Goal: Task Accomplishment & Management: Use online tool/utility

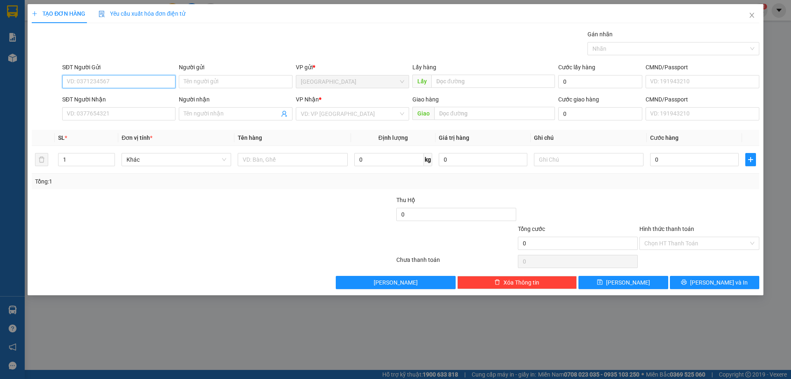
click at [131, 77] on input "SĐT Người Gửi" at bounding box center [118, 81] width 113 height 13
type input "0778969816"
click at [137, 112] on input "SĐT Người Nhận" at bounding box center [118, 113] width 113 height 13
type input "0976897521"
click at [203, 108] on div "Người nhận Tên người nhận" at bounding box center [235, 109] width 113 height 29
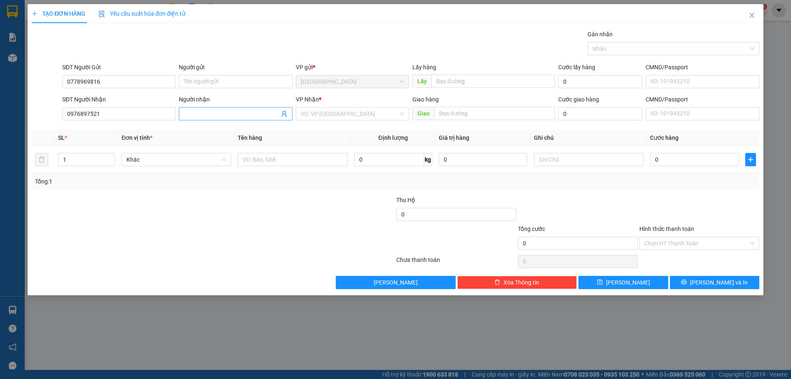
click at [205, 111] on input "Người nhận" at bounding box center [231, 113] width 95 height 9
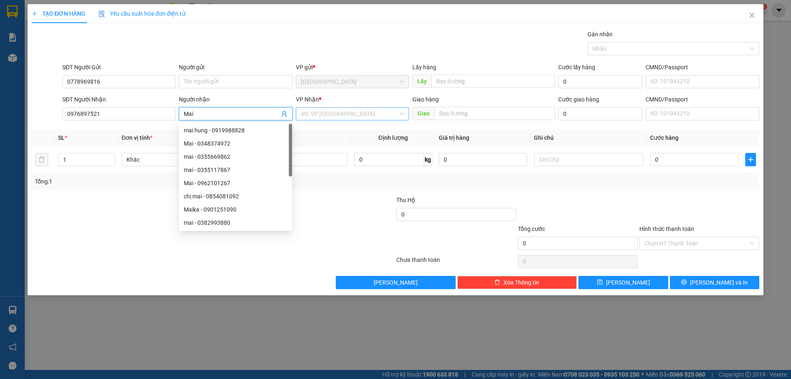
type input "Mai"
click at [320, 119] on input "search" at bounding box center [350, 114] width 98 height 12
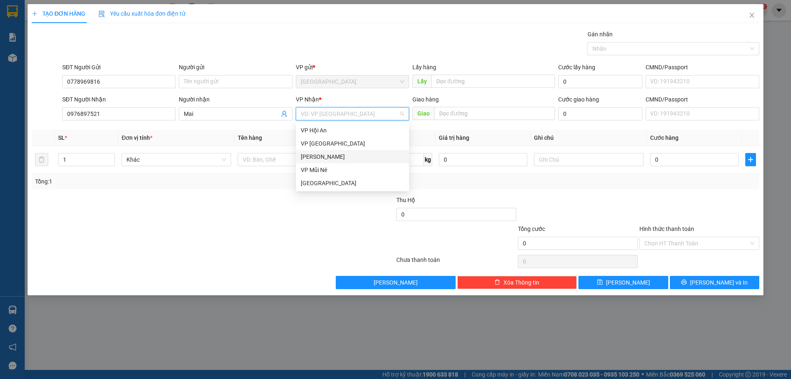
click at [317, 157] on div "[PERSON_NAME]" at bounding box center [352, 156] width 103 height 9
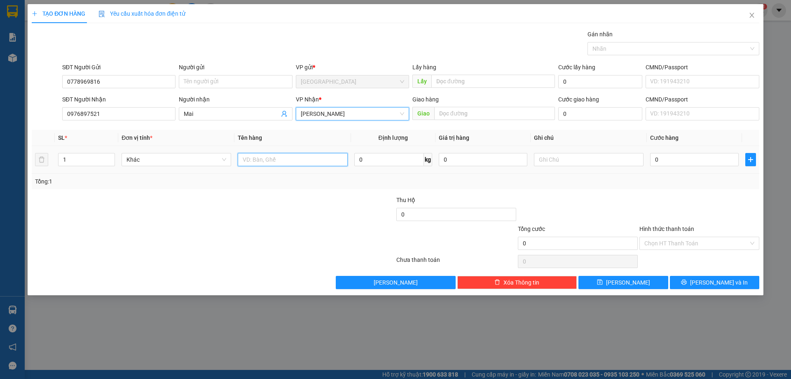
click at [293, 160] on input "text" at bounding box center [293, 159] width 110 height 13
type input "thùng đồ ăn"
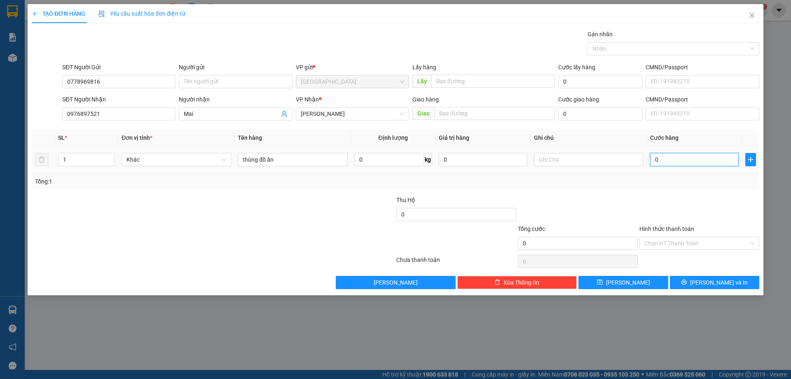
click at [696, 160] on input "0" at bounding box center [694, 159] width 89 height 13
type input "3"
type input "30"
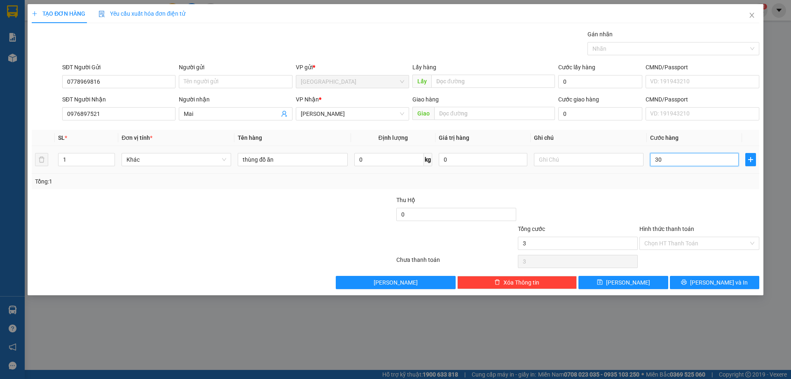
type input "30"
click at [663, 238] on input "Hình thức thanh toán" at bounding box center [696, 243] width 104 height 12
type input "30.000"
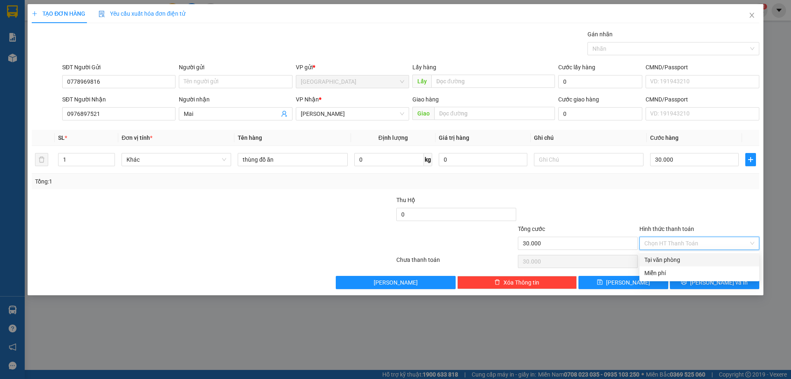
click at [667, 257] on div "Tại văn phòng" at bounding box center [699, 259] width 110 height 9
type input "0"
click at [695, 277] on button "[PERSON_NAME] và In" at bounding box center [714, 282] width 89 height 13
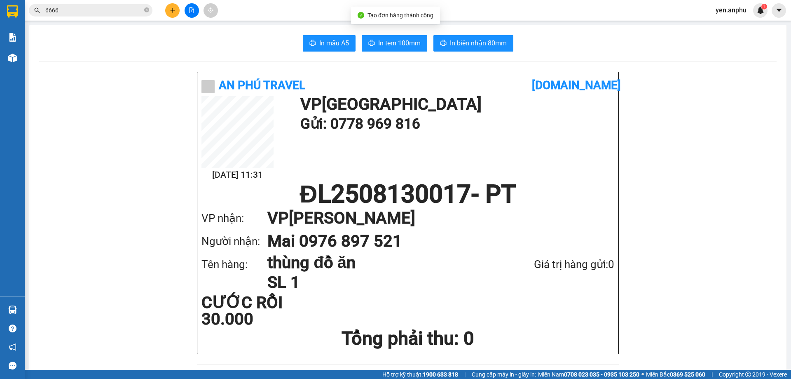
click at [368, 44] on icon "printer" at bounding box center [371, 43] width 7 height 7
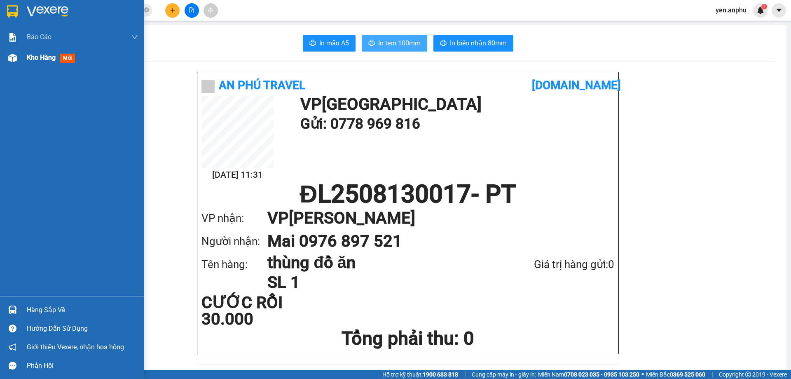
click at [15, 58] on img at bounding box center [12, 58] width 9 height 9
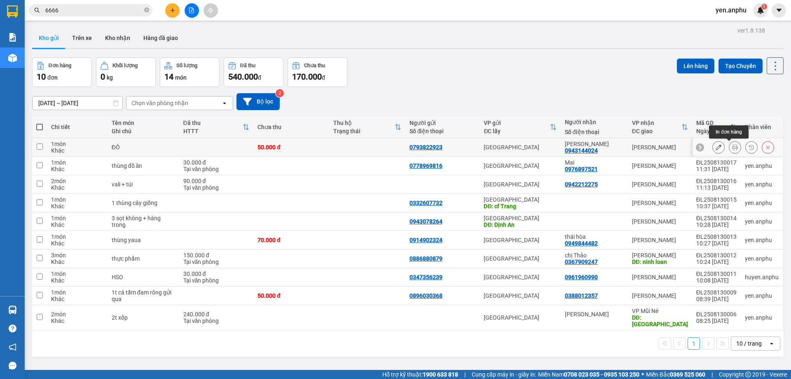
click at [732, 146] on icon at bounding box center [735, 147] width 6 height 6
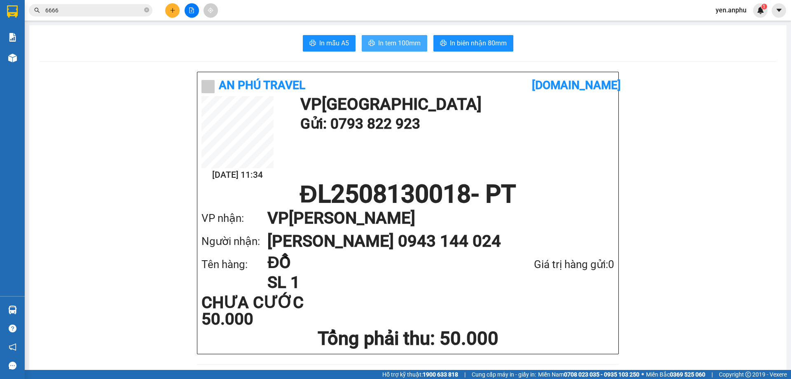
click at [393, 38] on span "In tem 100mm" at bounding box center [399, 43] width 42 height 10
click at [189, 13] on icon "file-add" at bounding box center [192, 10] width 6 height 6
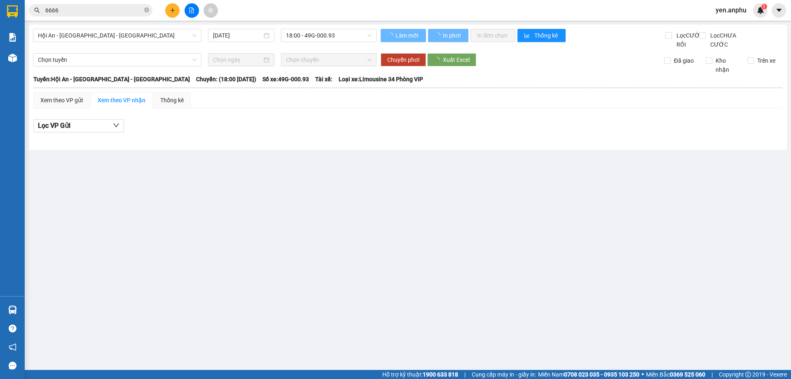
click at [106, 44] on div "Hội An - Nha Trang - Đà Lạt 13/08/2025 18:00 - 49G-000.93" at bounding box center [205, 39] width 344 height 20
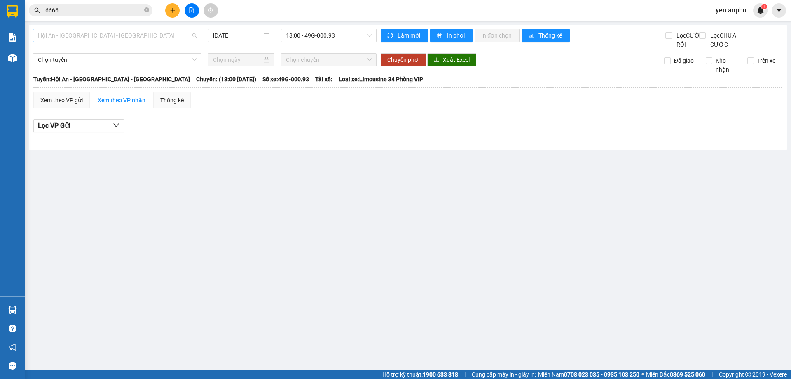
click at [104, 37] on span "Hội An - [GEOGRAPHIC_DATA] - [GEOGRAPHIC_DATA]" at bounding box center [117, 35] width 159 height 12
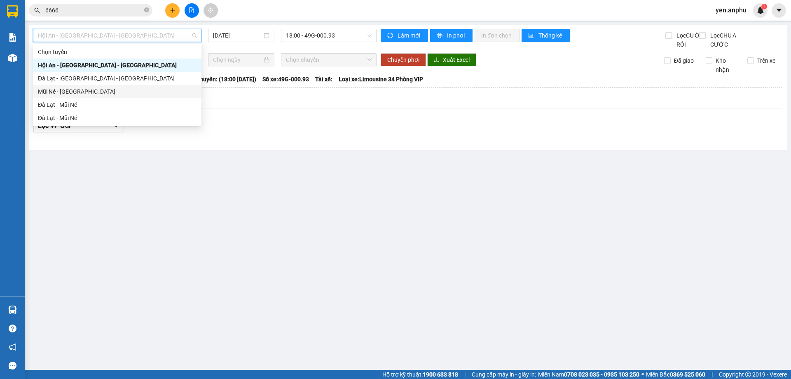
click at [82, 94] on div "Mũi Né - [GEOGRAPHIC_DATA]" at bounding box center [117, 91] width 159 height 9
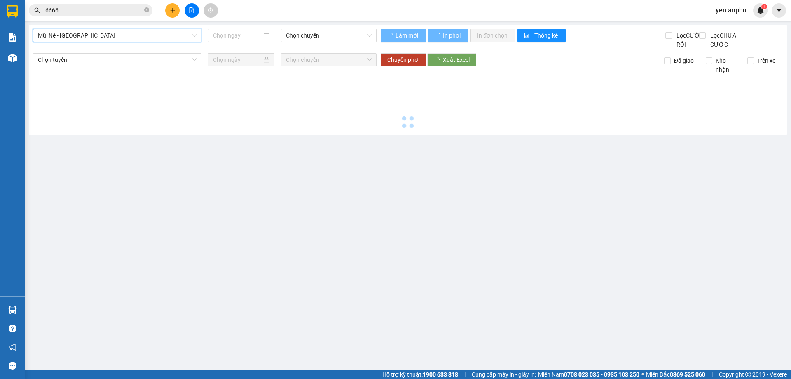
type input "[DATE]"
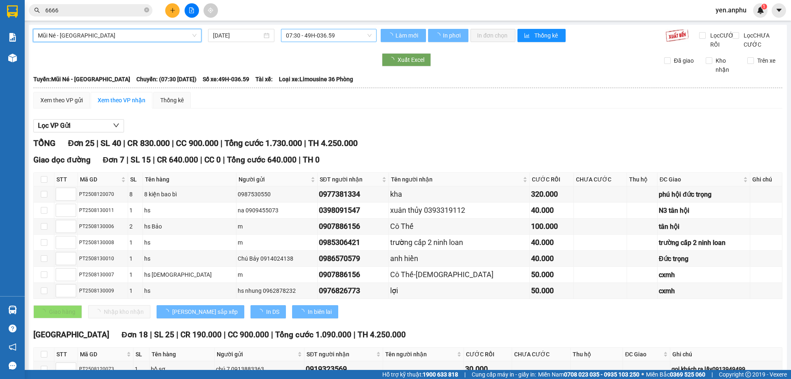
click at [315, 36] on span "07:30 - 49H-036.59" at bounding box center [329, 35] width 86 height 12
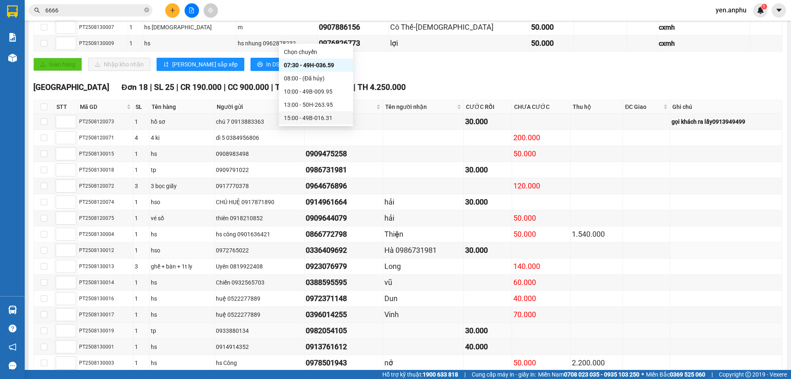
scroll to position [332, 0]
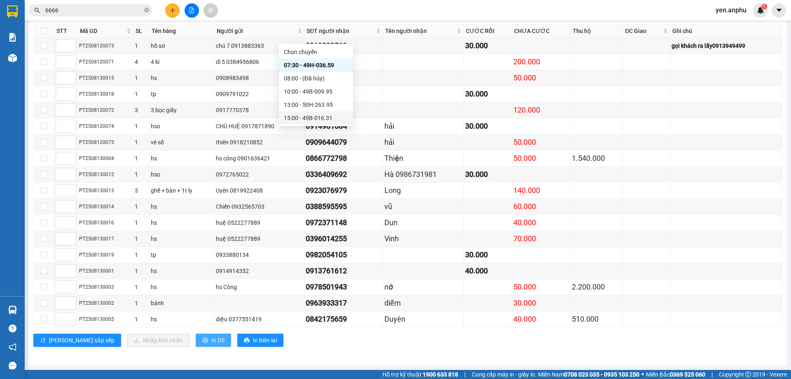
click at [196, 339] on button "In DS" at bounding box center [213, 339] width 35 height 13
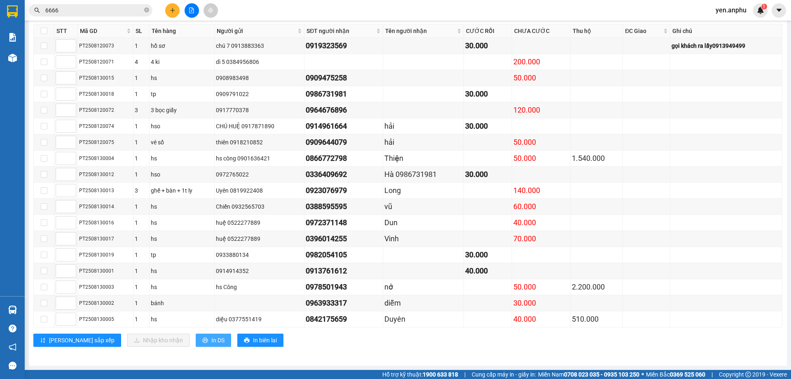
scroll to position [0, 0]
click at [211, 341] on span "In DS" at bounding box center [217, 339] width 13 height 9
click at [170, 9] on icon "plus" at bounding box center [173, 10] width 6 height 6
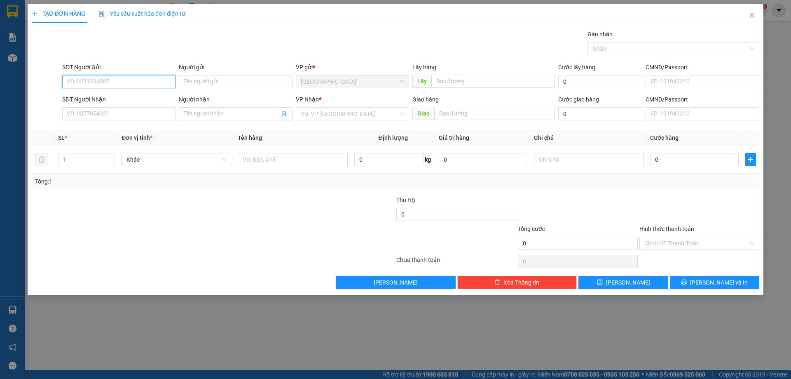
click at [110, 84] on input "SĐT Người Gửi" at bounding box center [118, 81] width 113 height 13
click at [105, 114] on input "SĐT Người Nhận" at bounding box center [118, 113] width 113 height 13
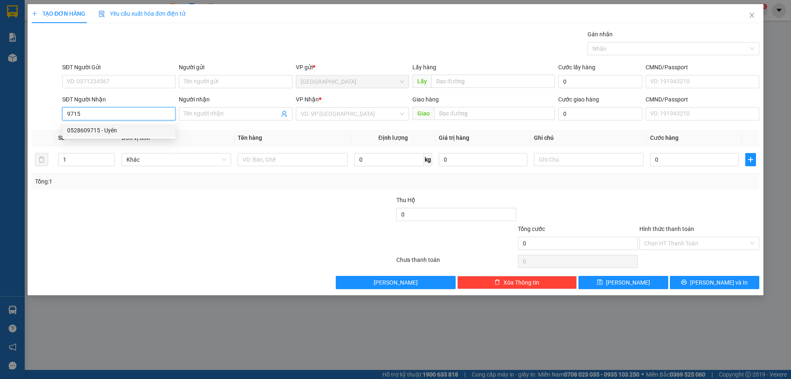
click at [116, 130] on div "0528609715 - Uyên" at bounding box center [118, 130] width 103 height 9
type input "0528609715"
type input "Uyên"
type input "N3 Gộp"
type input "30.000"
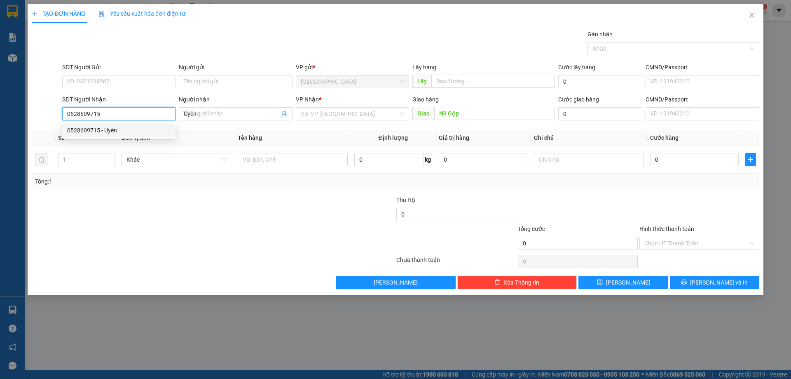
type input "30.000"
type input "0528609715"
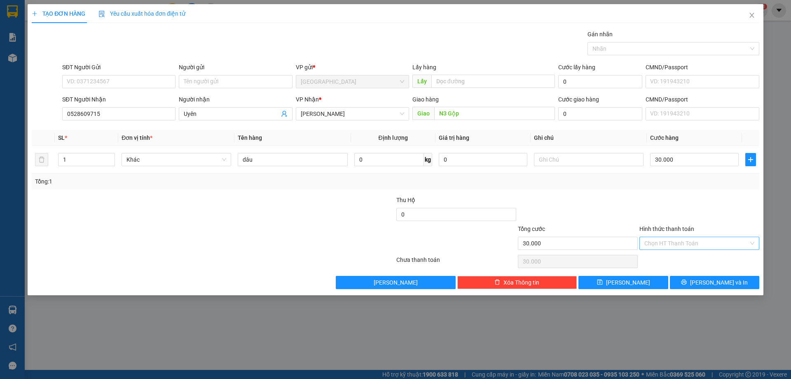
click at [674, 247] on input "Hình thức thanh toán" at bounding box center [696, 243] width 104 height 12
click at [665, 263] on div "Tại văn phòng" at bounding box center [699, 259] width 110 height 9
type input "0"
click at [684, 289] on div "TẠO ĐƠN HÀNG Yêu cầu xuất hóa đơn điện tử Transit Pickup Surcharge Ids Transit …" at bounding box center [396, 149] width 736 height 291
click at [687, 285] on icon "printer" at bounding box center [684, 282] width 6 height 6
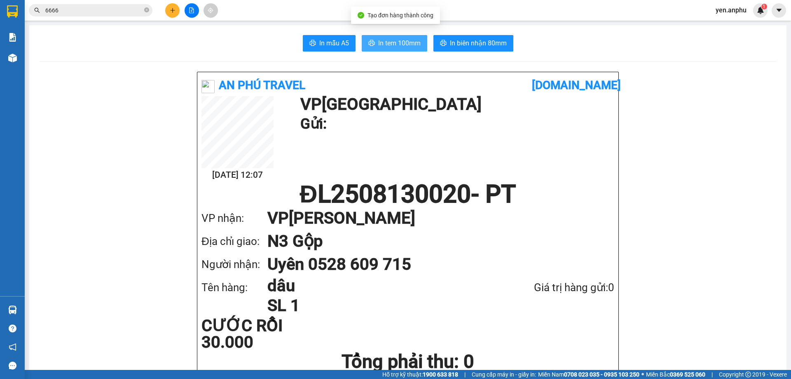
click at [373, 48] on button "In tem 100mm" at bounding box center [395, 43] width 66 height 16
click at [168, 8] on button at bounding box center [172, 10] width 14 height 14
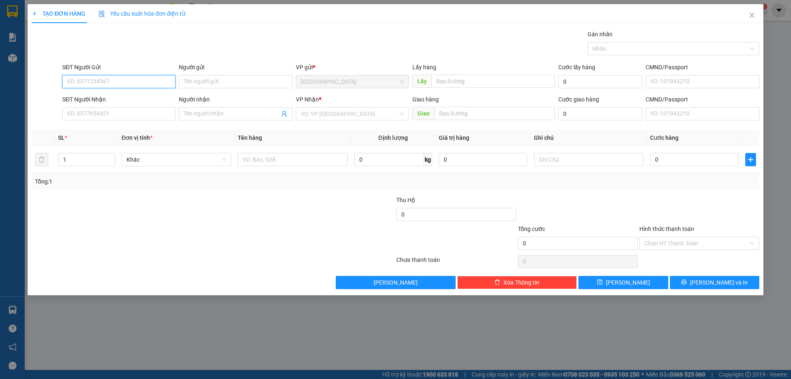
click at [111, 80] on input "SĐT Người Gửi" at bounding box center [118, 81] width 113 height 13
type input "0976352939"
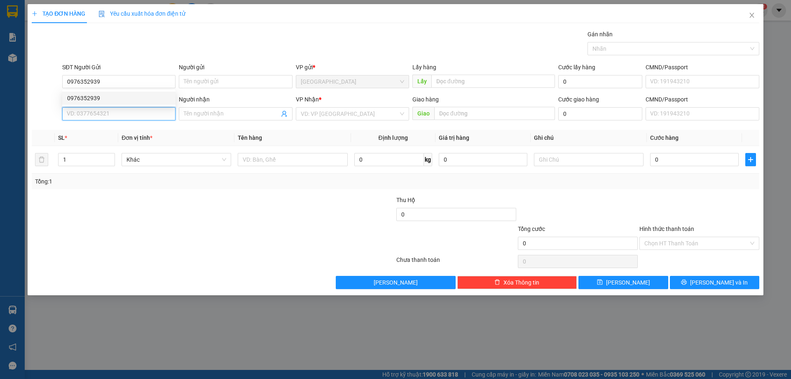
click at [104, 115] on input "SĐT Người Nhận" at bounding box center [118, 113] width 113 height 13
click at [83, 138] on div "0358276066" at bounding box center [118, 143] width 113 height 13
type input "0358276066"
type input "50.000"
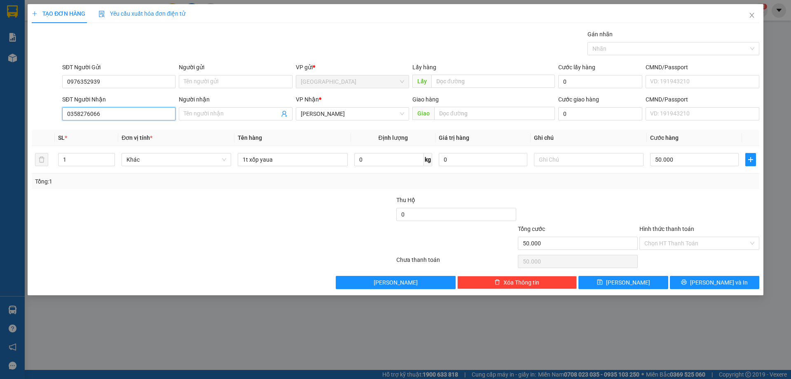
type input "0358276066"
click at [699, 274] on div "Transit Pickup Surcharge Ids Transit Deliver Surcharge Ids Transit Deliver Surc…" at bounding box center [396, 159] width 728 height 259
click at [668, 246] on input "Hình thức thanh toán" at bounding box center [696, 243] width 104 height 12
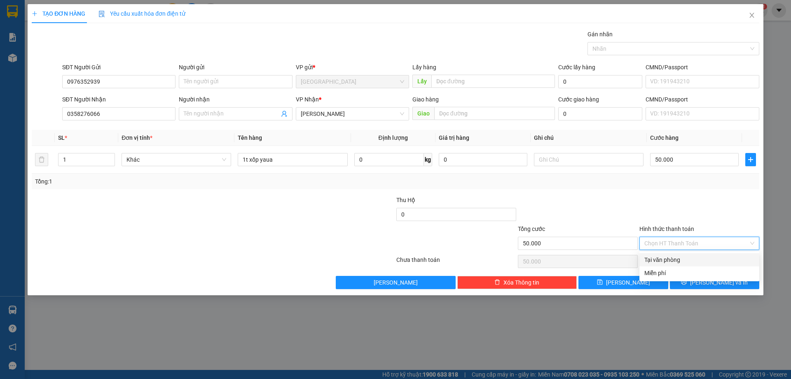
click at [660, 257] on div "Tại văn phòng" at bounding box center [699, 259] width 110 height 9
type input "0"
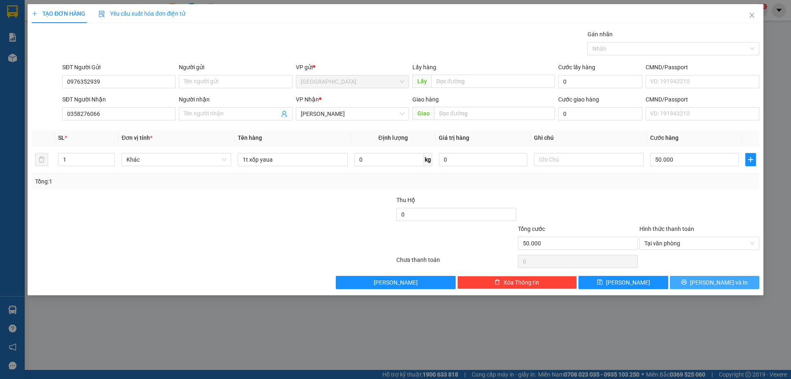
click at [687, 280] on icon "printer" at bounding box center [684, 282] width 6 height 6
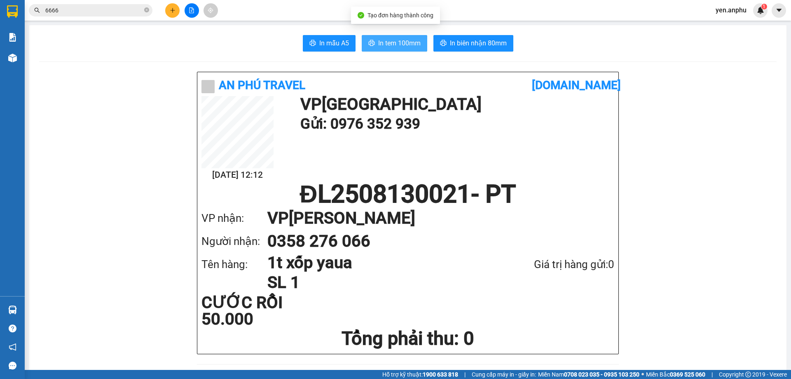
click at [381, 48] on span "In tem 100mm" at bounding box center [399, 43] width 42 height 10
click at [378, 44] on span "In tem 100mm" at bounding box center [399, 43] width 42 height 10
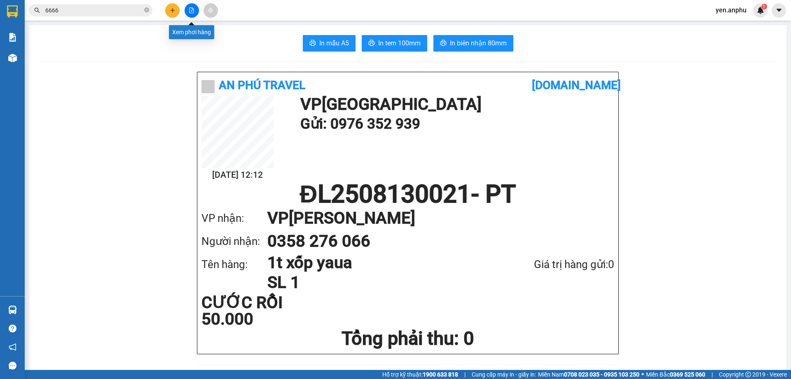
click at [192, 4] on button at bounding box center [192, 10] width 14 height 14
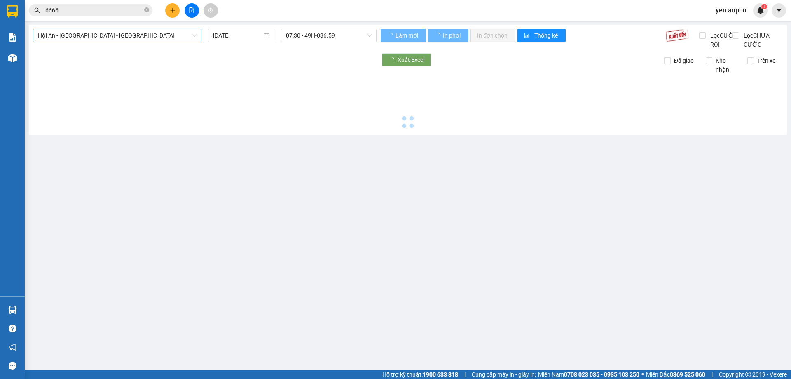
click at [75, 38] on span "Hội An - [GEOGRAPHIC_DATA] - [GEOGRAPHIC_DATA]" at bounding box center [117, 35] width 159 height 12
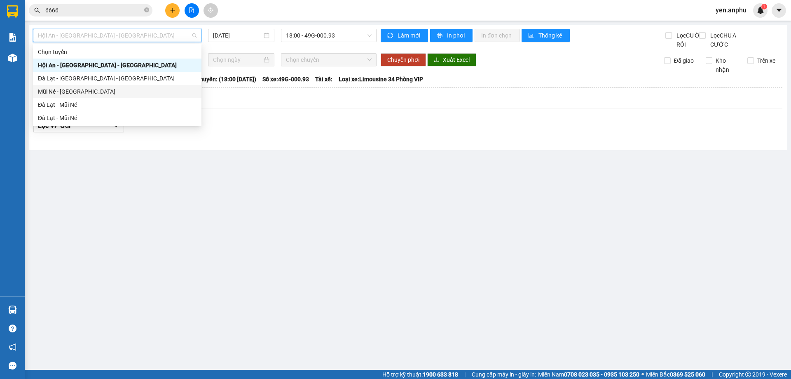
click at [80, 93] on div "Mũi Né - [GEOGRAPHIC_DATA]" at bounding box center [117, 91] width 159 height 9
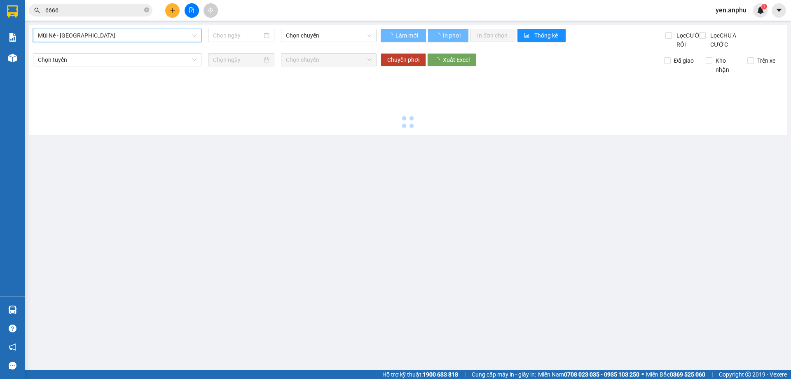
type input "[DATE]"
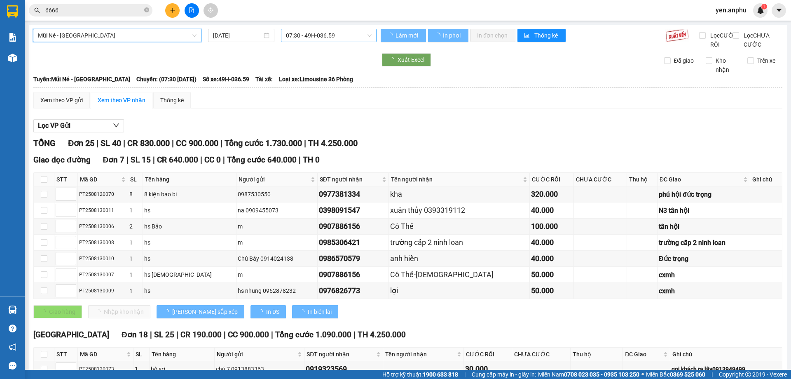
click at [311, 26] on div "Mũi Né - Đà Lạt Mũi Né - Đà Lạt 13/08/2025 07:30 - 49H-036.59 Làm mới In phơi I…" at bounding box center [408, 357] width 758 height 664
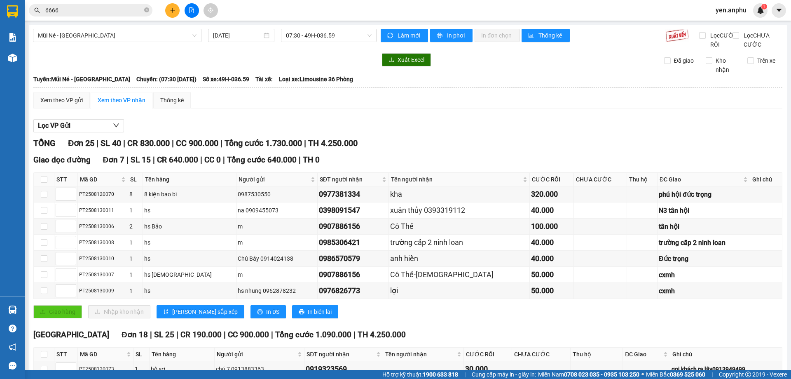
scroll to position [206, 0]
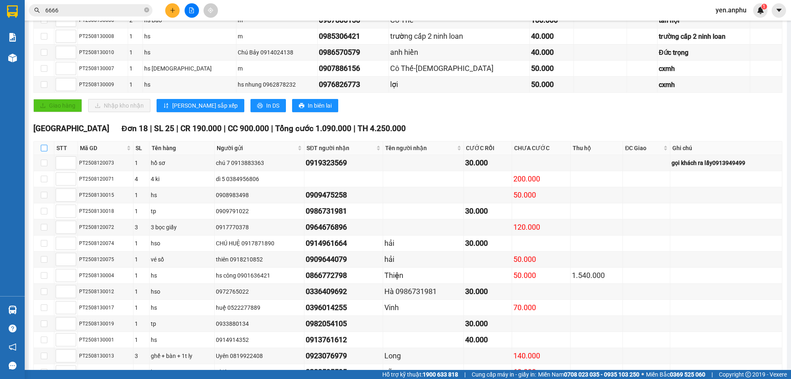
click at [44, 151] on input "checkbox" at bounding box center [44, 148] width 7 height 7
checkbox input "true"
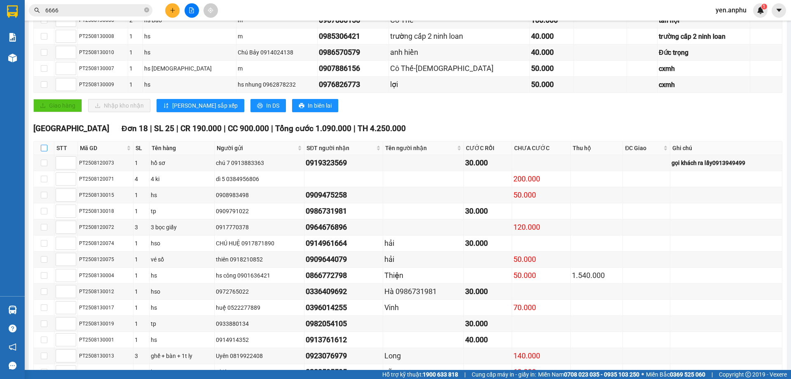
checkbox input "true"
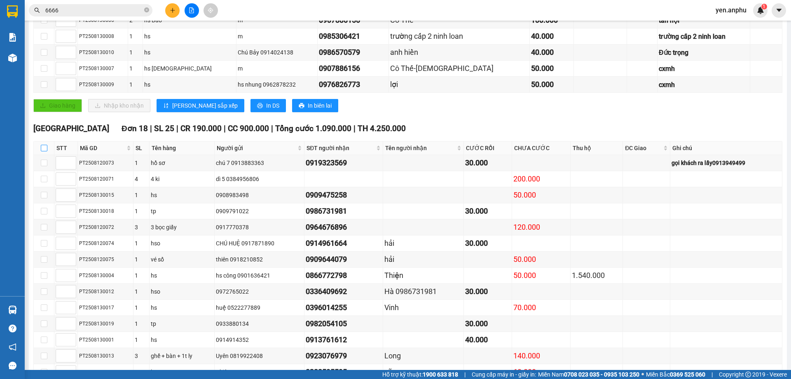
checkbox input "true"
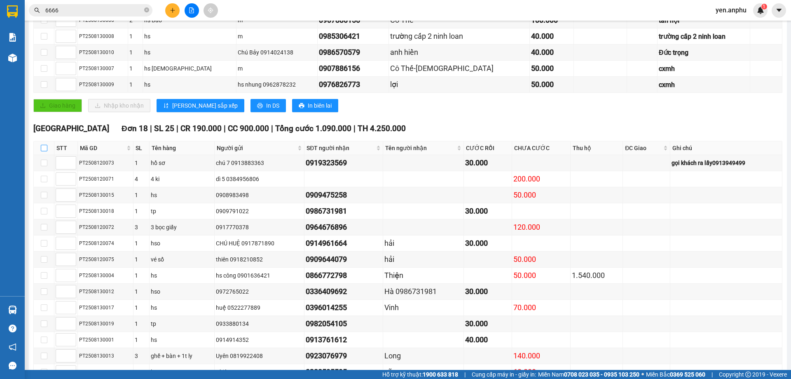
checkbox input "true"
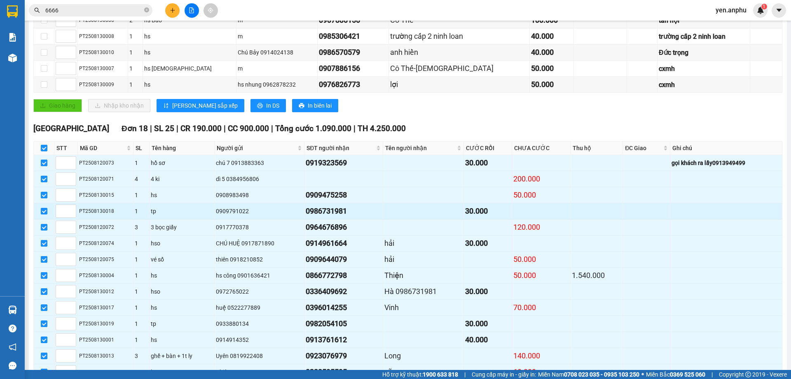
click at [150, 219] on td "tp" at bounding box center [182, 211] width 65 height 16
click at [42, 214] on input "checkbox" at bounding box center [44, 211] width 7 height 7
checkbox input "false"
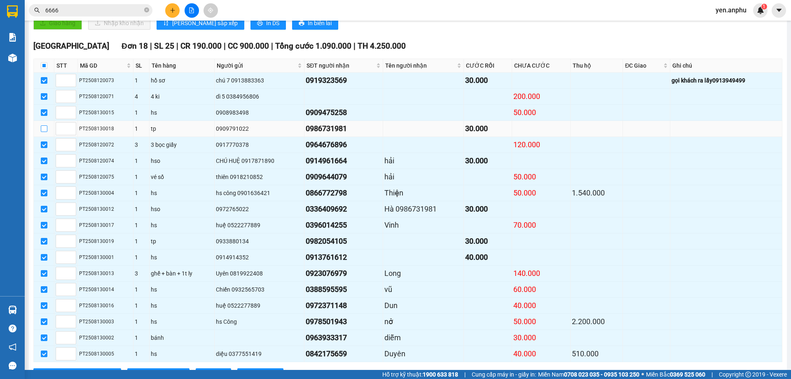
scroll to position [330, 0]
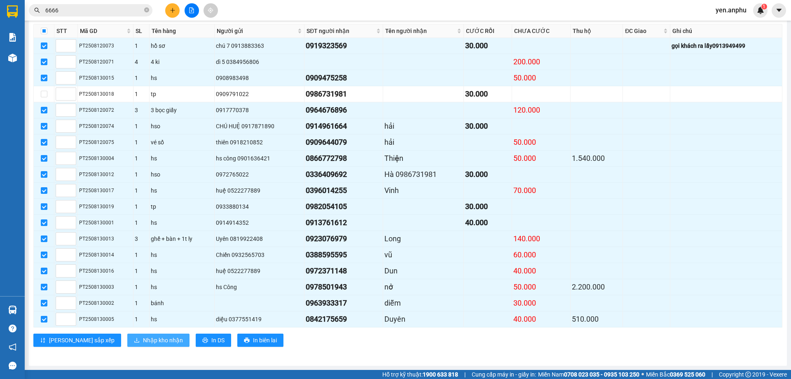
click at [147, 343] on span "Nhập kho nhận" at bounding box center [163, 339] width 40 height 9
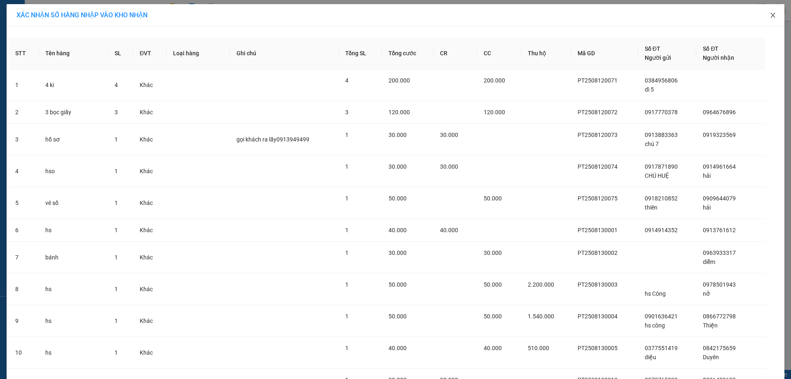
click at [773, 16] on icon "close" at bounding box center [773, 15] width 7 height 7
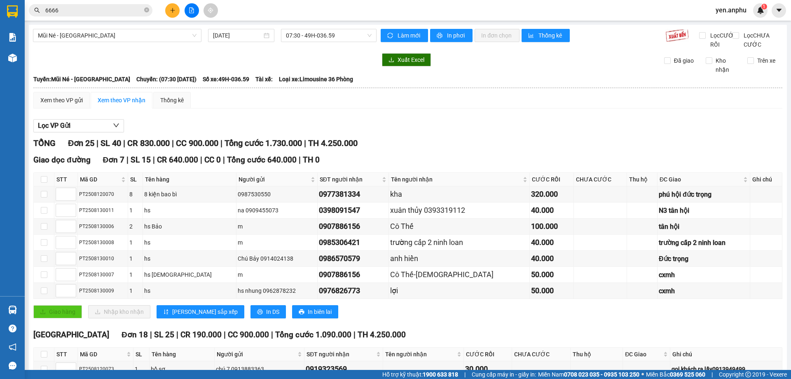
scroll to position [165, 0]
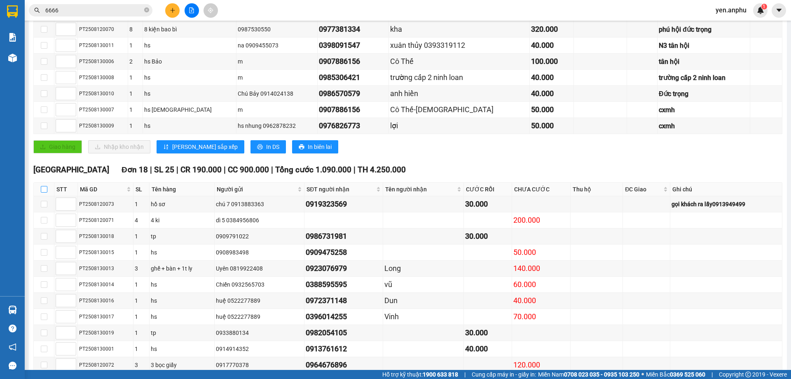
click at [46, 192] on input "checkbox" at bounding box center [44, 189] width 7 height 7
checkbox input "true"
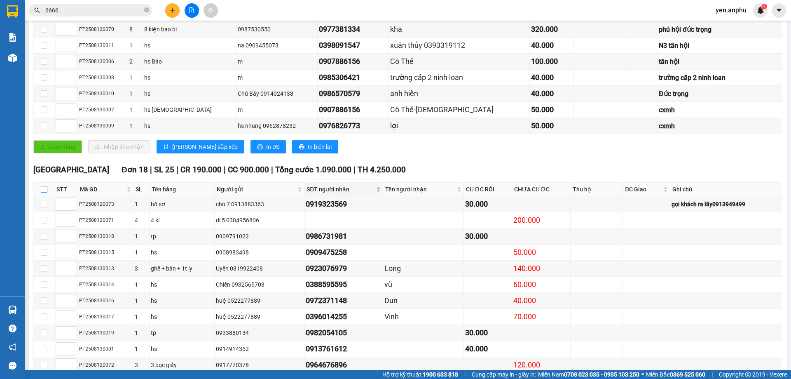
checkbox input "true"
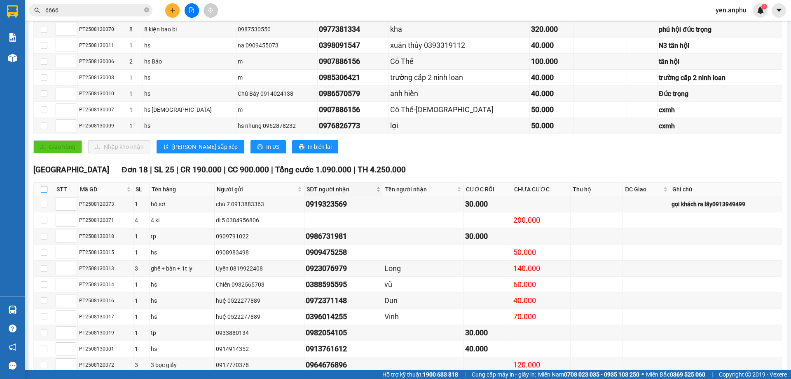
checkbox input "true"
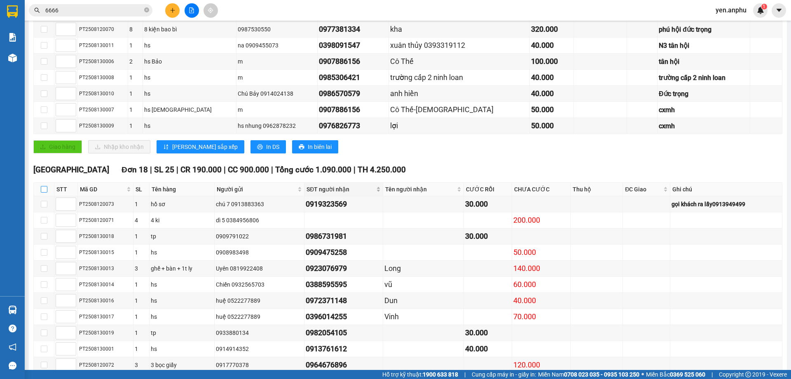
checkbox input "true"
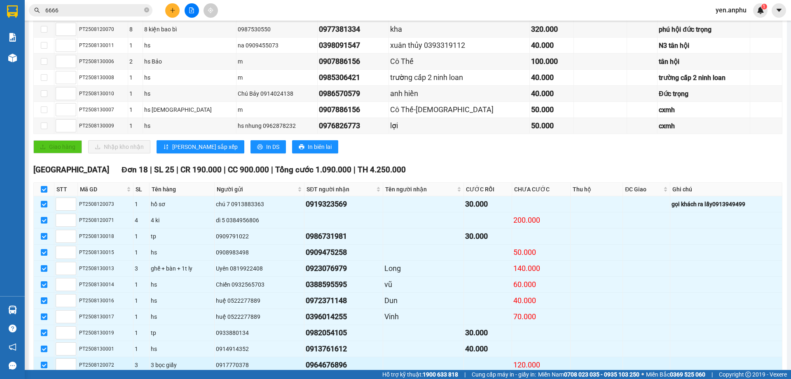
scroll to position [332, 0]
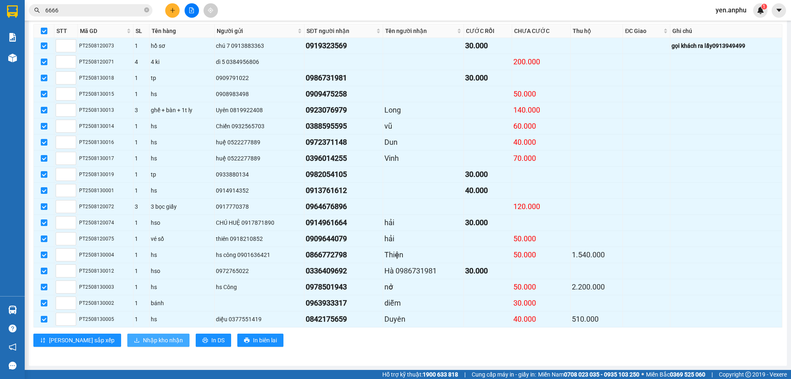
click at [143, 340] on span "Nhập kho nhận" at bounding box center [163, 339] width 40 height 9
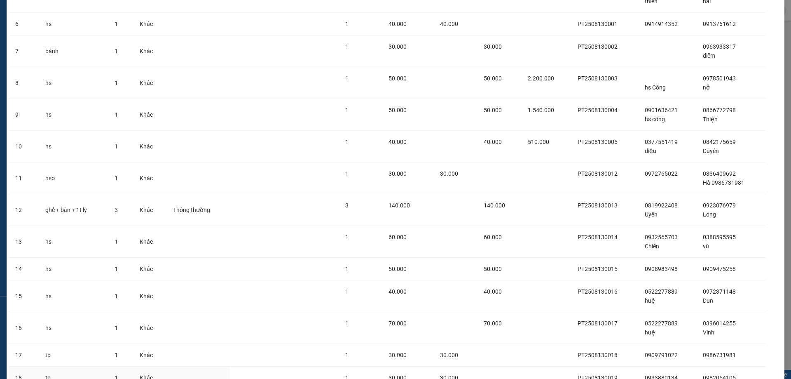
scroll to position [276, 0]
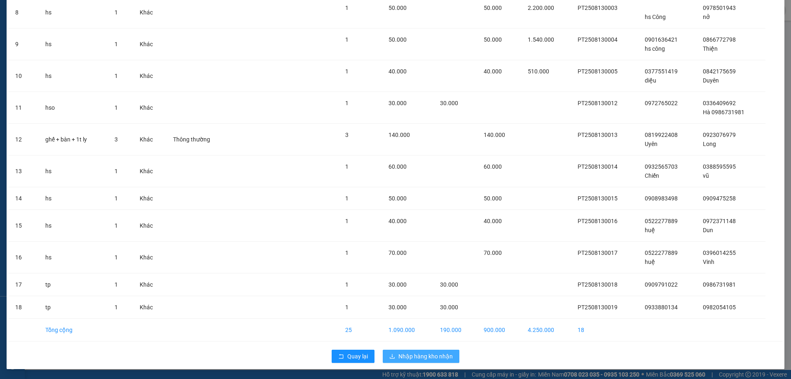
click at [422, 354] on span "Nhập hàng kho nhận" at bounding box center [425, 355] width 54 height 9
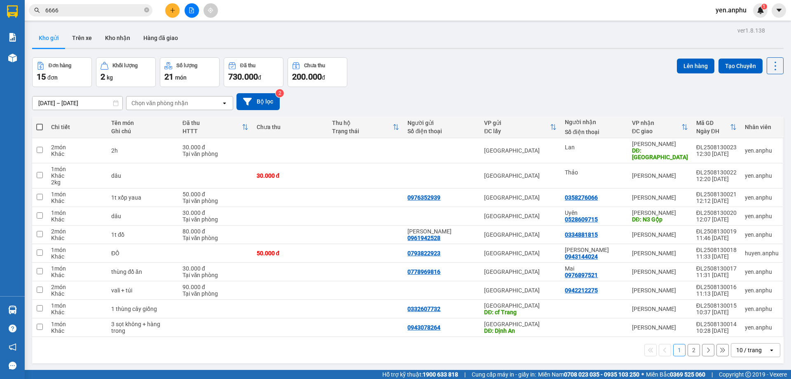
click at [80, 6] on input "6666" at bounding box center [93, 10] width 97 height 9
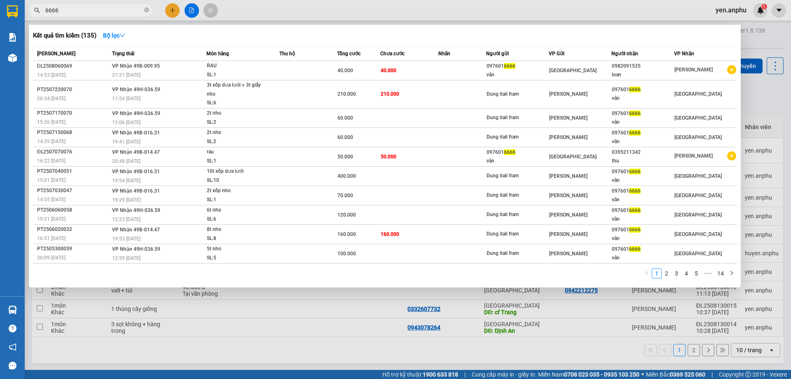
click at [80, 6] on input "6666" at bounding box center [93, 10] width 97 height 9
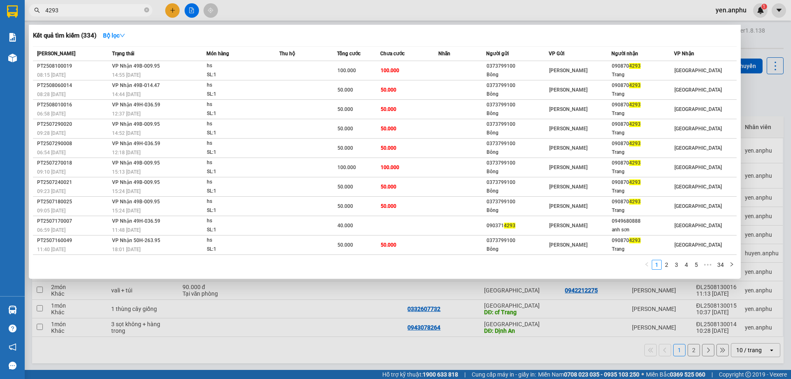
type input "4293"
click at [167, 16] on div at bounding box center [395, 189] width 791 height 379
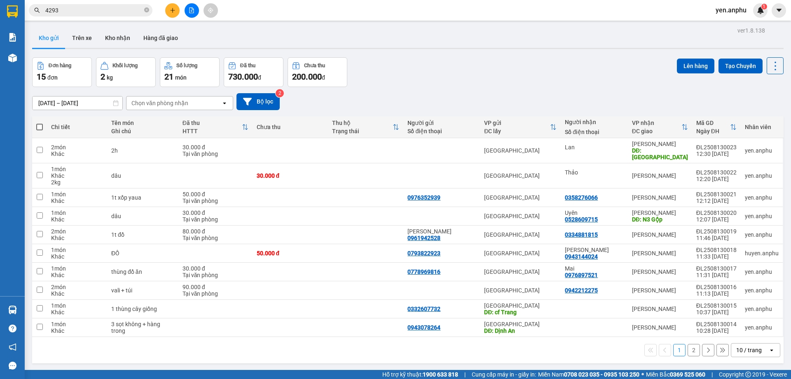
click at [172, 11] on icon "plus" at bounding box center [173, 10] width 6 height 6
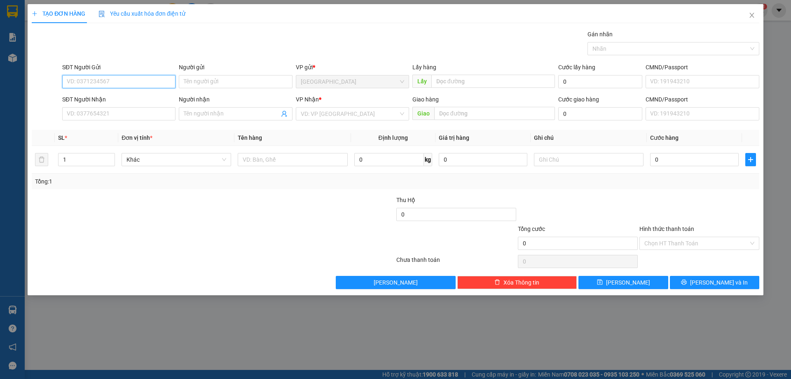
click at [98, 82] on input "SĐT Người Gửi" at bounding box center [118, 81] width 113 height 13
type input "0708366363"
click at [104, 113] on input "SĐT Người Nhận" at bounding box center [118, 113] width 113 height 13
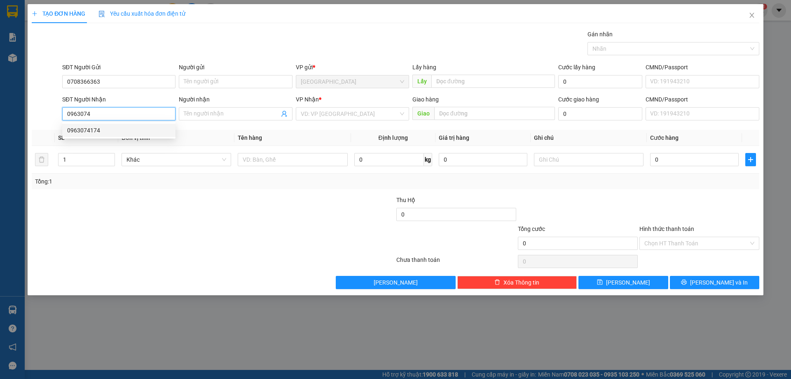
click at [105, 129] on div "0963074174" at bounding box center [118, 130] width 103 height 9
type input "0963074174"
type input "60.000"
type input "0963074174"
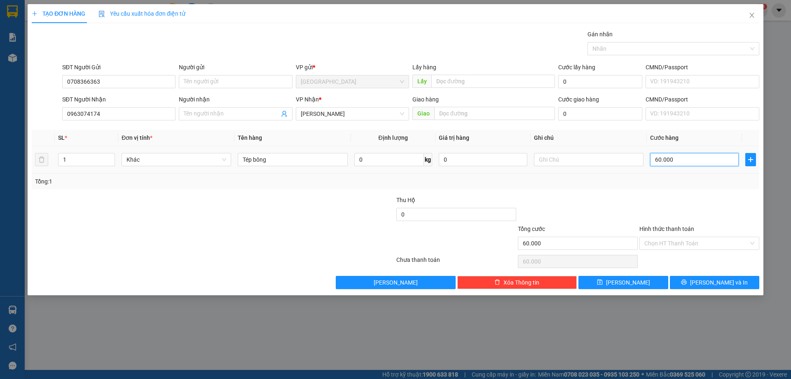
click at [683, 157] on input "60.000" at bounding box center [694, 159] width 89 height 13
type input "7"
type input "70"
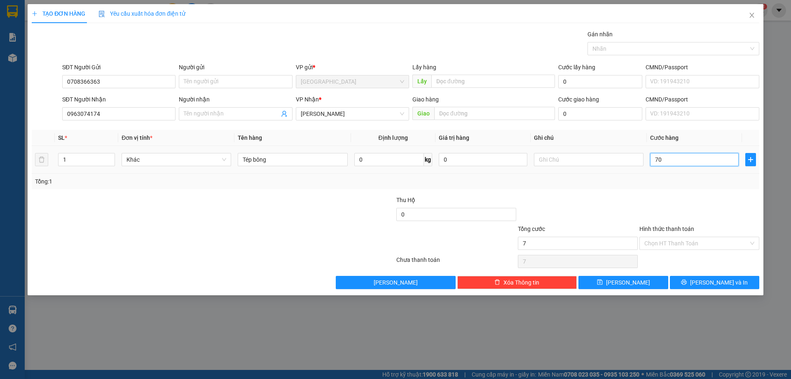
type input "70"
type input "70.000"
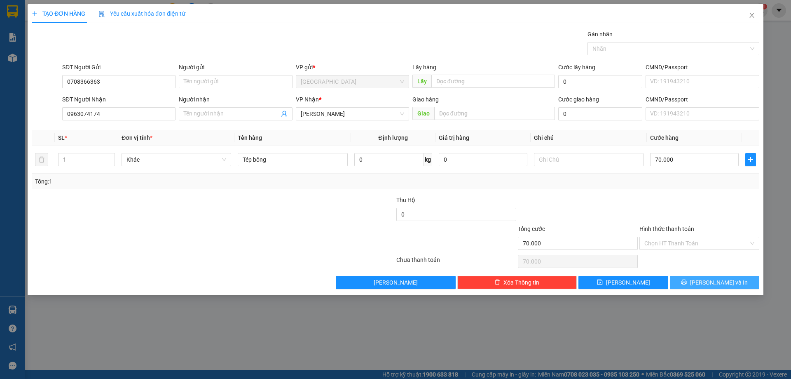
click at [687, 281] on icon "printer" at bounding box center [684, 282] width 6 height 6
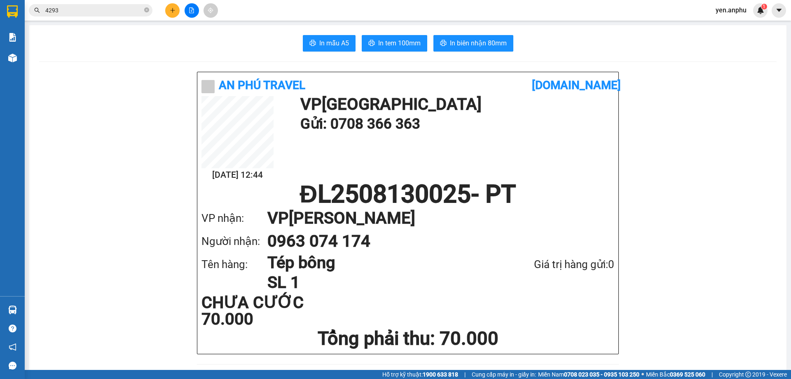
click at [84, 12] on input "4293" at bounding box center [93, 10] width 97 height 9
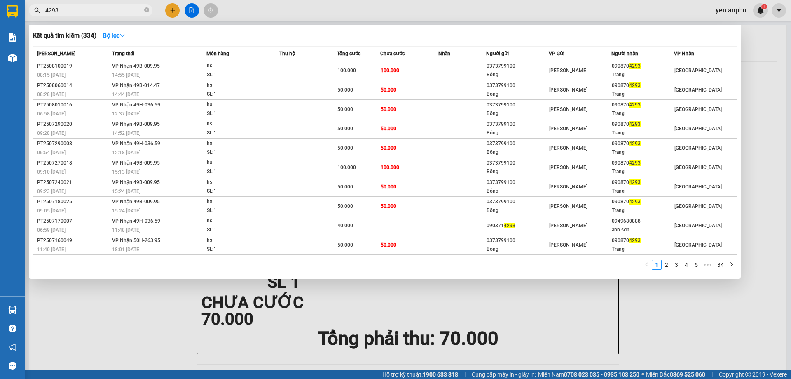
click at [103, 11] on input "4293" at bounding box center [93, 10] width 97 height 9
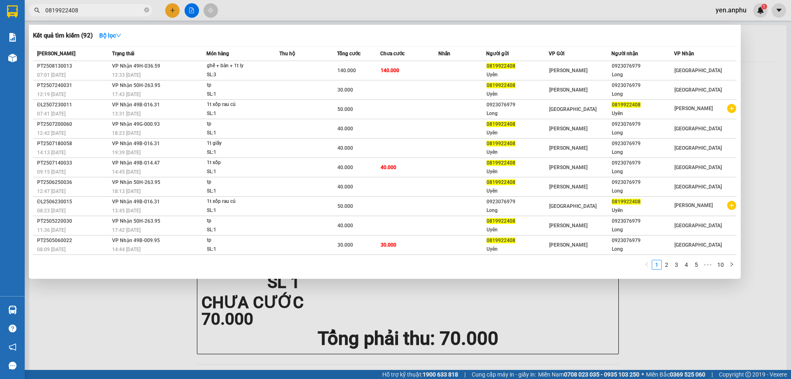
type input "0819922408"
click at [172, 14] on div at bounding box center [395, 189] width 791 height 379
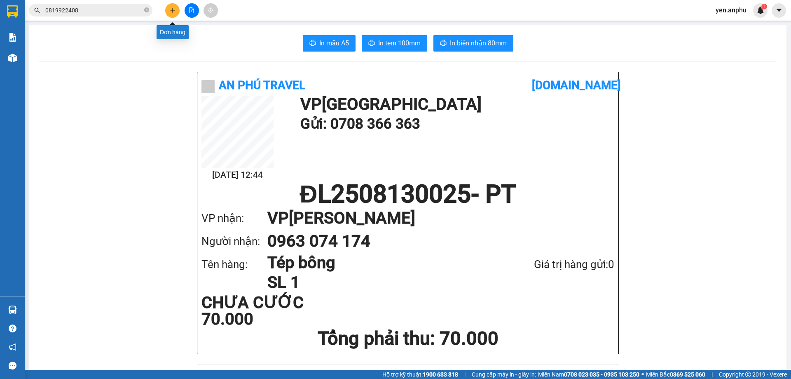
click at [175, 9] on icon "plus" at bounding box center [173, 10] width 6 height 6
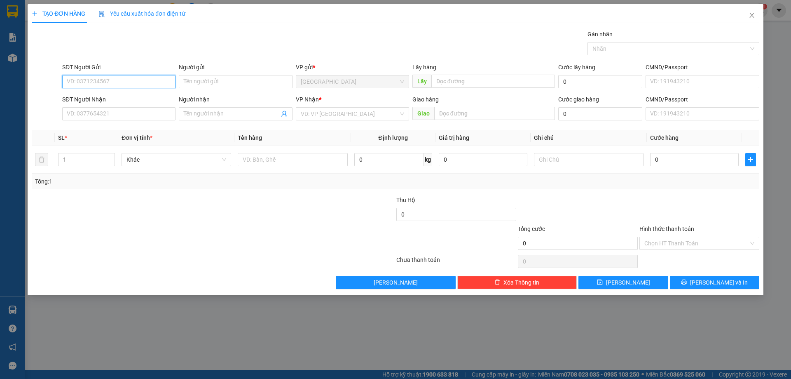
click at [88, 75] on input "SĐT Người Gửi" at bounding box center [118, 81] width 113 height 13
type input "0973788070"
click at [141, 94] on div "0973788070 - hiếu" at bounding box center [118, 98] width 103 height 9
type input "hiếu"
type input "0784660808"
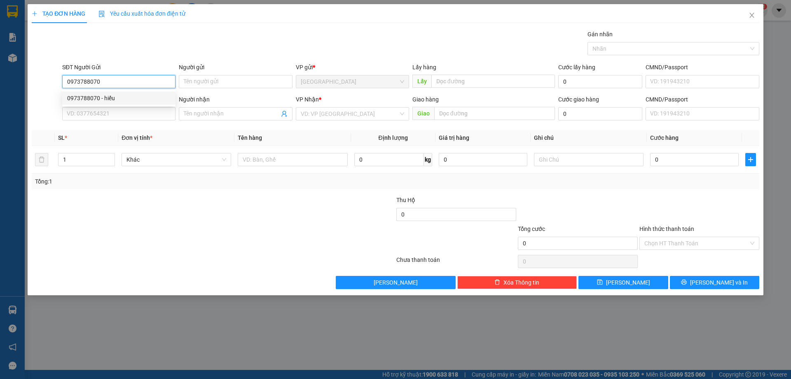
type input "vân"
type input "100.000"
type input "0973788070"
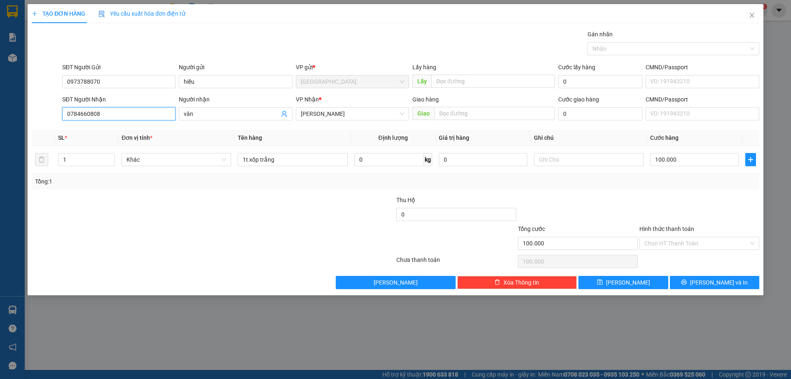
click at [143, 115] on input "0784660808" at bounding box center [118, 113] width 113 height 13
click at [119, 109] on input "0784660808" at bounding box center [118, 113] width 113 height 13
type input "0986944789"
click at [117, 132] on div "0986944789" at bounding box center [118, 130] width 103 height 9
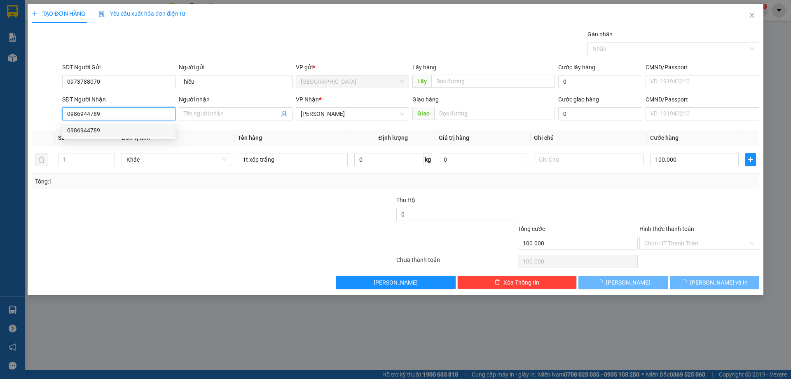
type input "30.000"
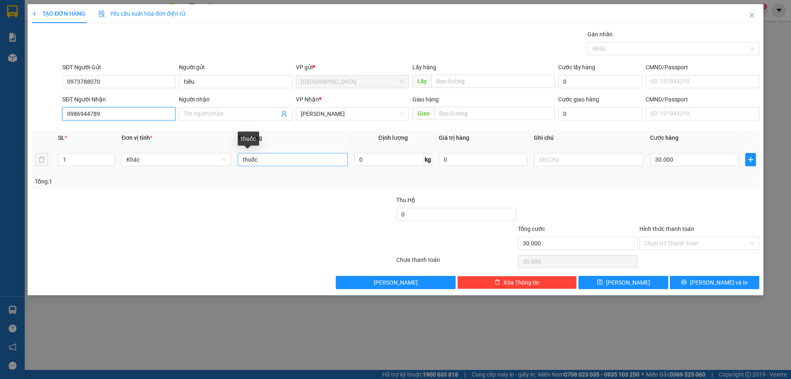
type input "0986944789"
click at [288, 160] on input "thuốc" at bounding box center [293, 159] width 110 height 13
type input "t"
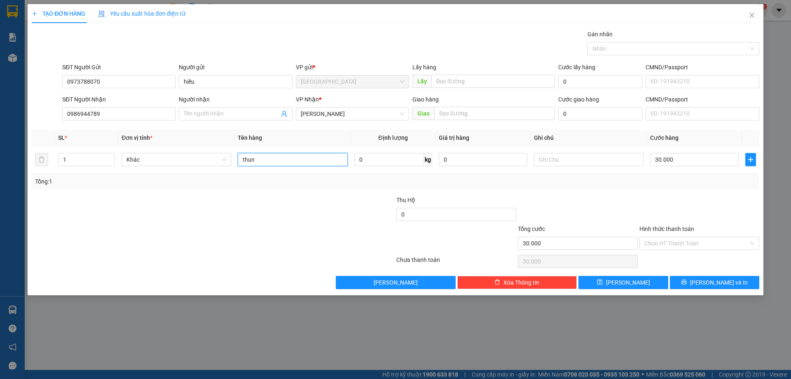
type input "thun"
click at [217, 115] on input "Người nhận" at bounding box center [231, 113] width 95 height 9
click at [249, 111] on input "thùng đồ cúng" at bounding box center [231, 113] width 95 height 9
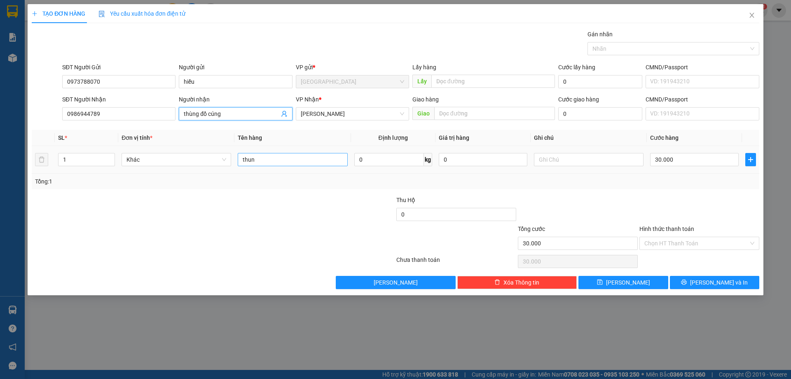
type input "thùng đồ cúng"
click at [269, 157] on input "thun" at bounding box center [293, 159] width 110 height 13
paste input "ùng đồ cúng"
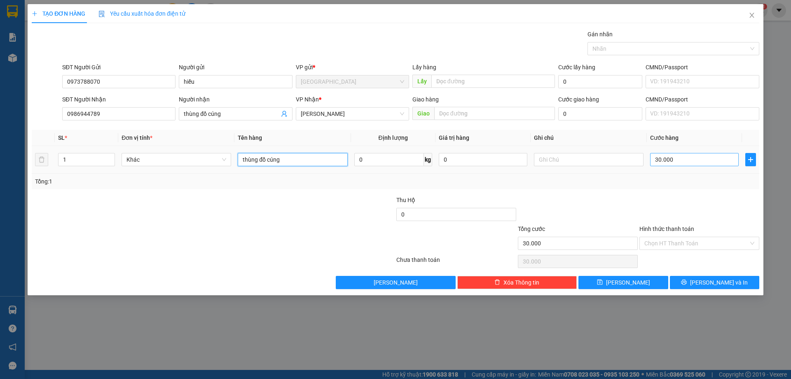
type input "thùng đồ cúng"
click at [677, 161] on input "30.000" at bounding box center [694, 159] width 89 height 13
type input "5"
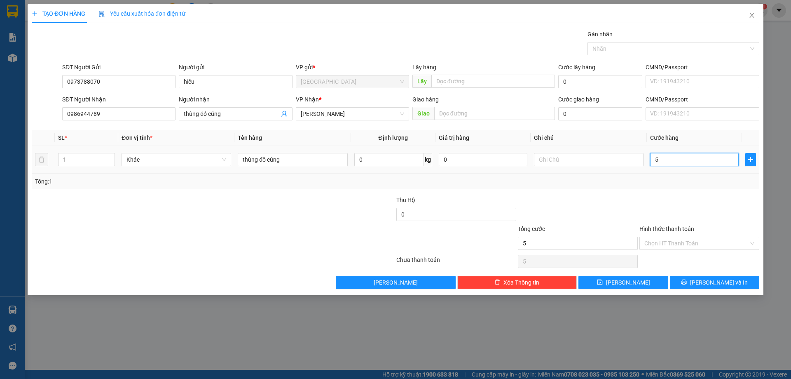
type input "50"
type input "50.000"
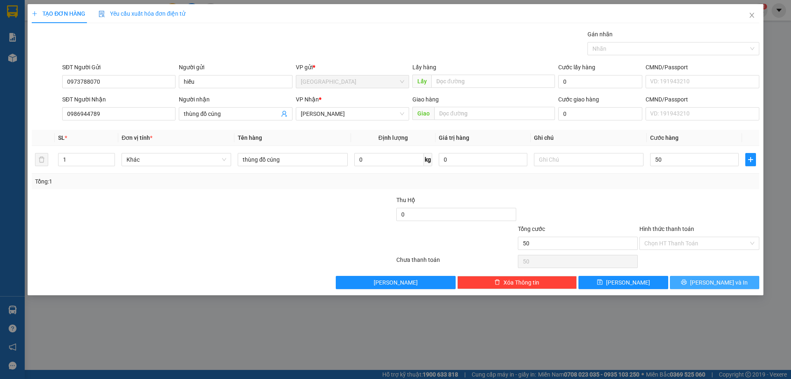
type input "50.000"
click at [688, 279] on button "[PERSON_NAME] và In" at bounding box center [714, 282] width 89 height 13
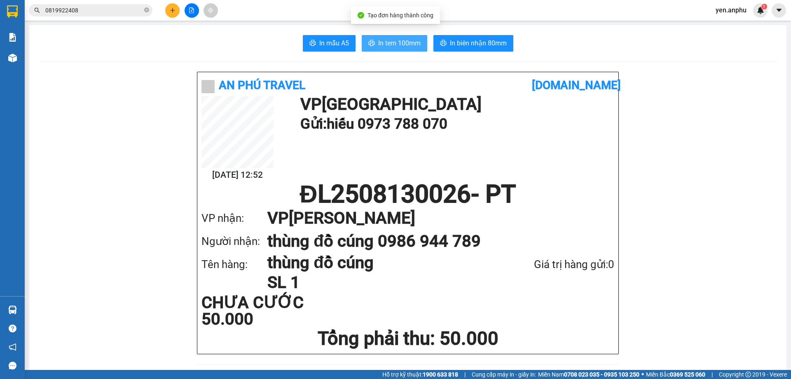
click at [379, 36] on button "In tem 100mm" at bounding box center [395, 43] width 66 height 16
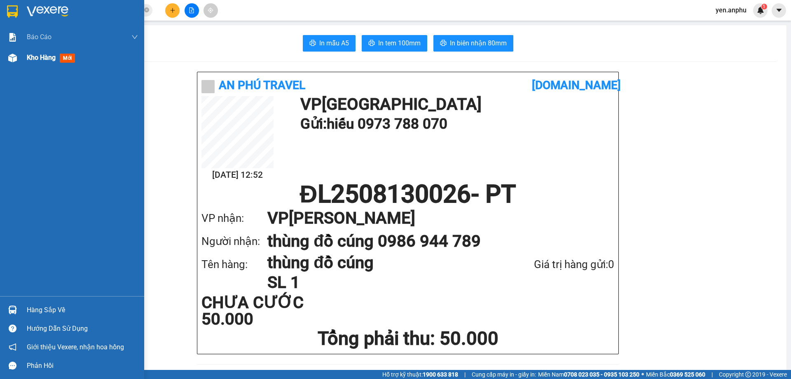
click at [13, 64] on div at bounding box center [12, 58] width 14 height 14
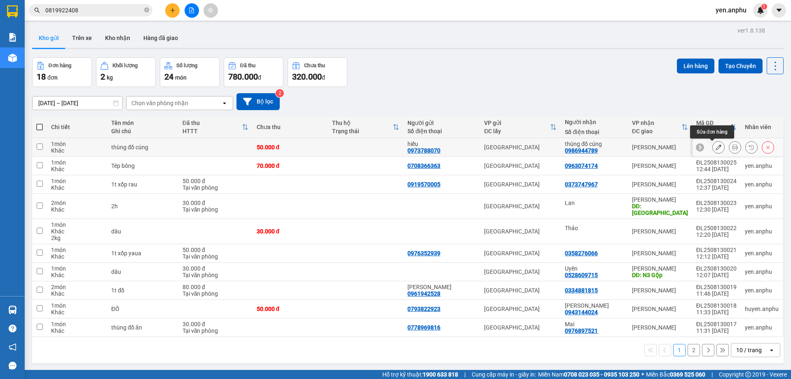
click at [705, 148] on div at bounding box center [738, 147] width 91 height 19
click at [716, 148] on icon at bounding box center [719, 147] width 6 height 6
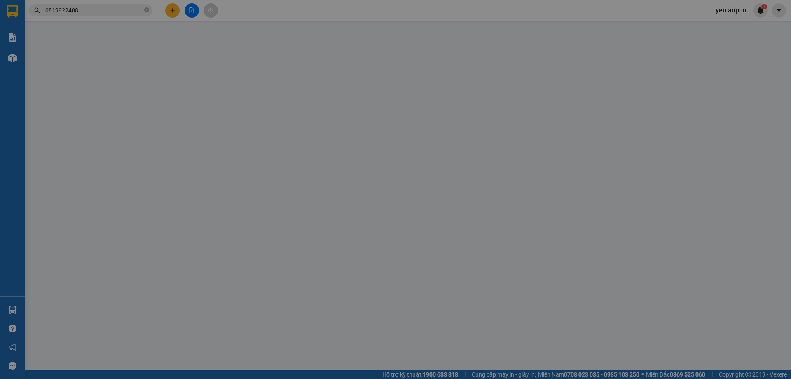
type input "0973788070"
type input "hiếu"
type input "0986944789"
type input "thùng đồ cúng"
type input "50.000"
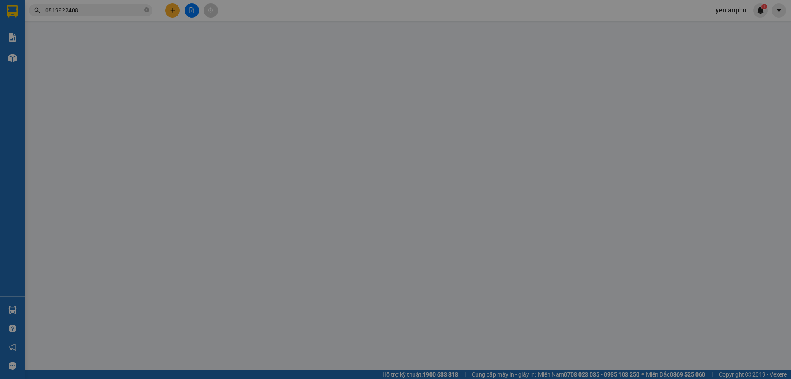
type input "50.000"
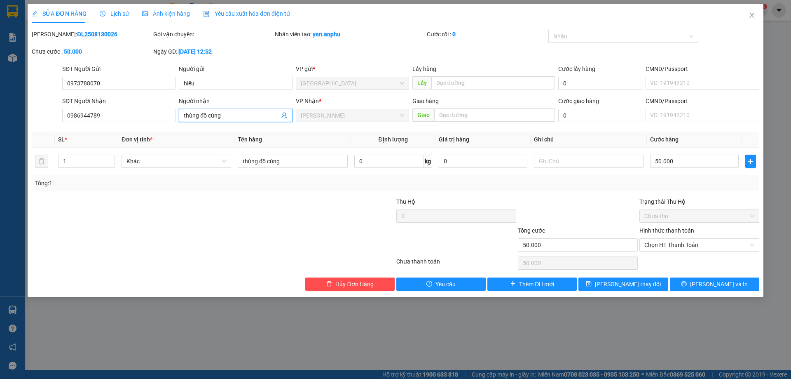
click at [236, 119] on input "thùng đồ cúng" at bounding box center [231, 115] width 95 height 9
click at [666, 248] on span "Chọn HT Thanh Toán" at bounding box center [699, 245] width 110 height 12
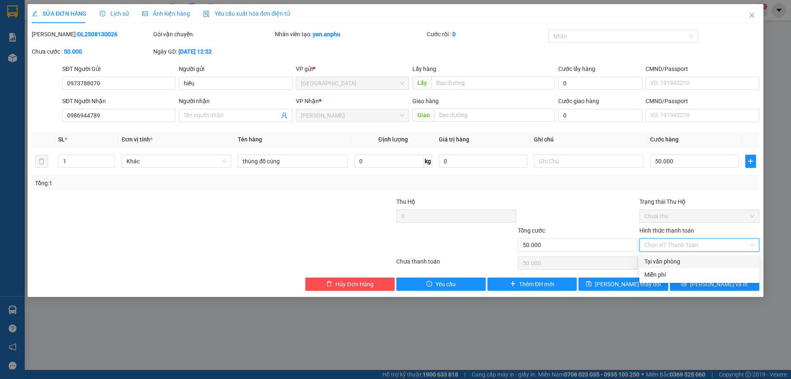
click at [665, 260] on div "Tại văn phòng" at bounding box center [699, 261] width 110 height 9
type input "0"
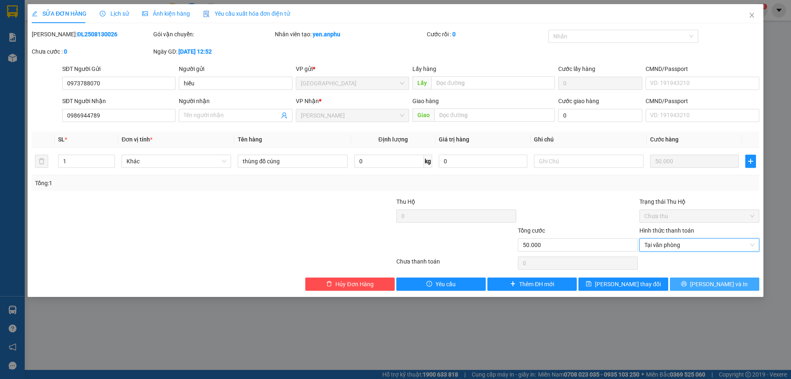
click at [702, 280] on button "[PERSON_NAME] và In" at bounding box center [714, 283] width 89 height 13
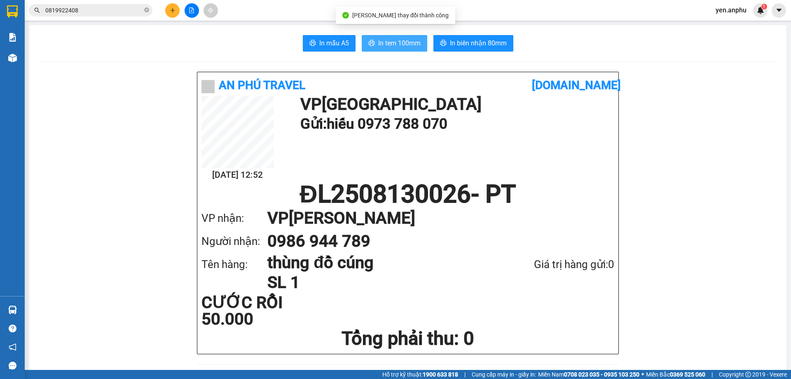
click at [405, 45] on span "In tem 100mm" at bounding box center [399, 43] width 42 height 10
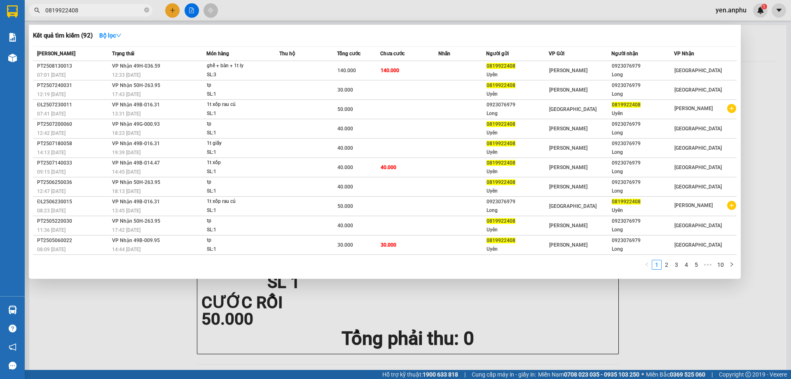
click at [84, 12] on input "0819922408" at bounding box center [93, 10] width 97 height 9
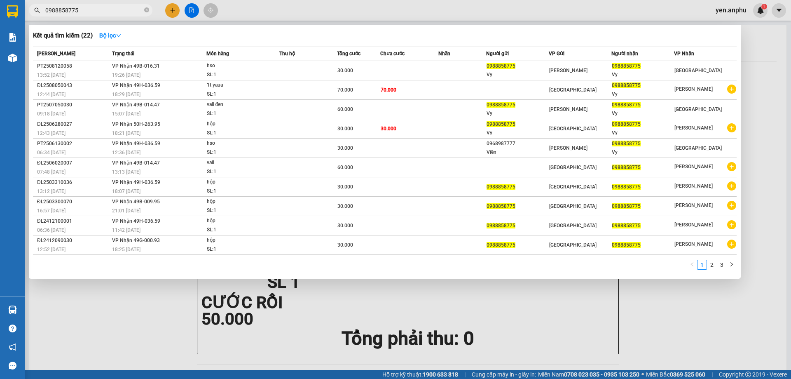
type input "0988858775"
click at [171, 14] on div at bounding box center [395, 189] width 791 height 379
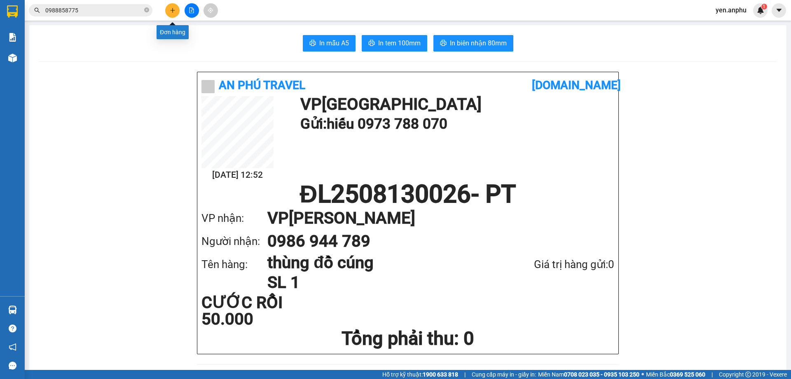
click at [174, 8] on icon "plus" at bounding box center [173, 10] width 6 height 6
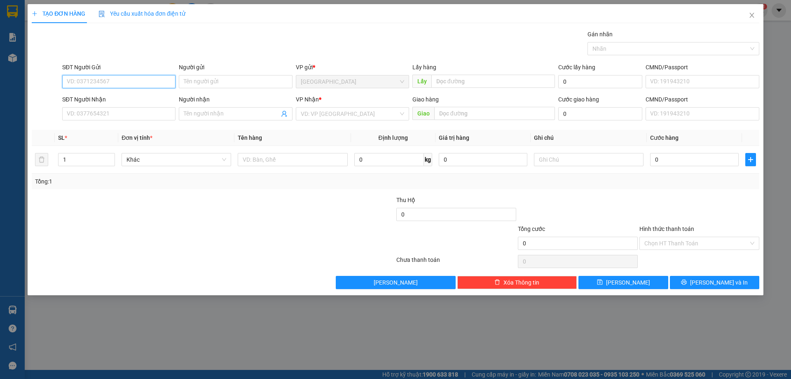
click at [139, 86] on input "SĐT Người Gửi" at bounding box center [118, 81] width 113 height 13
click at [150, 99] on div "0941861909" at bounding box center [118, 98] width 103 height 9
type input "0941861909"
type input "tain"
click at [129, 79] on input "0941861909" at bounding box center [118, 81] width 113 height 13
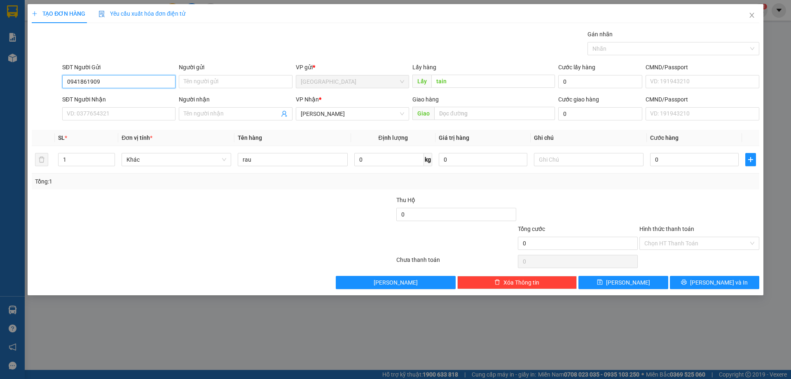
click at [129, 79] on input "0941861909" at bounding box center [118, 81] width 113 height 13
type input "0941861909"
click at [452, 74] on div "Lấy hàng" at bounding box center [483, 69] width 143 height 12
click at [452, 80] on input "tain" at bounding box center [493, 81] width 124 height 13
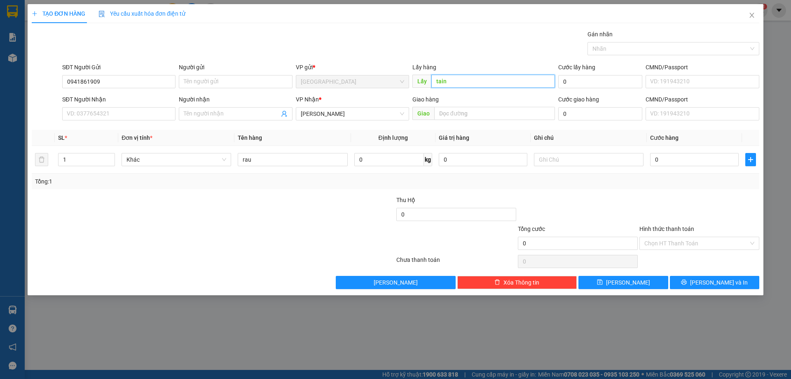
click at [433, 81] on input "tain" at bounding box center [493, 81] width 124 height 13
type input "cf Tuấn tain"
type input "2"
click at [108, 155] on span "up" at bounding box center [110, 157] width 5 height 5
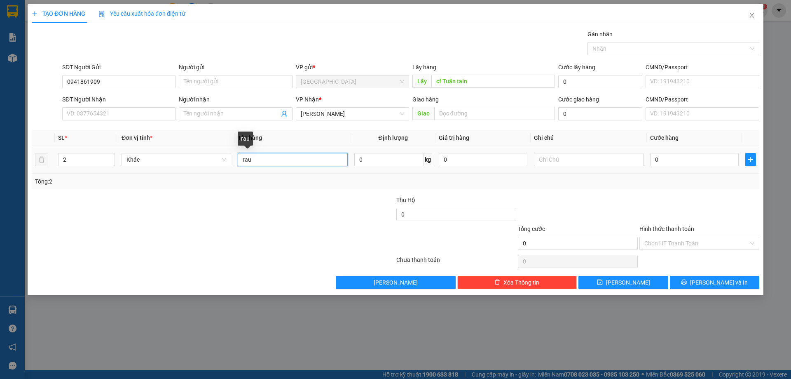
click at [269, 157] on input "rau" at bounding box center [293, 159] width 110 height 13
type input "r"
type input "thùng rau củ"
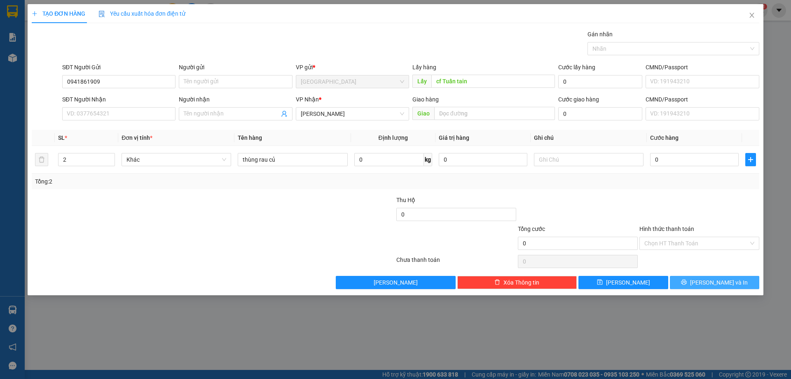
click at [705, 281] on button "[PERSON_NAME] và In" at bounding box center [714, 282] width 89 height 13
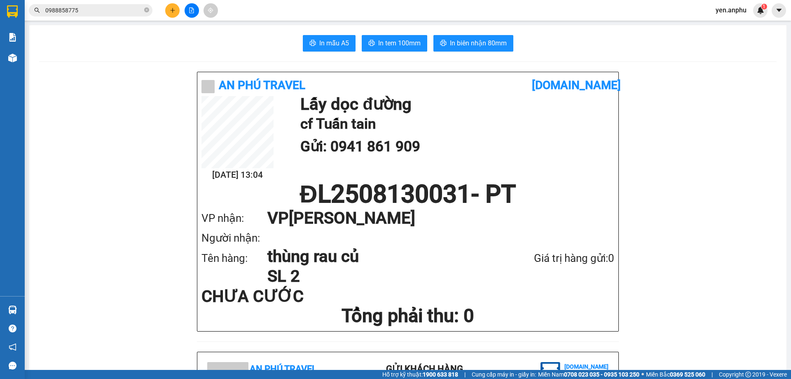
click at [175, 12] on icon "plus" at bounding box center [173, 10] width 6 height 6
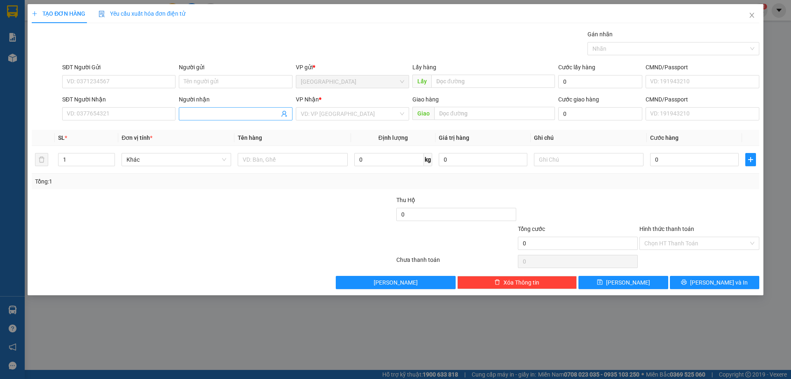
click at [218, 117] on input "Người nhận" at bounding box center [231, 113] width 95 height 9
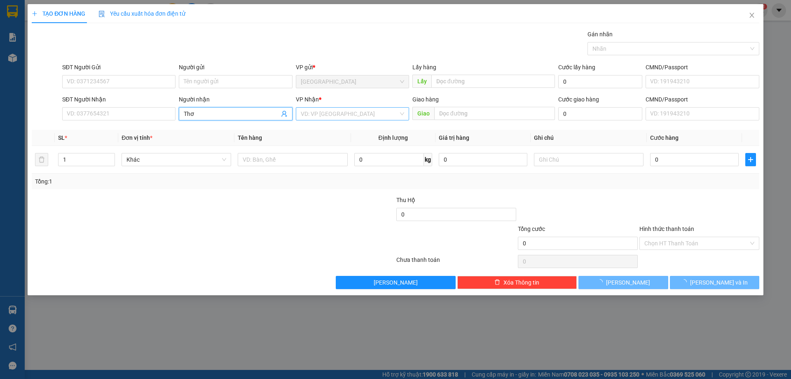
type input "Thơ"
click at [315, 117] on input "search" at bounding box center [350, 114] width 98 height 12
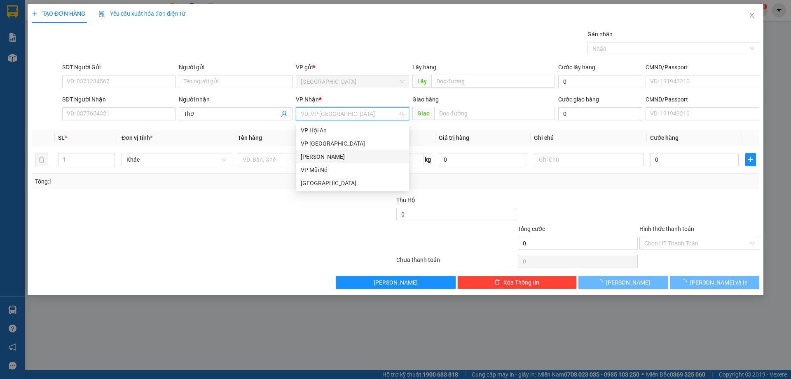
click at [319, 157] on div "[PERSON_NAME]" at bounding box center [352, 156] width 103 height 9
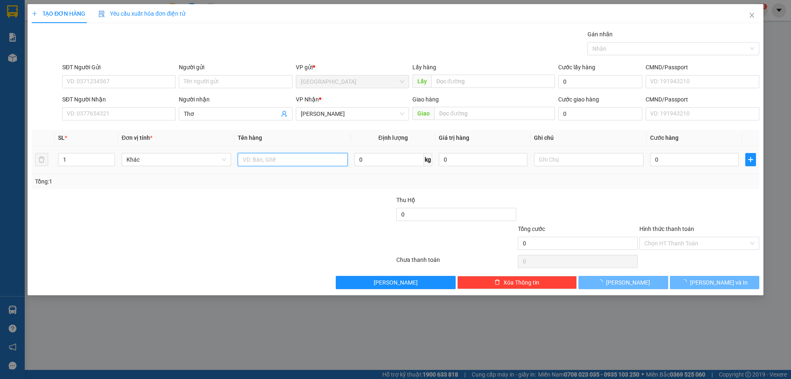
click at [282, 159] on input "text" at bounding box center [293, 159] width 110 height 13
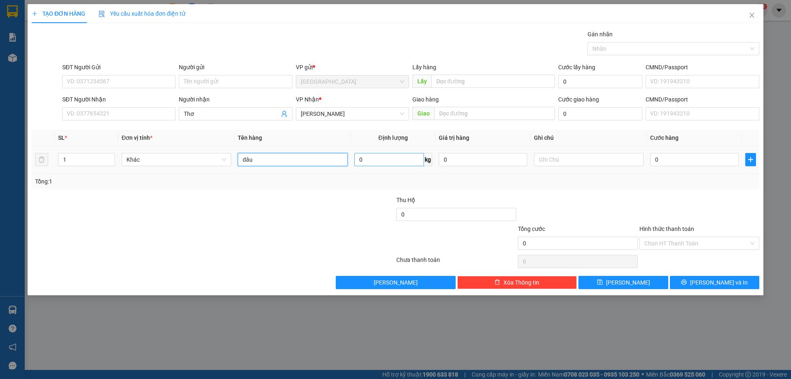
type input "dâu"
click at [389, 162] on input "0" at bounding box center [389, 159] width 70 height 13
type input "9"
click at [721, 160] on input "0" at bounding box center [694, 159] width 89 height 13
type input "2"
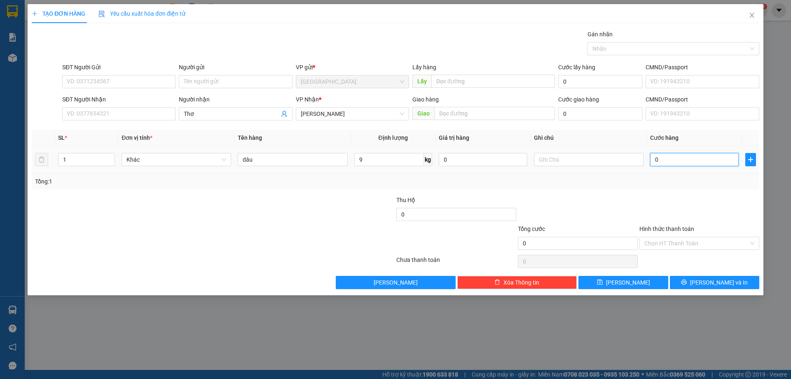
type input "2"
type input "27"
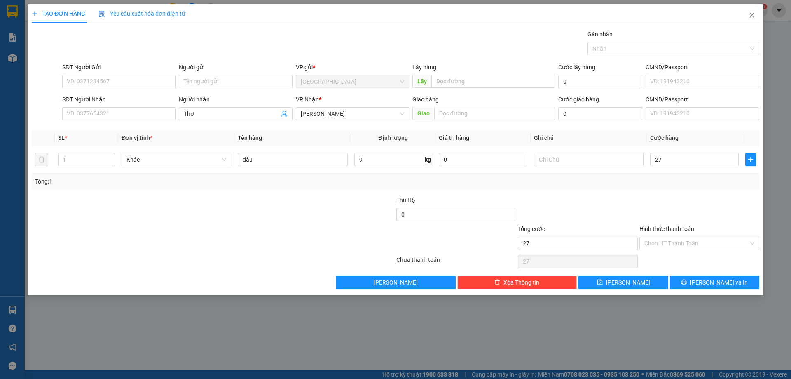
type input "27.000"
click at [643, 273] on div "Transit Pickup Surcharge Ids Transit Deliver Surcharge Ids Transit Deliver Surc…" at bounding box center [396, 159] width 728 height 259
click at [642, 282] on button "[PERSON_NAME]" at bounding box center [622, 282] width 89 height 13
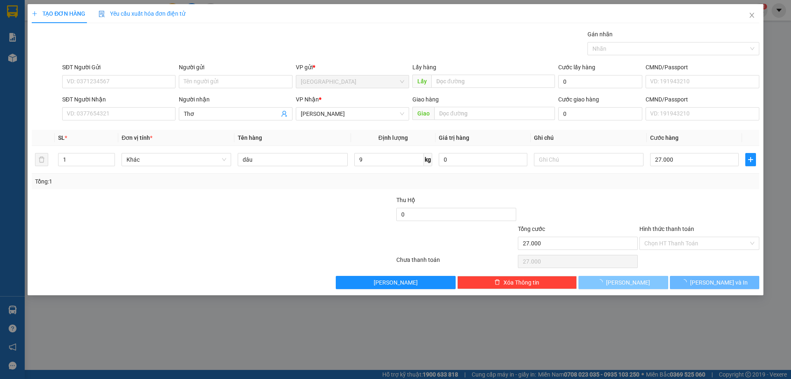
type input "0"
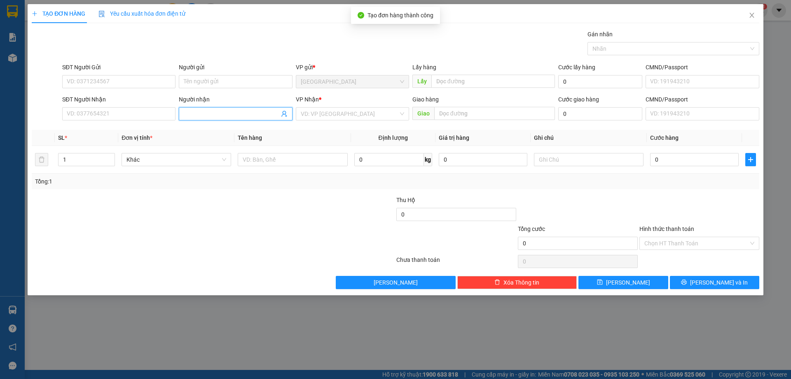
click at [239, 118] on input "Người nhận" at bounding box center [231, 113] width 95 height 9
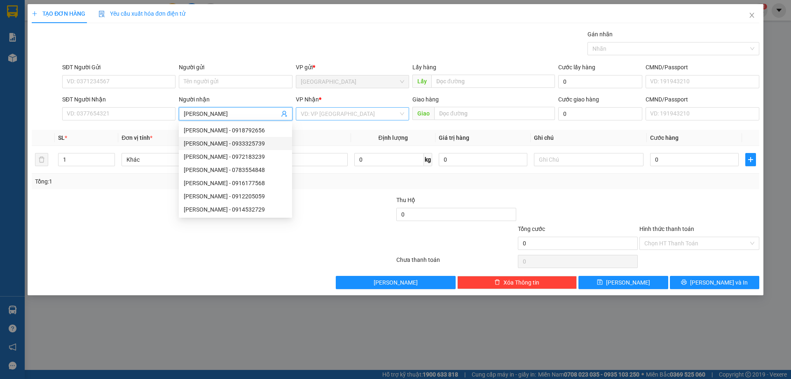
type input "Kim Chi"
click at [306, 116] on input "search" at bounding box center [350, 114] width 98 height 12
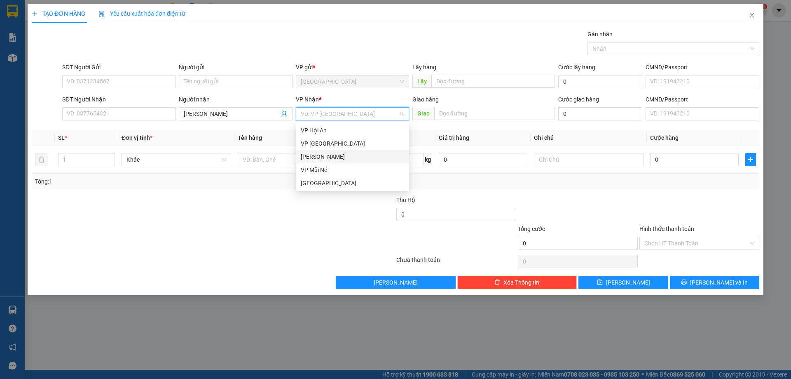
click at [320, 157] on div "[PERSON_NAME]" at bounding box center [352, 156] width 103 height 9
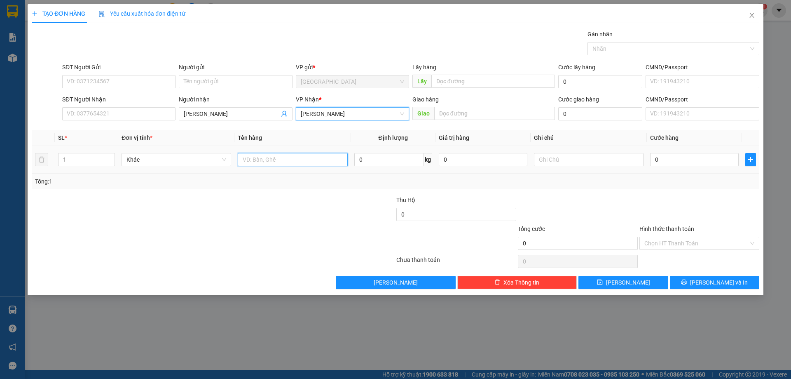
click at [294, 160] on input "text" at bounding box center [293, 159] width 110 height 13
type input "thùng"
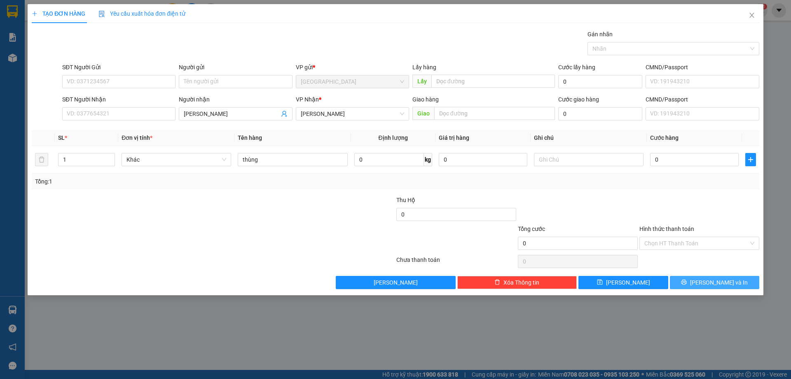
click at [717, 286] on span "[PERSON_NAME] và In" at bounding box center [719, 282] width 58 height 9
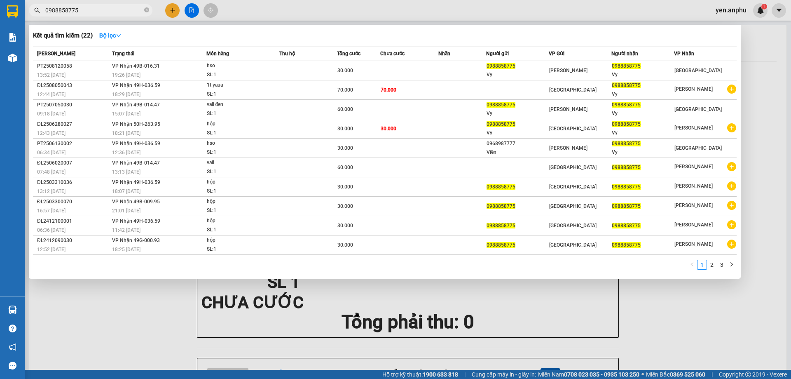
click at [85, 7] on input "0988858775" at bounding box center [93, 10] width 97 height 9
paste input "798009230"
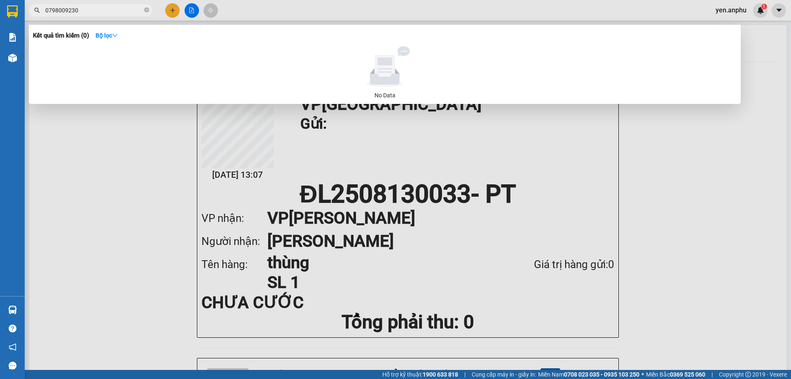
type input "0798009230"
click at [166, 154] on div at bounding box center [395, 189] width 791 height 379
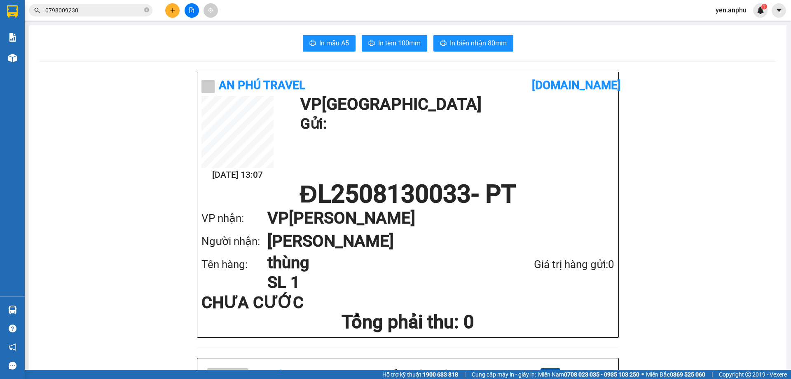
click at [174, 14] on button at bounding box center [172, 10] width 14 height 14
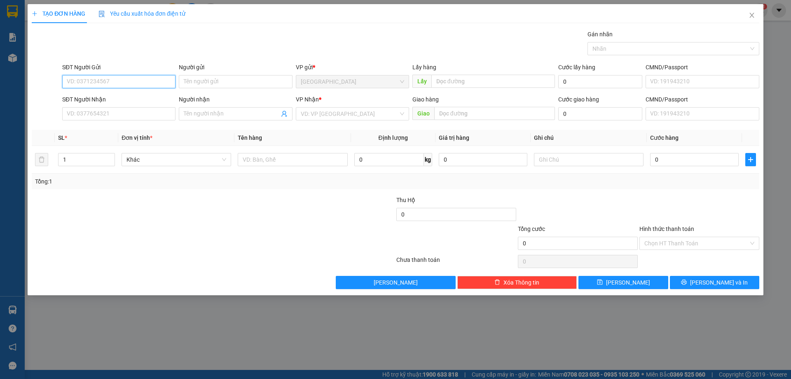
click at [111, 79] on input "SĐT Người Gửi" at bounding box center [118, 81] width 113 height 13
type input "0896030368"
click at [112, 98] on div "0896030368" at bounding box center [118, 98] width 103 height 9
type input "0388012357"
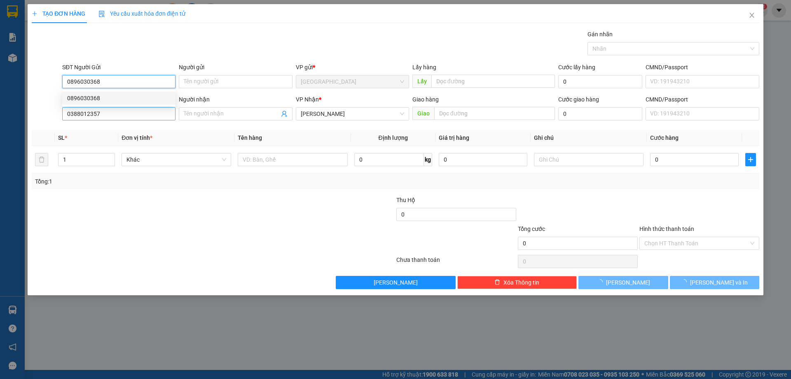
type input "50.000"
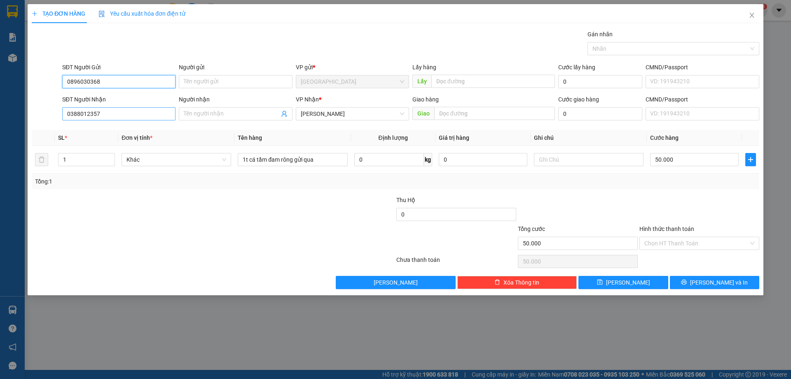
type input "0896030368"
click at [111, 114] on input "0388012357" at bounding box center [118, 113] width 113 height 13
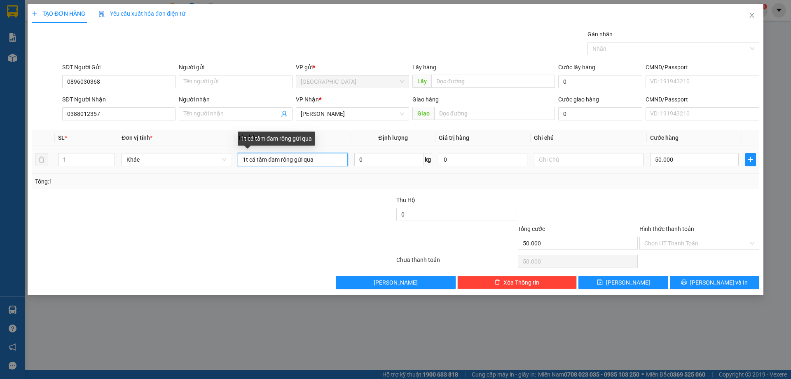
drag, startPoint x: 327, startPoint y: 162, endPoint x: 268, endPoint y: 164, distance: 58.5
click at [268, 164] on input "1t cá tầm đam rông gửi qua" at bounding box center [293, 159] width 110 height 13
drag, startPoint x: 265, startPoint y: 159, endPoint x: 251, endPoint y: 159, distance: 14.8
click at [251, 159] on input "1t cá tầm đam rông gửi qua" at bounding box center [293, 159] width 110 height 13
type input "1t carton đam rông gửi qua"
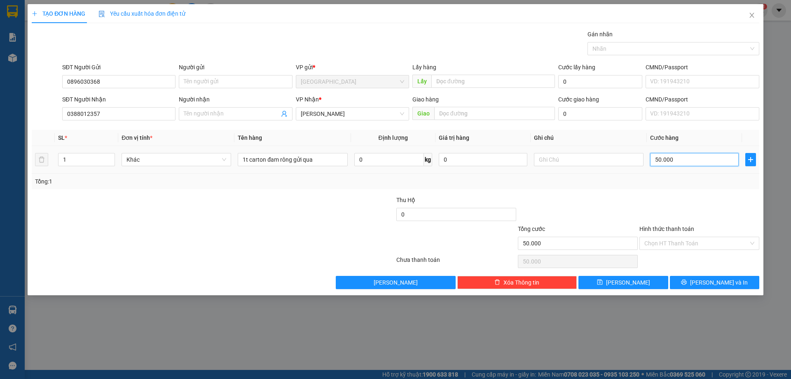
click at [700, 160] on input "50.000" at bounding box center [694, 159] width 89 height 13
type input "4"
type input "40"
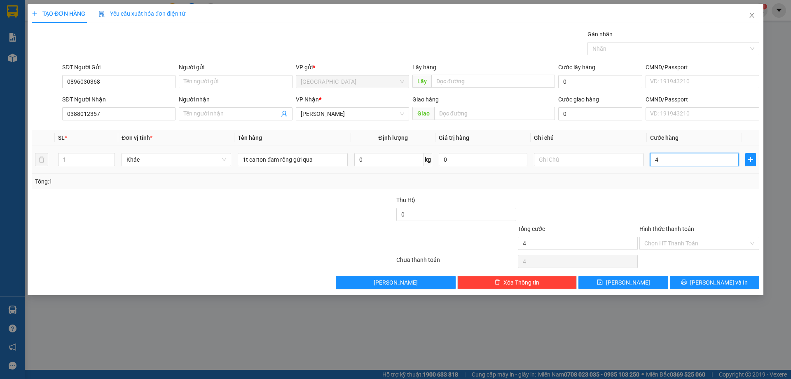
type input "40"
type input "4"
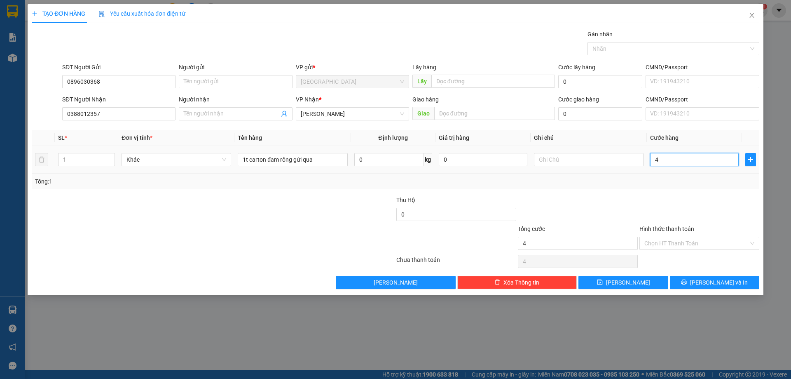
type input "0"
type input "3"
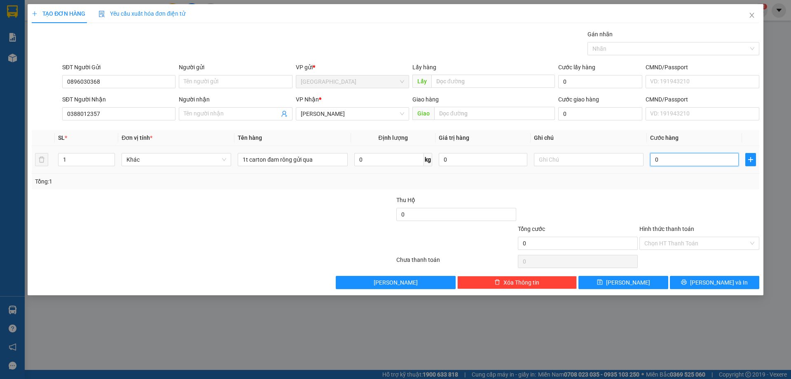
type input "03"
type input "30"
type input "030"
click at [754, 14] on icon "close" at bounding box center [751, 15] width 5 height 5
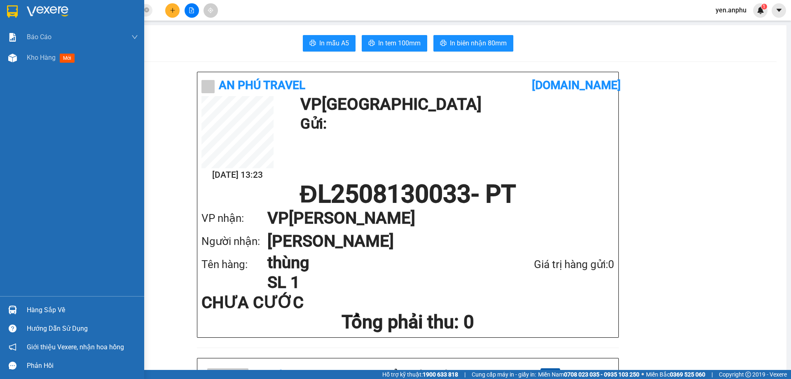
click at [20, 69] on div "Báo cáo Báo cáo dòng tiền (nhân viên) Doanh số tạo đơn theo VP gửi (nhân viên) …" at bounding box center [72, 161] width 144 height 269
drag, startPoint x: 25, startPoint y: 61, endPoint x: 133, endPoint y: 76, distance: 109.8
click at [26, 61] on div "Kho hàng mới" at bounding box center [72, 57] width 144 height 21
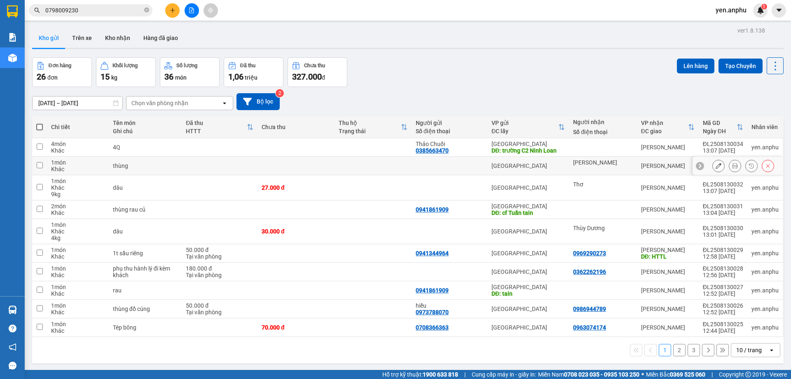
scroll to position [38, 0]
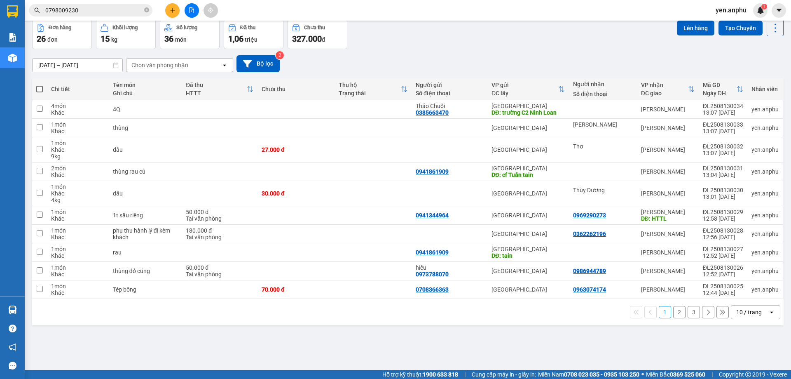
click at [758, 311] on div "10 / trang" at bounding box center [749, 311] width 37 height 13
click at [754, 297] on span "100 / trang" at bounding box center [746, 294] width 30 height 8
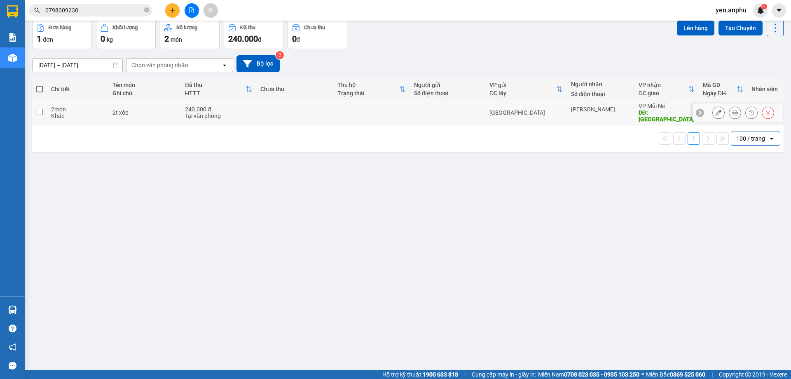
click at [664, 110] on div "DĐ: MN" at bounding box center [667, 115] width 56 height 13
checkbox input "true"
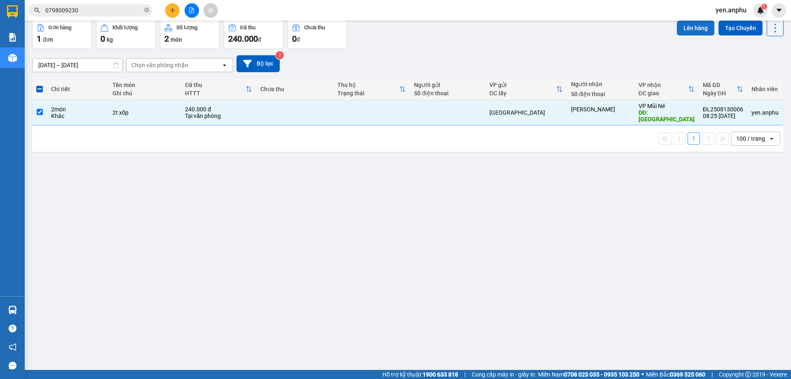
click at [692, 30] on button "Lên hàng" at bounding box center [695, 28] width 37 height 15
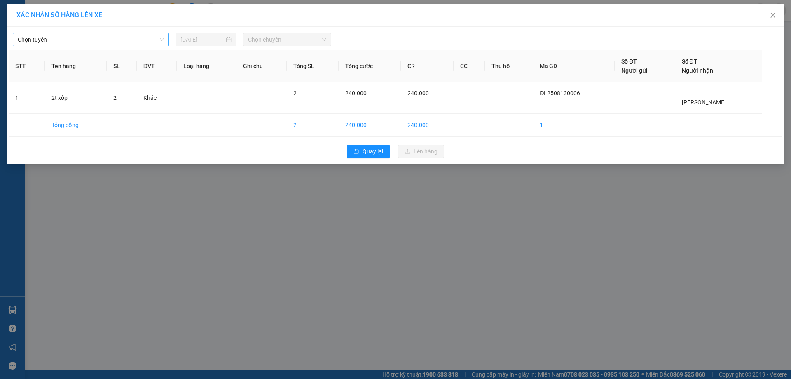
click at [67, 41] on span "Chọn tuyến" at bounding box center [91, 39] width 146 height 12
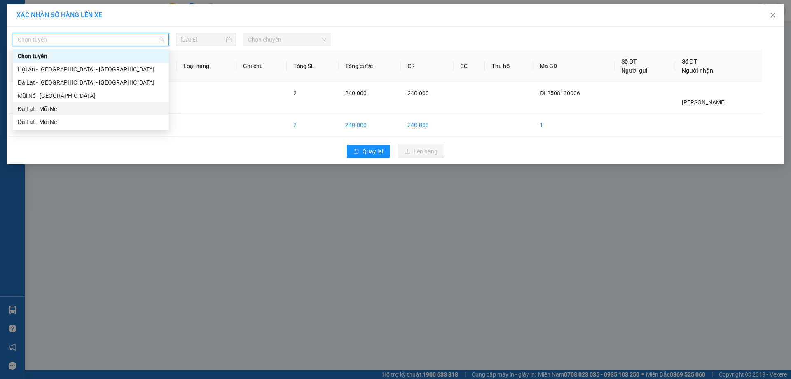
click at [54, 108] on div "Đà Lạt - Mũi Né" at bounding box center [91, 108] width 146 height 9
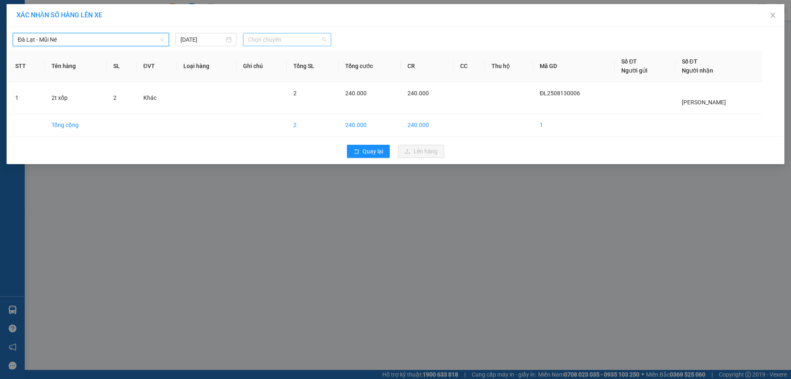
click at [297, 41] on span "Chọn chuyến" at bounding box center [287, 39] width 78 height 12
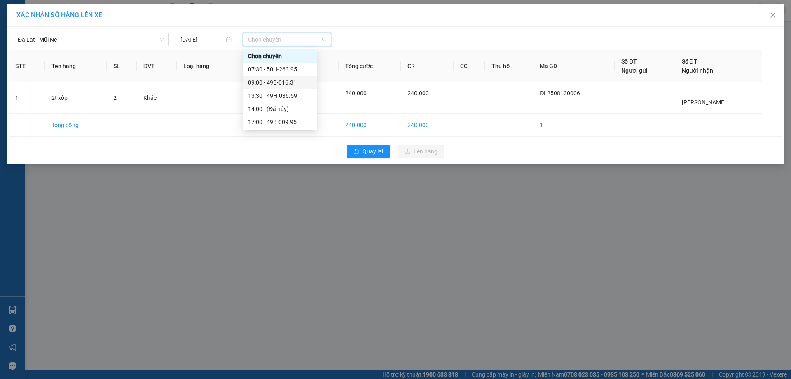
click at [283, 79] on div "09:00 - 49B-016.31" at bounding box center [280, 82] width 64 height 9
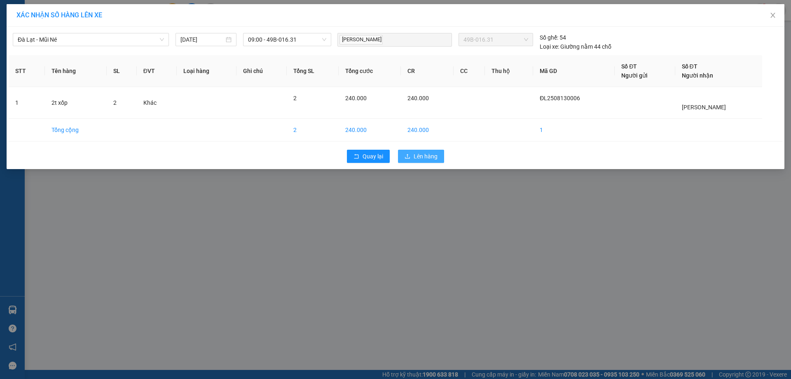
click at [421, 159] on span "Lên hàng" at bounding box center [426, 156] width 24 height 9
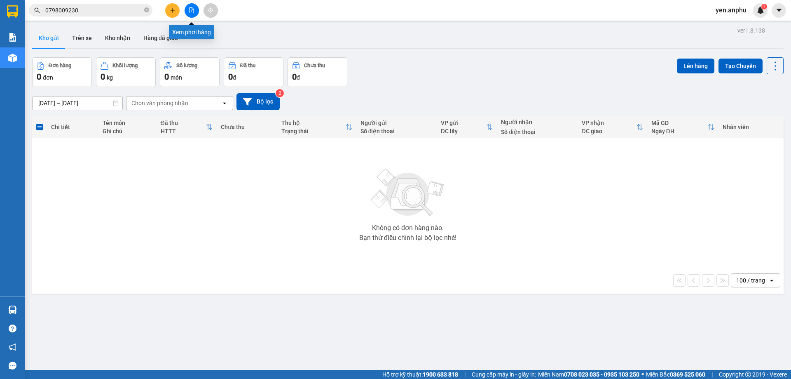
click at [185, 9] on button at bounding box center [192, 10] width 14 height 14
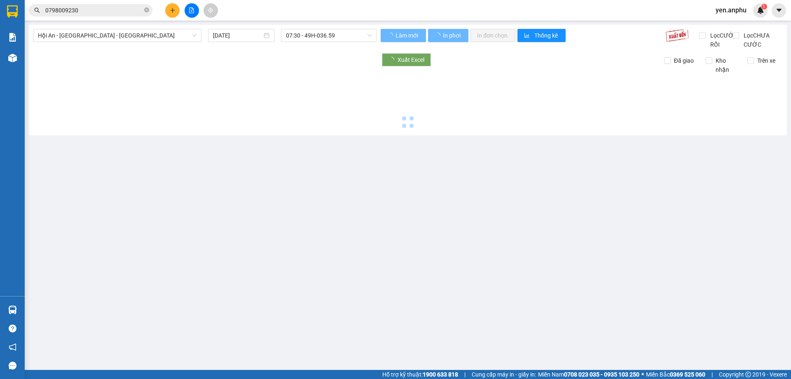
click at [78, 25] on div "Hội An - Nha Trang - Đà Lạt 13/08/2025 07:30 - 49H-036.59 Làm mới In phơi In đơ…" at bounding box center [408, 80] width 758 height 110
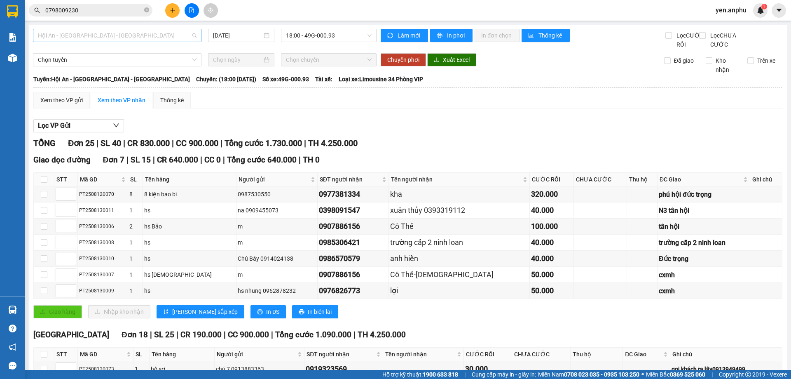
click at [80, 39] on span "Hội An - [GEOGRAPHIC_DATA] - [GEOGRAPHIC_DATA]" at bounding box center [117, 35] width 159 height 12
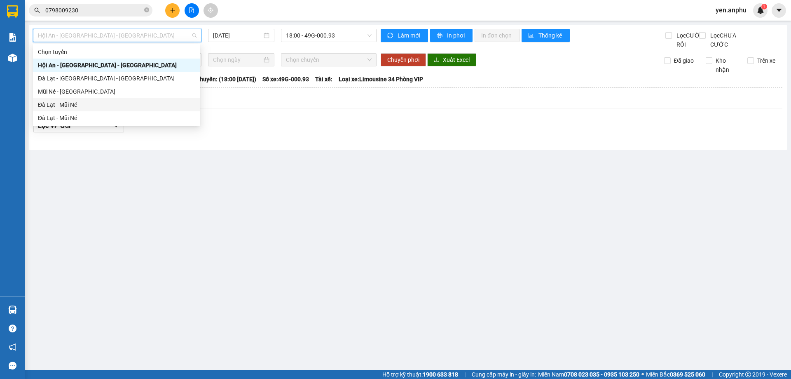
click at [67, 100] on div "Đà Lạt - Mũi Né" at bounding box center [116, 104] width 157 height 9
type input "[DATE]"
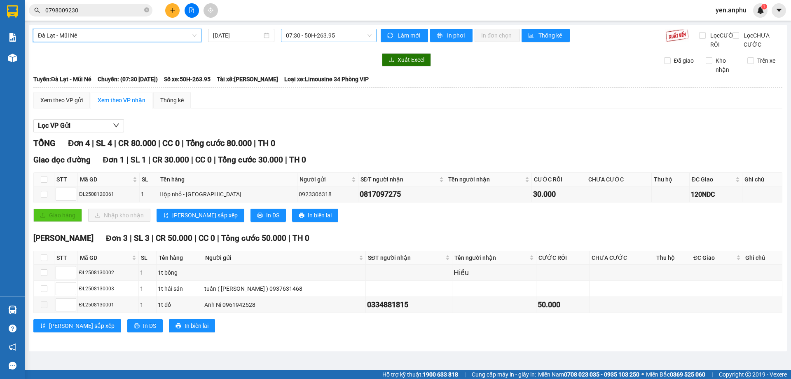
click at [325, 35] on span "07:30 - 50H-263.95" at bounding box center [329, 35] width 86 height 12
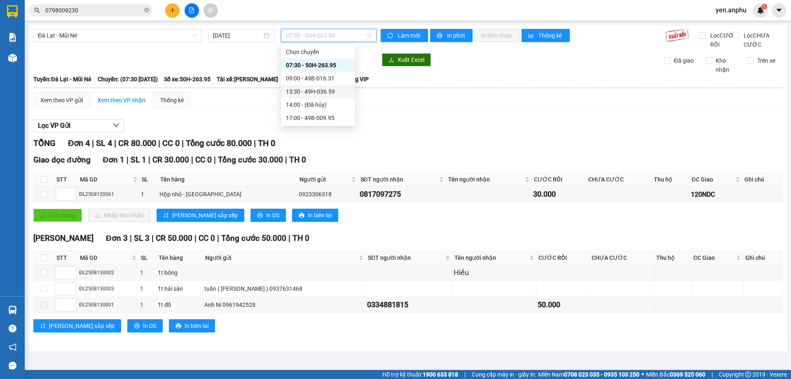
click at [317, 94] on div "13:30 - 49H-036.59" at bounding box center [318, 91] width 64 height 9
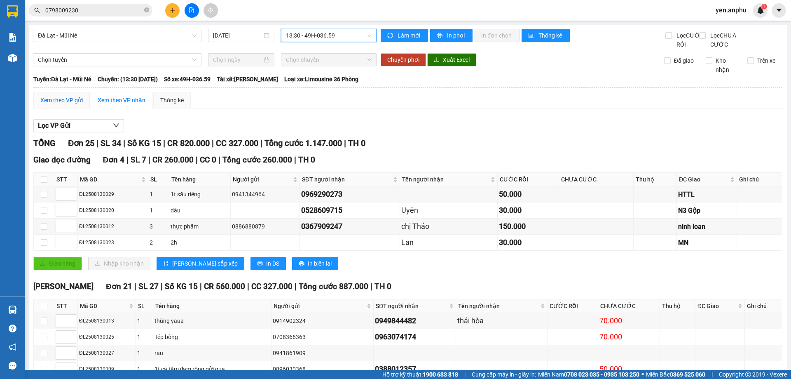
click at [74, 105] on div "Xem theo VP gửi" at bounding box center [61, 100] width 42 height 9
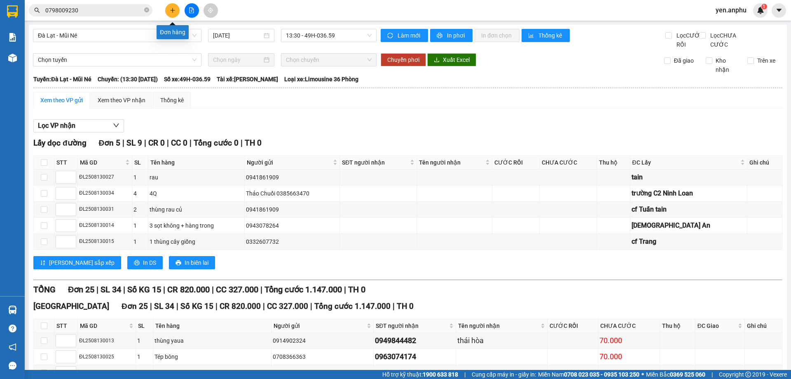
click at [169, 12] on button at bounding box center [172, 10] width 14 height 14
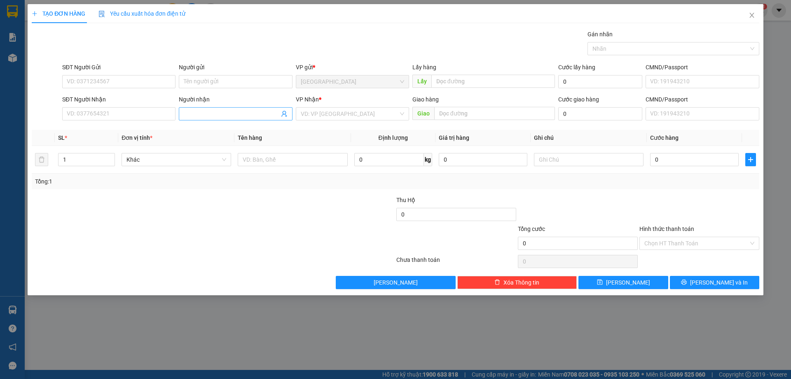
click at [211, 113] on input "Người nhận" at bounding box center [231, 113] width 95 height 9
type input "Tùng"
drag, startPoint x: 354, startPoint y: 105, endPoint x: 353, endPoint y: 112, distance: 7.2
click at [354, 105] on div "VP Nhận *" at bounding box center [352, 101] width 113 height 12
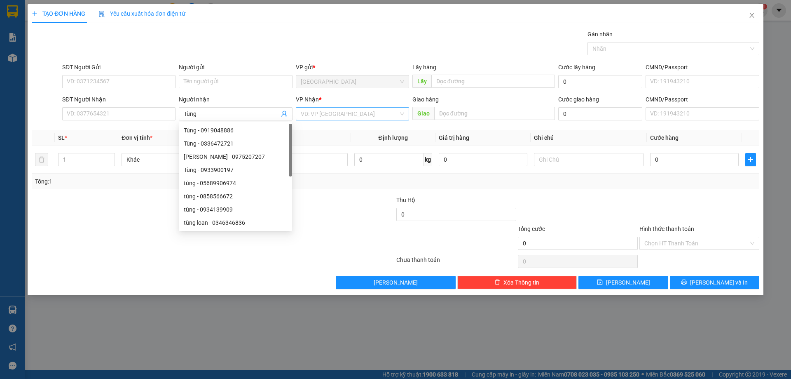
click at [353, 112] on input "search" at bounding box center [350, 114] width 98 height 12
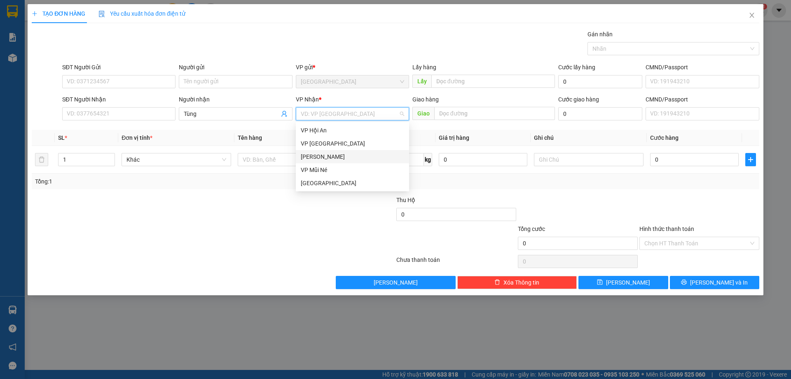
click at [321, 157] on div "[PERSON_NAME]" at bounding box center [352, 156] width 103 height 9
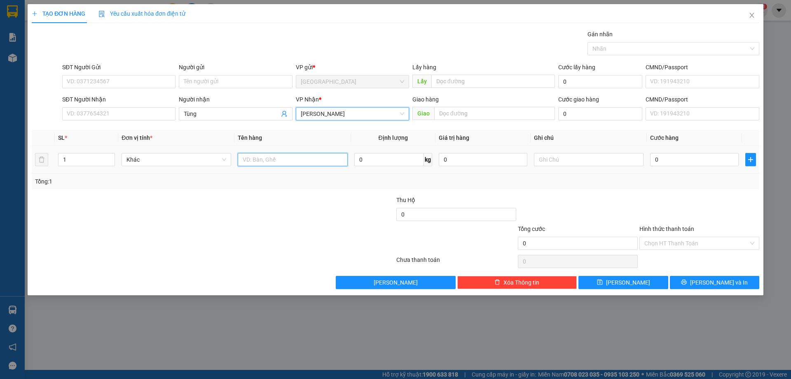
click at [279, 155] on input "text" at bounding box center [293, 159] width 110 height 13
type input "dâu"
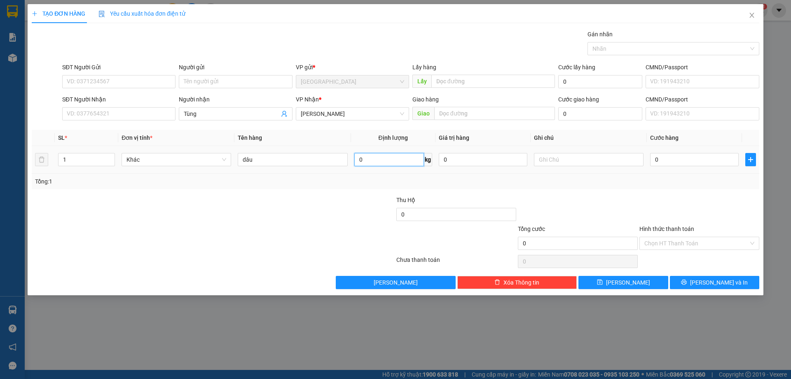
click at [379, 163] on input "0" at bounding box center [389, 159] width 70 height 13
type input "21"
type input "6"
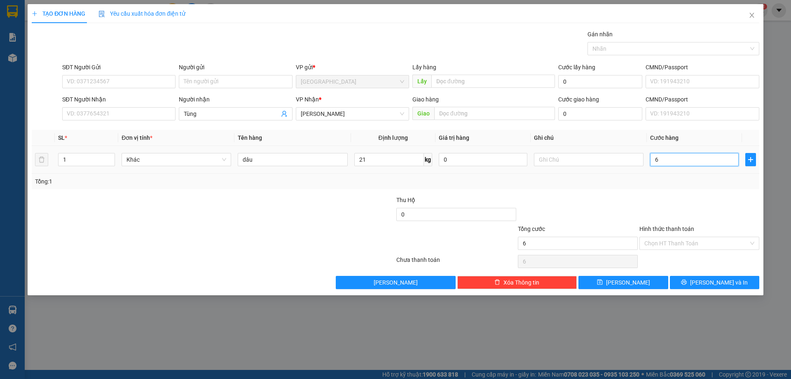
type input "63"
type input "63.000"
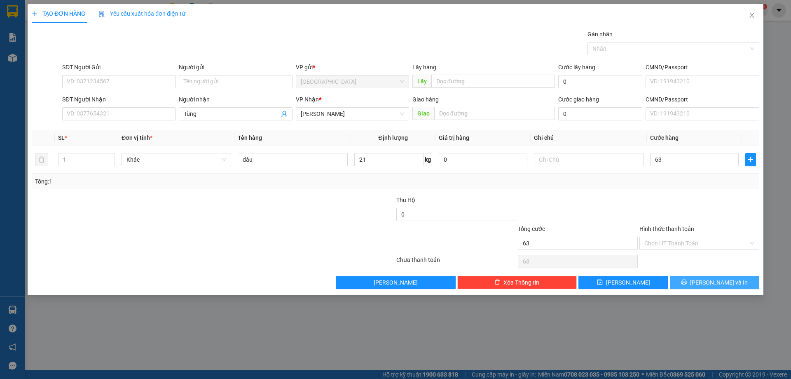
type input "63.000"
click at [687, 284] on icon "printer" at bounding box center [684, 282] width 6 height 6
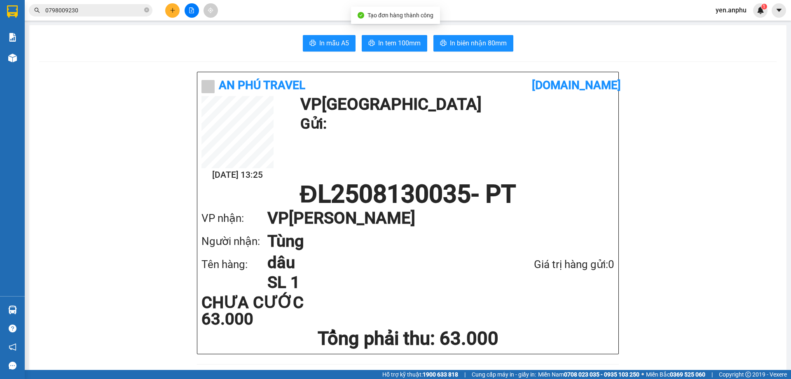
click at [26, 60] on main "In mẫu A5 In tem 100mm In biên nhận 80mm An Phú Travel vexere.com 13/08 13:25 V…" at bounding box center [395, 185] width 791 height 370
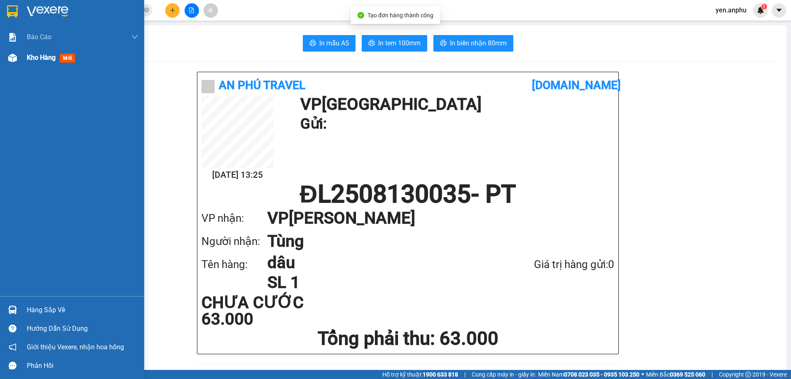
click at [14, 54] on img at bounding box center [12, 58] width 9 height 9
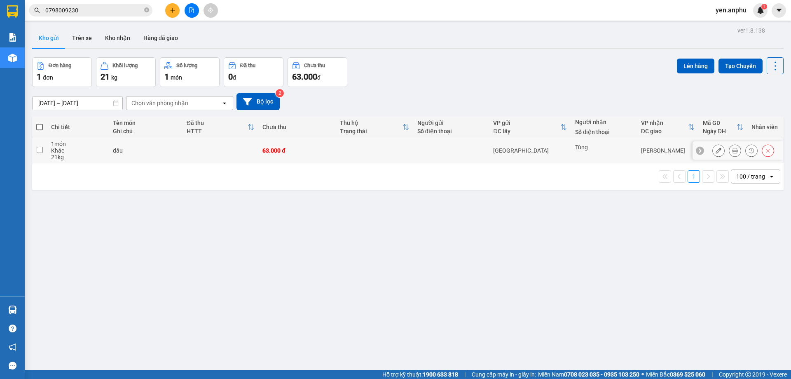
click at [376, 157] on td at bounding box center [374, 150] width 77 height 25
checkbox input "true"
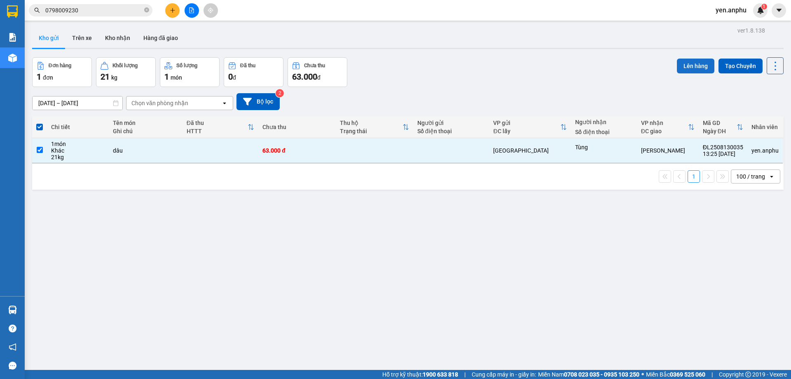
click at [693, 69] on button "Lên hàng" at bounding box center [695, 66] width 37 height 15
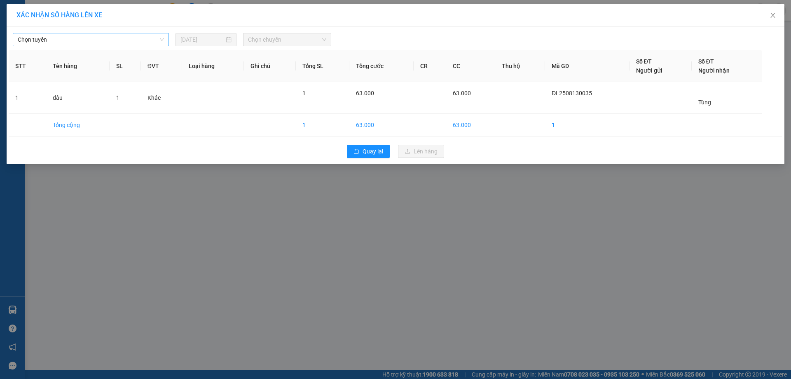
click at [55, 35] on span "Chọn tuyến" at bounding box center [91, 39] width 146 height 12
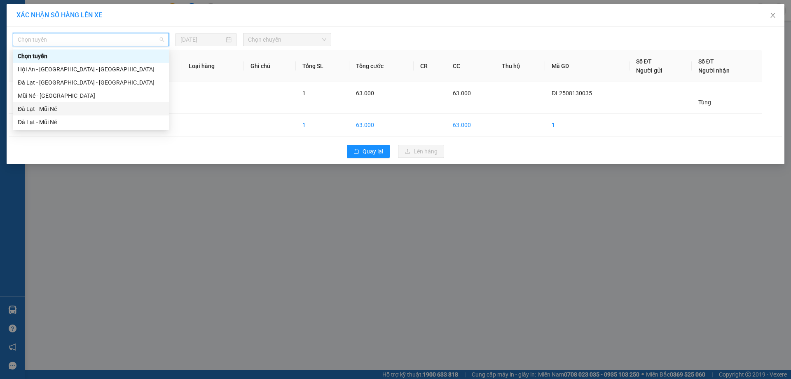
click at [36, 104] on div "Đà Lạt - Mũi Né" at bounding box center [91, 108] width 156 height 13
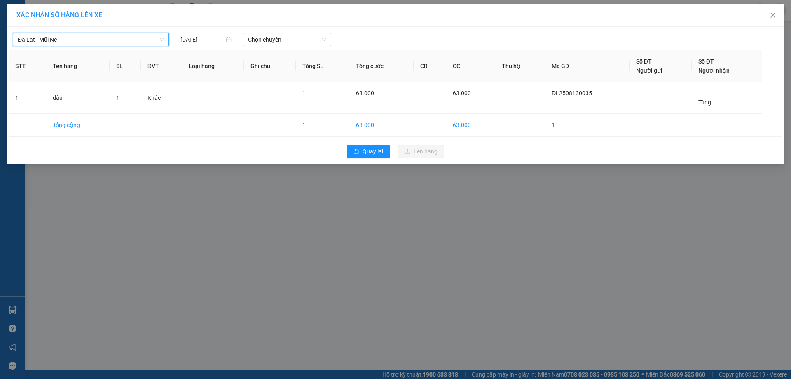
click at [267, 40] on span "Chọn chuyến" at bounding box center [287, 39] width 78 height 12
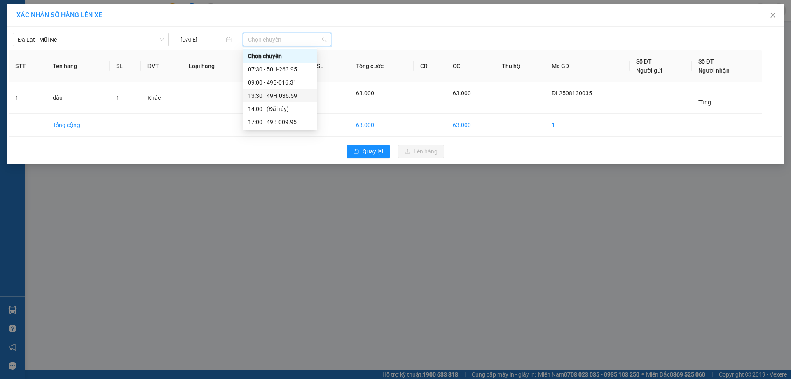
click at [294, 98] on div "13:30 - 49H-036.59" at bounding box center [280, 95] width 64 height 9
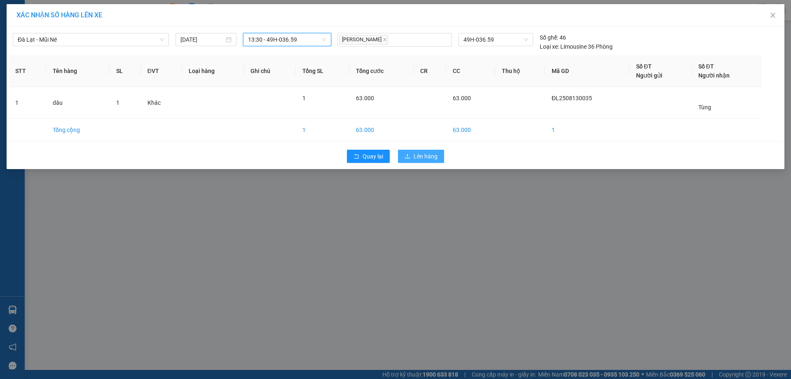
click at [407, 153] on button "Lên hàng" at bounding box center [421, 156] width 46 height 13
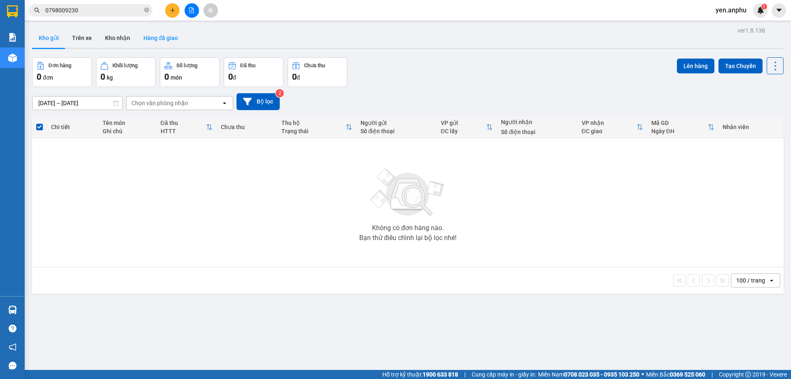
click at [173, 34] on button "Hàng đã giao" at bounding box center [161, 38] width 48 height 20
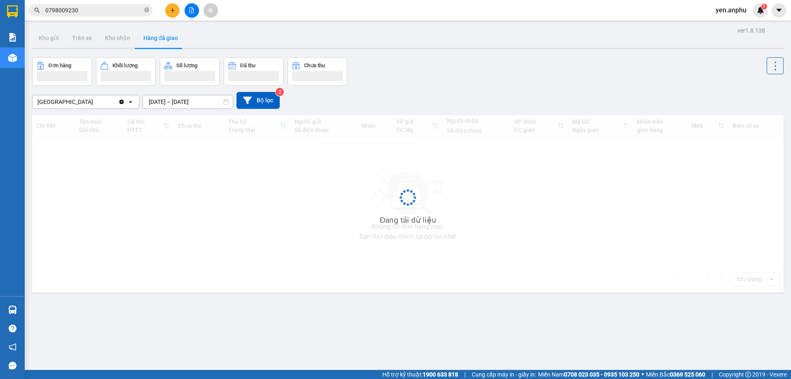
click at [175, 14] on button at bounding box center [172, 10] width 14 height 14
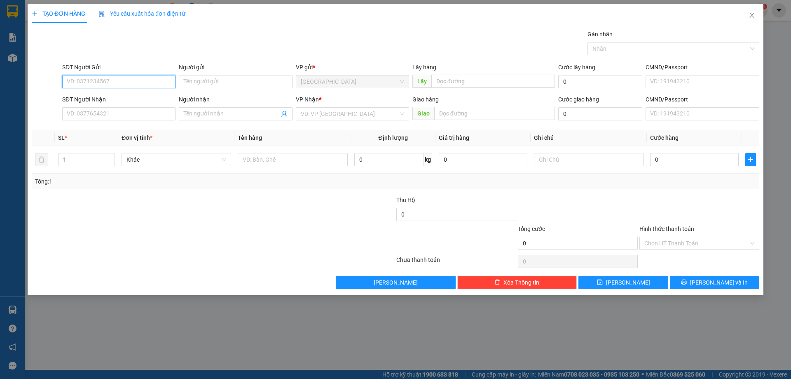
click at [90, 84] on input "SĐT Người Gửi" at bounding box center [118, 81] width 113 height 13
click at [107, 94] on div "0933398120" at bounding box center [118, 98] width 103 height 9
type input "0933398120"
type input "CF TRANG"
type input "0933398120"
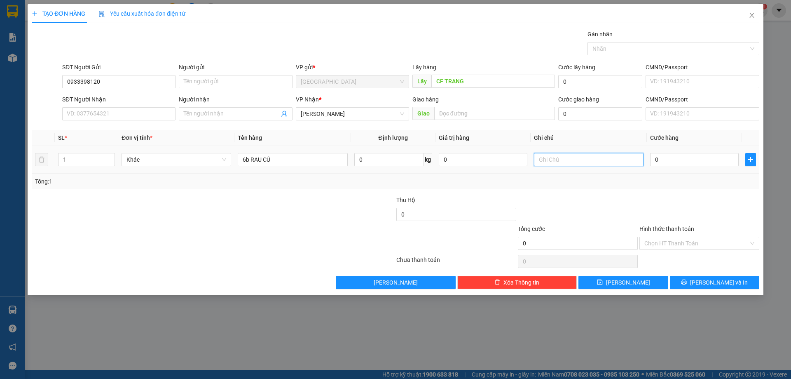
click at [540, 158] on input "text" at bounding box center [589, 159] width 110 height 13
type input "17:00"
click at [603, 285] on span "save" at bounding box center [600, 282] width 6 height 7
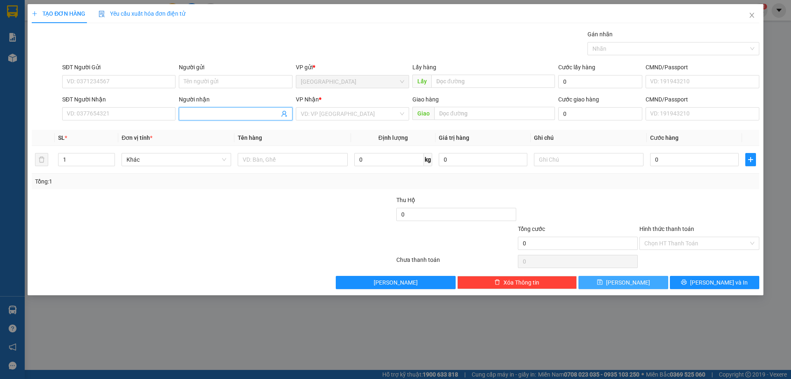
click at [209, 108] on span at bounding box center [235, 113] width 113 height 13
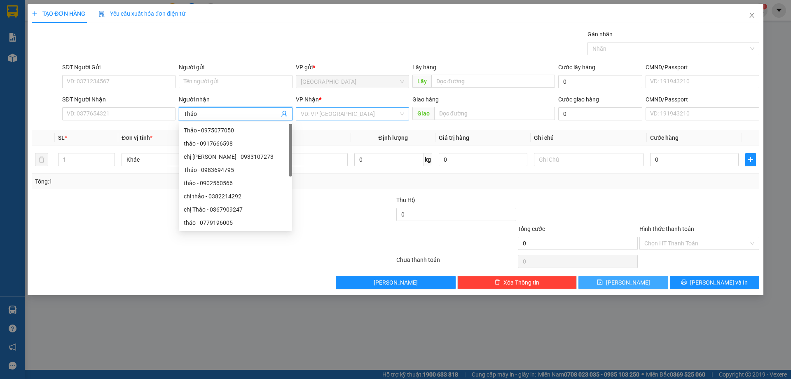
type input "Thảo"
click at [314, 119] on input "search" at bounding box center [350, 114] width 98 height 12
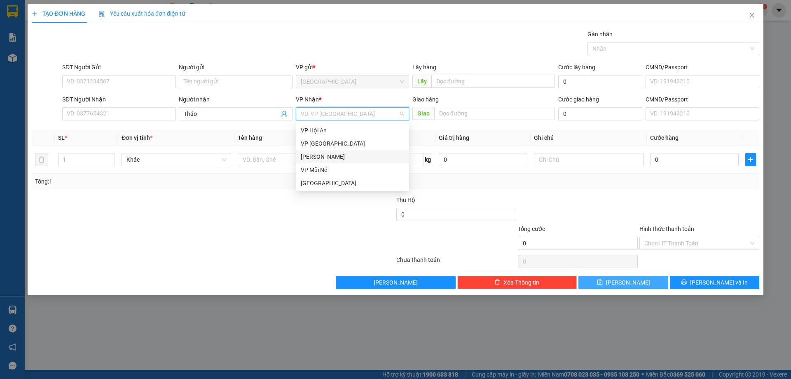
click at [315, 159] on div "[PERSON_NAME]" at bounding box center [352, 156] width 103 height 9
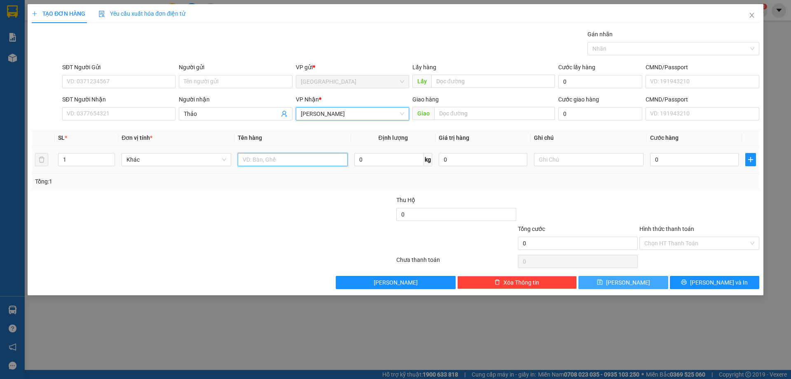
click at [285, 160] on input "text" at bounding box center [293, 159] width 110 height 13
type input "thùng"
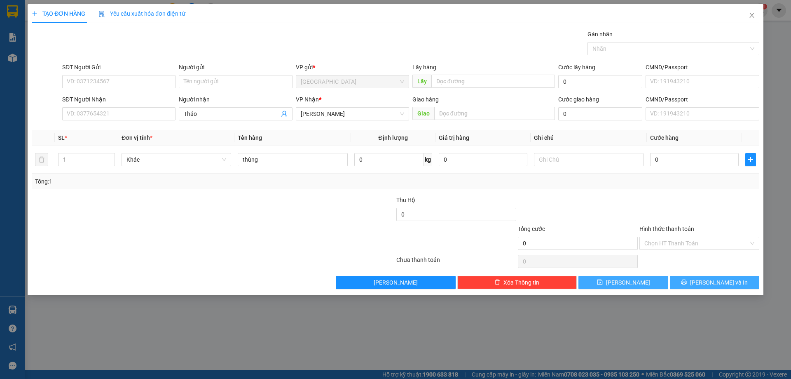
click at [716, 282] on span "[PERSON_NAME] và In" at bounding box center [719, 282] width 58 height 9
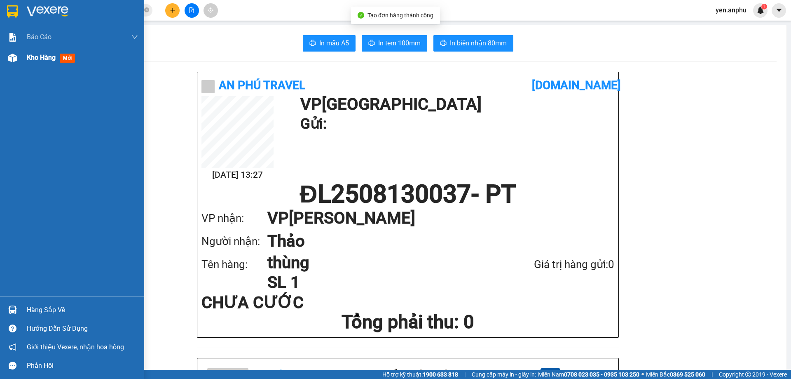
click at [30, 61] on span "Kho hàng" at bounding box center [41, 58] width 29 height 8
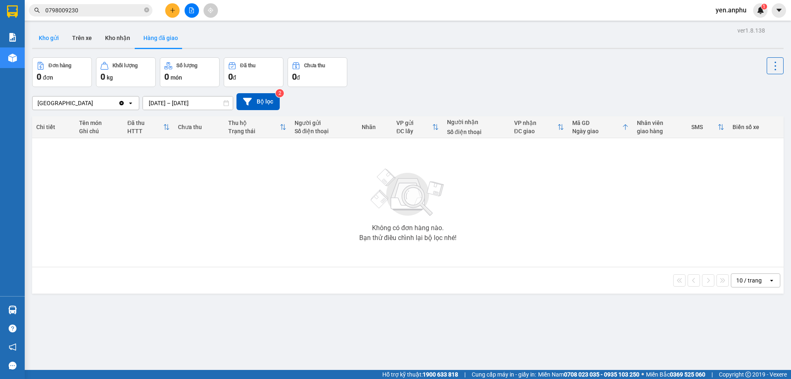
click at [60, 34] on button "Kho gửi" at bounding box center [48, 38] width 33 height 20
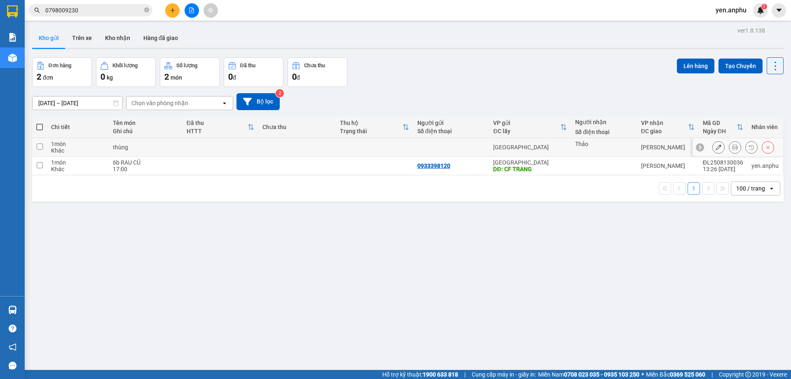
click at [384, 154] on td at bounding box center [374, 147] width 77 height 19
checkbox input "true"
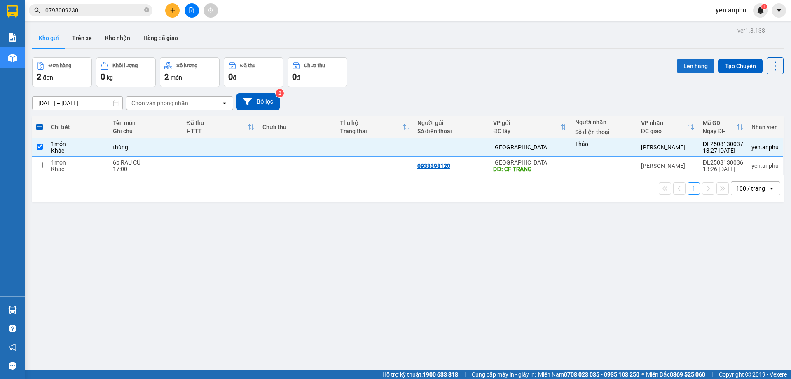
click at [688, 65] on button "Lên hàng" at bounding box center [695, 66] width 37 height 15
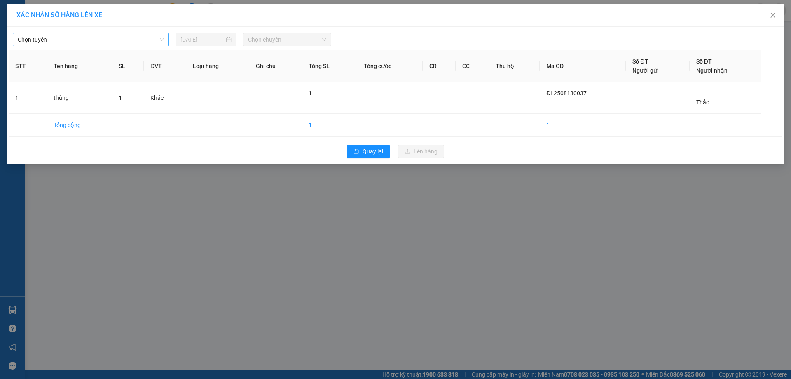
click at [63, 38] on span "Chọn tuyến" at bounding box center [91, 39] width 146 height 12
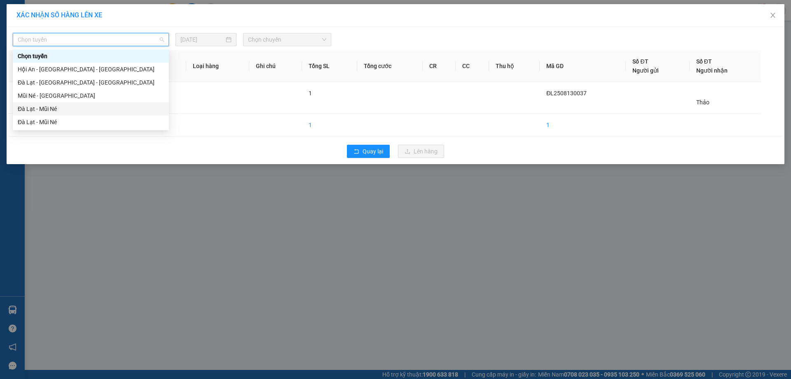
click at [41, 108] on div "Đà Lạt - Mũi Né" at bounding box center [91, 108] width 146 height 9
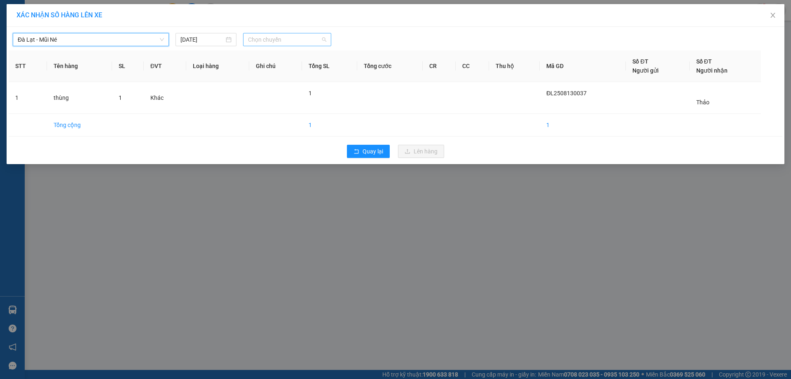
click at [270, 40] on span "Chọn chuyến" at bounding box center [287, 39] width 78 height 12
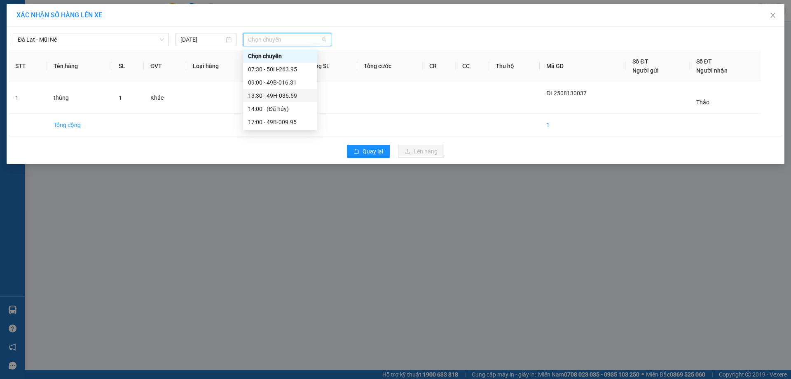
click at [289, 97] on div "13:30 - 49H-036.59" at bounding box center [280, 95] width 64 height 9
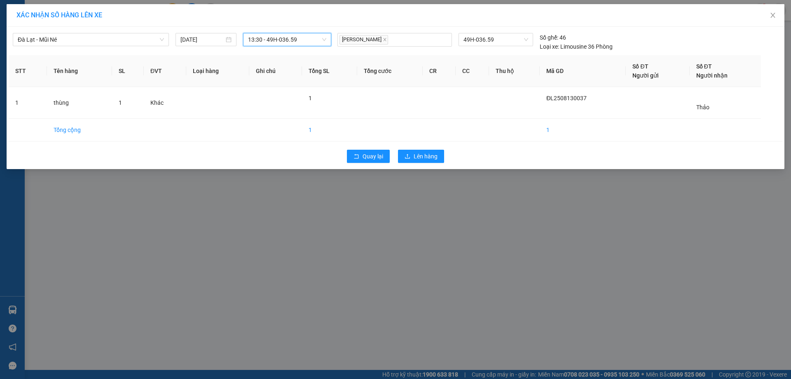
click at [398, 151] on div "Quay lại Lên hàng" at bounding box center [396, 155] width 774 height 21
click at [406, 155] on icon "upload" at bounding box center [408, 156] width 6 height 6
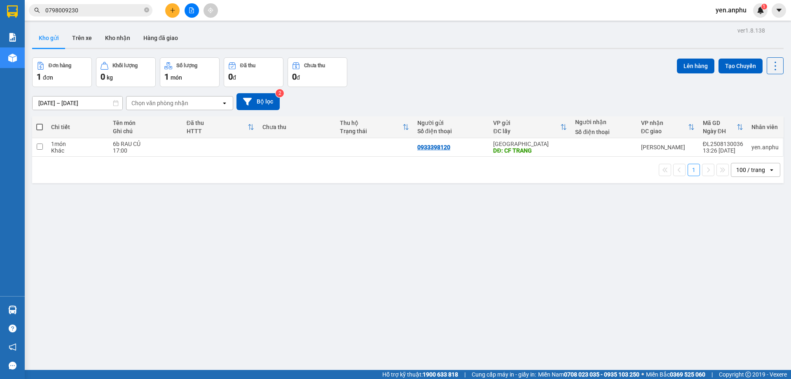
click at [109, 12] on input "0798009230" at bounding box center [93, 10] width 97 height 9
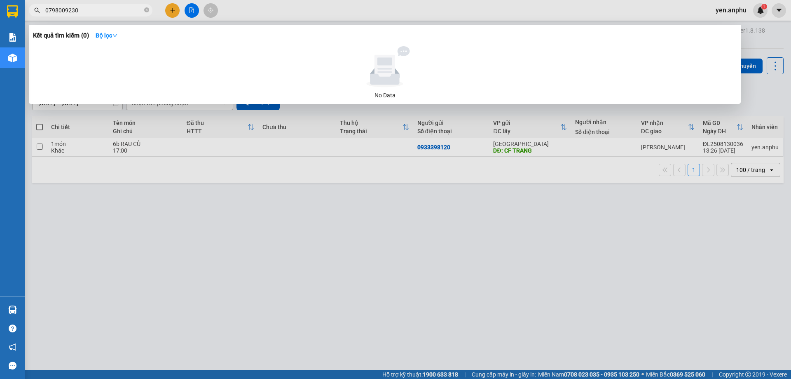
click at [109, 12] on input "0798009230" at bounding box center [93, 10] width 97 height 9
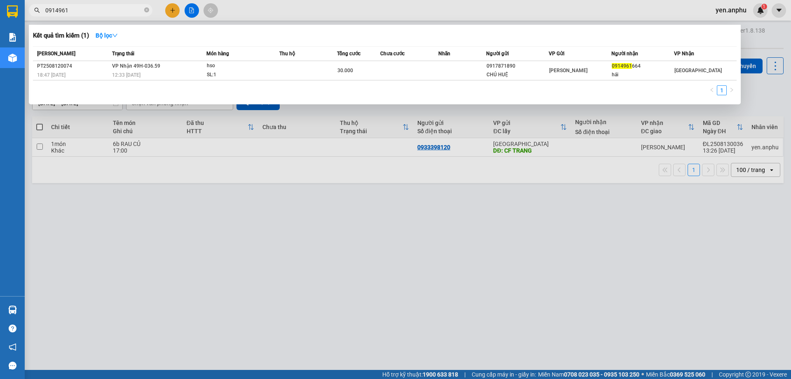
type input "0914961"
click at [172, 12] on div at bounding box center [395, 189] width 791 height 379
click at [172, 12] on icon "plus" at bounding box center [173, 10] width 6 height 6
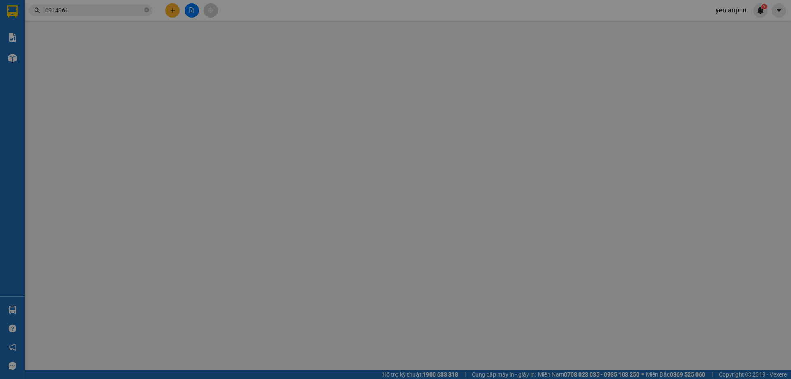
click at [172, 12] on span "Yêu cầu xuất hóa đơn điện tử" at bounding box center [141, 13] width 87 height 7
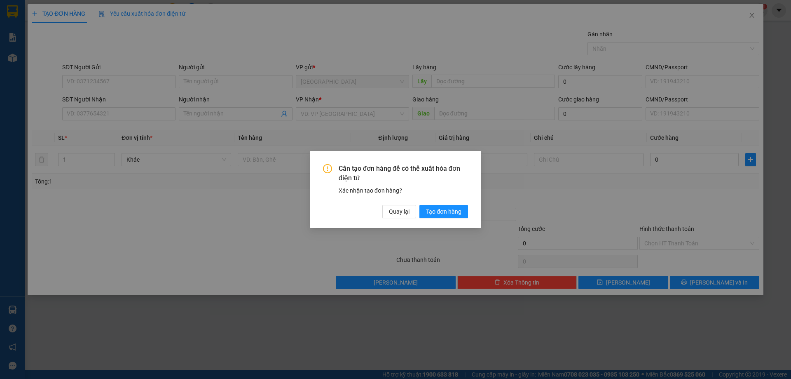
click at [133, 86] on div "Cần tạo đơn hàng để có thể xuất hóa đơn điện tử Xác nhận tạo đơn hàng? Quay lại…" at bounding box center [395, 189] width 791 height 379
drag, startPoint x: 384, startPoint y: 209, endPoint x: 375, endPoint y: 206, distance: 9.6
click at [384, 209] on button "Quay lại" at bounding box center [399, 211] width 34 height 13
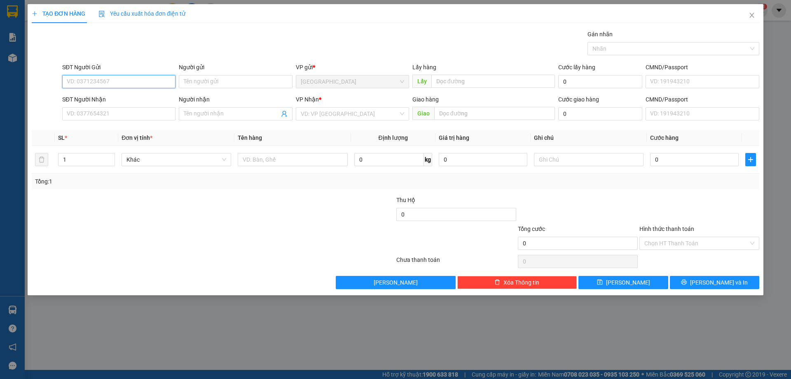
click at [110, 79] on input "SĐT Người Gửi" at bounding box center [118, 81] width 113 height 13
click at [126, 81] on input "8169" at bounding box center [118, 81] width 113 height 13
click at [125, 97] on div "0917658169" at bounding box center [118, 98] width 103 height 9
type input "0917658169"
type input "N3 BỒNG LAI"
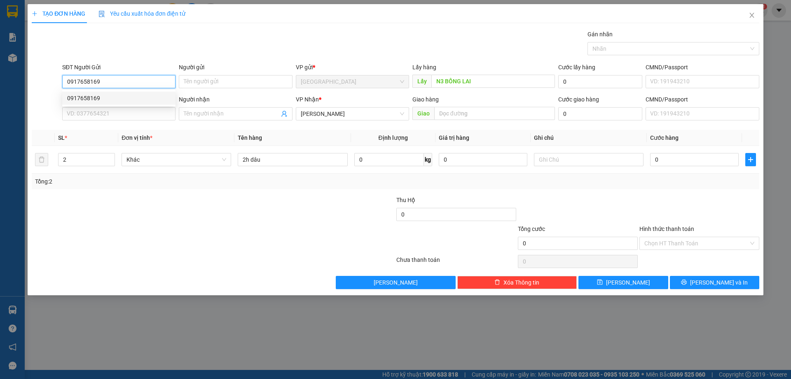
click at [136, 77] on input "0917658169" at bounding box center [118, 81] width 113 height 13
type input "0917658169"
click at [761, 26] on span "Close" at bounding box center [751, 15] width 23 height 23
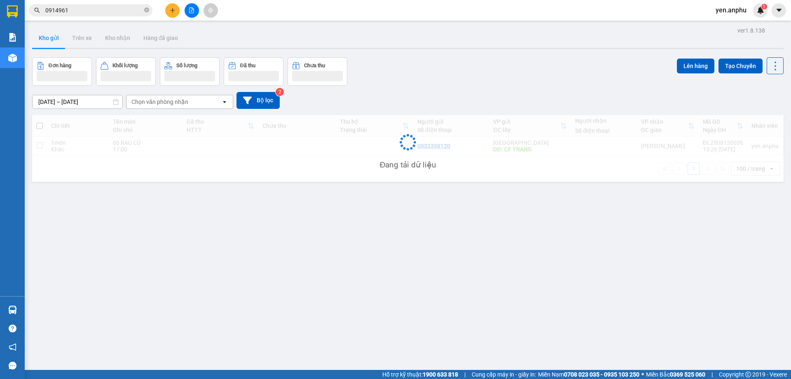
click at [753, 16] on div "yen.anphu 1" at bounding box center [738, 10] width 59 height 14
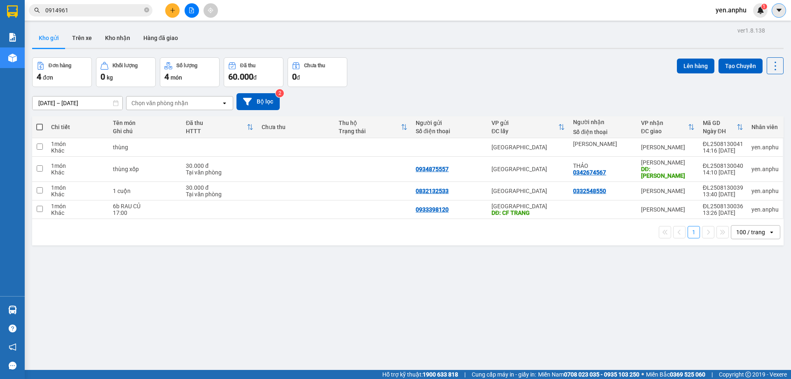
click at [773, 7] on button at bounding box center [779, 10] width 14 height 14
click at [720, 5] on span "yen.anphu" at bounding box center [731, 10] width 44 height 10
click at [732, 23] on span "Đăng xuất" at bounding box center [739, 25] width 35 height 9
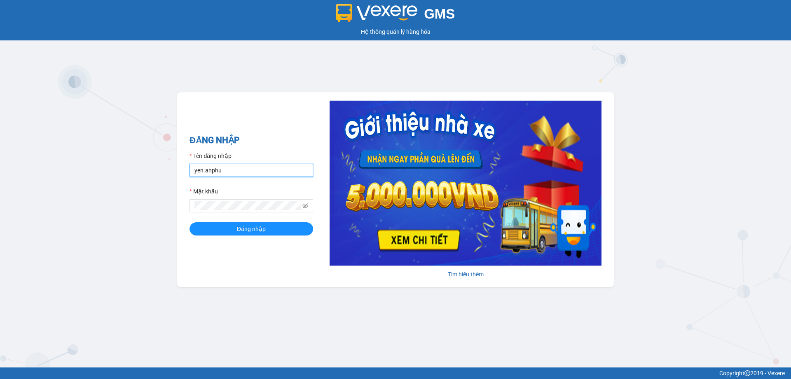
click at [209, 171] on input "yen.anphu" at bounding box center [252, 170] width 124 height 13
type input "khanh.anphu"
click at [190, 222] on button "Đăng nhập" at bounding box center [252, 228] width 124 height 13
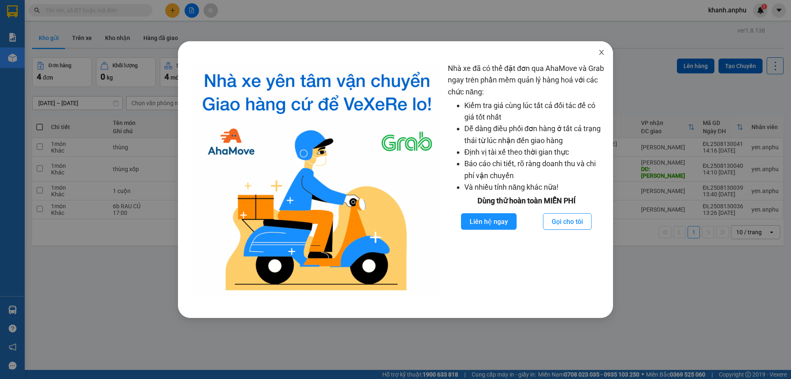
click at [610, 48] on span "Close" at bounding box center [601, 52] width 23 height 23
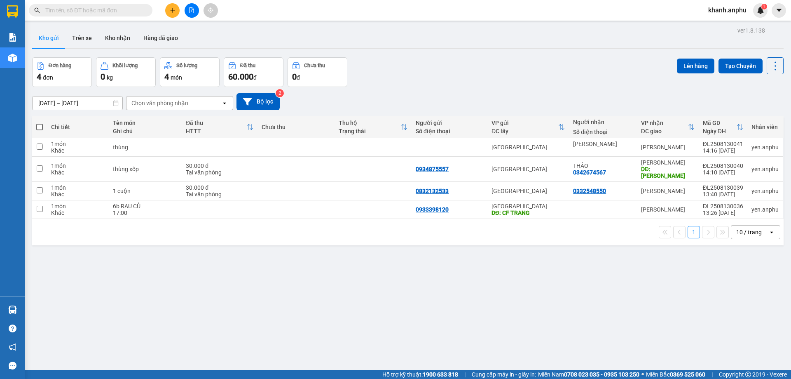
click at [173, 7] on button at bounding box center [172, 10] width 14 height 14
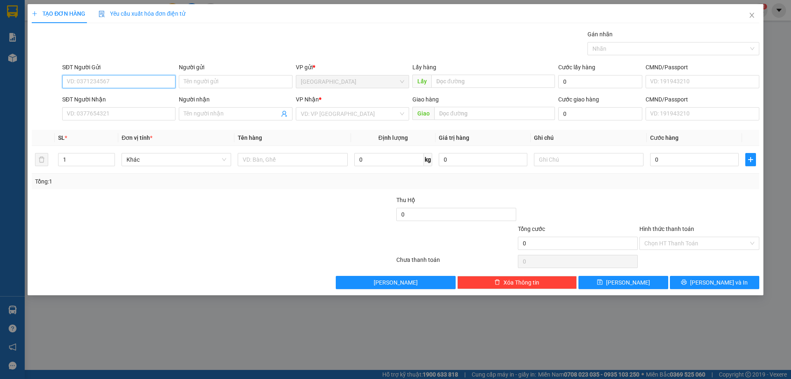
click at [132, 78] on input "SĐT Người Gửi" at bounding box center [118, 81] width 113 height 13
click at [106, 114] on input "SĐT Người Nhận" at bounding box center [118, 113] width 113 height 13
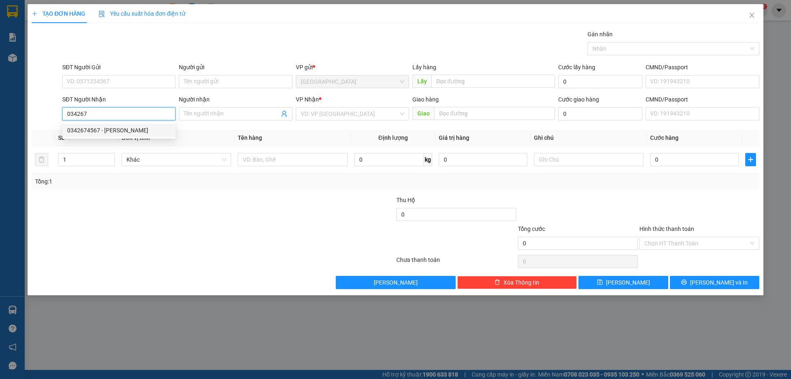
click at [119, 131] on div "0342674567 - THẢO" at bounding box center [118, 130] width 103 height 9
type input "0342674567"
type input "THẢO"
type input "Lương Sơn"
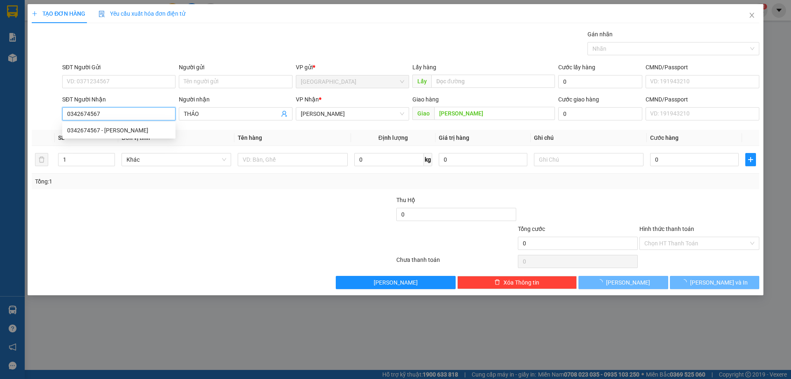
type input "30.000"
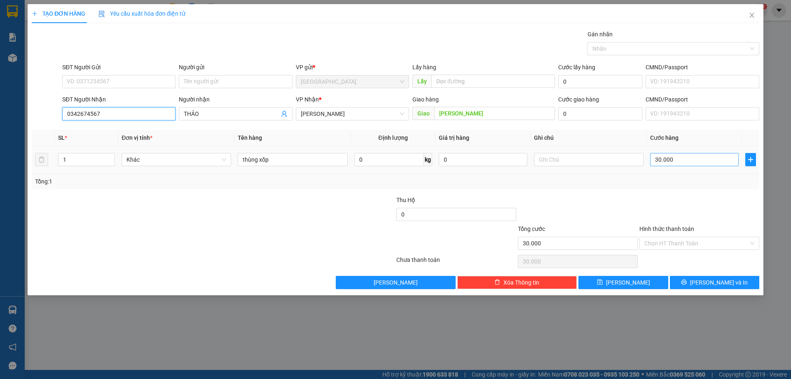
type input "0342674567"
click at [673, 162] on input "30.000" at bounding box center [694, 159] width 89 height 13
type input "5"
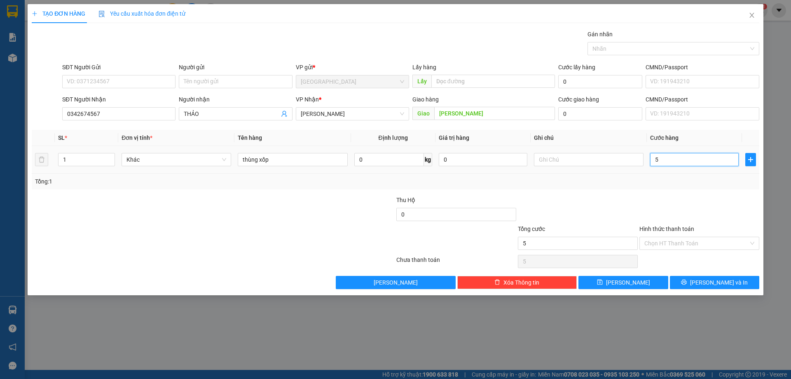
type input "50"
type input "50.000"
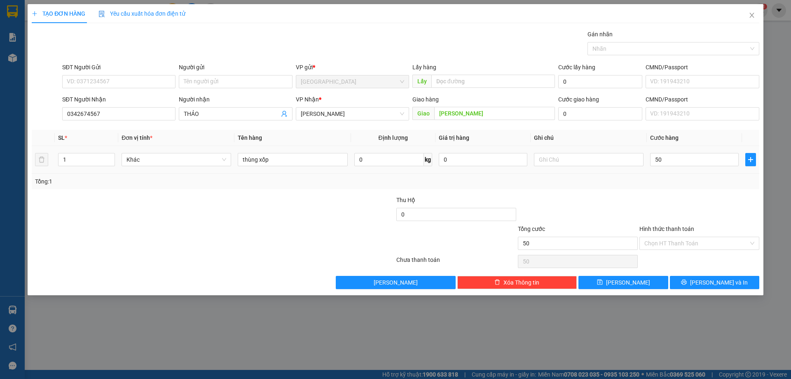
type input "50.000"
click at [705, 173] on div "SL * Đơn vị tính * Tên hàng Định lượng Giá trị hàng Ghi chú Cước hàng 1 Khác th…" at bounding box center [396, 159] width 728 height 59
click at [678, 244] on input "Hình thức thanh toán" at bounding box center [696, 243] width 104 height 12
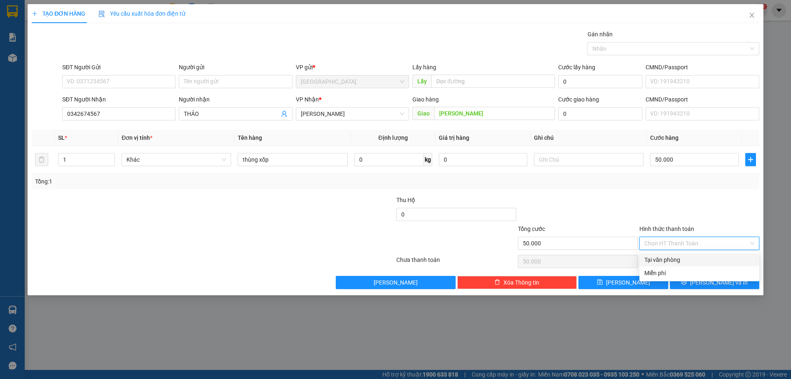
click at [660, 261] on div "Tại văn phòng" at bounding box center [699, 259] width 110 height 9
type input "0"
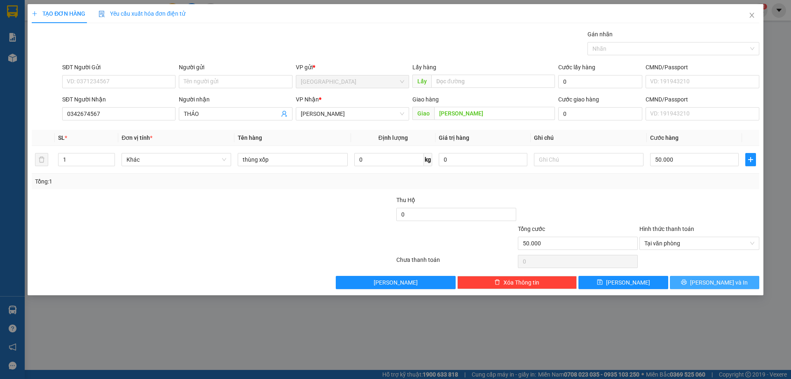
click at [696, 287] on button "[PERSON_NAME] và In" at bounding box center [714, 282] width 89 height 13
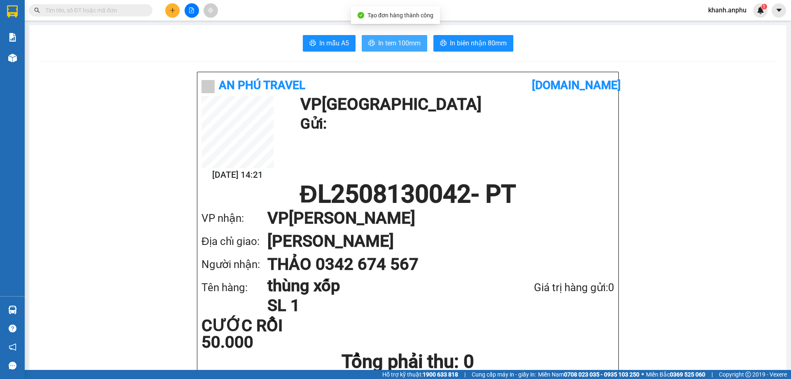
click at [371, 40] on icon "printer" at bounding box center [371, 43] width 7 height 7
click at [170, 7] on icon "plus" at bounding box center [173, 10] width 6 height 6
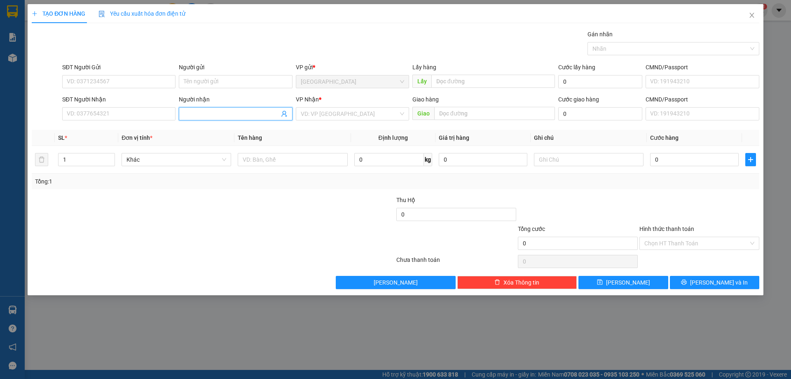
click at [239, 115] on input "Người nhận" at bounding box center [231, 113] width 95 height 9
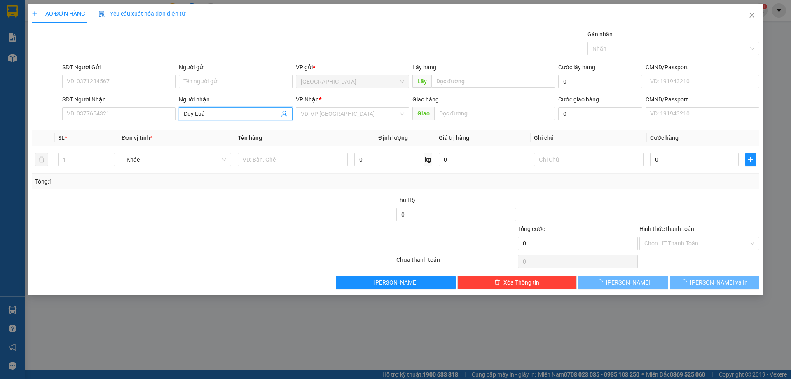
type input "Duy Luân"
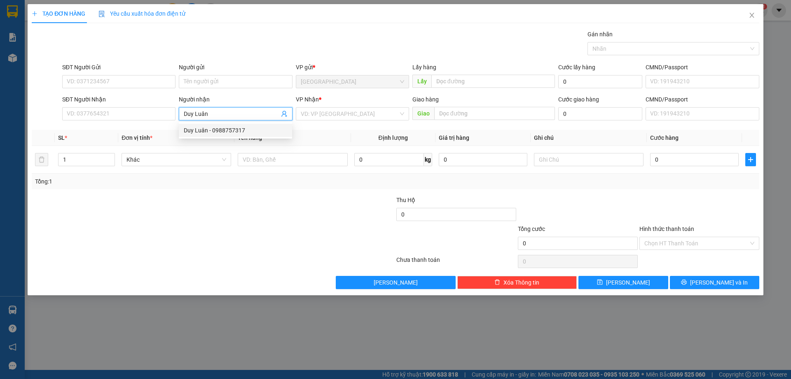
click at [248, 134] on div "Duy Luân - 0988757317" at bounding box center [235, 130] width 103 height 9
type input "0988757317"
type input "Duy Luân"
click at [337, 115] on input "search" at bounding box center [350, 114] width 98 height 12
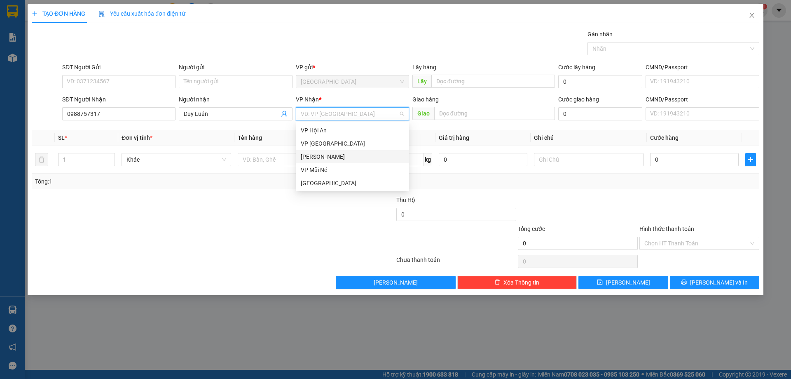
click at [320, 155] on div "[PERSON_NAME]" at bounding box center [352, 156] width 103 height 9
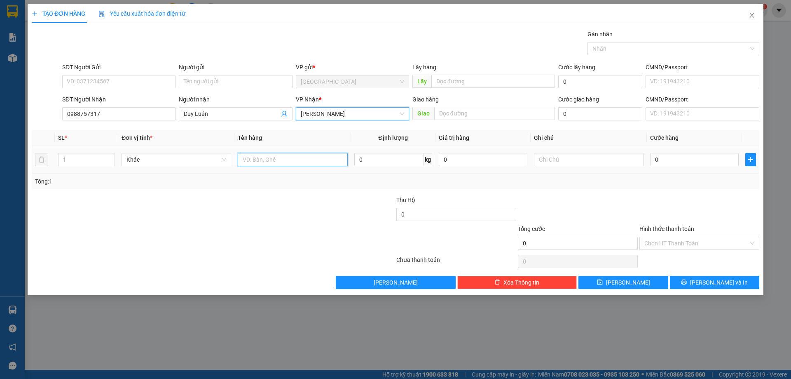
click at [295, 155] on input "text" at bounding box center [293, 159] width 110 height 13
type input "Bông"
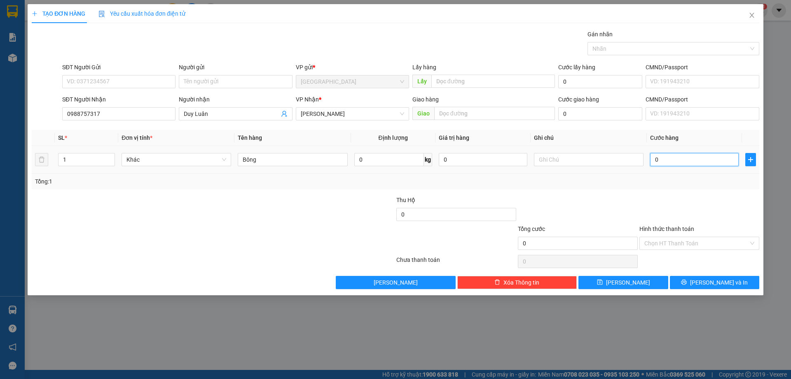
click at [694, 160] on input "0" at bounding box center [694, 159] width 89 height 13
type input "1"
type input "10"
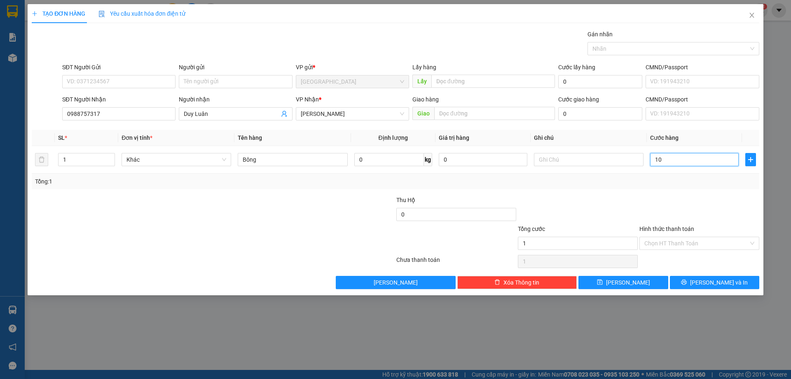
type input "10"
type input "100"
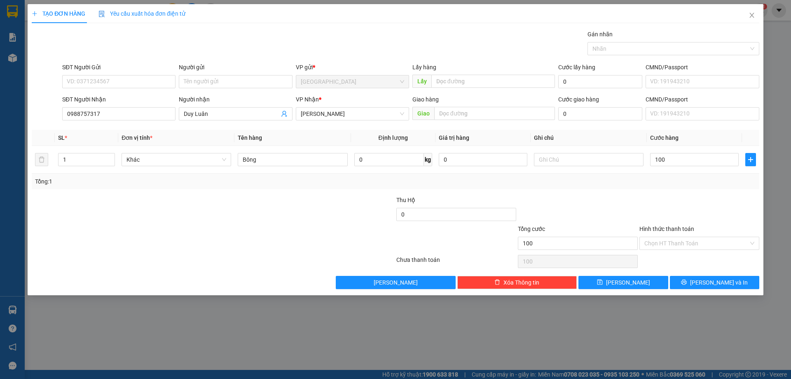
type input "100.000"
click at [694, 197] on div at bounding box center [700, 209] width 122 height 29
click at [627, 280] on span "[PERSON_NAME]" at bounding box center [628, 282] width 44 height 9
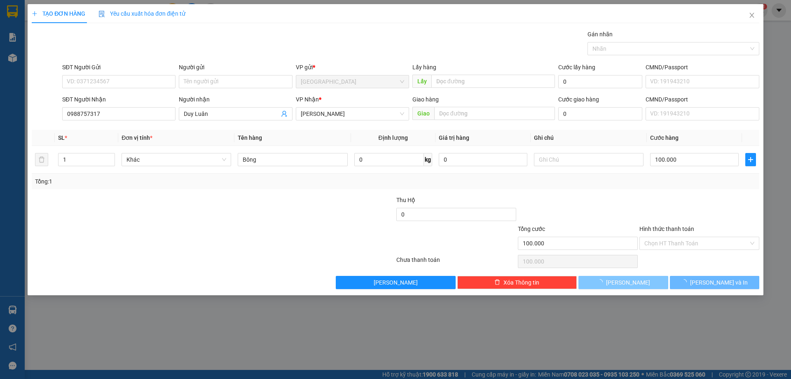
type input "0"
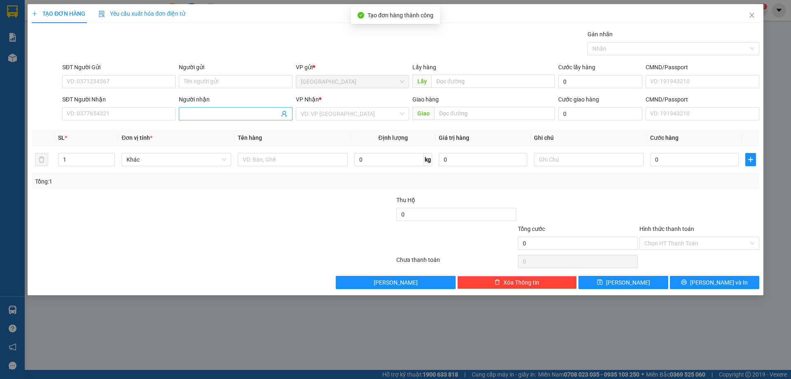
click at [245, 119] on span at bounding box center [235, 113] width 113 height 13
click at [212, 114] on input "Người nhận" at bounding box center [231, 113] width 95 height 9
click at [224, 68] on div "Người gửi" at bounding box center [235, 67] width 113 height 9
click at [224, 75] on input "Người gửi" at bounding box center [235, 81] width 113 height 13
type input "Yê"
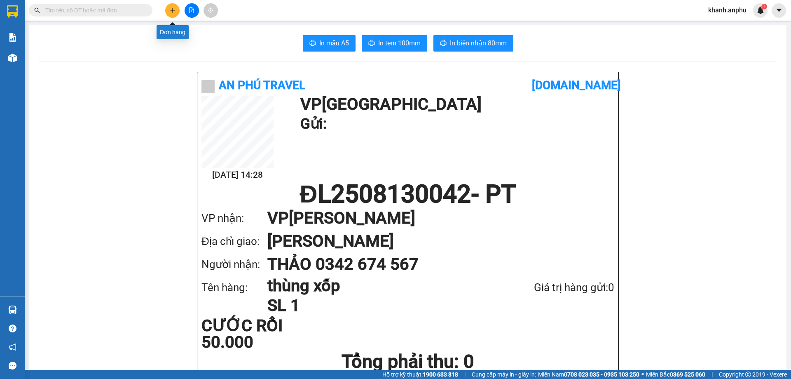
click at [174, 5] on button at bounding box center [172, 10] width 14 height 14
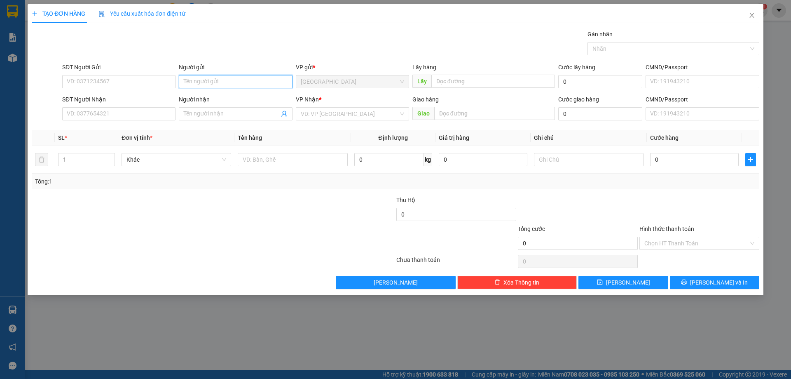
click at [224, 82] on input "Người gửi" at bounding box center [235, 81] width 113 height 13
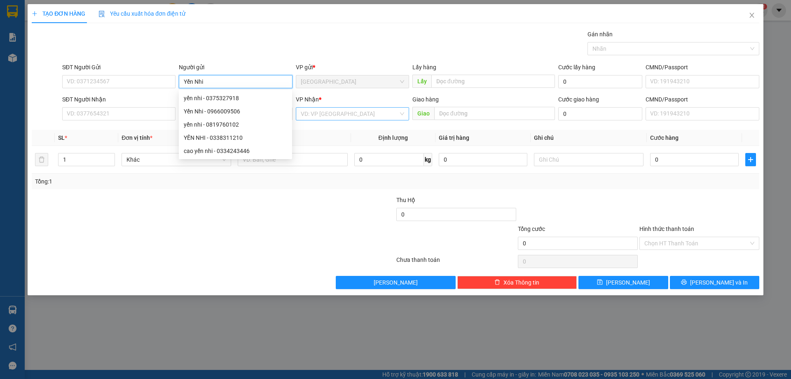
type input "Yến Nhi"
click at [322, 117] on input "search" at bounding box center [350, 114] width 98 height 12
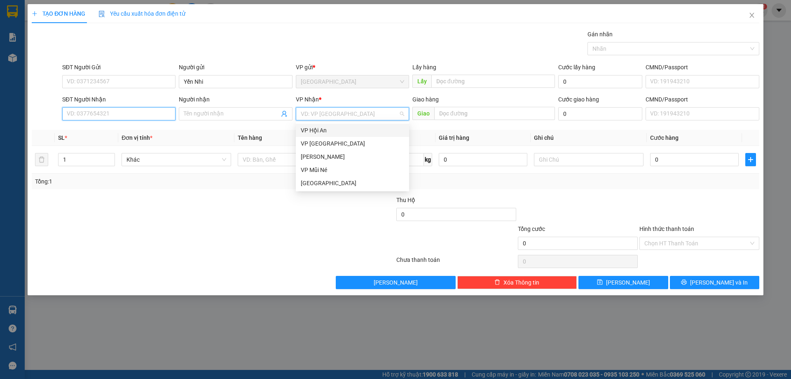
click at [156, 115] on input "SĐT Người Nhận" at bounding box center [118, 113] width 113 height 13
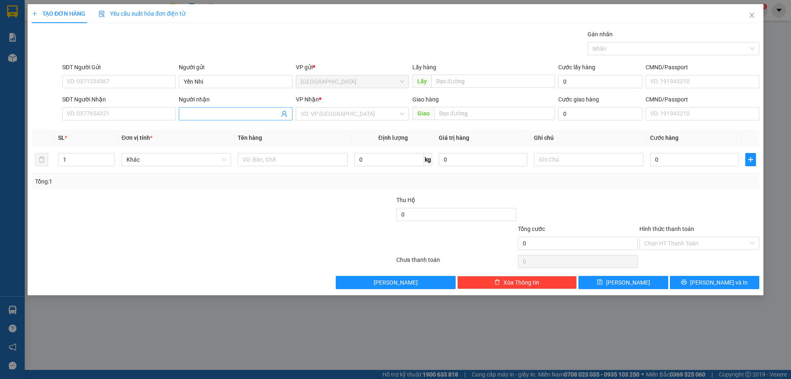
click at [248, 110] on input "Người nhận" at bounding box center [231, 113] width 95 height 9
type input "c"
click at [319, 120] on div "VD: VP [GEOGRAPHIC_DATA]" at bounding box center [352, 113] width 113 height 13
type input "CHÂU HA"
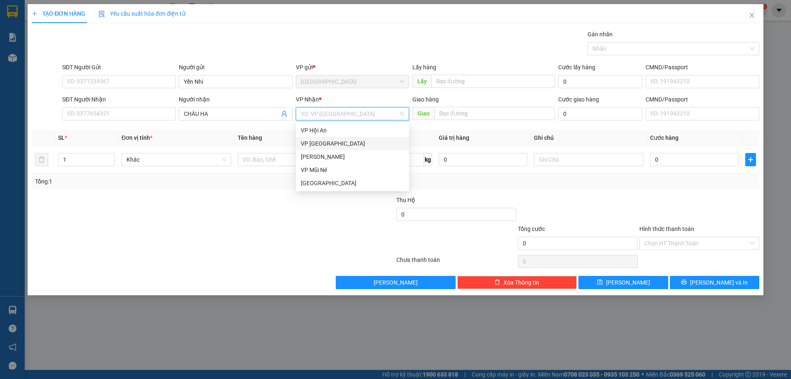
click at [314, 156] on div "[PERSON_NAME]" at bounding box center [352, 156] width 103 height 9
click at [321, 116] on span "[PERSON_NAME]" at bounding box center [352, 114] width 103 height 12
click at [320, 130] on div "VP Hội An" at bounding box center [352, 130] width 103 height 9
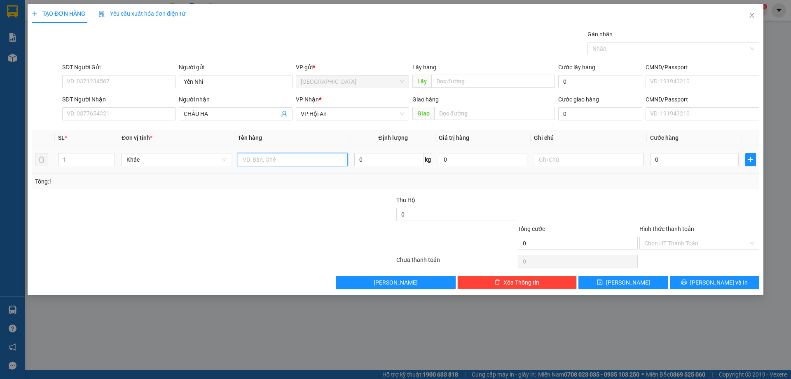
click at [279, 160] on input "text" at bounding box center [293, 159] width 110 height 13
type input "Bông"
click at [658, 158] on input "0" at bounding box center [694, 159] width 89 height 13
type input "1"
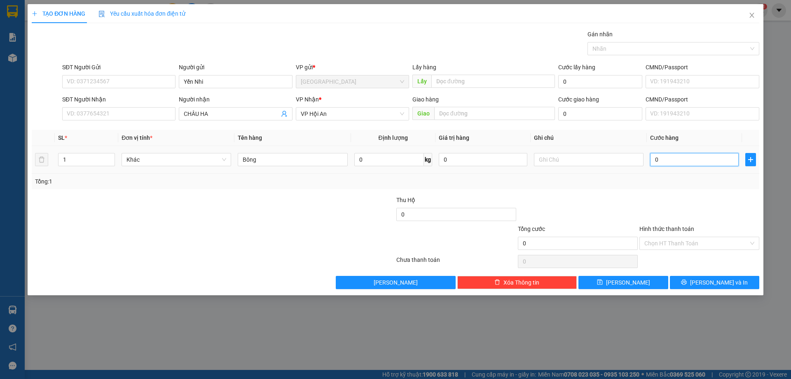
type input "1"
type input "10"
type input "100"
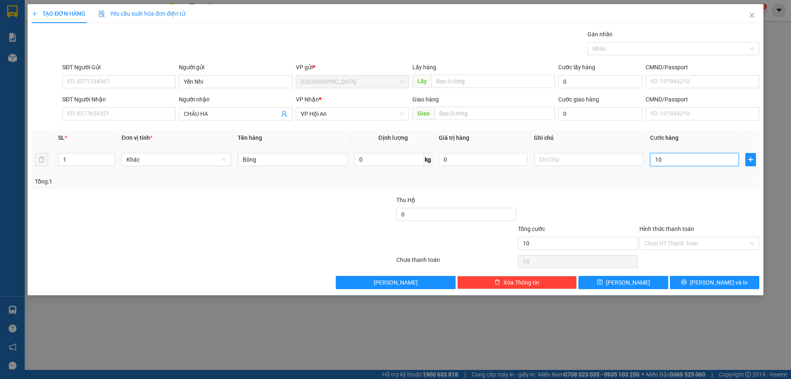
type input "100"
type input "100.000"
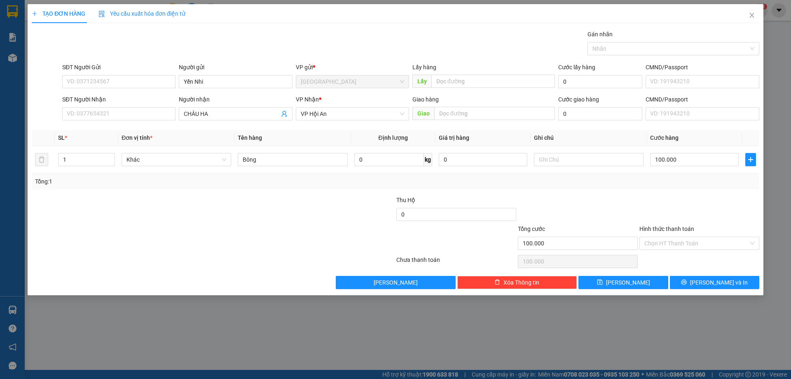
click at [578, 217] on div at bounding box center [578, 209] width 122 height 29
click at [603, 279] on button "[PERSON_NAME]" at bounding box center [622, 282] width 89 height 13
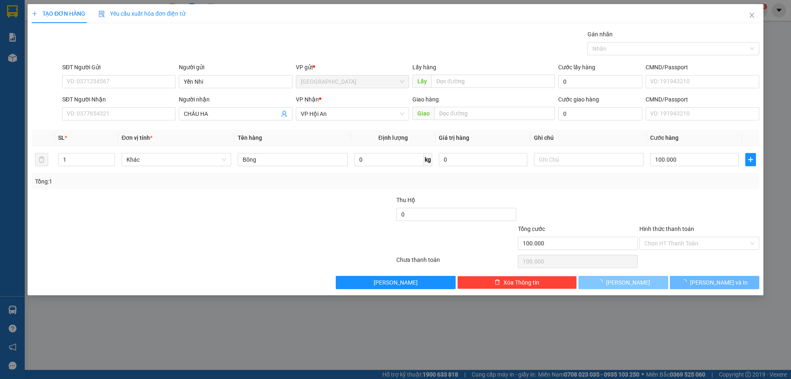
type input "0"
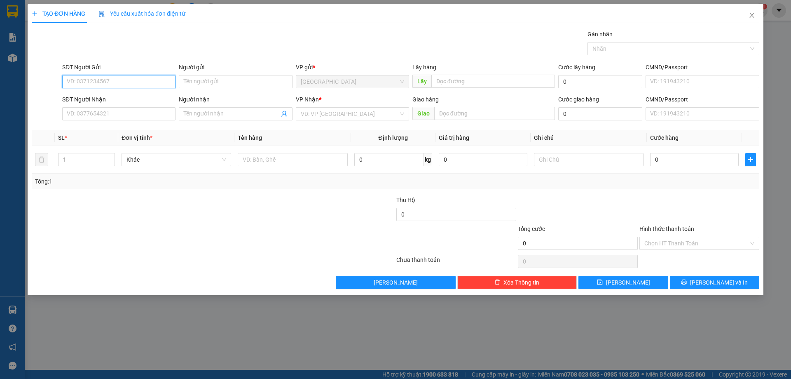
click at [119, 83] on input "SĐT Người Gửi" at bounding box center [118, 81] width 113 height 13
type input "0704093357"
click at [134, 99] on div "0704093357" at bounding box center [118, 98] width 103 height 9
type input "0918949252"
type input "Bố Cần"
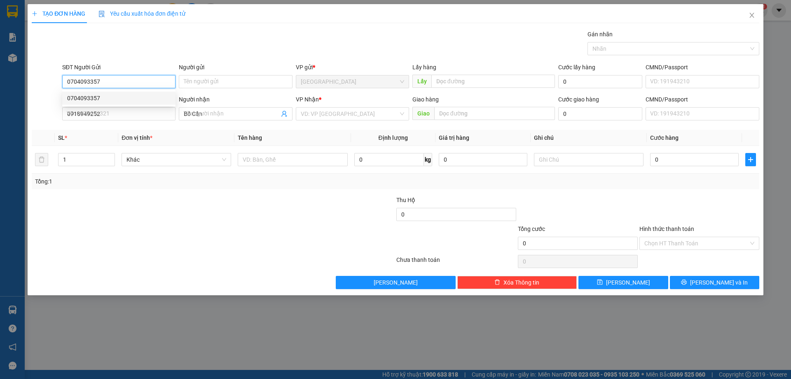
type input "40.000"
type input "0704093357"
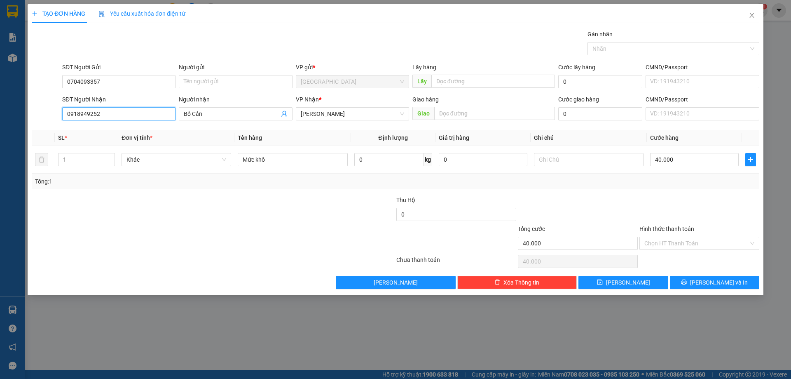
click at [122, 110] on input "0918949252" at bounding box center [118, 113] width 113 height 13
type input "0919880311"
click at [122, 129] on div "0919880311 - hương" at bounding box center [118, 130] width 103 height 9
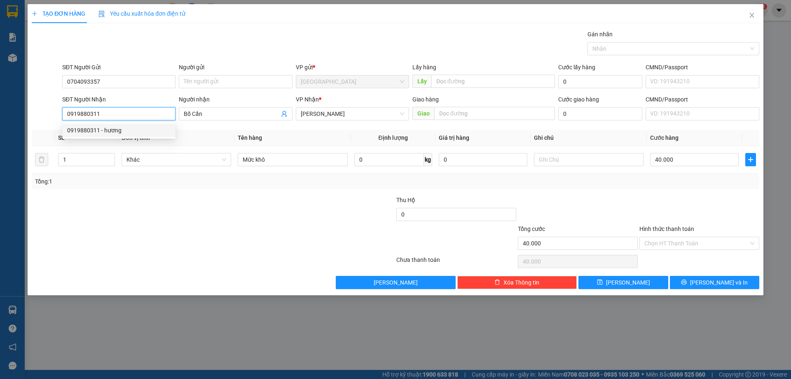
type input "hương"
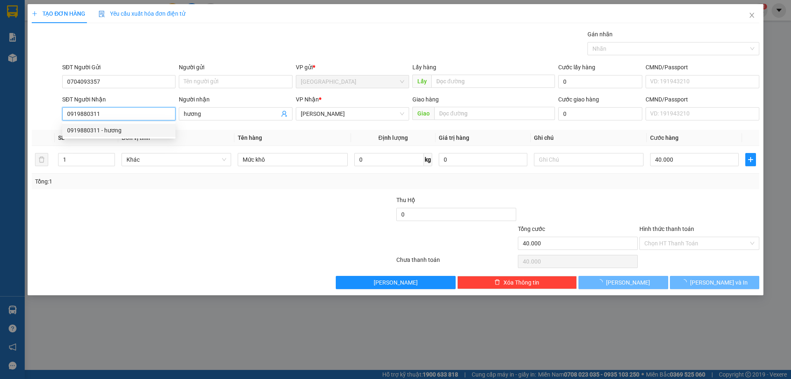
type input "70.000"
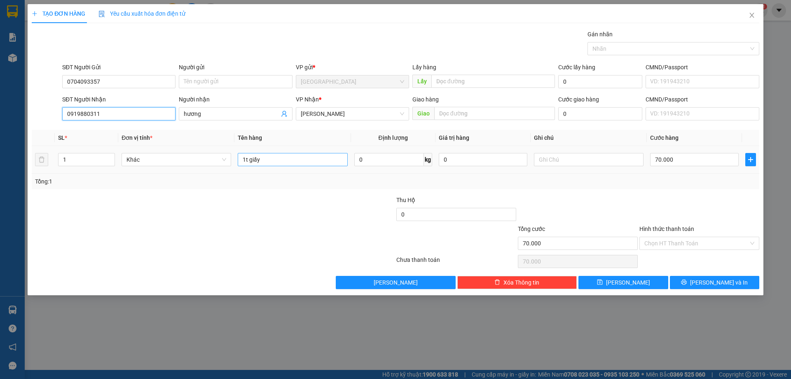
type input "0919880311"
click at [311, 158] on input "1t giấy" at bounding box center [293, 159] width 110 height 13
type input "1t giấy - Máy hút bụi"
click at [571, 157] on input "text" at bounding box center [589, 159] width 110 height 13
type input "ko khai gtri"
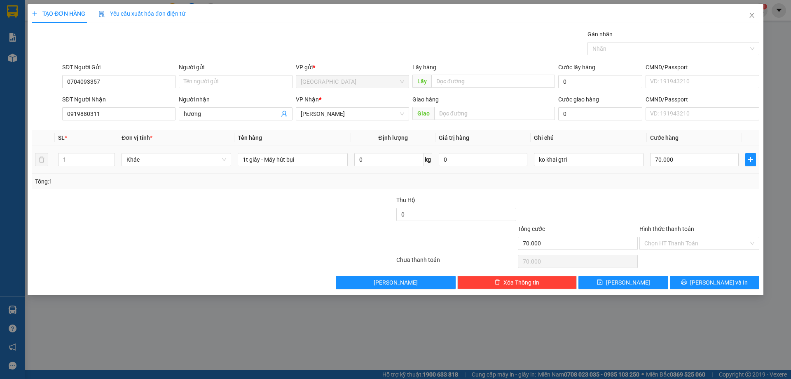
click at [705, 150] on td "70.000" at bounding box center [694, 160] width 95 height 28
click at [704, 156] on input "70.000" at bounding box center [694, 159] width 89 height 13
type input "5"
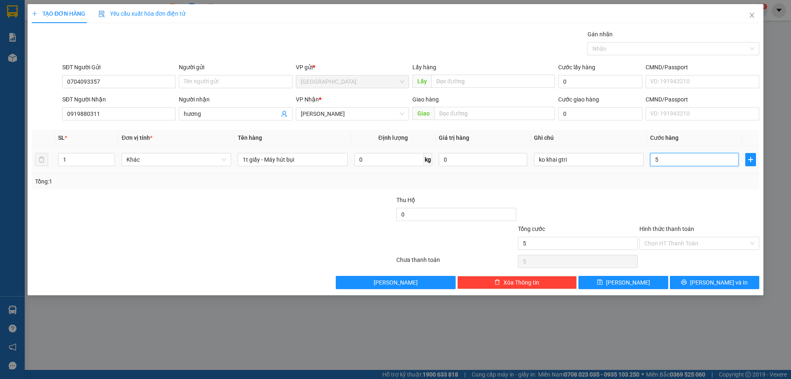
type input "50"
type input "50.000"
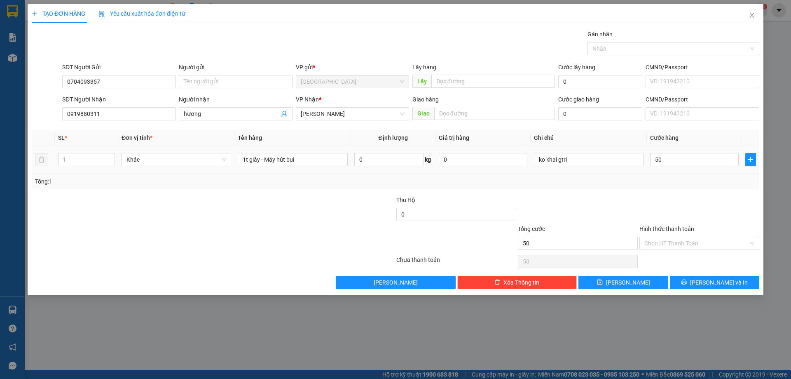
type input "50.000"
click at [693, 193] on div "Transit Pickup Surcharge Ids Transit Deliver Surcharge Ids Transit Deliver Surc…" at bounding box center [396, 159] width 728 height 259
click at [705, 242] on input "Hình thức thanh toán" at bounding box center [696, 243] width 104 height 12
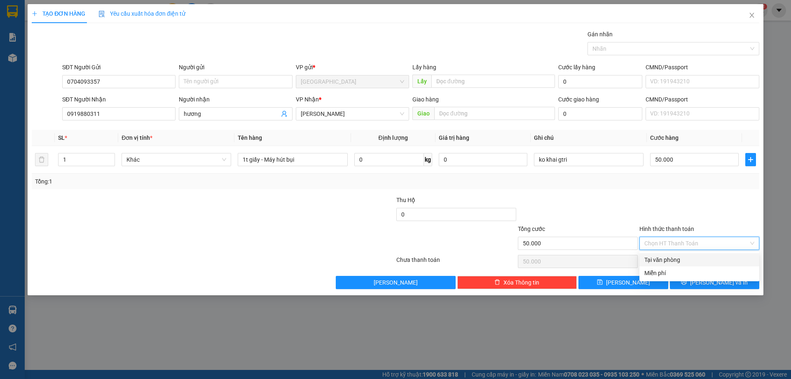
click at [684, 266] on div "Tại văn phòng" at bounding box center [699, 259] width 120 height 13
type input "0"
click at [713, 286] on span "[PERSON_NAME] và In" at bounding box center [719, 282] width 58 height 9
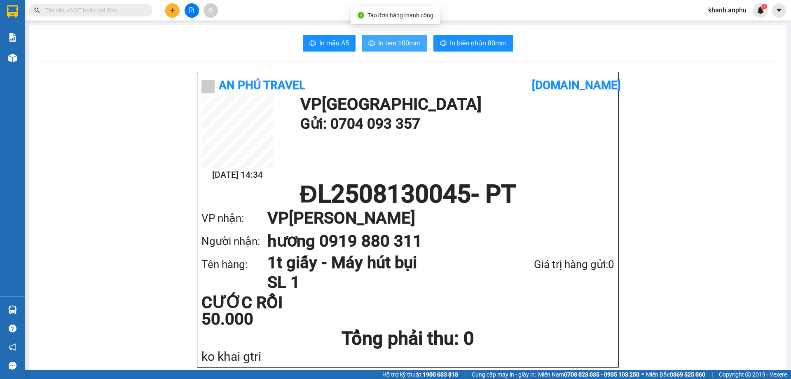
click at [397, 46] on span "In tem 100mm" at bounding box center [399, 43] width 42 height 10
click at [385, 51] on button "In tem 100mm" at bounding box center [395, 43] width 66 height 16
click at [176, 12] on button at bounding box center [172, 10] width 14 height 14
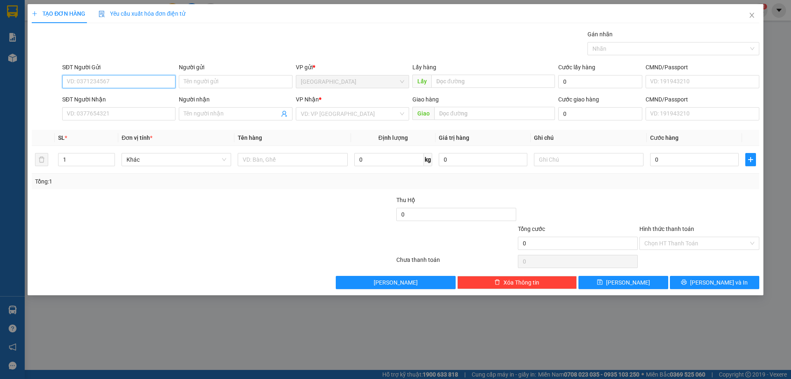
click at [83, 82] on input "SĐT Người Gửi" at bounding box center [118, 81] width 113 height 13
type input "0918208397"
click at [103, 100] on div "0918208397 - nga" at bounding box center [118, 98] width 103 height 9
type input "nga"
type input "0356737803"
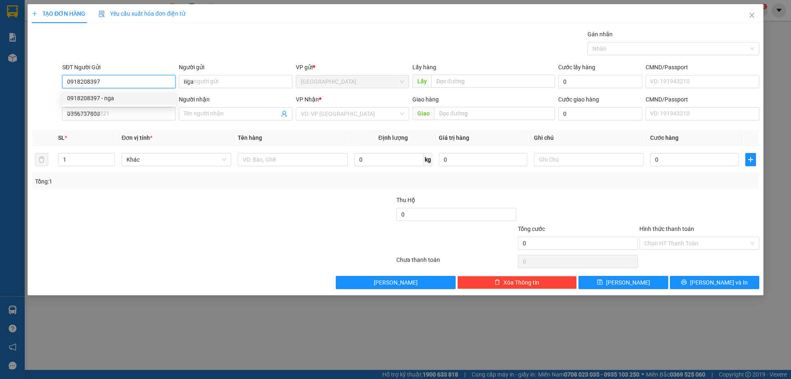
type input "40.000"
type input "0918208397"
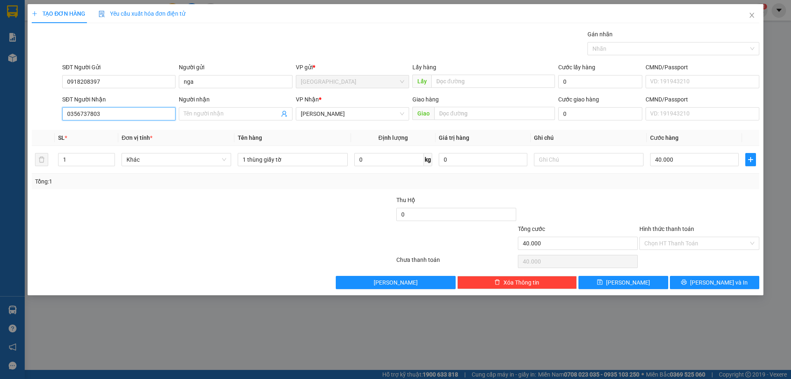
click at [119, 118] on input "0356737803" at bounding box center [118, 113] width 113 height 13
click at [222, 116] on input "Người nhận" at bounding box center [231, 113] width 95 height 9
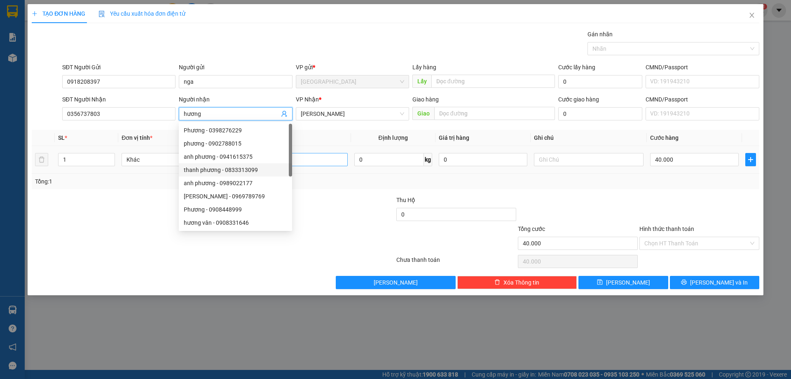
type input "hương"
click at [334, 157] on input "1 thùng giấy tờ" at bounding box center [293, 159] width 110 height 13
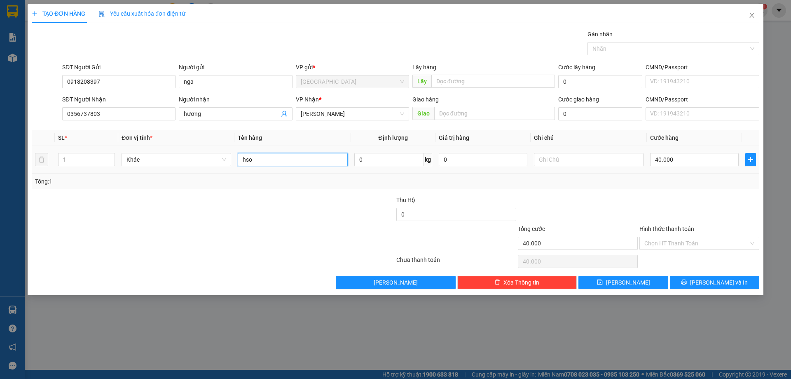
type input "hso"
click at [647, 159] on tr "1 Khác hso 0 kg 0 40.000" at bounding box center [396, 160] width 728 height 28
click at [648, 159] on td "40.000" at bounding box center [694, 160] width 95 height 28
click at [659, 158] on input "40.000" at bounding box center [694, 159] width 89 height 13
type input "3"
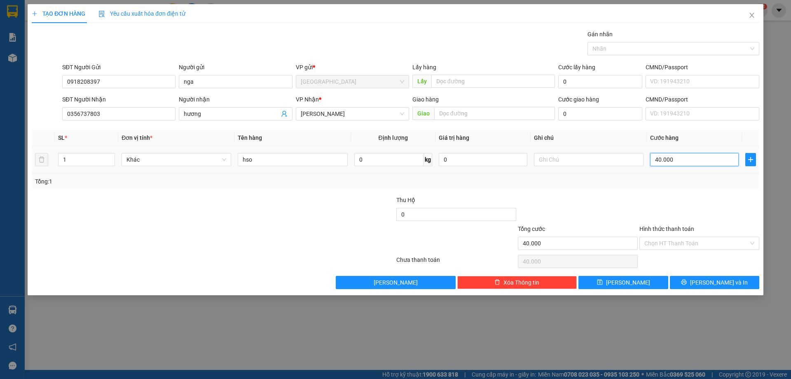
type input "3"
type input "30"
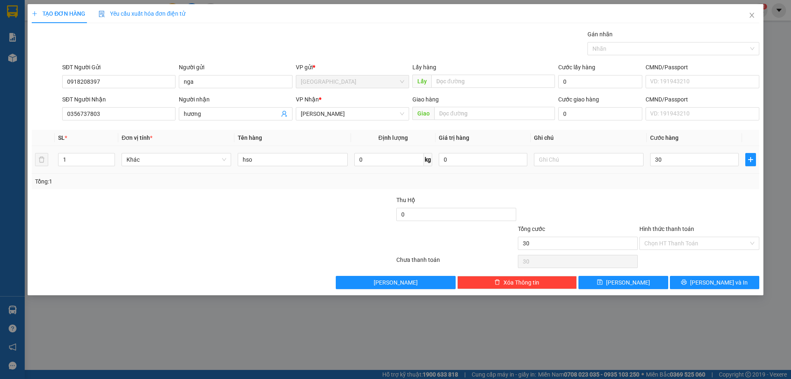
click at [639, 180] on div "Tổng: 1" at bounding box center [395, 181] width 721 height 9
type input "30.000"
click at [698, 282] on button "[PERSON_NAME] và In" at bounding box center [714, 282] width 89 height 13
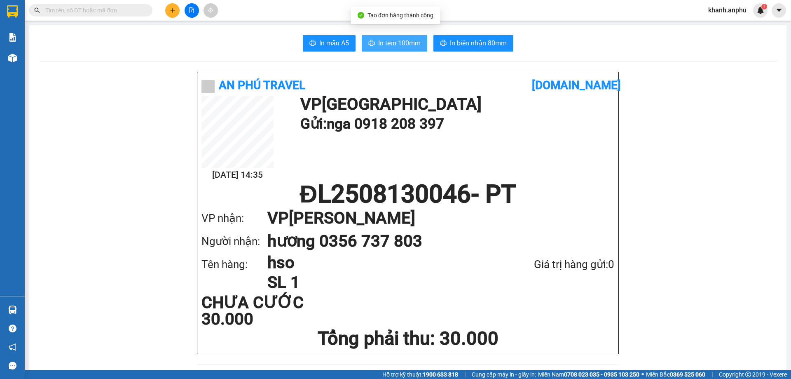
click at [398, 45] on span "In tem 100mm" at bounding box center [399, 43] width 42 height 10
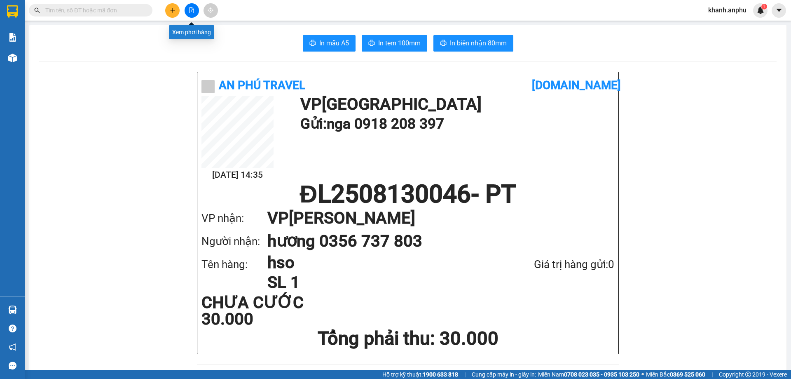
click at [188, 14] on button at bounding box center [192, 10] width 14 height 14
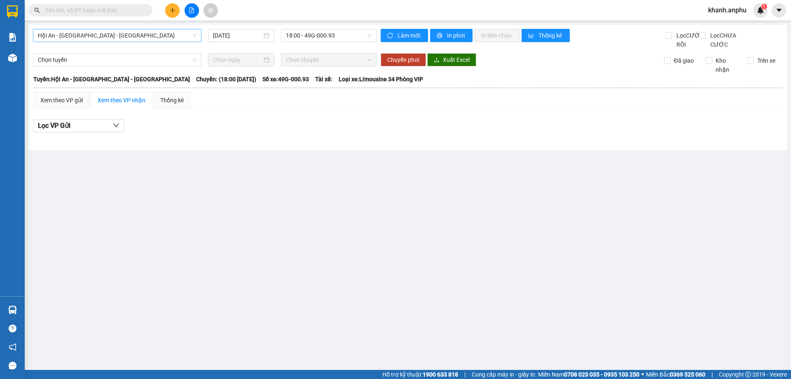
click at [99, 32] on span "Hội An - [GEOGRAPHIC_DATA] - [GEOGRAPHIC_DATA]" at bounding box center [117, 35] width 159 height 12
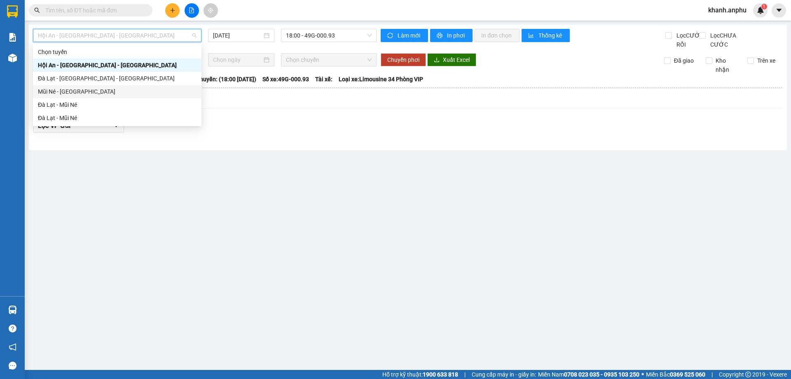
click at [77, 90] on div "Mũi Né - [GEOGRAPHIC_DATA]" at bounding box center [117, 91] width 159 height 9
type input "[DATE]"
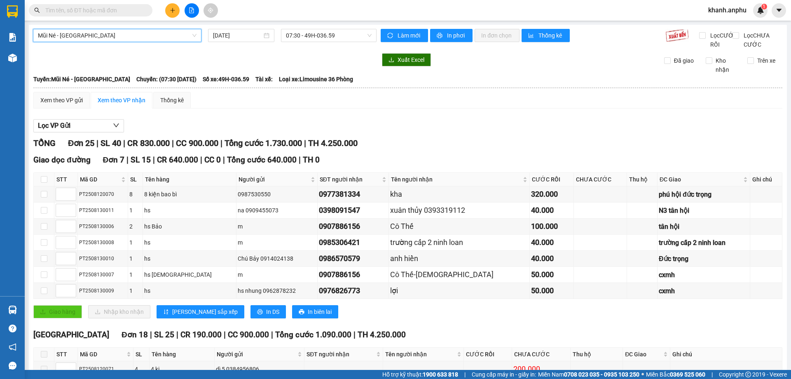
click at [323, 45] on div "Mũi Né - Đà Lạt Mũi Né - Đà Lạt 13/08/2025 07:30 - 49H-036.59" at bounding box center [205, 39] width 344 height 20
click at [324, 41] on span "07:30 - 49H-036.59" at bounding box center [329, 35] width 86 height 12
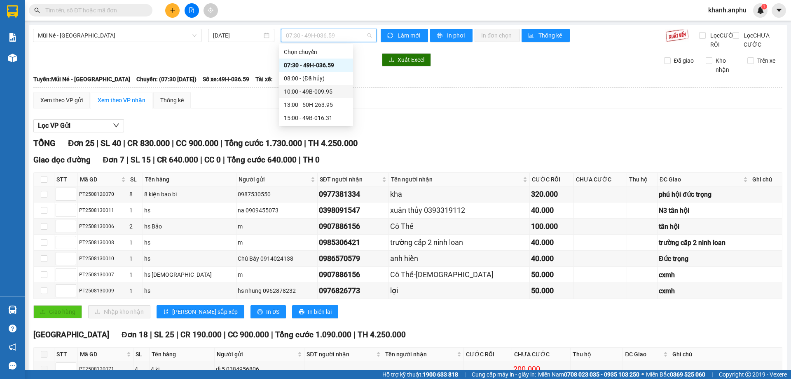
click at [310, 97] on div "10:00 - 49B-009.95" at bounding box center [316, 91] width 74 height 13
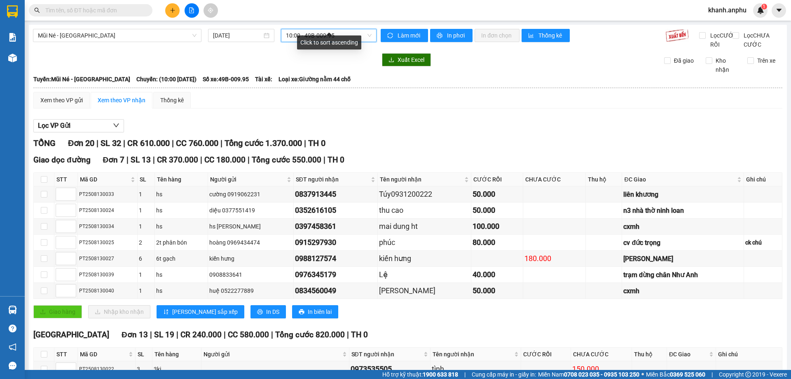
scroll to position [252, 0]
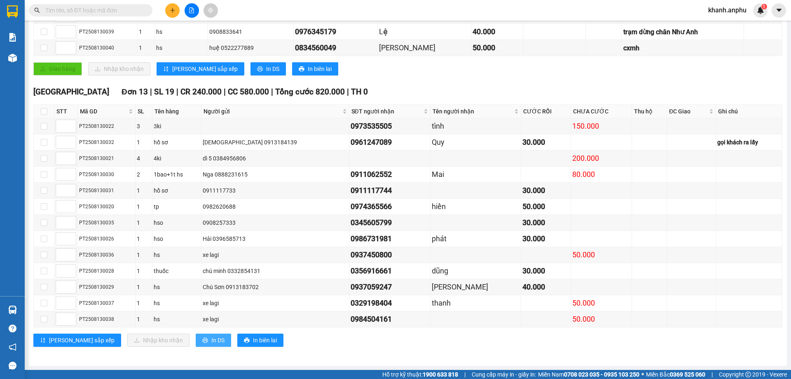
click at [211, 339] on span "In DS" at bounding box center [217, 339] width 13 height 9
click at [562, 33] on td at bounding box center [554, 32] width 63 height 16
click at [45, 112] on input "checkbox" at bounding box center [44, 111] width 7 height 7
checkbox input "true"
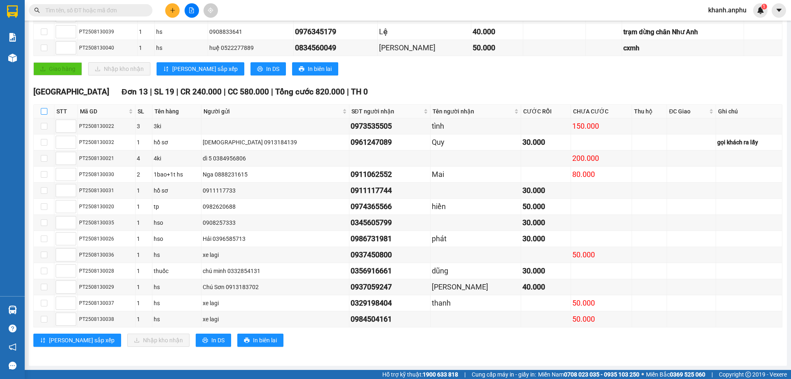
checkbox input "true"
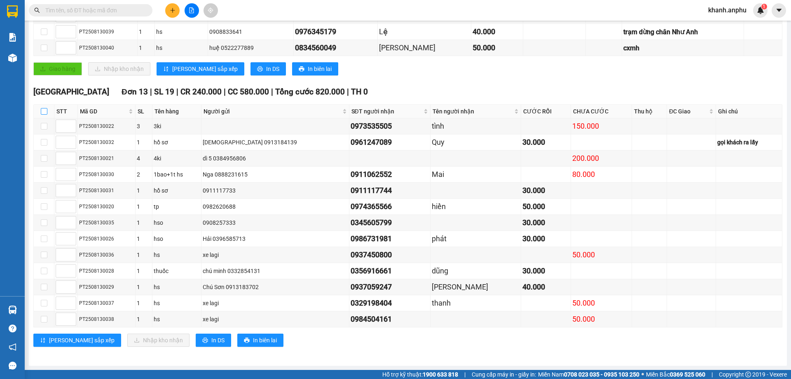
checkbox input "true"
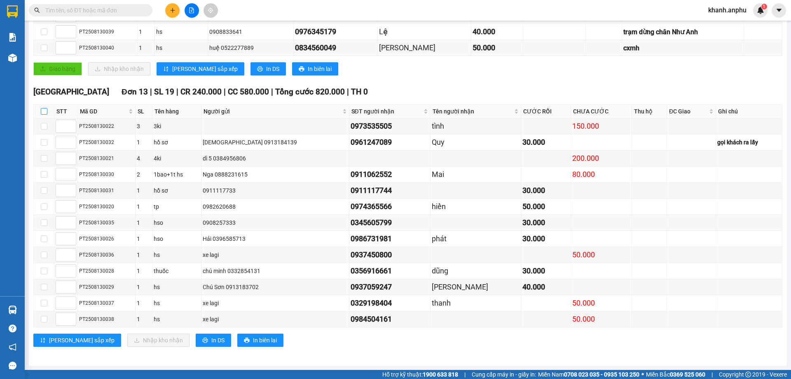
checkbox input "true"
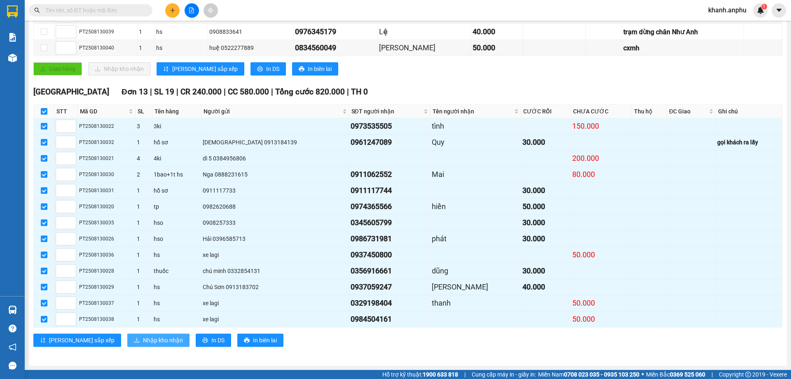
click at [143, 337] on span "Nhập kho nhận" at bounding box center [163, 339] width 40 height 9
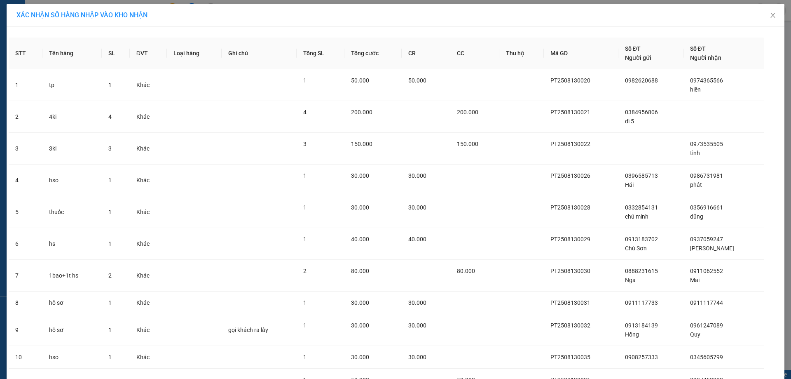
scroll to position [145, 0]
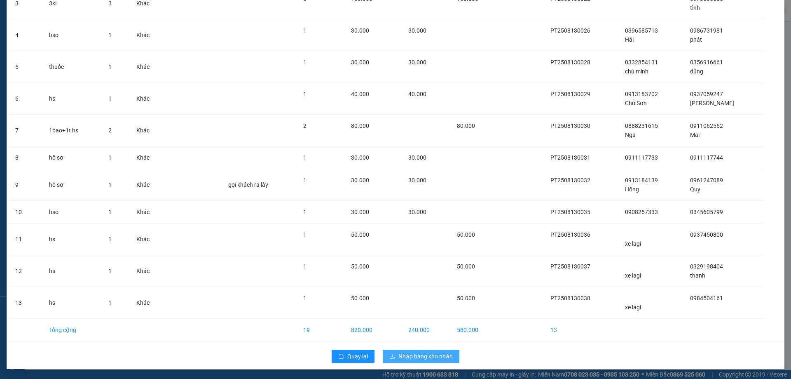
click at [424, 358] on span "Nhập hàng kho nhận" at bounding box center [425, 355] width 54 height 9
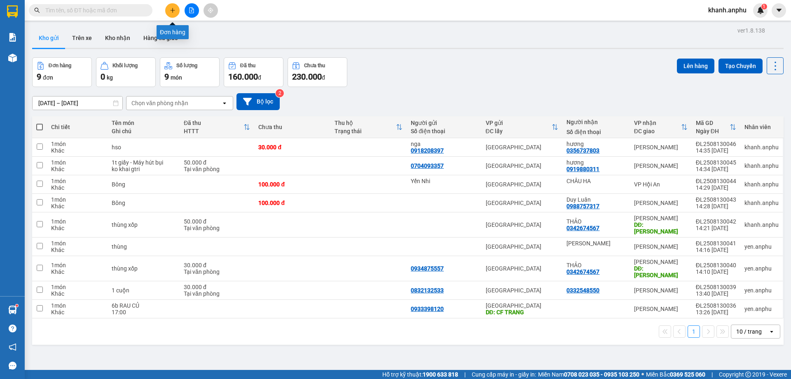
click at [172, 8] on button at bounding box center [172, 10] width 14 height 14
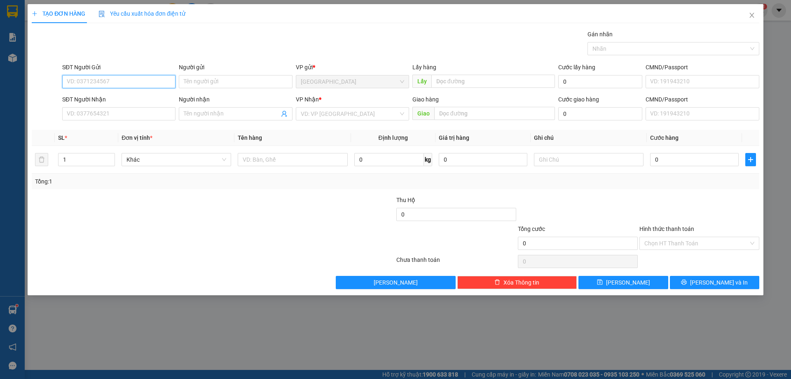
drag, startPoint x: 69, startPoint y: 83, endPoint x: 66, endPoint y: 77, distance: 6.9
click at [69, 82] on input "SĐT Người Gửi" at bounding box center [118, 81] width 113 height 13
type input "0373786812"
click at [77, 108] on input "SĐT Người Nhận" at bounding box center [118, 113] width 113 height 13
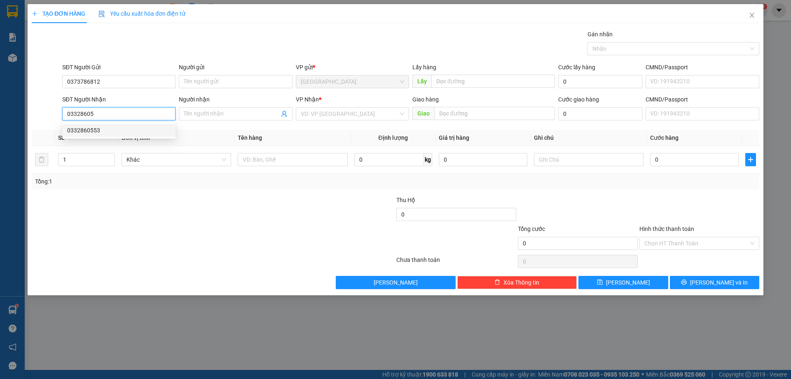
click at [113, 129] on div "0332860553" at bounding box center [118, 130] width 103 height 9
type input "0332860553"
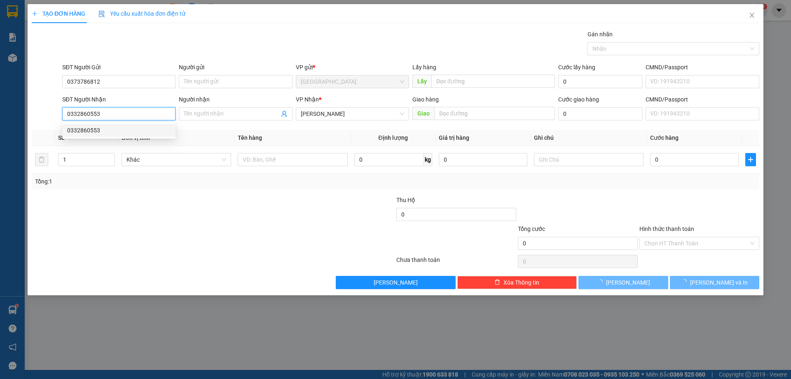
type input "100.000"
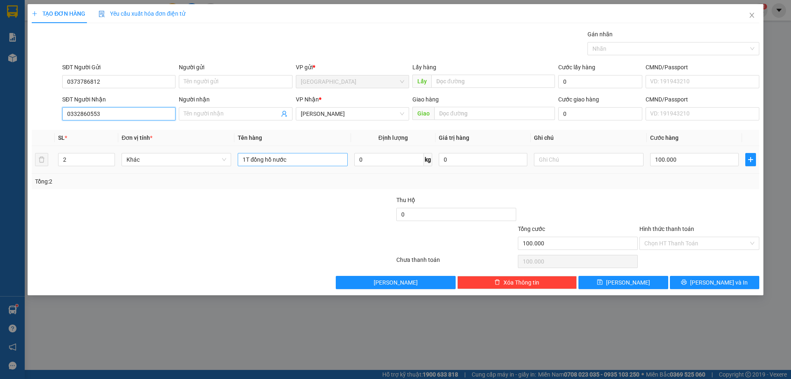
type input "0332860553"
click at [272, 159] on input "1T đồng hồ nước" at bounding box center [293, 159] width 110 height 13
click at [291, 162] on input "1T đồng hồ nước" at bounding box center [293, 159] width 110 height 13
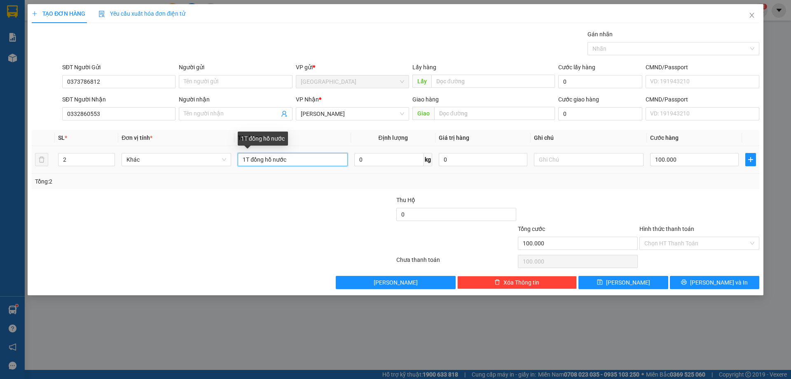
click at [291, 162] on input "1T đồng hồ nước" at bounding box center [293, 159] width 110 height 13
type input "hộp nhỏ - Hàng mẫu"
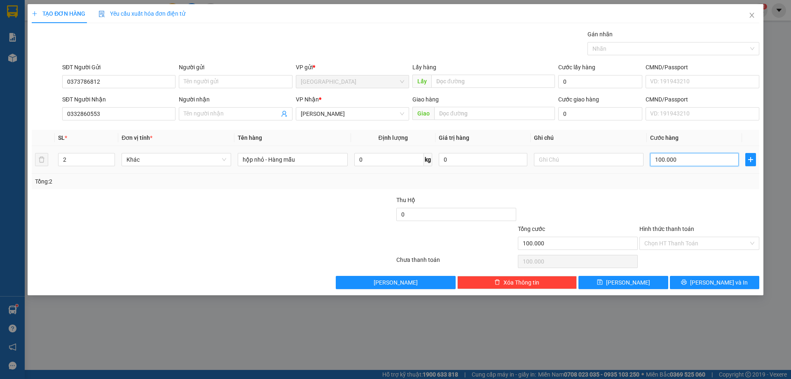
click at [685, 157] on input "100.000" at bounding box center [694, 159] width 89 height 13
type input "4"
type input "40"
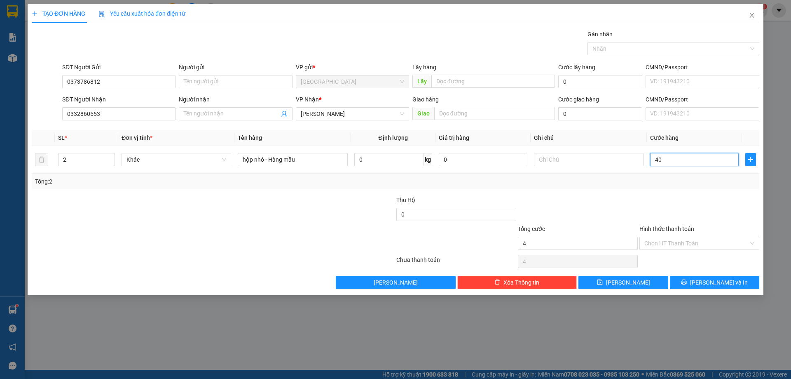
type input "40"
type input "40.000"
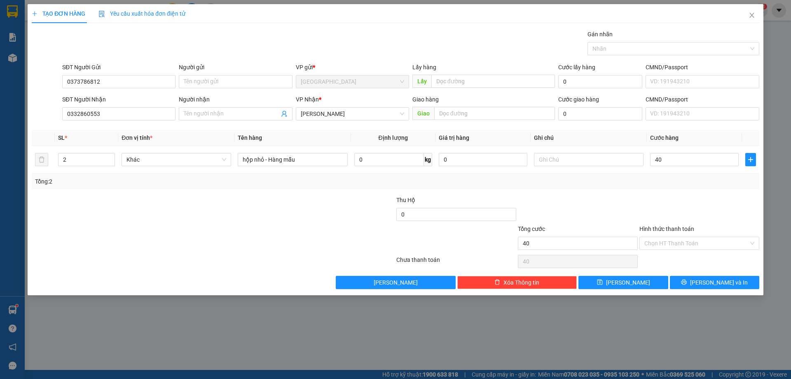
type input "40.000"
click at [680, 191] on div "Transit Pickup Surcharge Ids Transit Deliver Surcharge Ids Transit Deliver Surc…" at bounding box center [396, 159] width 728 height 259
click at [687, 279] on icon "printer" at bounding box center [684, 282] width 6 height 6
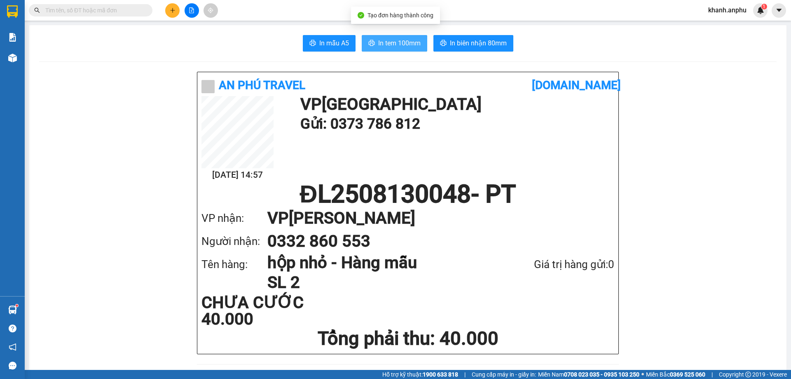
click at [399, 46] on span "In tem 100mm" at bounding box center [399, 43] width 42 height 10
click at [175, 14] on button at bounding box center [172, 10] width 14 height 14
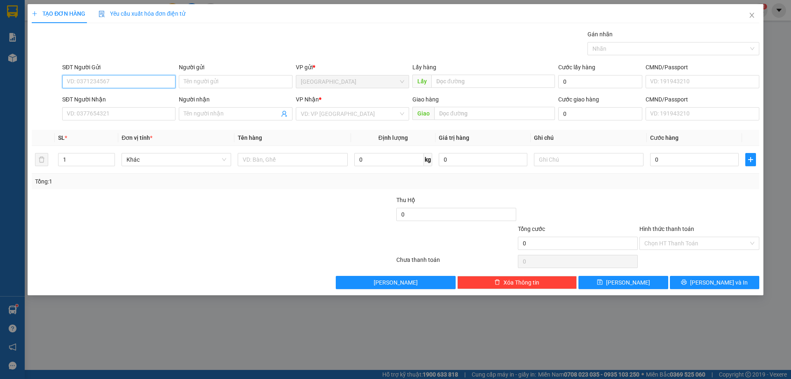
click at [125, 82] on input "SĐT Người Gửi" at bounding box center [118, 81] width 113 height 13
type input "0346676732"
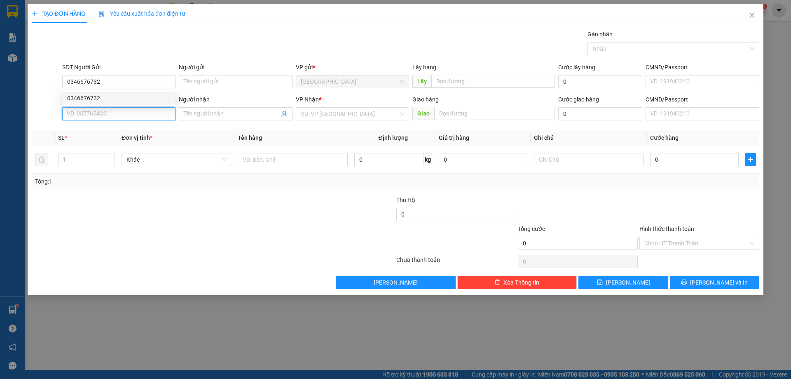
click at [105, 112] on input "SĐT Người Nhận" at bounding box center [118, 113] width 113 height 13
click at [107, 133] on div "0368923470" at bounding box center [118, 130] width 103 height 9
type input "0368923470"
type input "100.000"
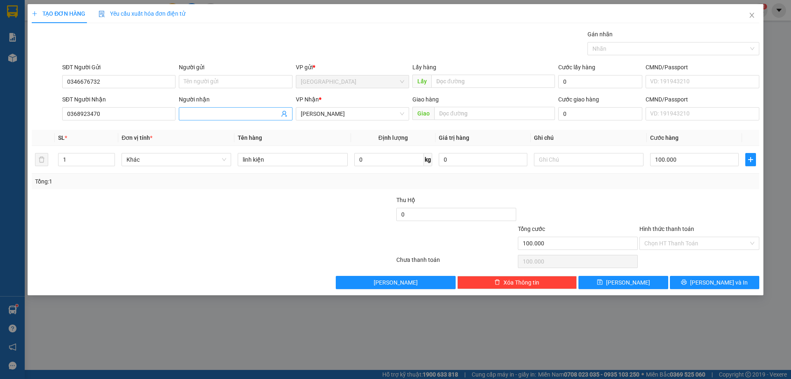
click at [197, 115] on input "Người nhận" at bounding box center [231, 113] width 95 height 9
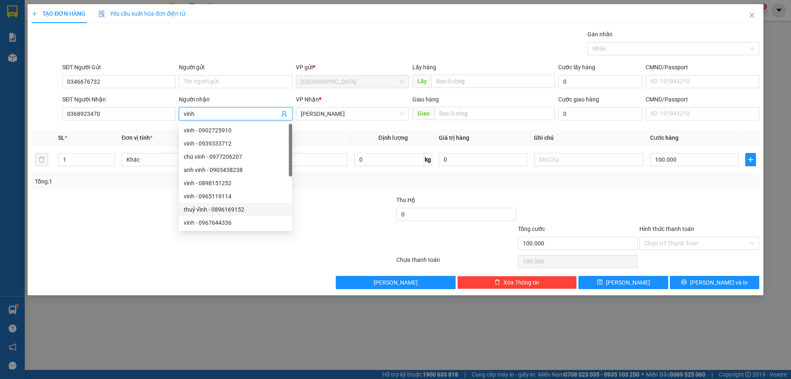
type input "vinh"
drag, startPoint x: 339, startPoint y: 204, endPoint x: 318, endPoint y: 200, distance: 21.9
click at [339, 204] on div at bounding box center [335, 209] width 122 height 29
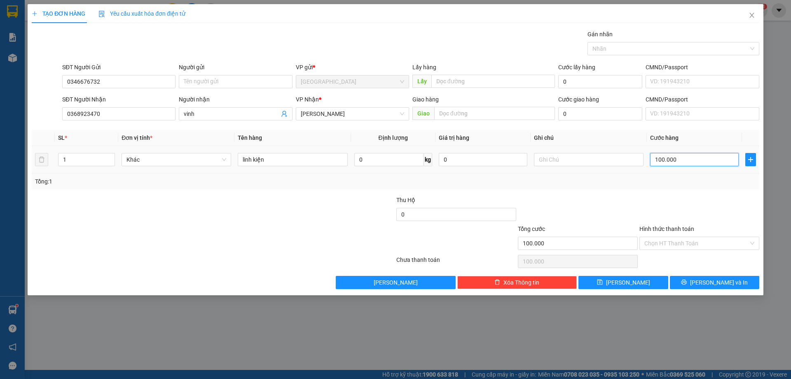
click at [684, 159] on input "100.000" at bounding box center [694, 159] width 89 height 13
type input "4"
type input "40"
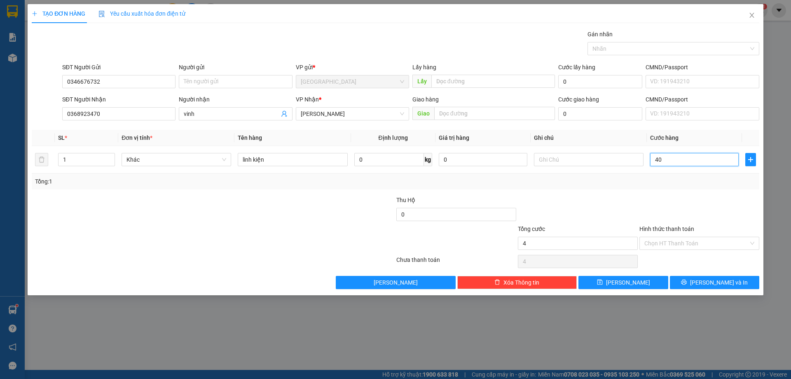
type input "40"
click at [689, 196] on div at bounding box center [700, 209] width 122 height 29
type input "40.000"
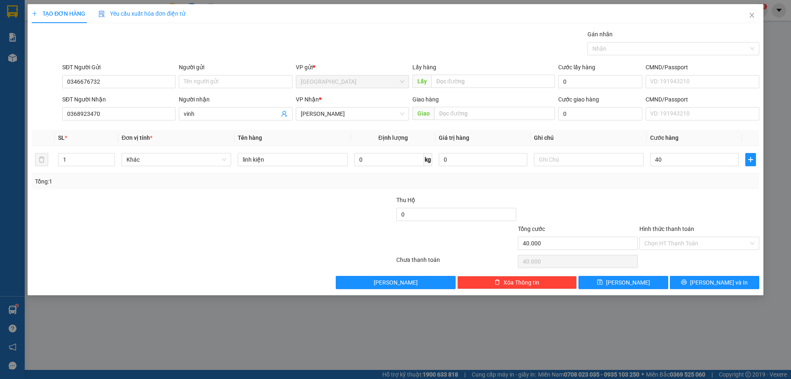
type input "40.000"
click at [705, 244] on input "Hình thức thanh toán" at bounding box center [696, 243] width 104 height 12
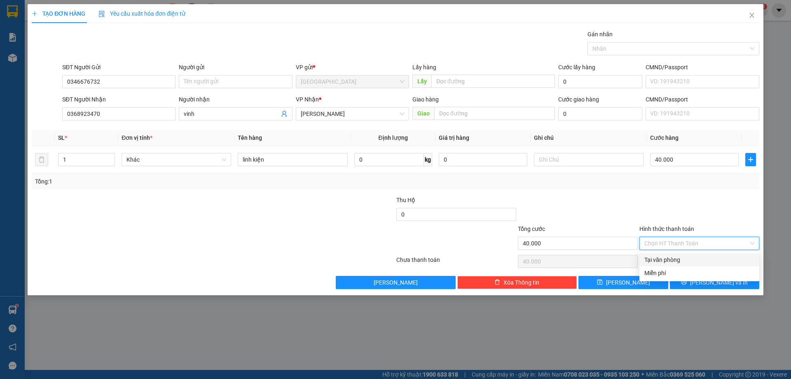
click at [686, 258] on div "Tại văn phòng" at bounding box center [699, 259] width 110 height 9
type input "0"
click at [715, 282] on span "[PERSON_NAME] và In" at bounding box center [719, 282] width 58 height 9
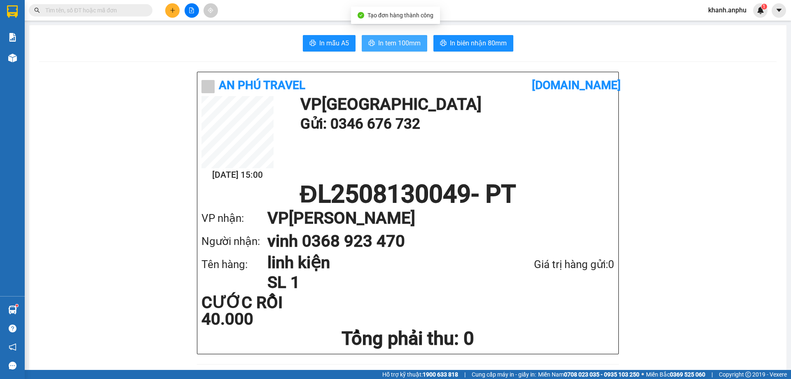
click at [378, 41] on span "In tem 100mm" at bounding box center [399, 43] width 42 height 10
click at [99, 5] on span at bounding box center [91, 10] width 124 height 12
click at [108, 7] on input "text" at bounding box center [93, 10] width 97 height 9
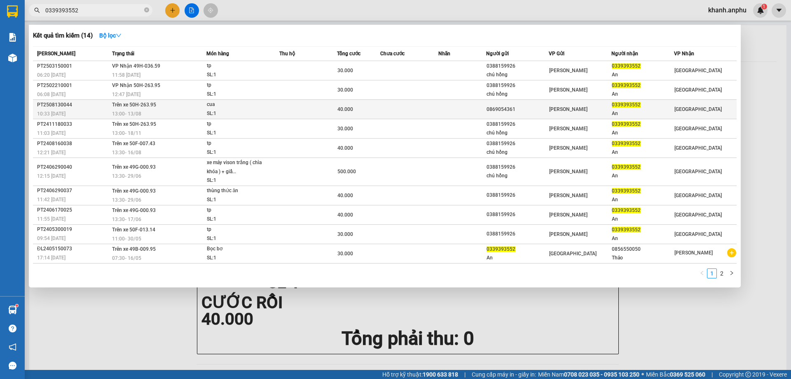
type input "0339393552"
click at [208, 117] on div "SL: 1" at bounding box center [238, 113] width 62 height 9
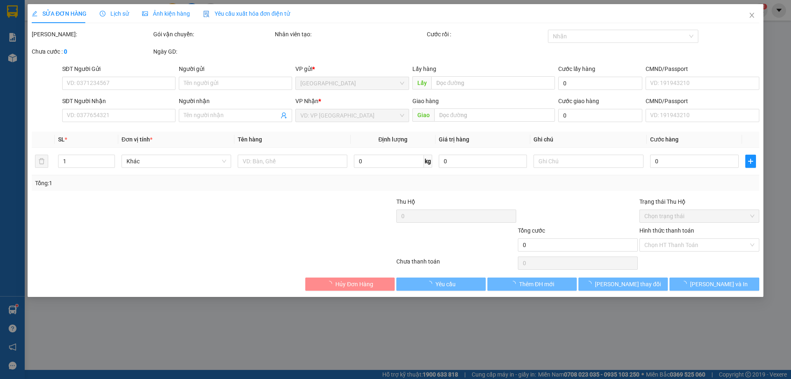
type input "0869054361"
type input "0339393552"
type input "An"
type input "40.000"
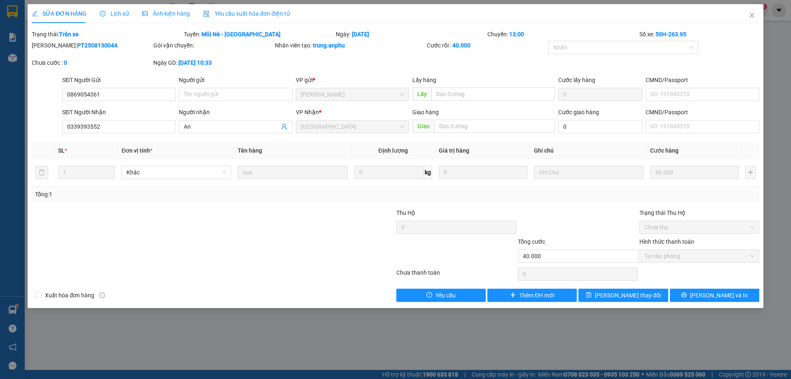
click at [212, 65] on b "13-08-2025 lúc 10:33" at bounding box center [194, 62] width 33 height 7
click at [752, 18] on icon "close" at bounding box center [752, 15] width 7 height 7
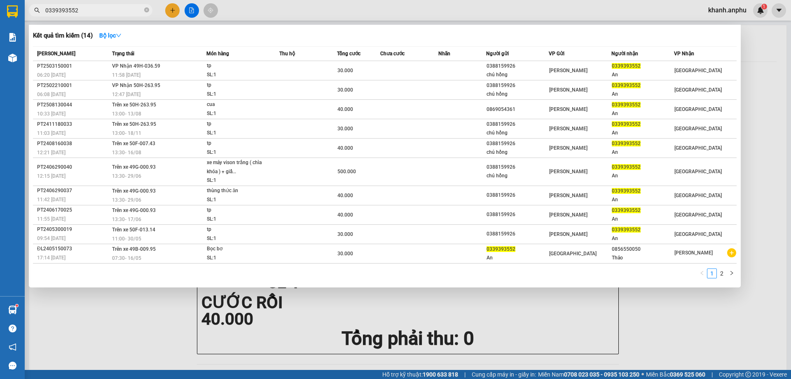
click at [104, 9] on input "0339393552" at bounding box center [93, 10] width 97 height 9
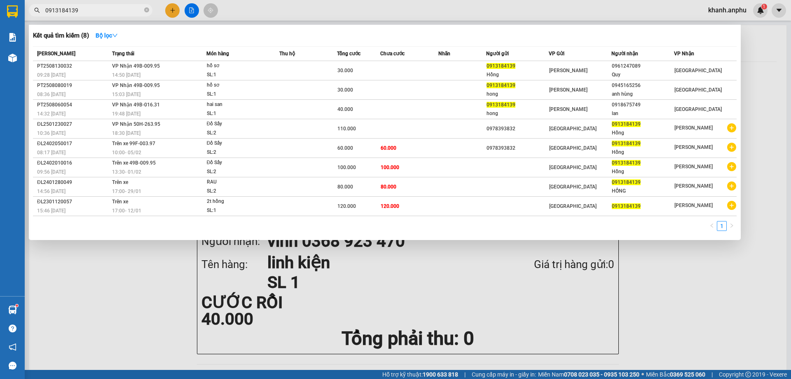
type input "0913184139"
click at [401, 275] on div at bounding box center [395, 189] width 791 height 379
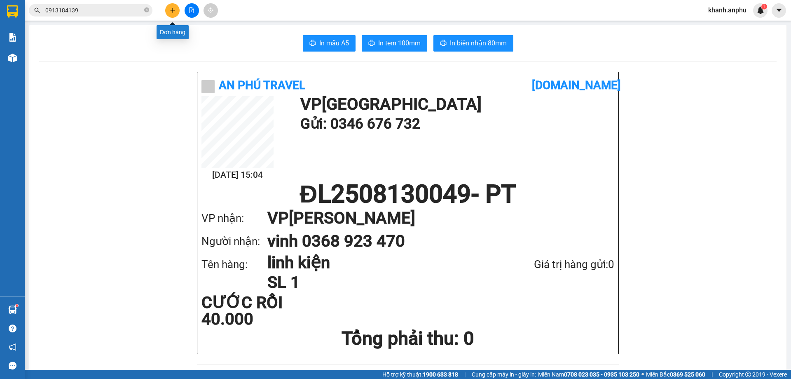
click at [175, 7] on button at bounding box center [172, 10] width 14 height 14
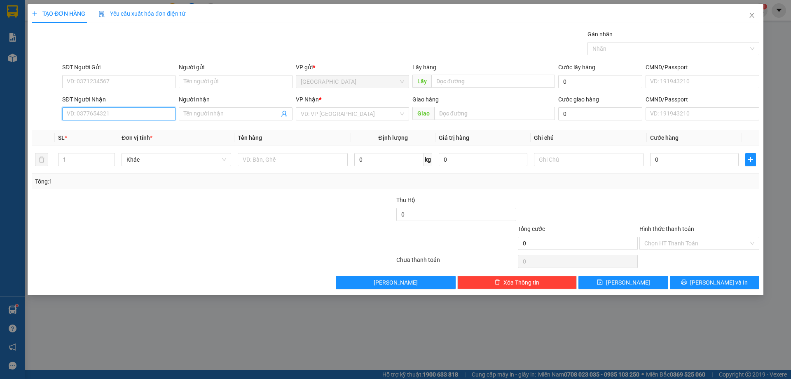
click at [104, 116] on input "SĐT Người Nhận" at bounding box center [118, 113] width 113 height 13
type input "0937539773"
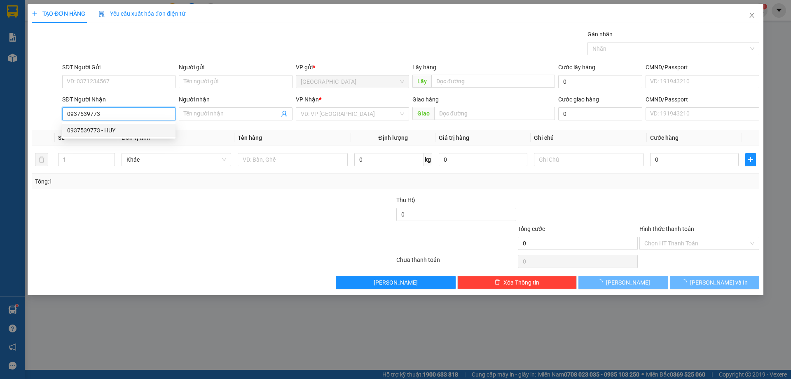
click at [133, 130] on div "0937539773 - HUY" at bounding box center [118, 130] width 103 height 9
type input "HUY"
type input "50.000"
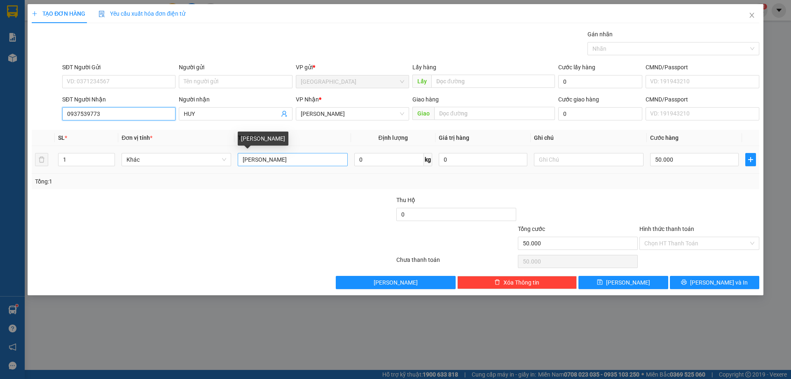
type input "0937539773"
click at [296, 157] on input "thùng rau" at bounding box center [293, 159] width 110 height 13
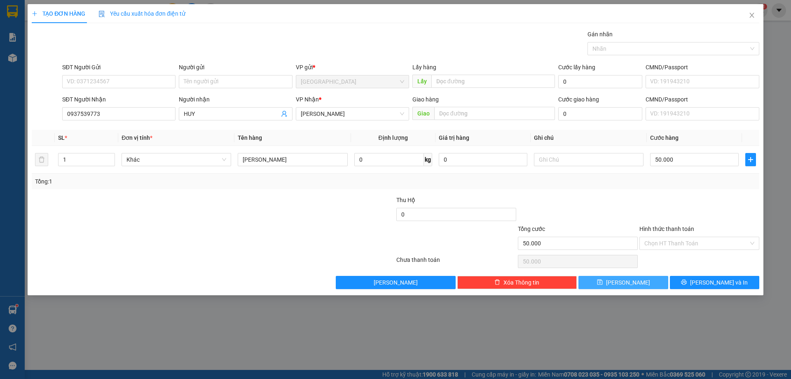
click at [603, 279] on icon "save" at bounding box center [600, 282] width 6 height 6
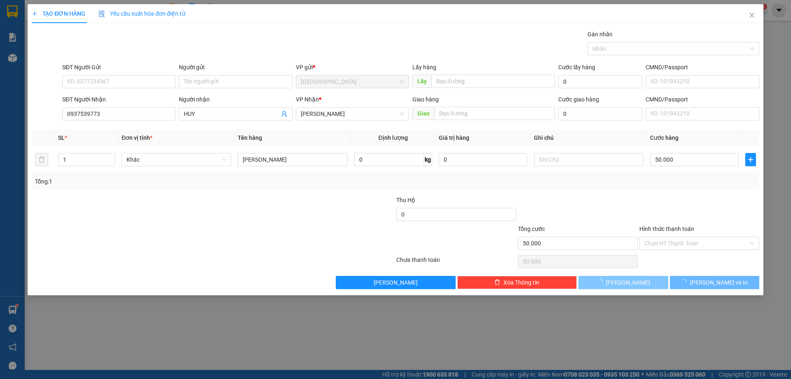
type input "0"
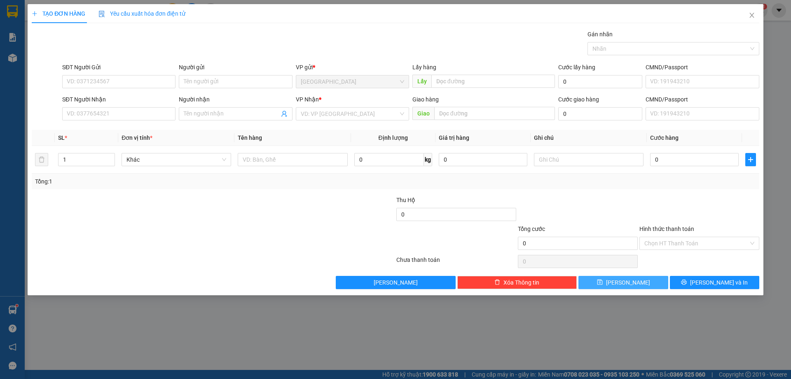
click at [275, 232] on div at bounding box center [335, 238] width 122 height 29
click at [118, 113] on input "SĐT Người Nhận" at bounding box center [118, 113] width 113 height 13
click at [101, 96] on form "SĐT Người Gửi VD: 0371234567 Người gửi Tên người gửi VP gửi * Đà Lạt Lấy hàng L…" at bounding box center [396, 93] width 728 height 61
click at [87, 112] on input "SĐT Người Nhận" at bounding box center [118, 113] width 113 height 13
type input "0962794142"
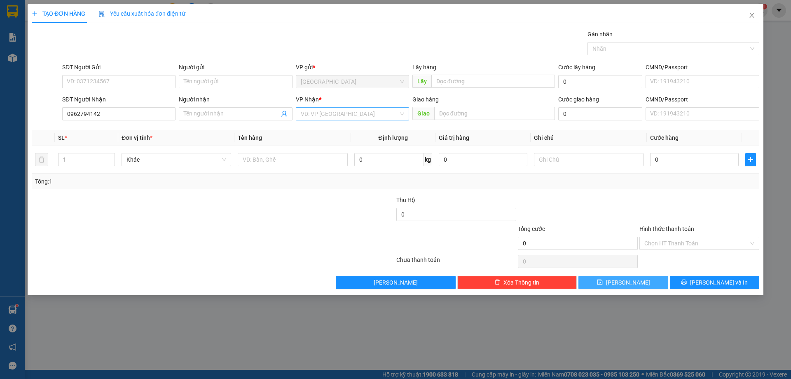
click at [339, 112] on input "search" at bounding box center [350, 114] width 98 height 12
drag, startPoint x: 328, startPoint y: 155, endPoint x: 415, endPoint y: 138, distance: 89.0
click at [333, 153] on div "[PERSON_NAME]" at bounding box center [352, 156] width 103 height 9
click at [474, 112] on input "text" at bounding box center [494, 113] width 121 height 13
type input "d"
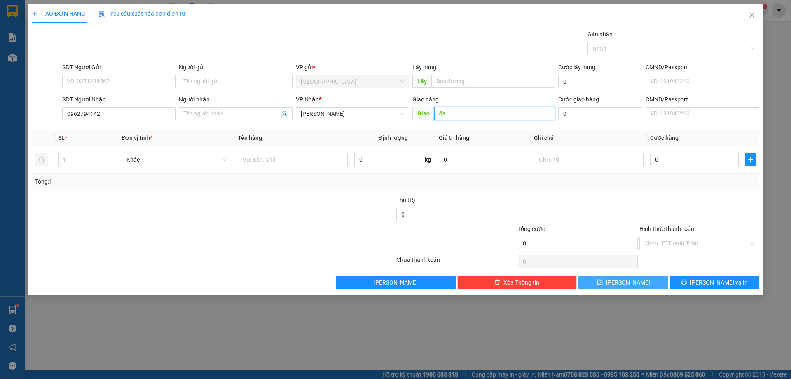
type input "đ"
type input "D"
type input "ĐA LAT"
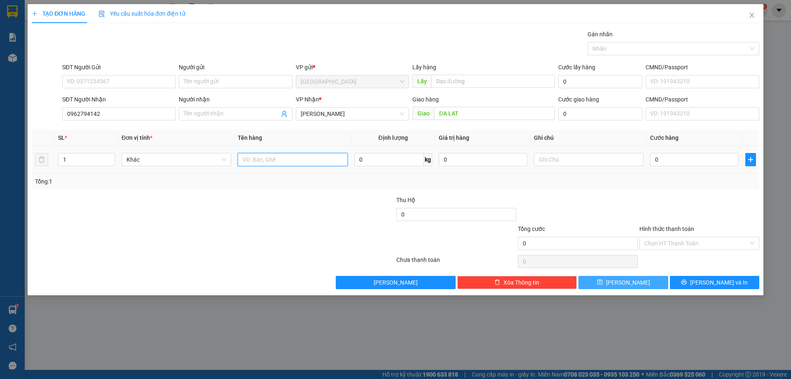
click at [253, 157] on input "text" at bounding box center [293, 159] width 110 height 13
type input "TXOP"
click at [681, 156] on input "0" at bounding box center [694, 159] width 89 height 13
type input "1"
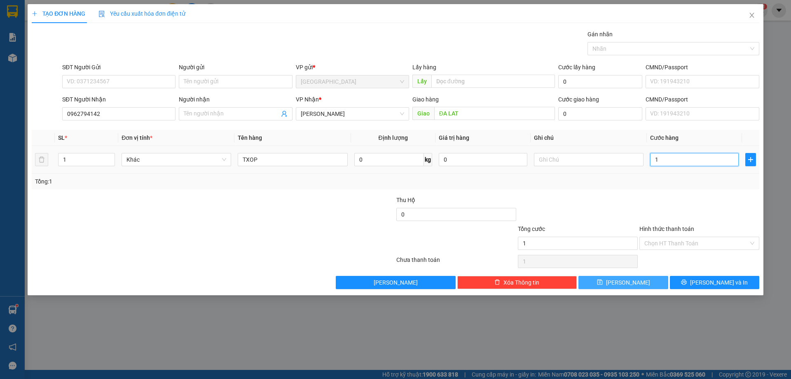
type input "10"
type input "100"
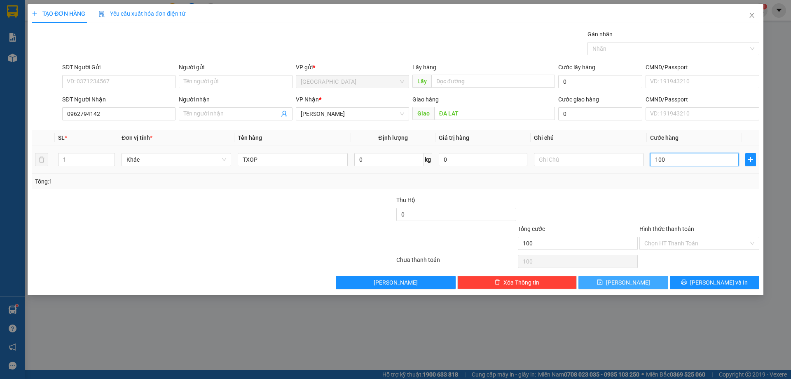
type input "100"
type input "100.000"
click at [692, 171] on td "100.000" at bounding box center [694, 160] width 95 height 28
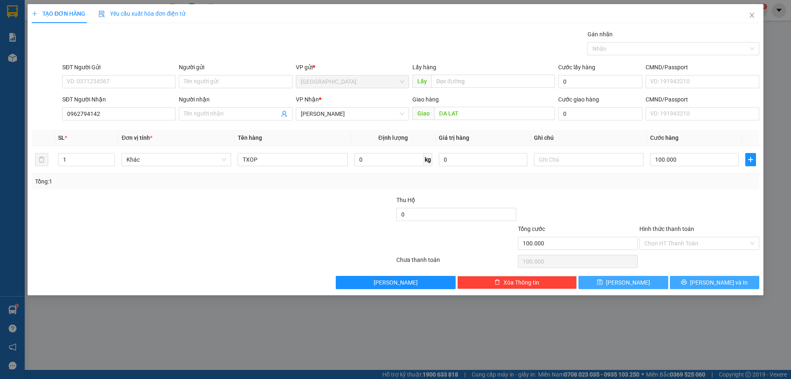
click at [725, 280] on span "[PERSON_NAME] và In" at bounding box center [719, 282] width 58 height 9
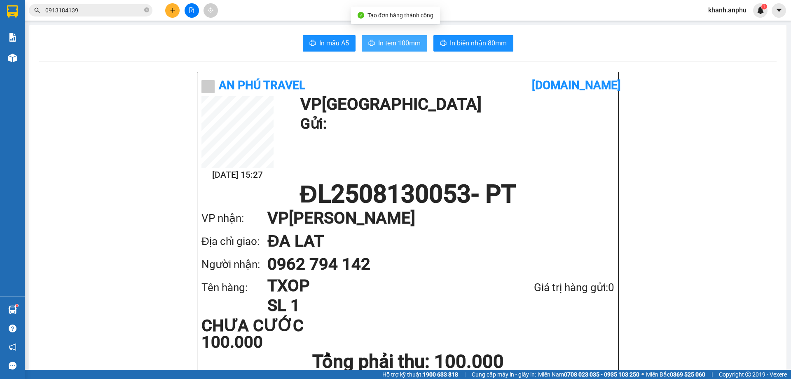
click at [370, 40] on icon "printer" at bounding box center [371, 43] width 7 height 7
click at [171, 12] on icon "plus" at bounding box center [173, 10] width 6 height 6
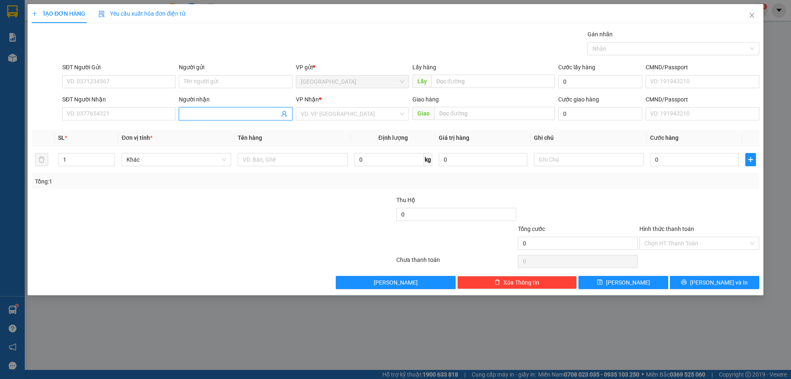
click at [230, 109] on input "Người nhận" at bounding box center [231, 113] width 95 height 9
type input "Minh Thi"
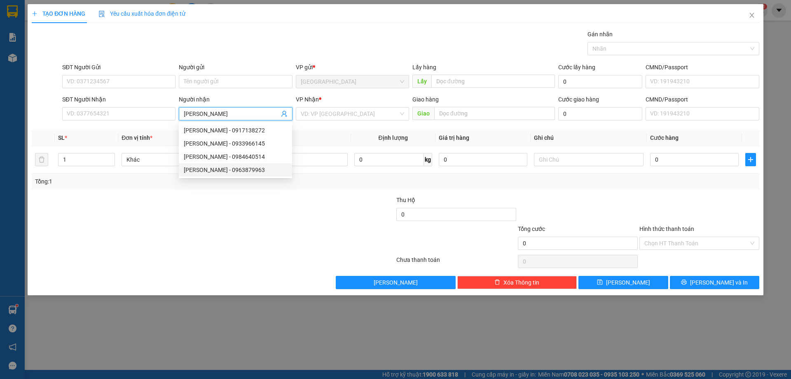
click at [235, 171] on div "trần thị minh thi - 0963879963" at bounding box center [235, 169] width 103 height 9
type input "0963879963"
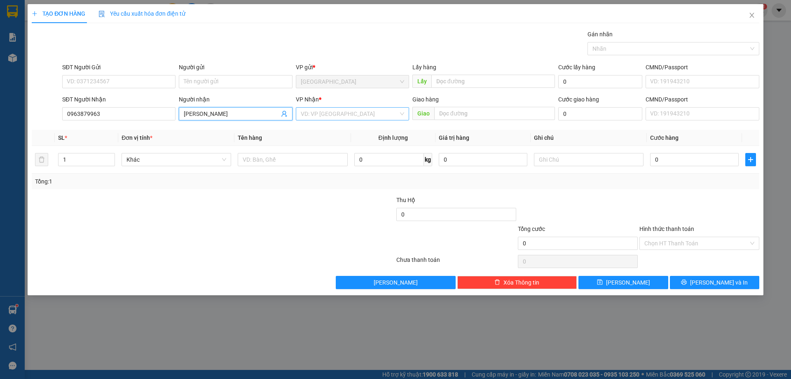
type input "trần thị minh thi"
click at [326, 112] on input "search" at bounding box center [350, 114] width 98 height 12
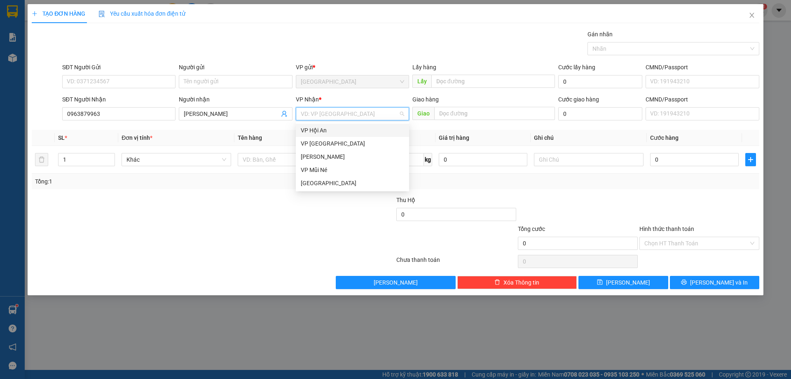
click at [321, 128] on div "VP Hội An" at bounding box center [352, 130] width 103 height 9
drag, startPoint x: 253, startPoint y: 166, endPoint x: 211, endPoint y: 164, distance: 42.5
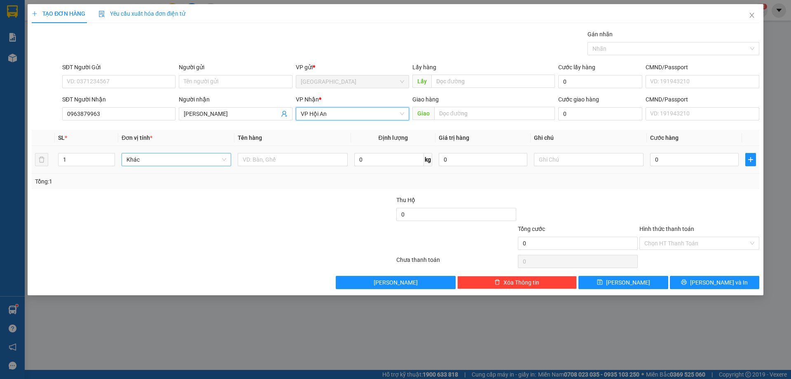
click at [253, 166] on div at bounding box center [293, 159] width 110 height 16
type input "2"
click at [109, 155] on span "up" at bounding box center [110, 157] width 5 height 5
click at [318, 157] on input "text" at bounding box center [293, 159] width 110 height 13
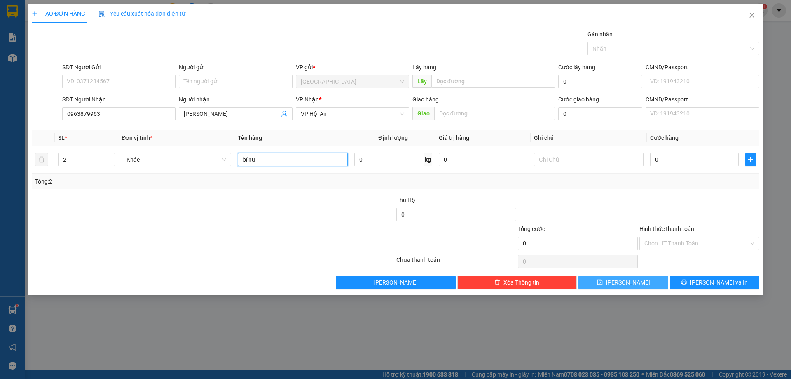
type input "bí nụ"
drag, startPoint x: 607, startPoint y: 284, endPoint x: 553, endPoint y: 290, distance: 54.3
click at [609, 284] on button "[PERSON_NAME]" at bounding box center [622, 282] width 89 height 13
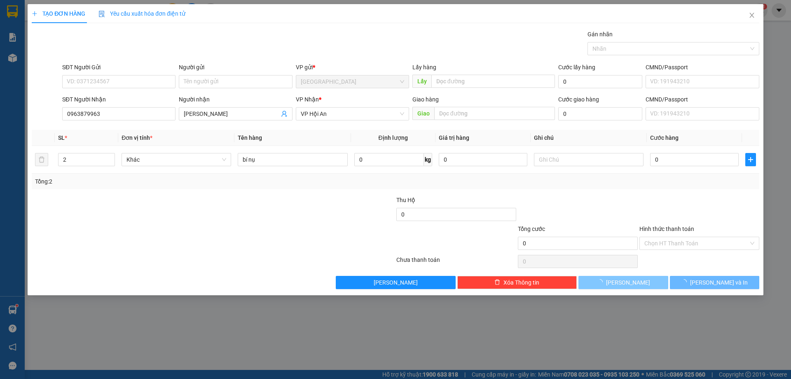
type input "1"
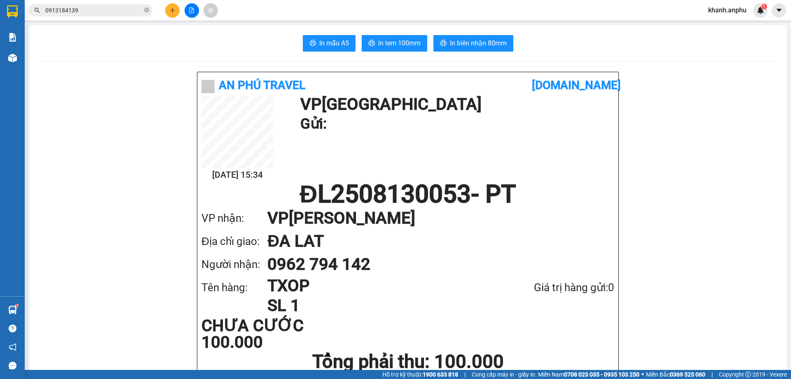
click at [82, 4] on span "0913184139" at bounding box center [91, 10] width 124 height 12
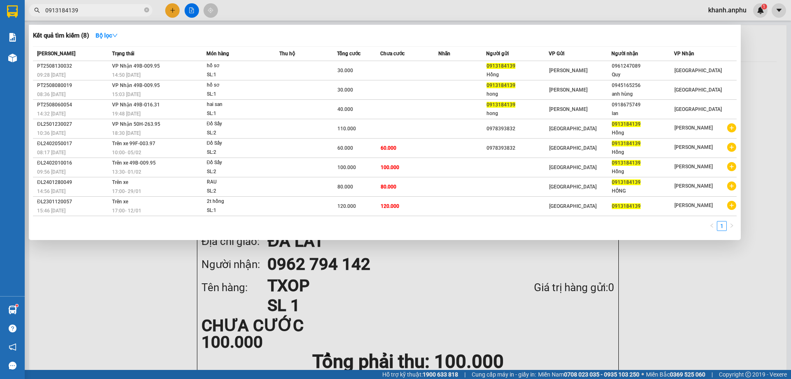
click at [81, 7] on input "0913184139" at bounding box center [93, 10] width 97 height 9
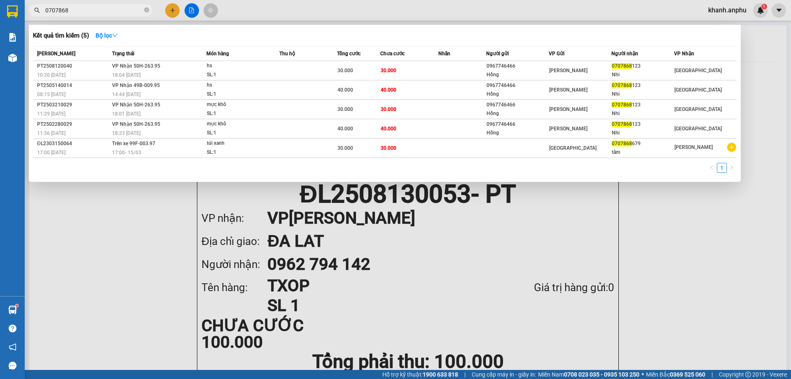
type input "0707868"
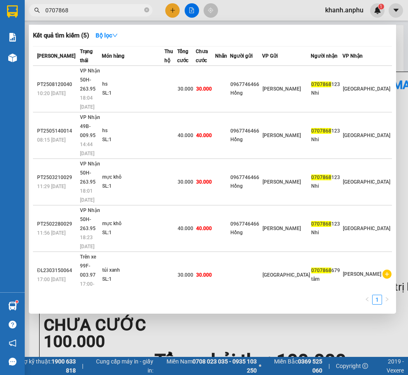
click at [69, 9] on input "0707868" at bounding box center [93, 10] width 97 height 9
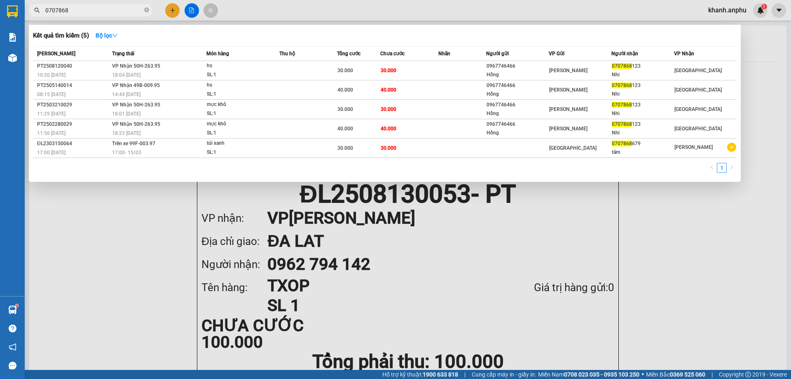
click at [175, 9] on div at bounding box center [395, 189] width 791 height 379
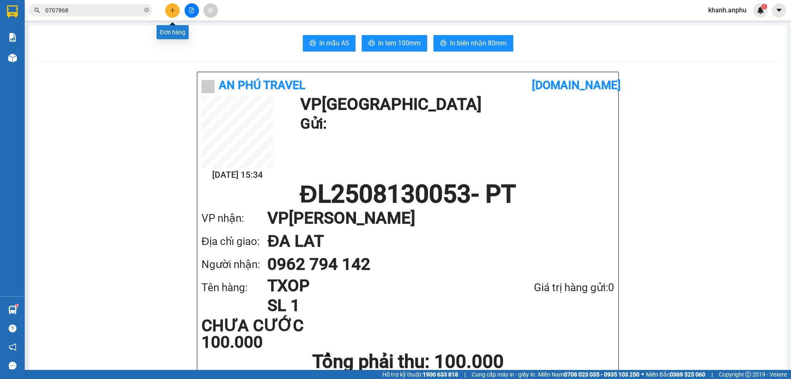
click at [175, 9] on icon "plus" at bounding box center [173, 10] width 6 height 6
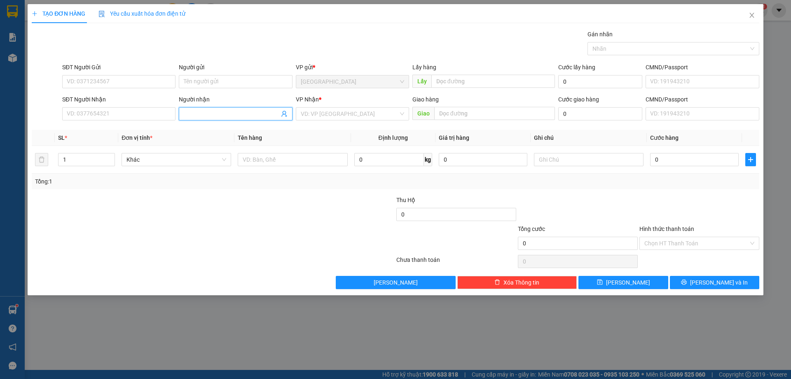
click at [212, 120] on span at bounding box center [235, 113] width 113 height 13
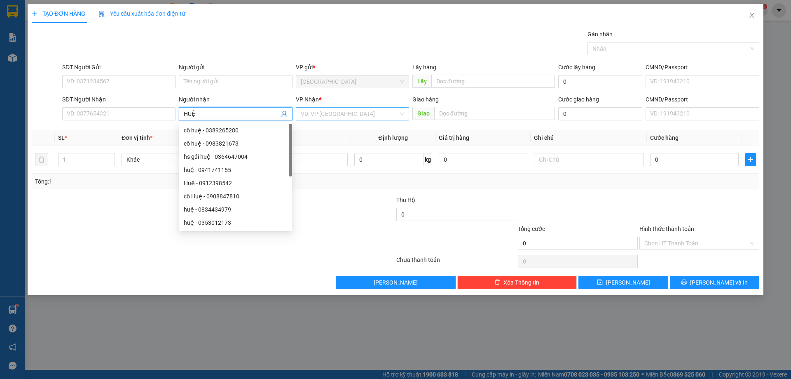
type input "HUỆ"
click at [348, 116] on input "search" at bounding box center [350, 114] width 98 height 12
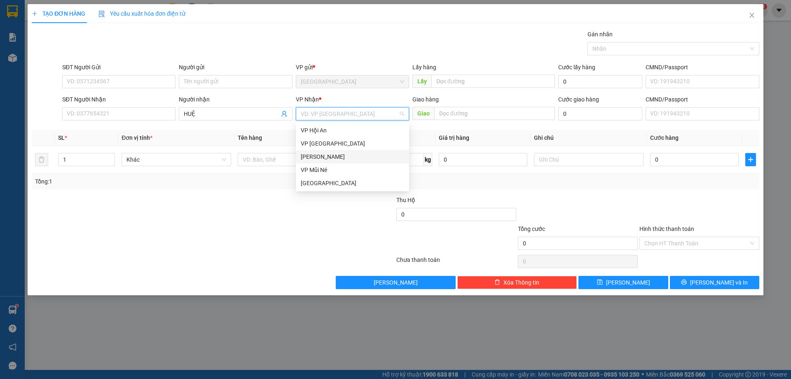
click at [337, 159] on div "[PERSON_NAME]" at bounding box center [352, 156] width 103 height 9
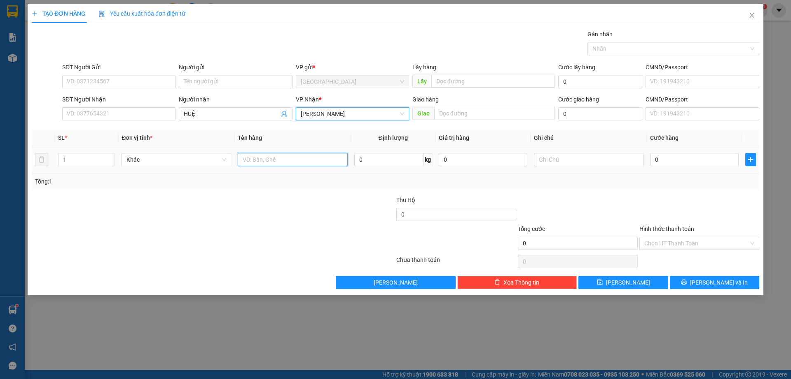
click at [271, 161] on input "text" at bounding box center [293, 159] width 110 height 13
type input "BÔNG"
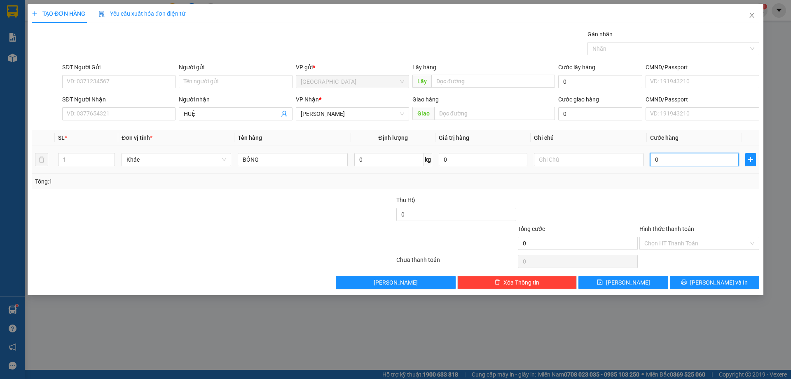
click at [653, 161] on input "0" at bounding box center [694, 159] width 89 height 13
type input "1"
type input "10"
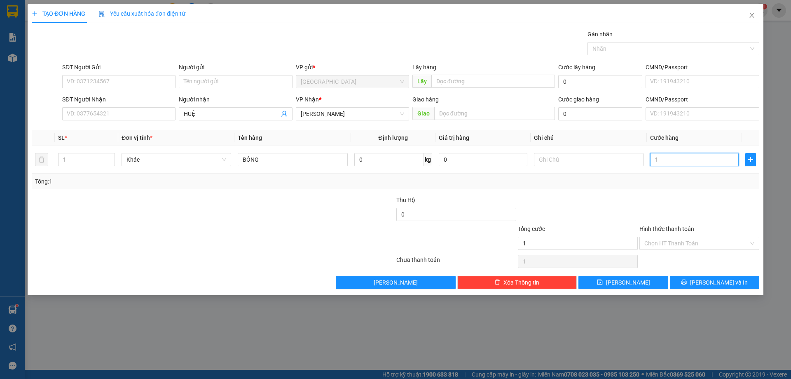
type input "10"
type input "100"
click at [593, 194] on div "Transit Pickup Surcharge Ids Transit Deliver Surcharge Ids Transit Deliver Surc…" at bounding box center [396, 159] width 728 height 259
click at [623, 277] on button "[PERSON_NAME]" at bounding box center [622, 282] width 89 height 13
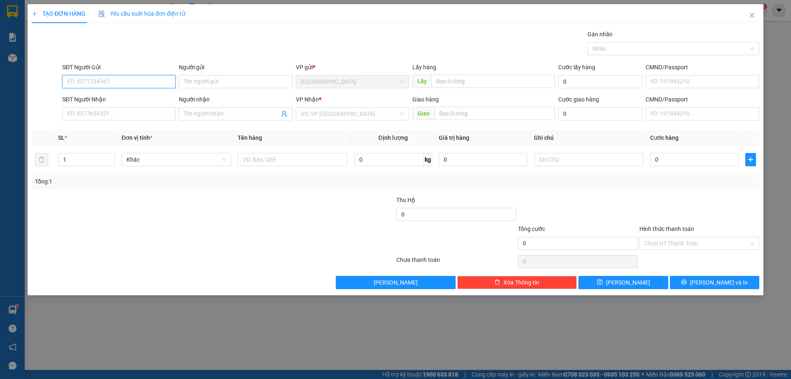
click at [102, 80] on input "SĐT Người Gửi" at bounding box center [118, 81] width 113 height 13
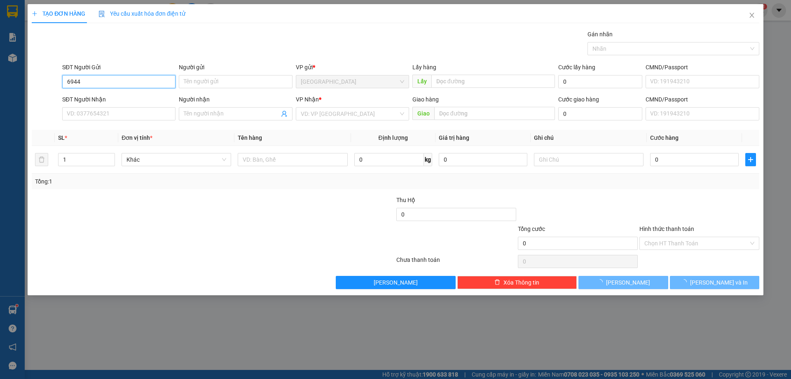
click at [103, 80] on input "6944" at bounding box center [118, 81] width 113 height 13
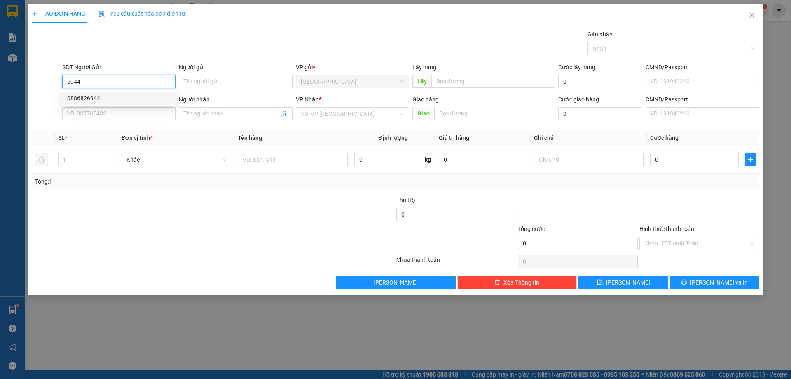
click at [104, 94] on div "0886826944" at bounding box center [118, 98] width 103 height 9
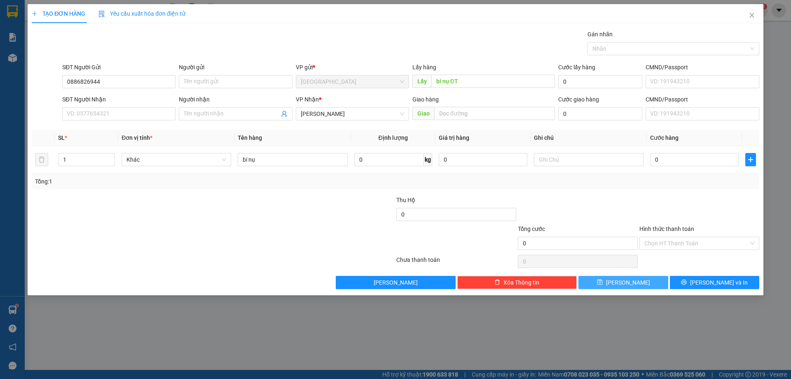
click at [614, 277] on button "[PERSON_NAME]" at bounding box center [622, 282] width 89 height 13
click at [139, 120] on div "SĐT Người Nhận VD: 0377654321" at bounding box center [118, 109] width 113 height 29
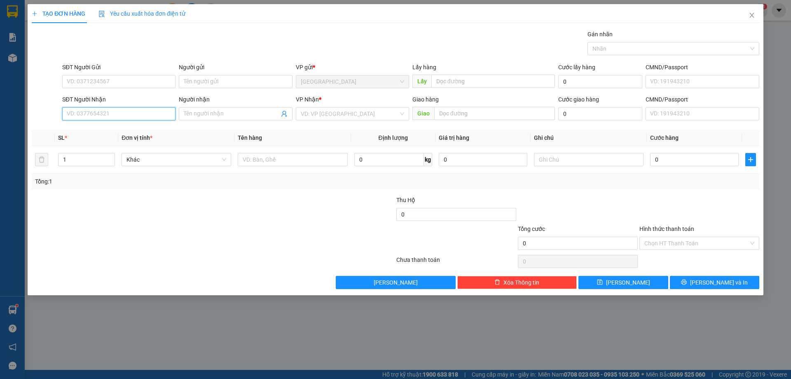
click at [122, 115] on input "SĐT Người Nhận" at bounding box center [118, 113] width 113 height 13
click at [101, 86] on input "SĐT Người Gửi" at bounding box center [118, 81] width 113 height 13
drag, startPoint x: 111, startPoint y: 98, endPoint x: 109, endPoint y: 112, distance: 14.6
click at [112, 98] on div "0374046662" at bounding box center [118, 98] width 103 height 9
click at [106, 115] on input "0339077527" at bounding box center [118, 113] width 113 height 13
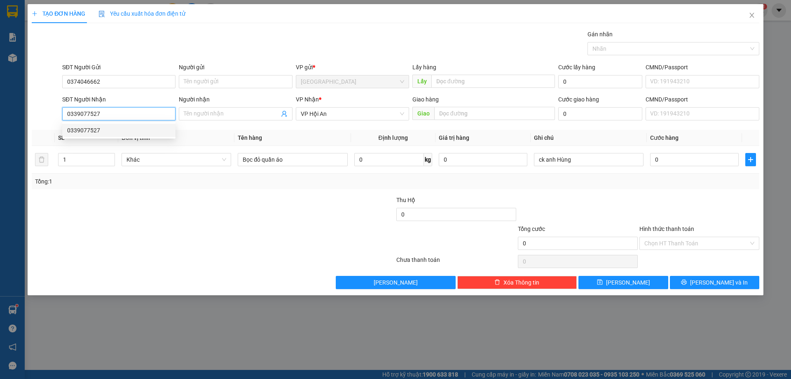
click at [106, 115] on input "0339077527" at bounding box center [118, 113] width 113 height 13
click at [292, 158] on input "Bọc đỏ quần áo" at bounding box center [293, 159] width 110 height 13
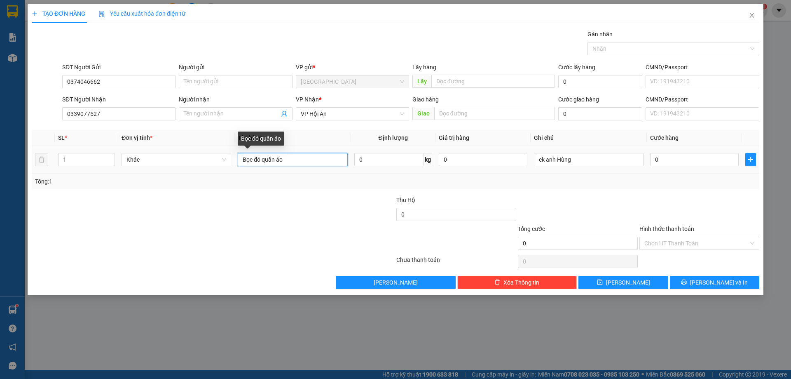
click at [283, 157] on input "Bọc đỏ quần áo" at bounding box center [293, 159] width 110 height 13
click at [262, 161] on input "text" at bounding box center [293, 159] width 110 height 13
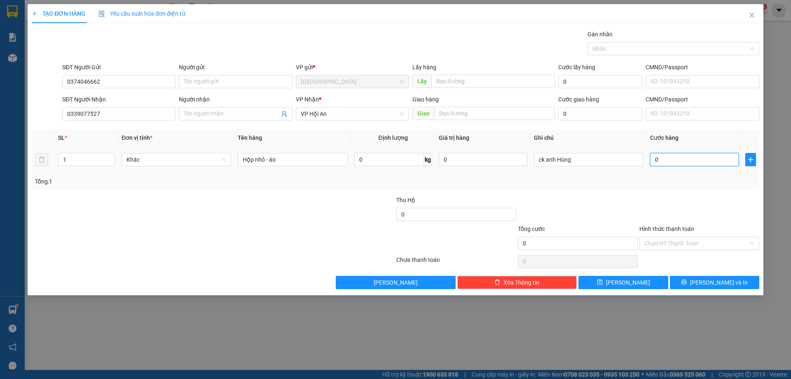
click at [685, 157] on input "0" at bounding box center [694, 159] width 89 height 13
click at [560, 166] on div "ck anh Hùng" at bounding box center [589, 159] width 110 height 16
click at [581, 164] on input "ck anh Hùng" at bounding box center [589, 159] width 110 height 13
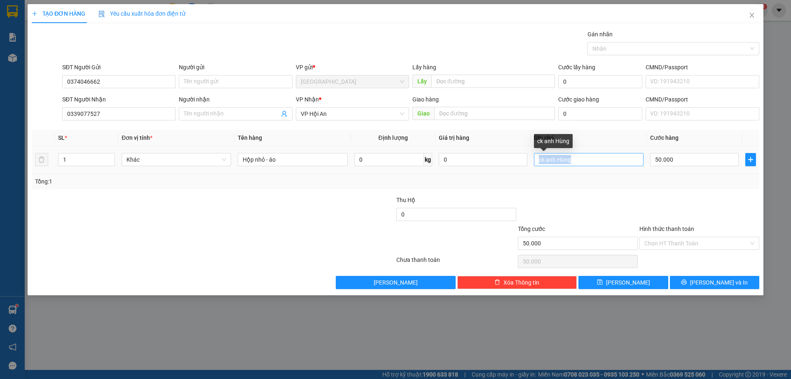
click at [581, 163] on input "ck anh Hùng" at bounding box center [589, 159] width 110 height 13
click at [261, 115] on input "Người nhận" at bounding box center [231, 113] width 95 height 9
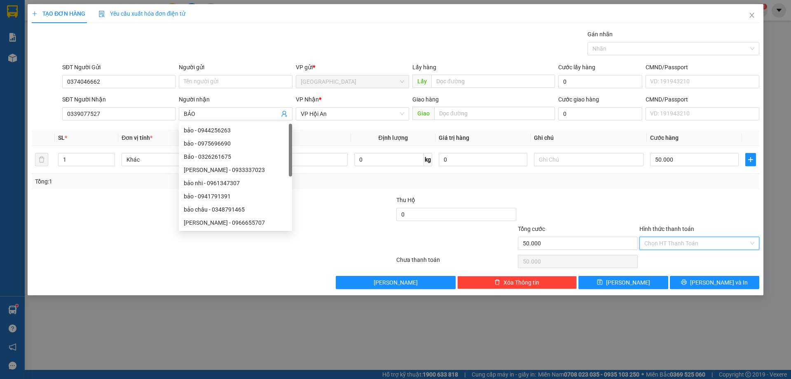
click at [684, 243] on input "Hình thức thanh toán" at bounding box center [696, 243] width 104 height 12
click at [673, 262] on div "Tại văn phòng" at bounding box center [699, 259] width 110 height 9
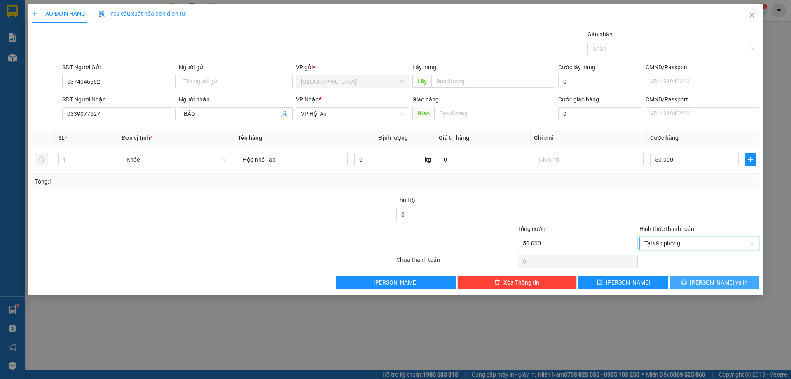
click at [691, 276] on button "[PERSON_NAME] và In" at bounding box center [714, 282] width 89 height 13
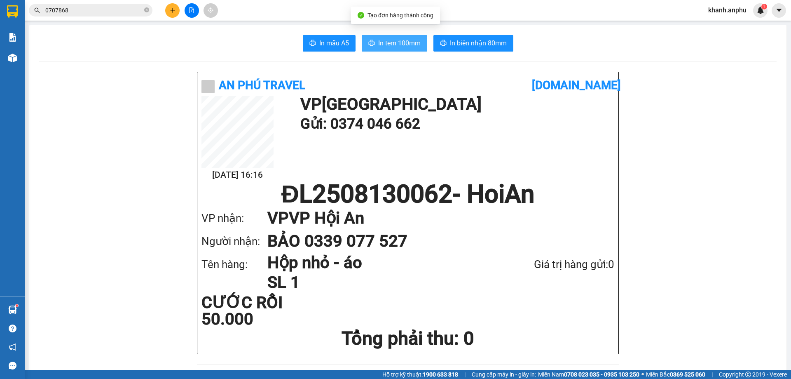
click at [406, 40] on span "In tem 100mm" at bounding box center [399, 43] width 42 height 10
click at [403, 51] on button "In tem 100mm" at bounding box center [395, 43] width 66 height 16
click at [435, 190] on h1 "ĐL2508130062 - HoiAn" at bounding box center [407, 194] width 413 height 25
click at [432, 190] on h1 "ĐL2508130062 - HoiAn" at bounding box center [407, 194] width 413 height 25
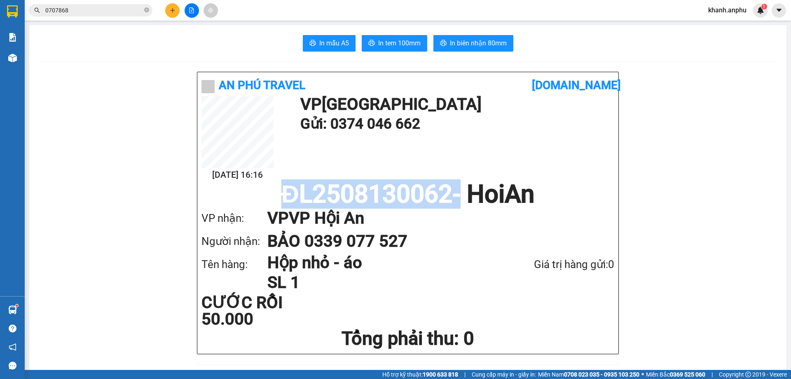
click at [432, 190] on h1 "ĐL2508130062 - HoiAn" at bounding box center [407, 194] width 413 height 25
click at [447, 191] on h1 "ĐL2508130062 - HoiAn" at bounding box center [407, 194] width 413 height 25
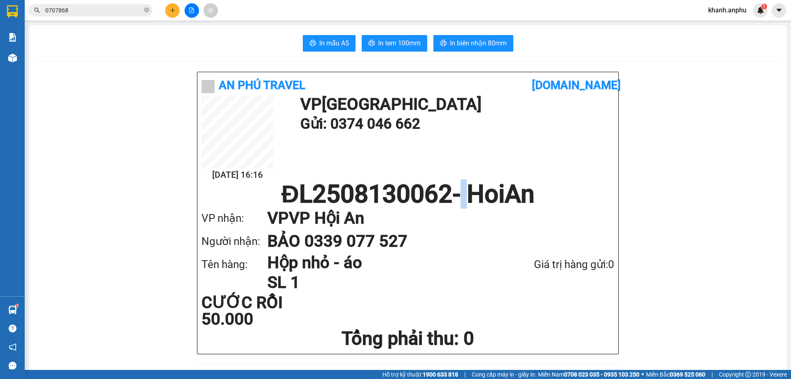
click at [447, 191] on h1 "ĐL2508130062 - HoiAn" at bounding box center [407, 194] width 413 height 25
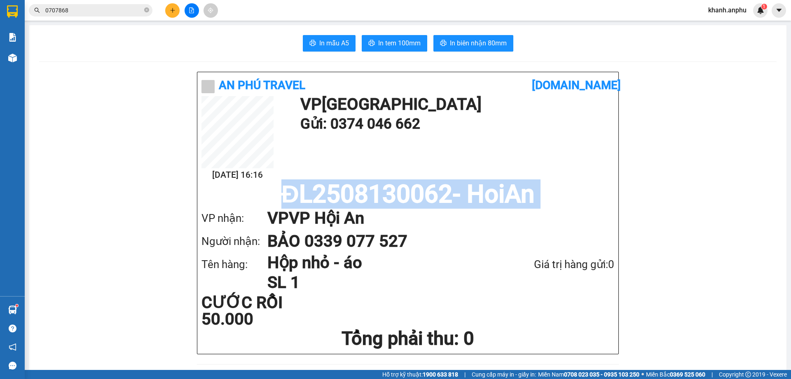
click at [447, 191] on h1 "ĐL2508130062 - HoiAn" at bounding box center [407, 194] width 413 height 25
click at [439, 190] on h1 "ĐL2508130062 - HoiAn" at bounding box center [407, 194] width 413 height 25
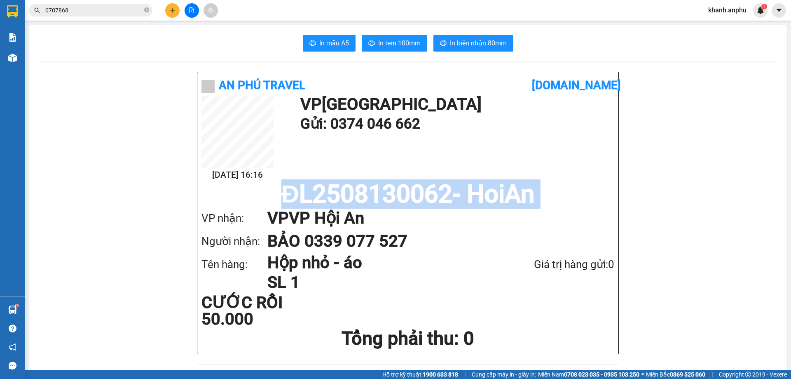
click at [440, 190] on h1 "ĐL2508130062 - HoiAn" at bounding box center [407, 194] width 413 height 25
click at [173, 14] on button at bounding box center [172, 10] width 14 height 14
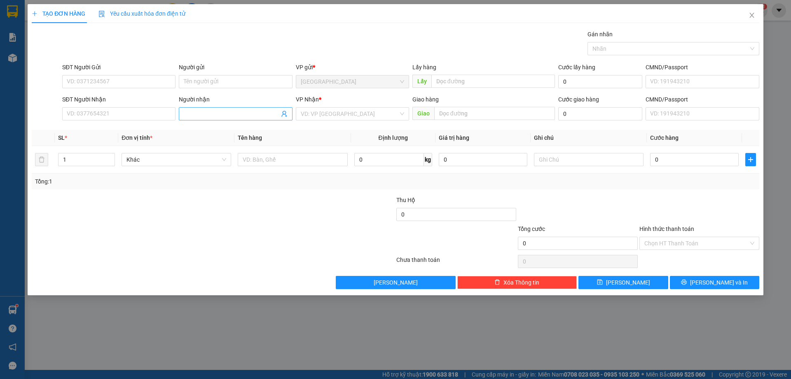
click at [197, 115] on input "Người nhận" at bounding box center [231, 113] width 95 height 9
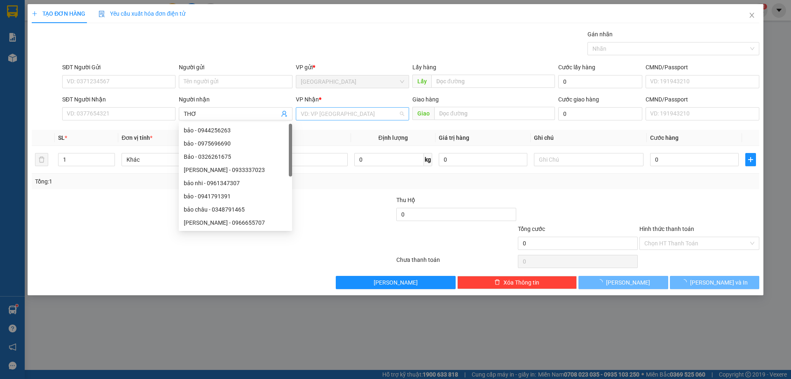
click at [344, 110] on input "search" at bounding box center [350, 114] width 98 height 12
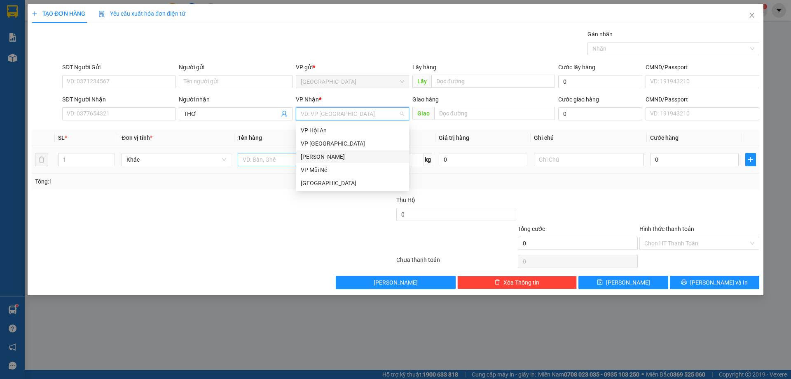
click at [326, 155] on div "[PERSON_NAME]" at bounding box center [352, 156] width 103 height 9
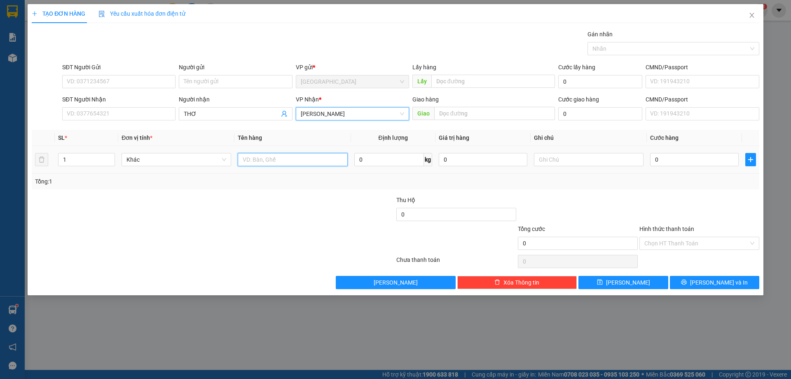
click at [269, 164] on input "text" at bounding box center [293, 159] width 110 height 13
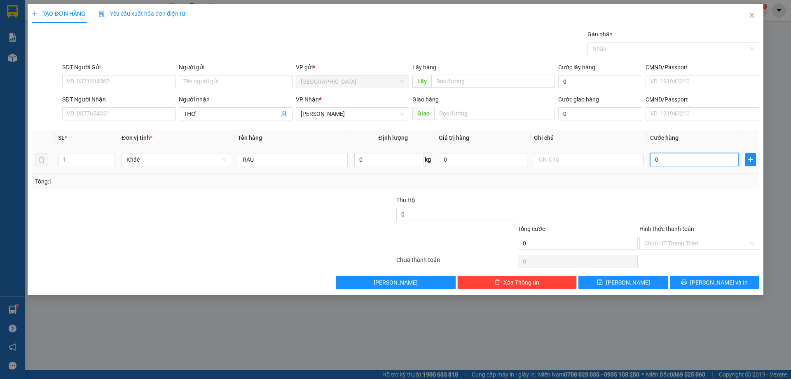
click at [705, 156] on input "0" at bounding box center [694, 159] width 89 height 13
click at [632, 206] on div at bounding box center [578, 209] width 122 height 29
click at [623, 281] on span "[PERSON_NAME]" at bounding box center [628, 282] width 44 height 9
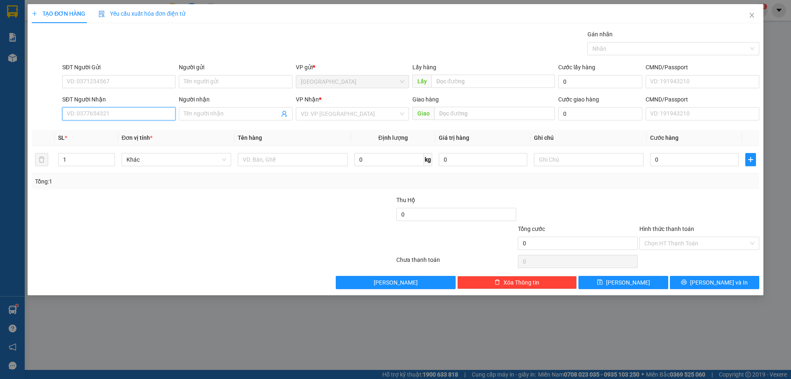
click at [76, 112] on input "SĐT Người Nhận" at bounding box center [118, 113] width 113 height 13
click at [222, 112] on input "Người nhận" at bounding box center [231, 113] width 95 height 9
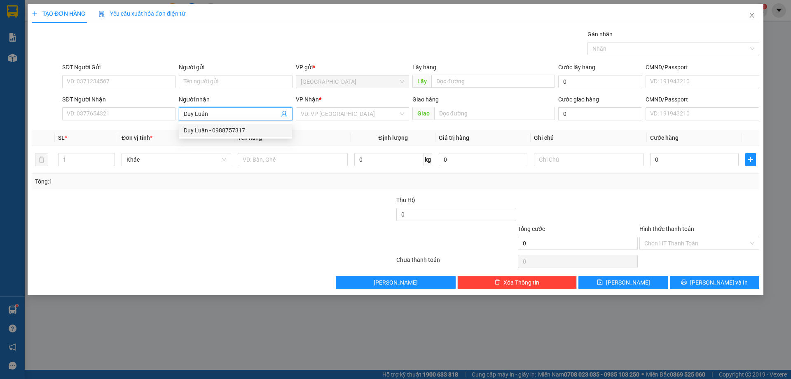
click at [267, 129] on div "Duy Luân - 0988757317" at bounding box center [235, 130] width 103 height 9
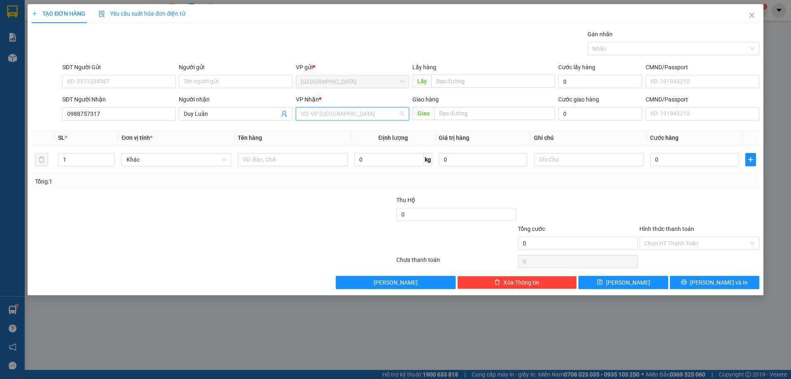
click at [330, 111] on input "search" at bounding box center [350, 114] width 98 height 12
click at [318, 154] on div "[PERSON_NAME]" at bounding box center [352, 156] width 103 height 9
click at [279, 161] on input "text" at bounding box center [293, 159] width 110 height 13
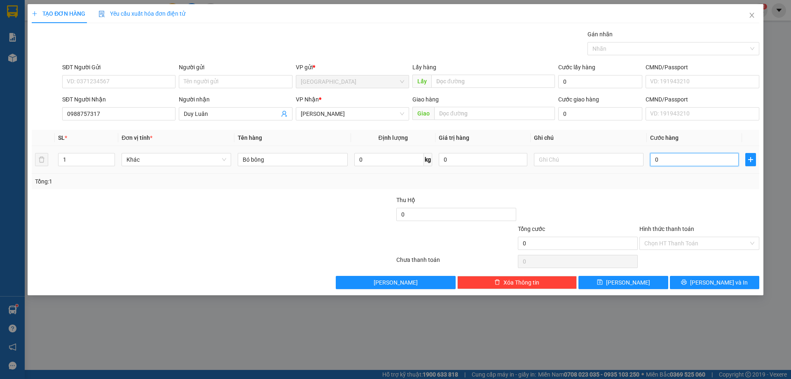
click at [680, 161] on input "0" at bounding box center [694, 159] width 89 height 13
click at [644, 180] on div "Tổng: 1" at bounding box center [395, 181] width 721 height 9
click at [648, 285] on button "[PERSON_NAME]" at bounding box center [622, 282] width 89 height 13
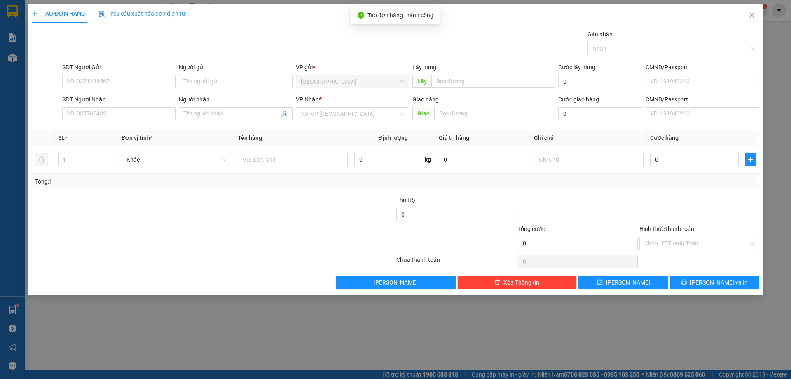
drag, startPoint x: 526, startPoint y: 352, endPoint x: 521, endPoint y: 346, distance: 7.7
click at [525, 349] on div "TẠO ĐƠN HÀNG Yêu cầu xuất hóa đơn điện tử Transit Pickup Surcharge Ids Transit …" at bounding box center [395, 189] width 791 height 379
click at [206, 114] on input "Người nhận" at bounding box center [231, 113] width 95 height 9
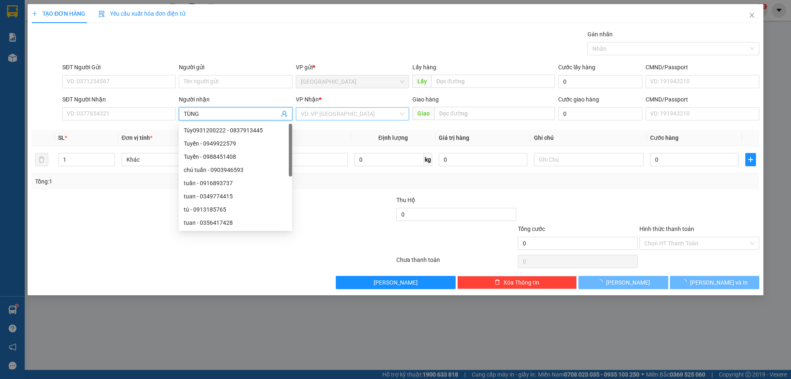
click at [308, 116] on input "search" at bounding box center [350, 114] width 98 height 12
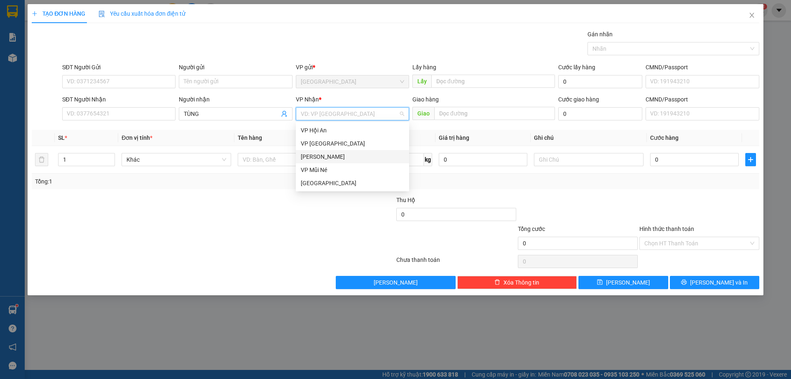
click at [314, 155] on div "[PERSON_NAME]" at bounding box center [352, 156] width 103 height 9
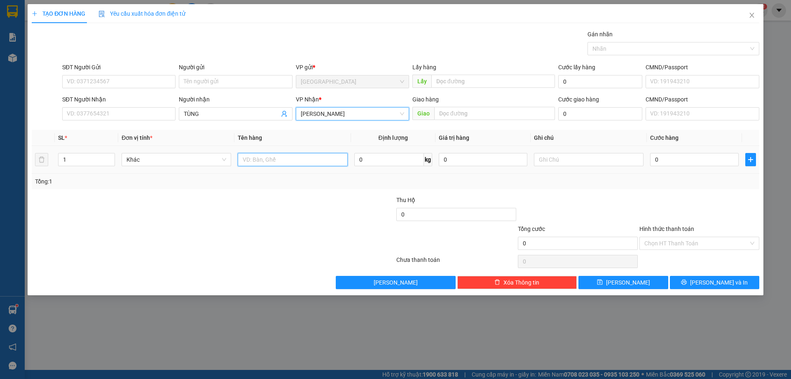
drag, startPoint x: 279, startPoint y: 164, endPoint x: 253, endPoint y: 148, distance: 30.9
click at [279, 164] on input "text" at bounding box center [293, 159] width 110 height 13
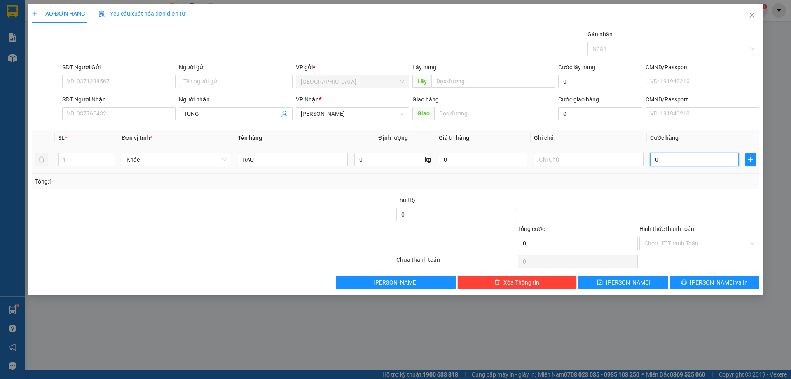
click at [698, 163] on input "0" at bounding box center [694, 159] width 89 height 13
click at [661, 199] on div at bounding box center [700, 209] width 122 height 29
click at [638, 282] on button "[PERSON_NAME]" at bounding box center [622, 282] width 89 height 13
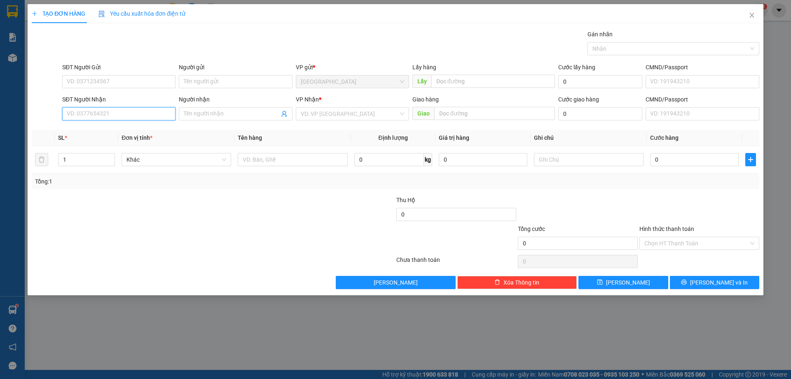
click at [129, 115] on input "SĐT Người Nhận" at bounding box center [118, 113] width 113 height 13
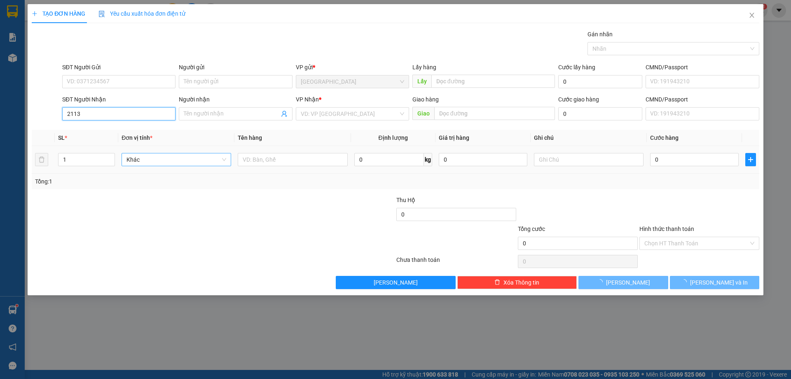
click at [209, 159] on span "Khác" at bounding box center [176, 159] width 100 height 12
click at [104, 117] on input "2113" at bounding box center [118, 113] width 113 height 13
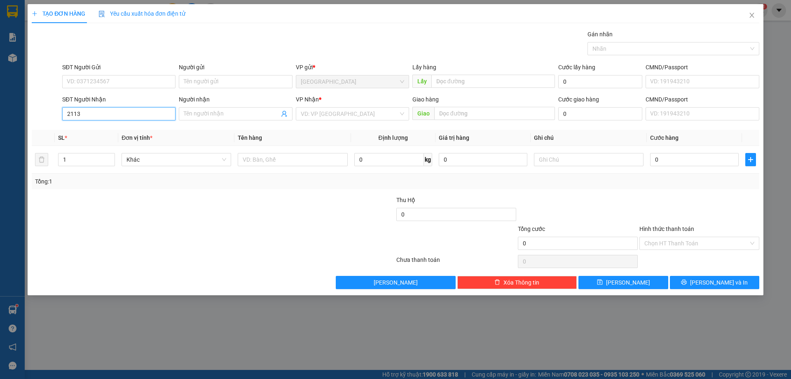
click at [100, 114] on input "2113" at bounding box center [118, 113] width 113 height 13
click at [101, 126] on div "0943342113 - Thiên Phụng" at bounding box center [118, 130] width 103 height 9
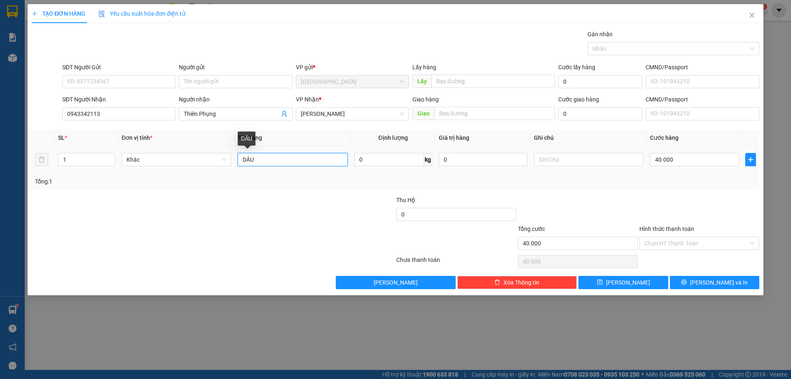
click at [276, 163] on input "DÂU" at bounding box center [293, 159] width 110 height 13
click at [672, 164] on input "40.000" at bounding box center [694, 159] width 89 height 13
click at [672, 164] on input "0.100" at bounding box center [694, 159] width 89 height 13
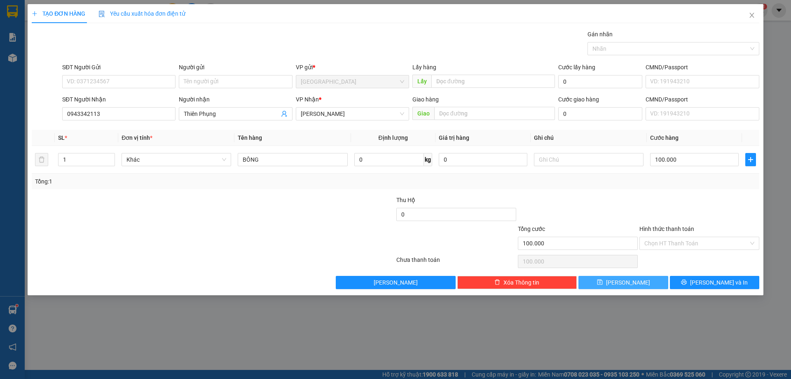
click at [629, 285] on span "[PERSON_NAME]" at bounding box center [628, 282] width 44 height 9
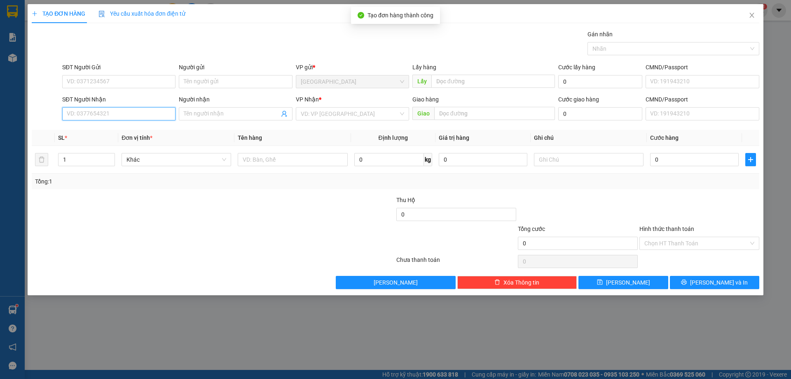
click at [117, 115] on input "SĐT Người Nhận" at bounding box center [118, 113] width 113 height 13
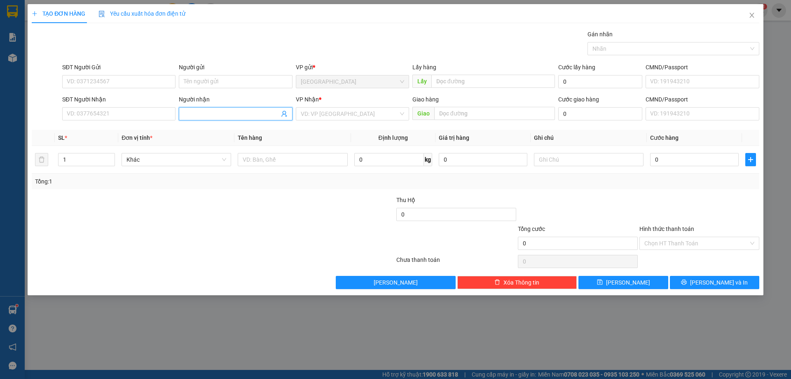
click at [240, 118] on input "Người nhận" at bounding box center [231, 113] width 95 height 9
click at [342, 114] on input "search" at bounding box center [350, 114] width 98 height 12
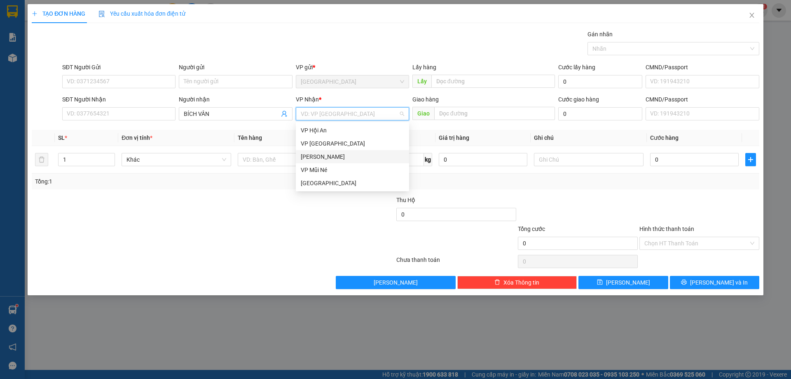
click at [318, 157] on div "[PERSON_NAME]" at bounding box center [352, 156] width 103 height 9
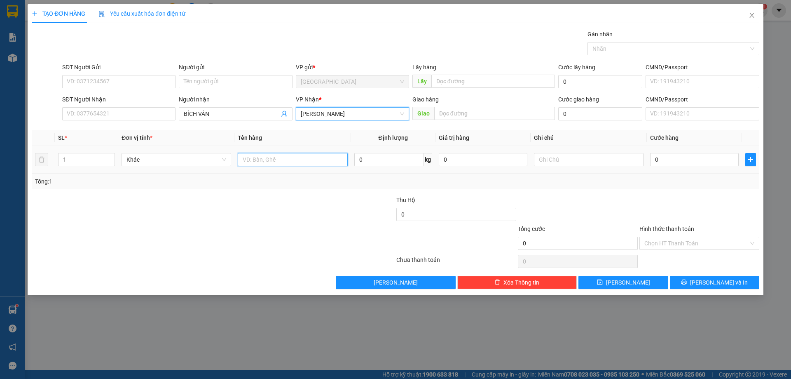
click at [290, 160] on input "text" at bounding box center [293, 159] width 110 height 13
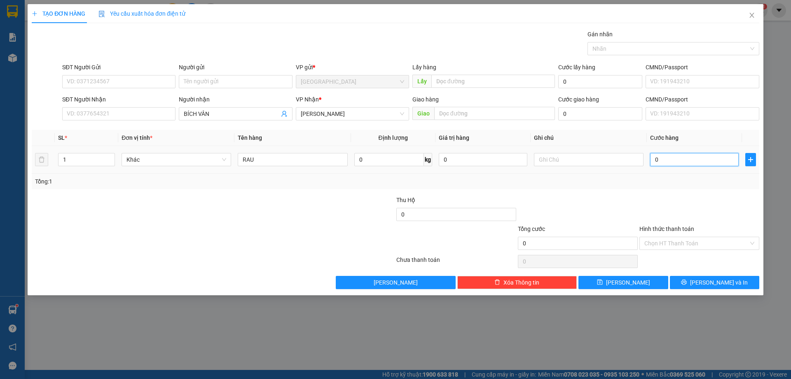
click at [658, 157] on input "0" at bounding box center [694, 159] width 89 height 13
click at [663, 183] on div "Tổng: 1" at bounding box center [395, 181] width 721 height 9
click at [666, 243] on input "Hình thức thanh toán" at bounding box center [696, 243] width 104 height 12
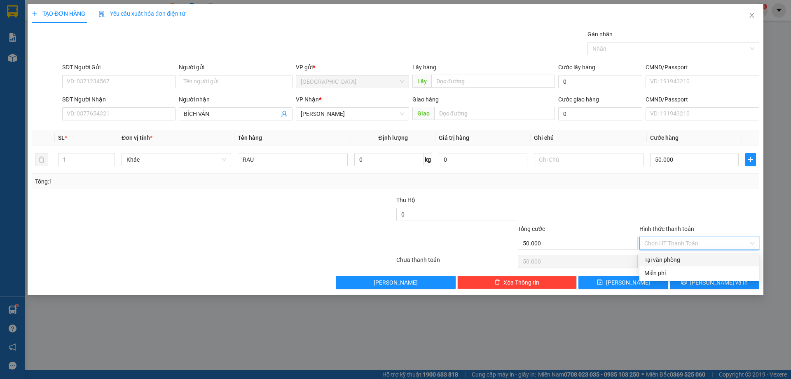
drag, startPoint x: 668, startPoint y: 264, endPoint x: 664, endPoint y: 262, distance: 4.2
click at [669, 263] on div "Tại văn phòng" at bounding box center [699, 259] width 110 height 9
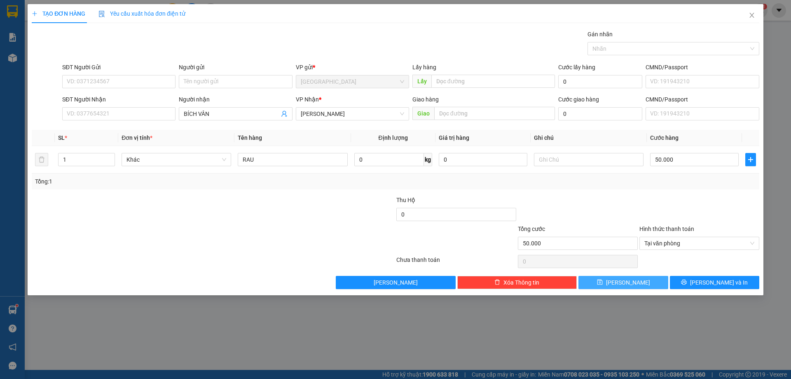
click at [653, 281] on button "[PERSON_NAME]" at bounding box center [622, 282] width 89 height 13
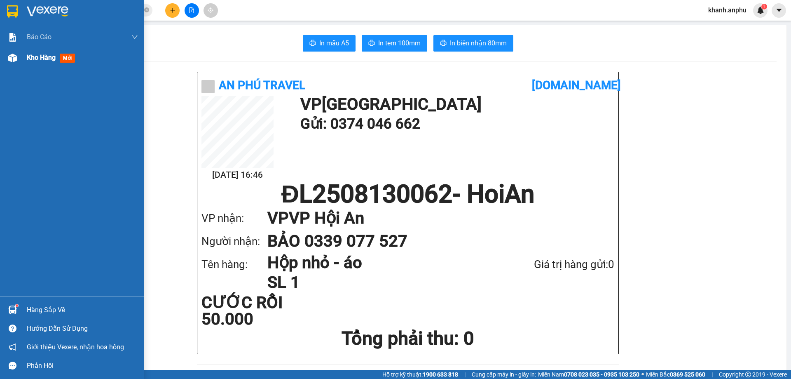
click at [16, 58] on img at bounding box center [12, 58] width 9 height 9
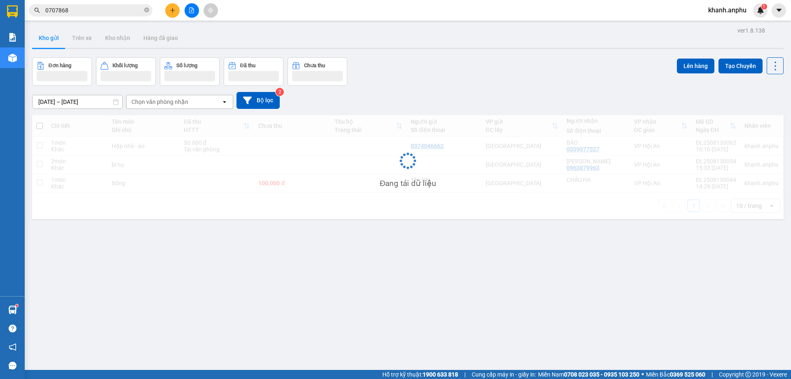
click at [152, 104] on div "Chọn văn phòng nhận" at bounding box center [159, 102] width 57 height 8
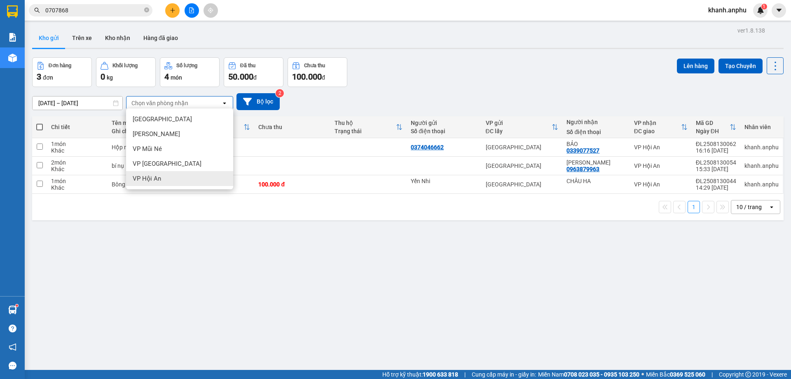
click at [157, 176] on span "VP Hội An" at bounding box center [147, 178] width 28 height 8
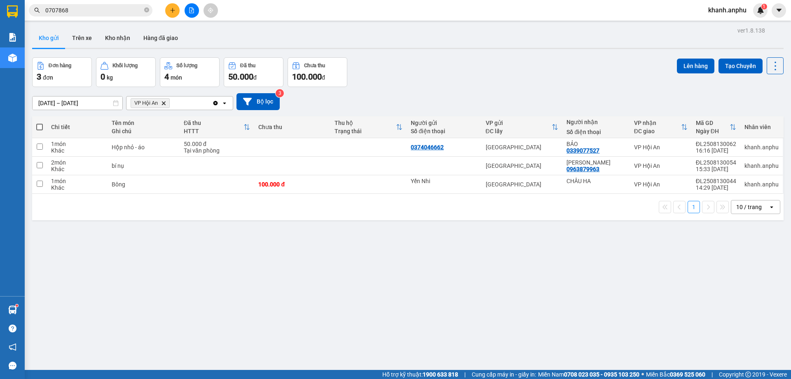
click at [40, 124] on span at bounding box center [39, 127] width 7 height 7
click at [40, 123] on input "checkbox" at bounding box center [40, 123] width 0 height 0
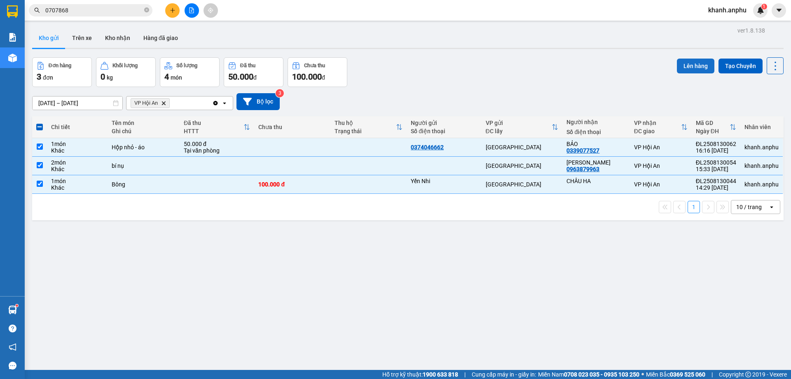
click at [690, 67] on button "Lên hàng" at bounding box center [695, 66] width 37 height 15
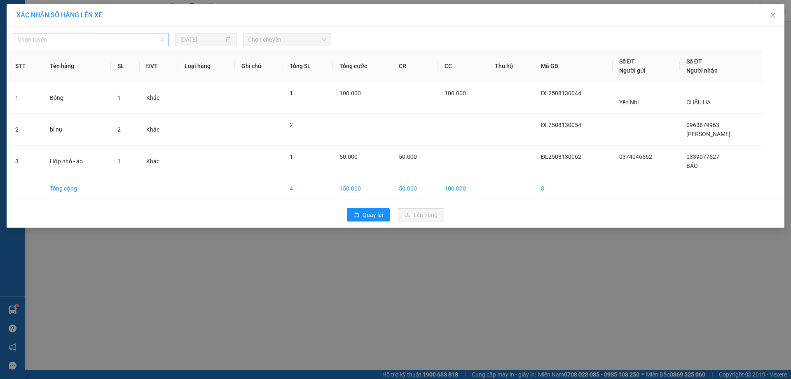
click at [120, 35] on span "Chọn tuyến" at bounding box center [91, 39] width 146 height 12
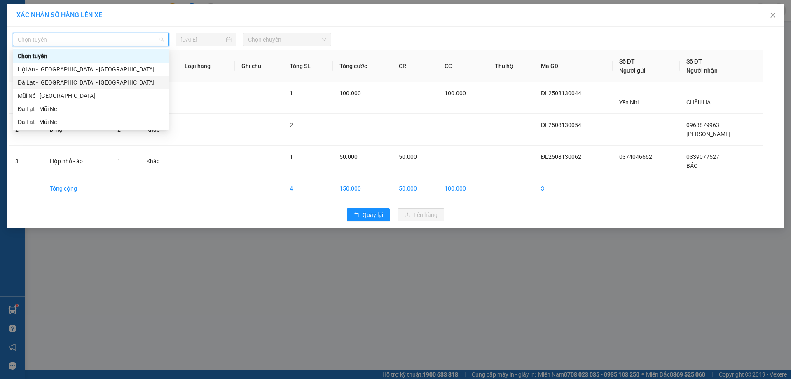
click at [66, 84] on div "Đà Lạt - [GEOGRAPHIC_DATA] - [GEOGRAPHIC_DATA]" at bounding box center [91, 82] width 146 height 9
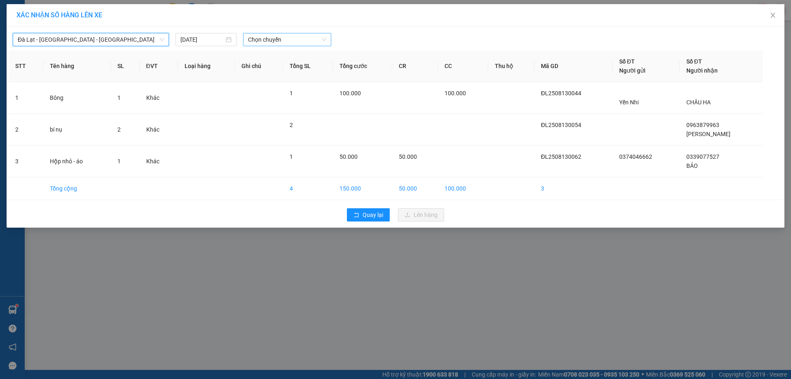
click at [277, 38] on span "Chọn chuyến" at bounding box center [287, 39] width 78 height 12
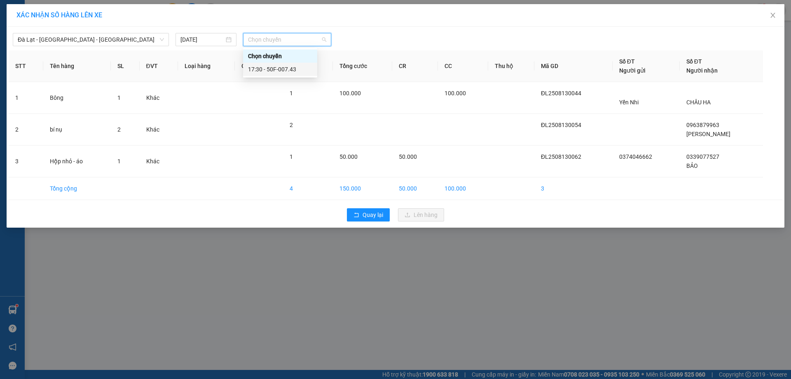
click at [294, 73] on div "17:30 - 50F-007.43" at bounding box center [280, 69] width 64 height 9
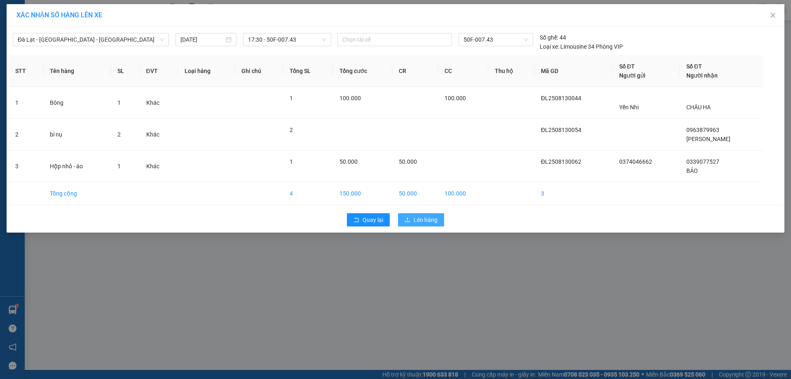
click at [418, 220] on span "Lên hàng" at bounding box center [426, 219] width 24 height 9
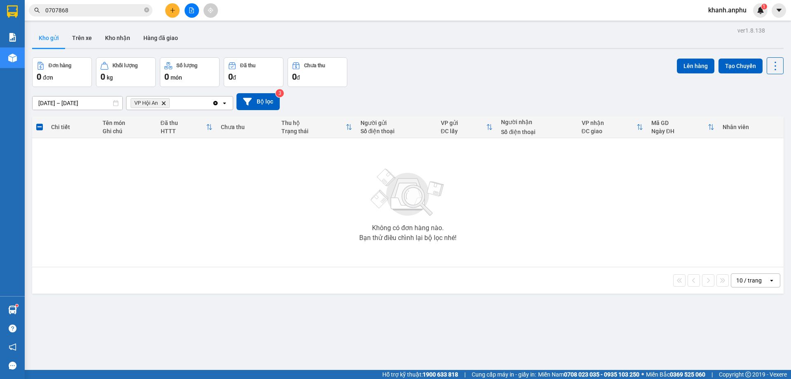
click at [164, 104] on icon "Delete" at bounding box center [163, 103] width 5 height 5
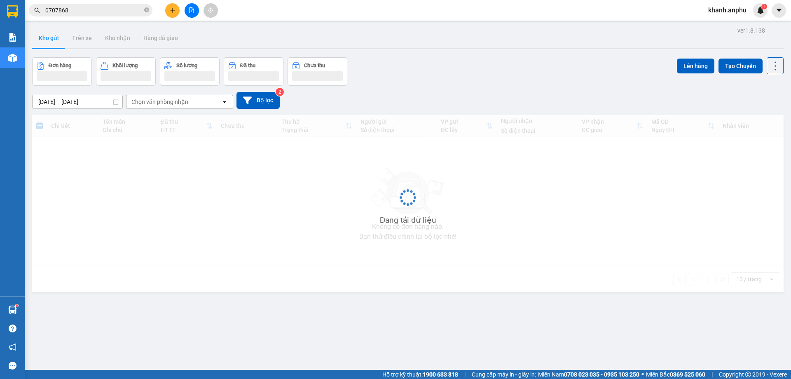
click at [452, 48] on div at bounding box center [408, 48] width 752 height 1
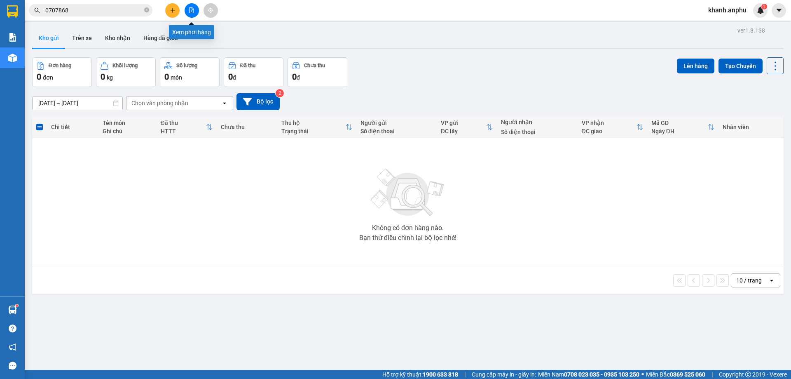
click at [193, 10] on icon "file-add" at bounding box center [192, 10] width 6 height 6
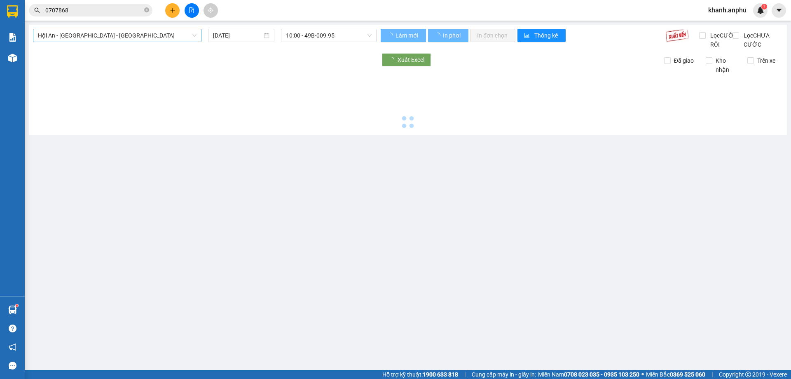
click at [103, 32] on span "Hội An - [GEOGRAPHIC_DATA] - [GEOGRAPHIC_DATA]" at bounding box center [117, 35] width 159 height 12
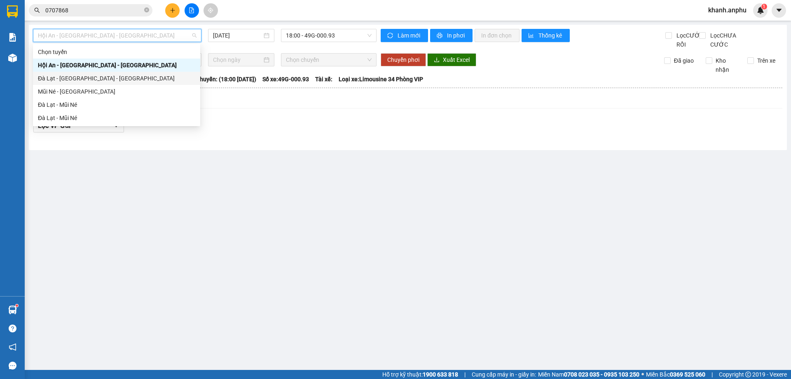
click at [71, 80] on div "Đà Lạt - [GEOGRAPHIC_DATA] - [GEOGRAPHIC_DATA]" at bounding box center [116, 78] width 157 height 9
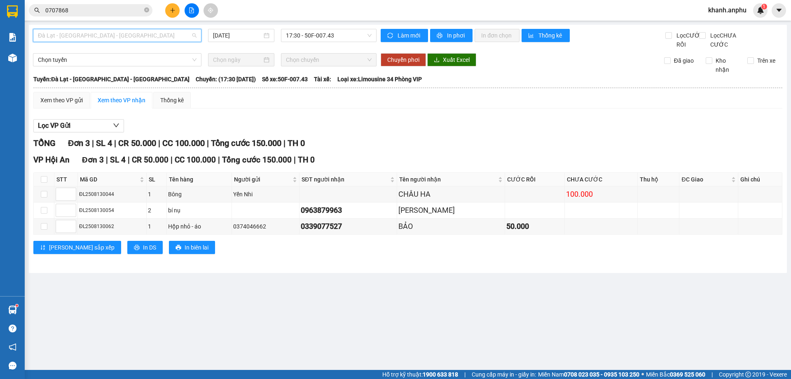
click at [109, 36] on span "Đà Lạt - [GEOGRAPHIC_DATA] - [GEOGRAPHIC_DATA]" at bounding box center [117, 35] width 159 height 12
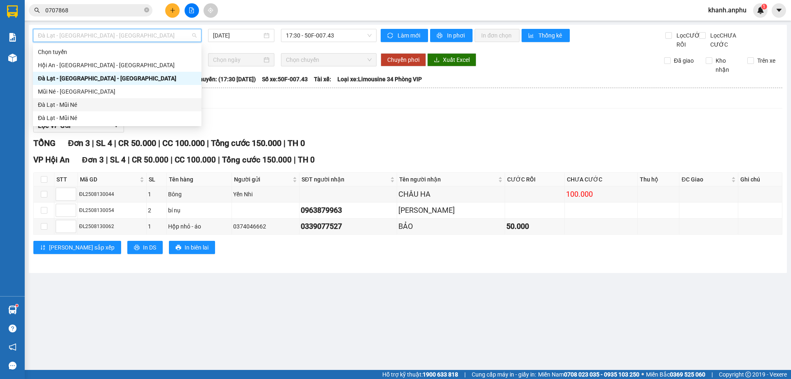
click at [71, 103] on div "Đà Lạt - Mũi Né" at bounding box center [117, 104] width 159 height 9
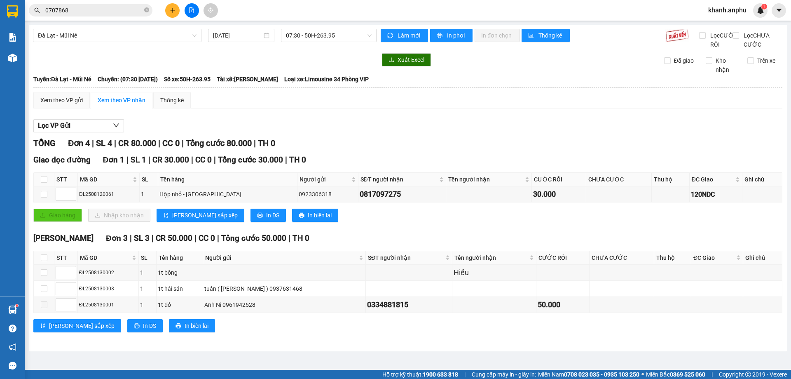
click at [295, 42] on div "Đà Lạt - Mũi Né 13/08/2025 07:30 - 50H-263.95" at bounding box center [205, 39] width 344 height 20
drag, startPoint x: 323, startPoint y: 36, endPoint x: 322, endPoint y: 52, distance: 15.7
click at [325, 36] on span "07:30 - 50H-263.95" at bounding box center [329, 35] width 86 height 12
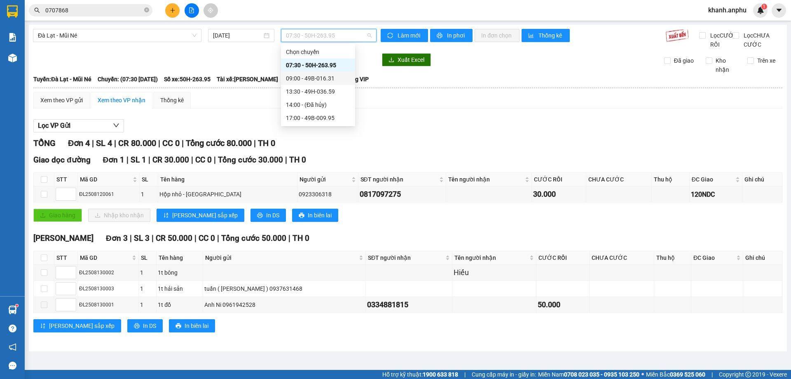
click at [302, 78] on div "09:00 - 49B-016.31" at bounding box center [318, 78] width 64 height 9
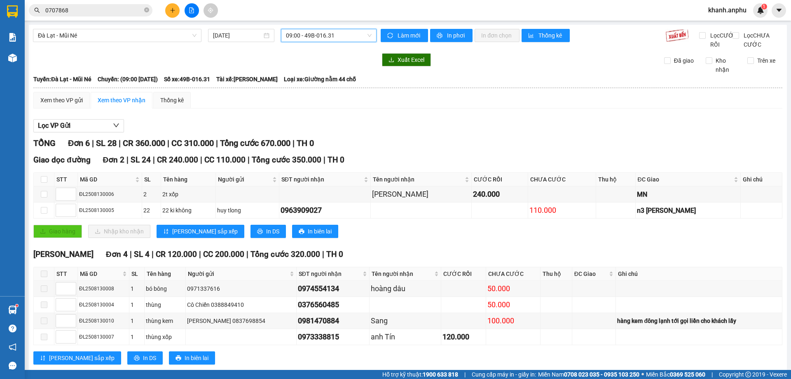
click at [314, 33] on span "09:00 - 49B-016.31" at bounding box center [329, 35] width 86 height 12
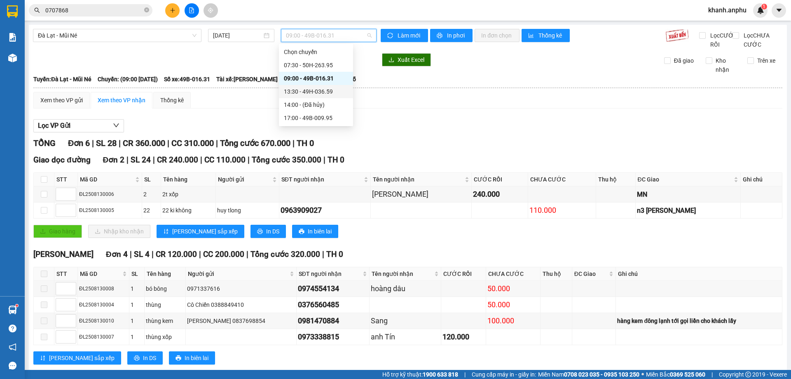
click at [315, 95] on div "13:30 - 49H-036.59" at bounding box center [316, 91] width 64 height 9
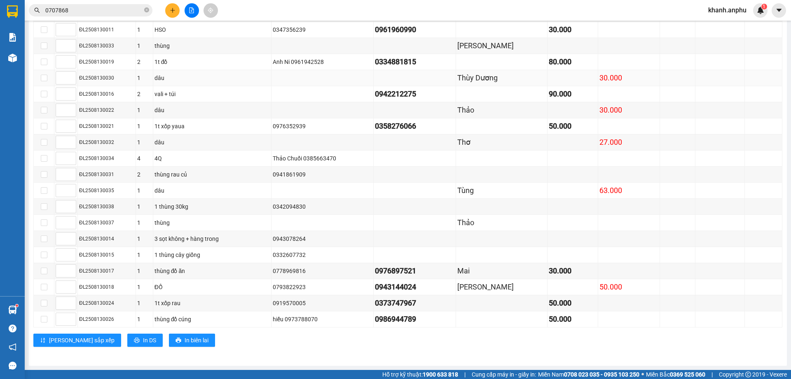
scroll to position [9, 0]
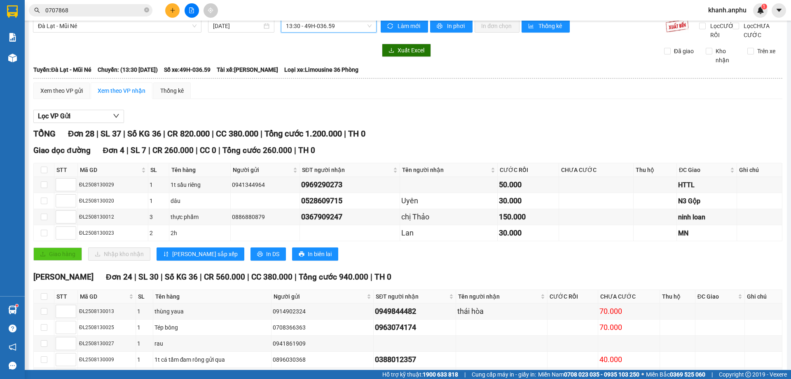
click at [297, 27] on span "13:30 - 49H-036.59" at bounding box center [329, 26] width 86 height 12
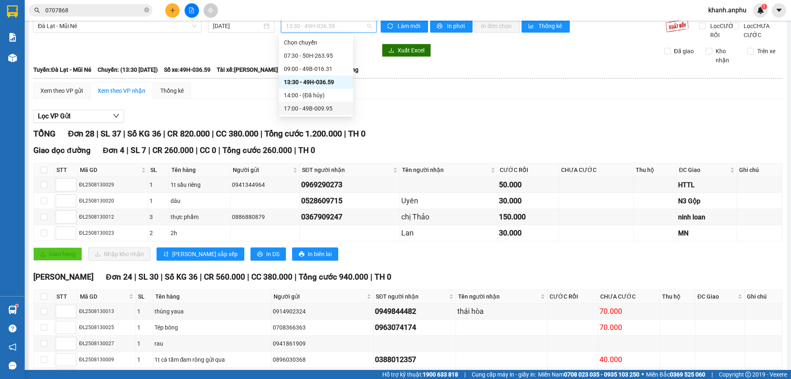
click at [294, 107] on div "17:00 - 49B-009.95" at bounding box center [316, 108] width 64 height 9
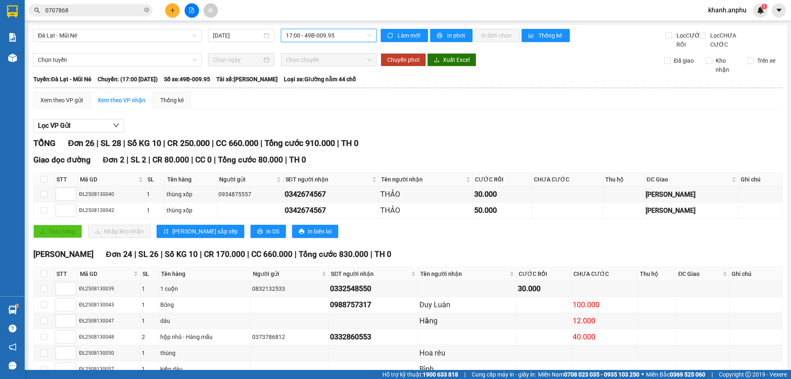
scroll to position [41, 0]
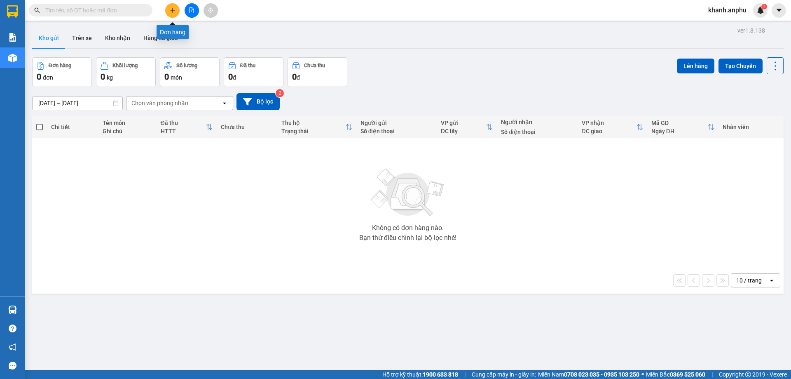
click at [172, 10] on icon "plus" at bounding box center [173, 10] width 6 height 6
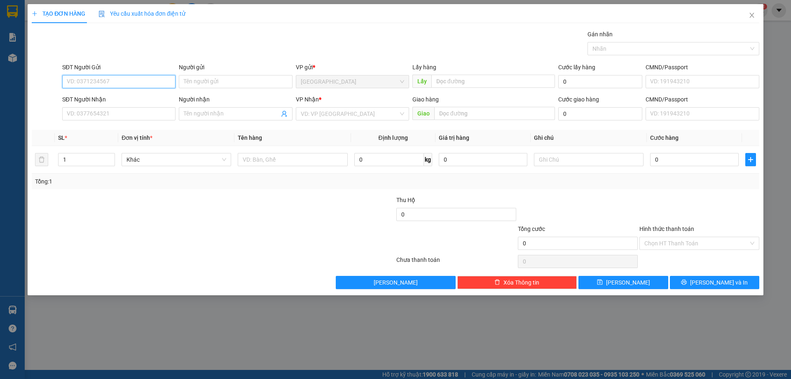
click at [90, 81] on input "SĐT Người Gửi" at bounding box center [118, 81] width 113 height 13
click at [82, 112] on input "SĐT Người Nhận" at bounding box center [118, 113] width 113 height 13
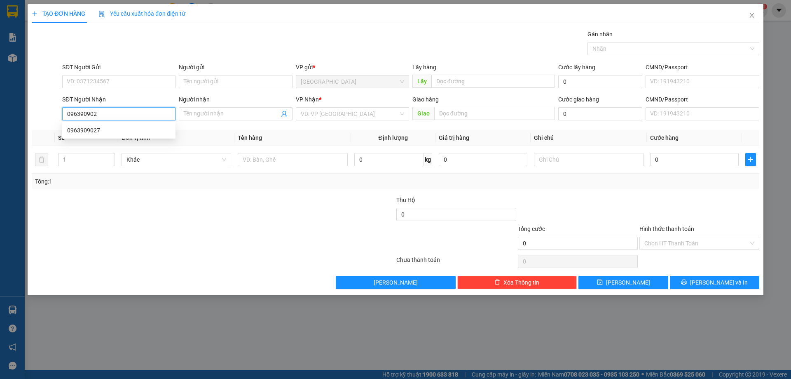
type input "0963909027"
click at [93, 133] on div "0963909027" at bounding box center [118, 130] width 103 height 9
type input "n3 [PERSON_NAME]"
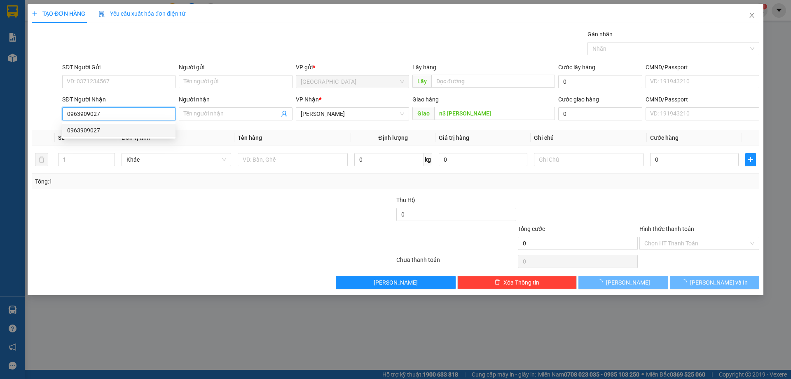
type input "110.000"
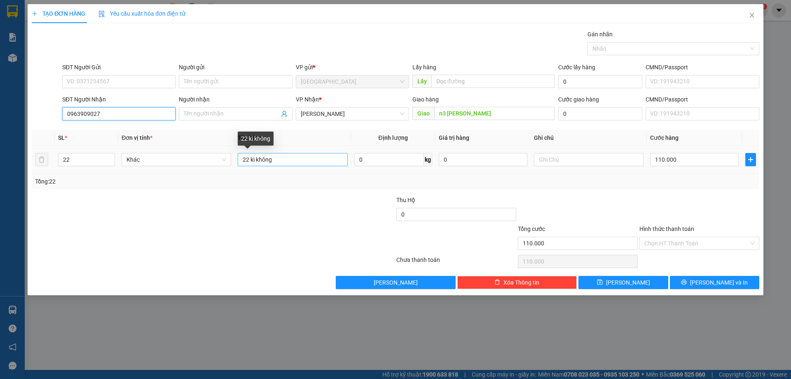
type input "0963909027"
click at [302, 157] on input "22 ki không" at bounding box center [293, 159] width 110 height 13
click at [247, 159] on input "22 ki không" at bounding box center [293, 159] width 110 height 13
type input "24 ki không"
click at [660, 155] on input "110.000" at bounding box center [694, 159] width 89 height 13
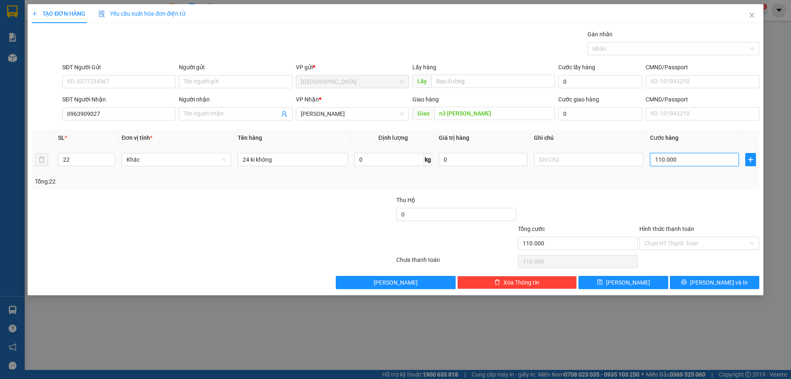
click at [660, 155] on input "110.000" at bounding box center [694, 159] width 89 height 13
type input "10.000"
type input "120.000"
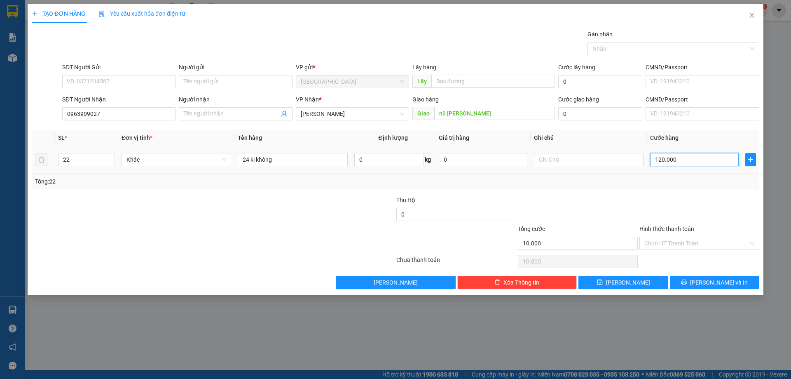
type input "120.000"
click at [671, 243] on input "Hình thức thanh toán" at bounding box center [696, 243] width 104 height 12
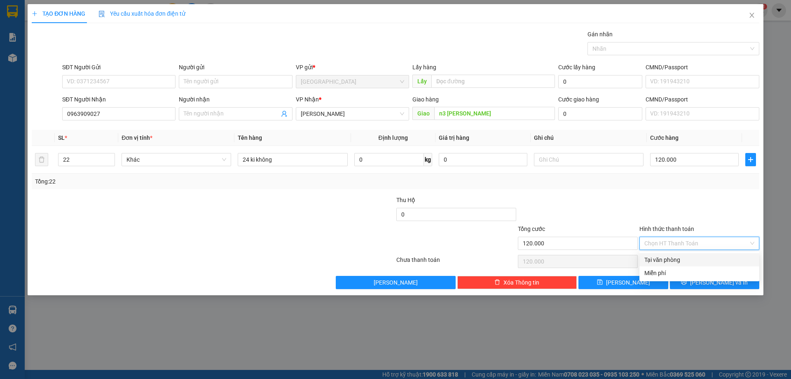
click at [660, 256] on div "Tại văn phòng" at bounding box center [699, 259] width 110 height 9
type input "0"
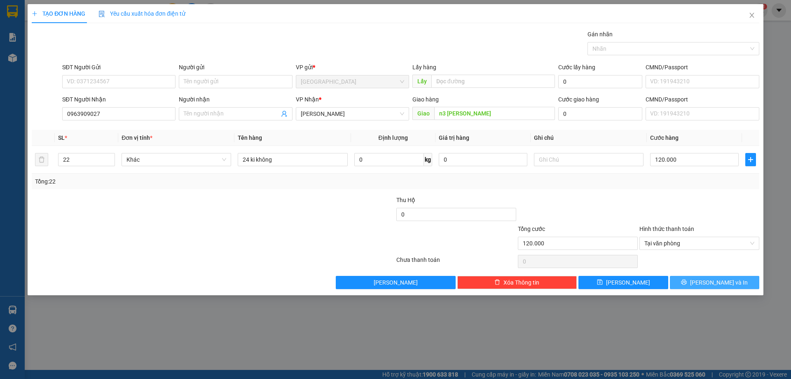
click at [696, 282] on button "[PERSON_NAME] và In" at bounding box center [714, 282] width 89 height 13
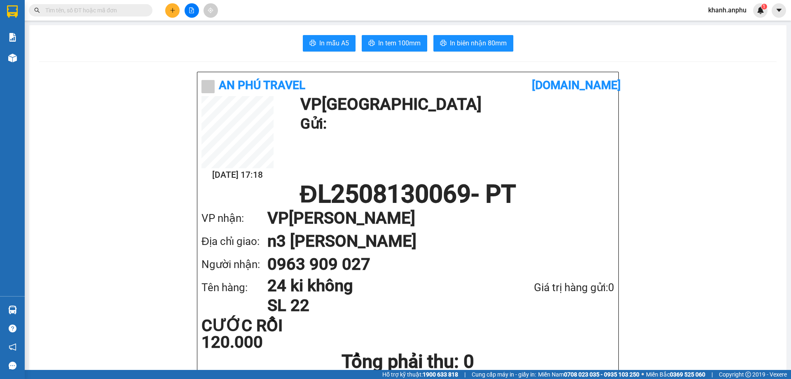
click at [70, 6] on input "text" at bounding box center [93, 10] width 97 height 9
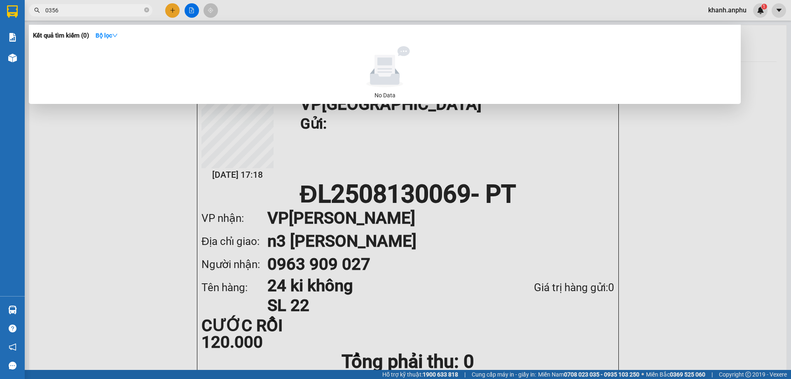
type input "03569"
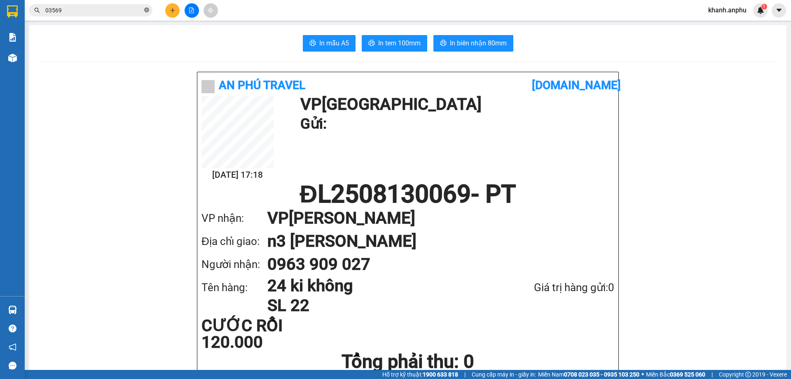
click at [145, 9] on icon "close-circle" at bounding box center [146, 9] width 5 height 5
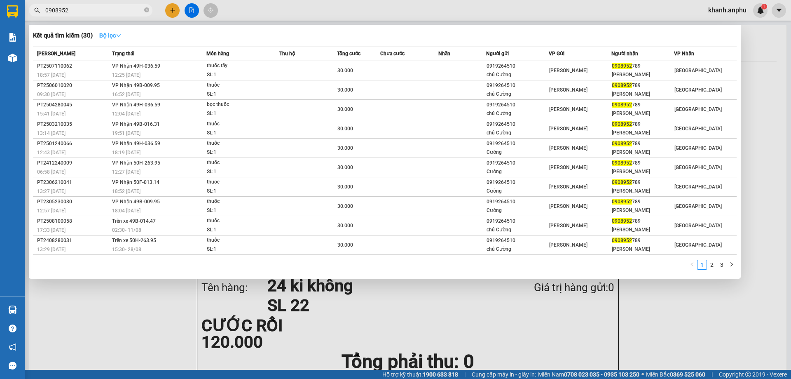
type input "0908952"
click at [113, 32] on strong "Bộ lọc" at bounding box center [110, 35] width 22 height 7
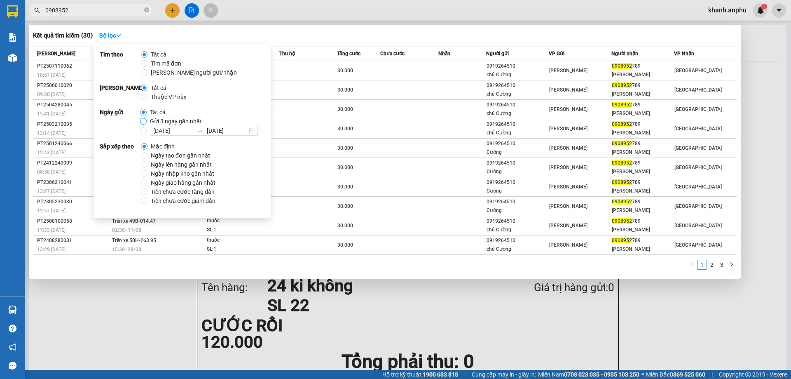
click at [143, 118] on input "Gửi 3 ngày gần nhất" at bounding box center [143, 121] width 7 height 7
radio input "true"
radio input "false"
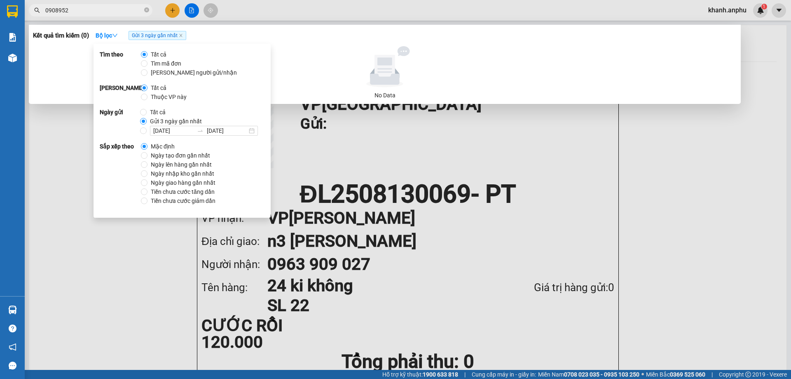
click at [377, 54] on icon at bounding box center [385, 66] width 76 height 41
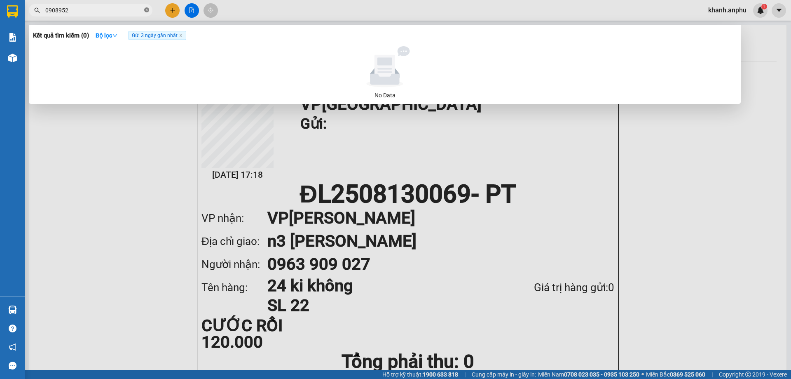
click at [145, 11] on icon "close-circle" at bounding box center [146, 9] width 5 height 5
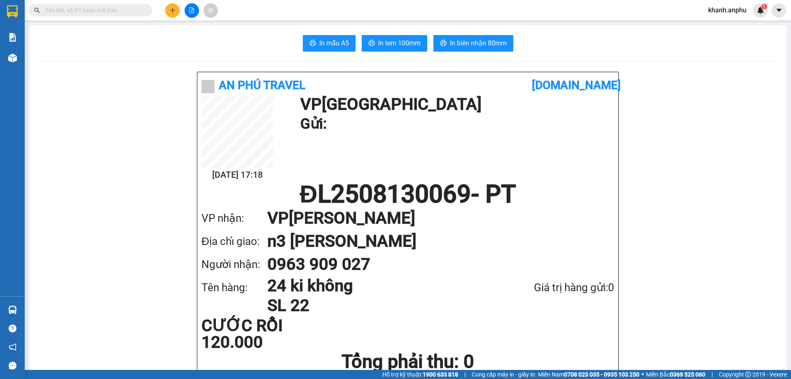
click at [119, 8] on input "text" at bounding box center [93, 10] width 97 height 9
click at [63, 14] on input "text" at bounding box center [93, 10] width 97 height 9
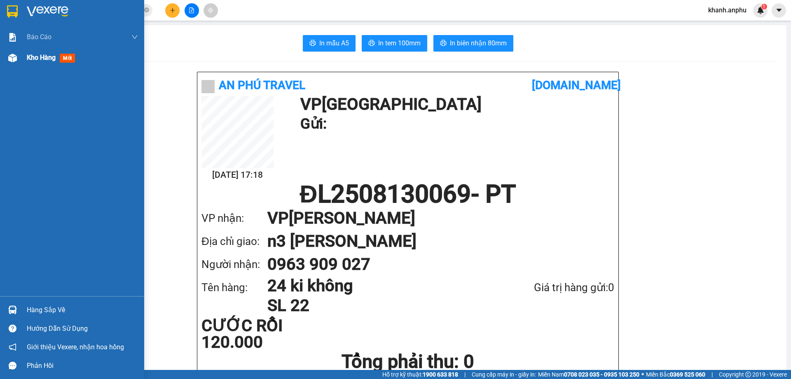
click at [17, 60] on div at bounding box center [12, 58] width 14 height 14
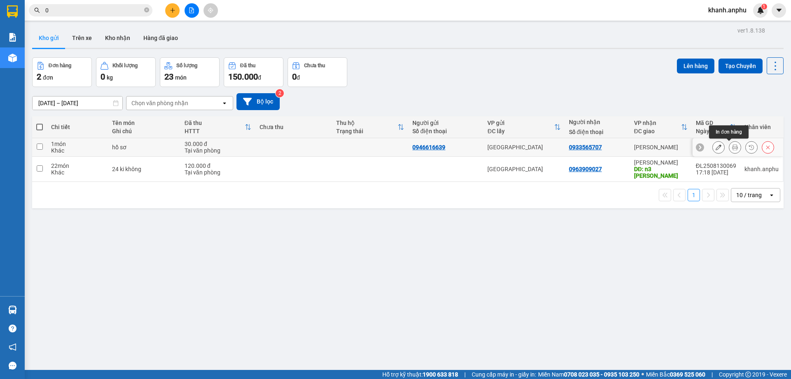
click at [732, 149] on icon at bounding box center [735, 147] width 6 height 6
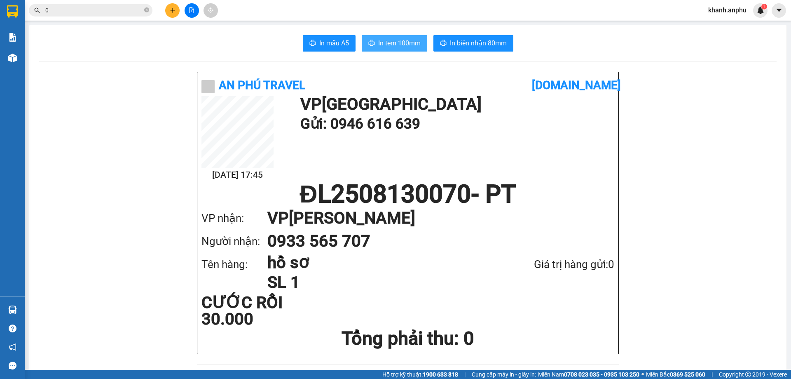
click at [398, 44] on span "In tem 100mm" at bounding box center [399, 43] width 42 height 10
click at [50, 15] on span "0" at bounding box center [91, 10] width 124 height 12
click at [54, 10] on input "0" at bounding box center [93, 10] width 97 height 9
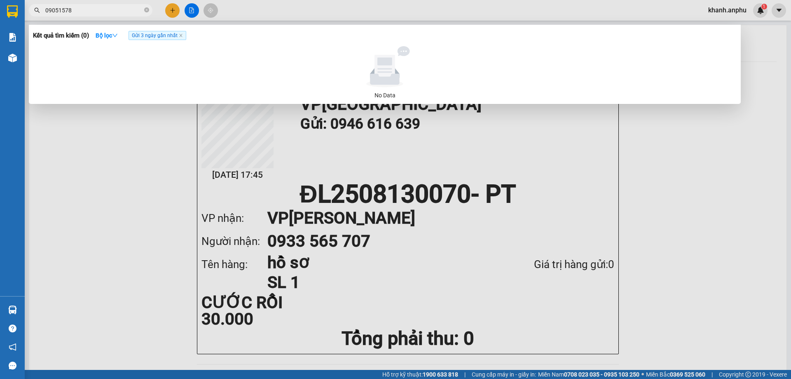
click at [151, 37] on span "Gửi 3 ngày gần nhất" at bounding box center [158, 35] width 58 height 9
click at [181, 37] on icon "close" at bounding box center [181, 35] width 4 height 4
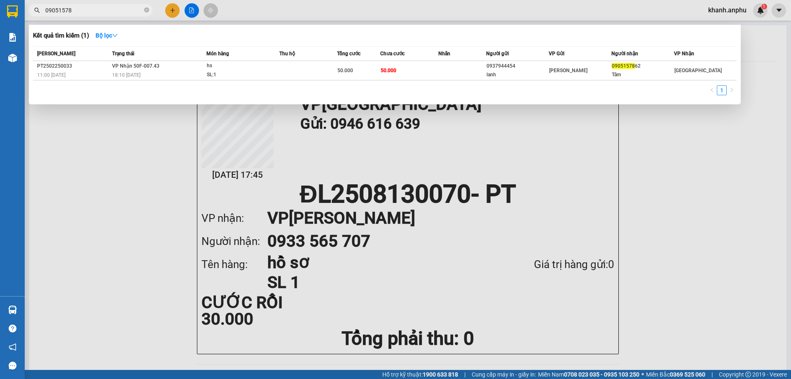
click at [98, 13] on input "09051578" at bounding box center [93, 10] width 97 height 9
click at [87, 12] on input "0905157862" at bounding box center [93, 10] width 97 height 9
type input "0905157862"
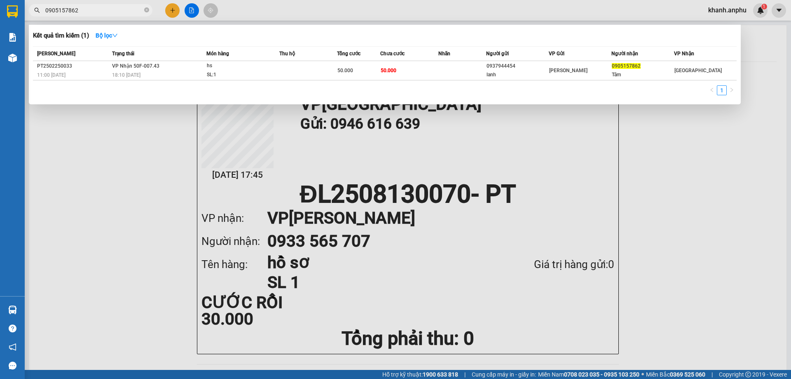
click at [163, 161] on div at bounding box center [395, 189] width 791 height 379
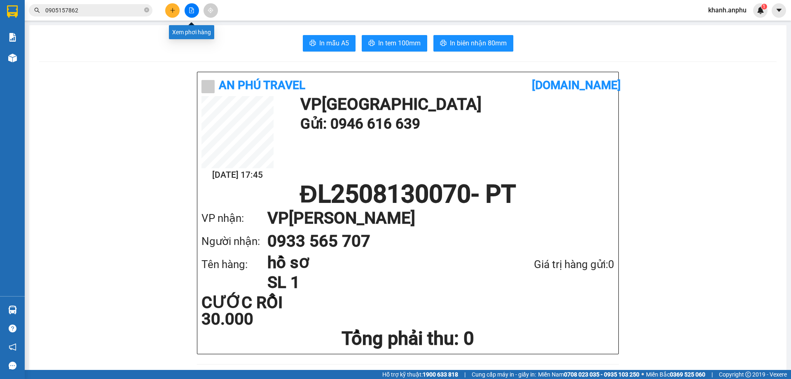
click at [193, 10] on icon "file-add" at bounding box center [192, 10] width 6 height 6
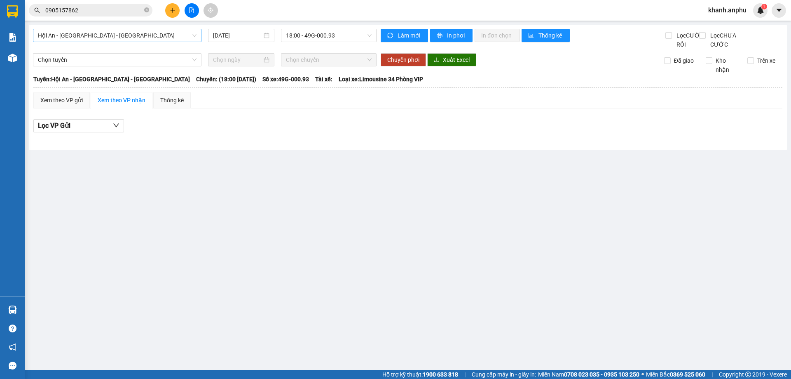
click at [90, 37] on span "Hội An - [GEOGRAPHIC_DATA] - [GEOGRAPHIC_DATA]" at bounding box center [117, 35] width 159 height 12
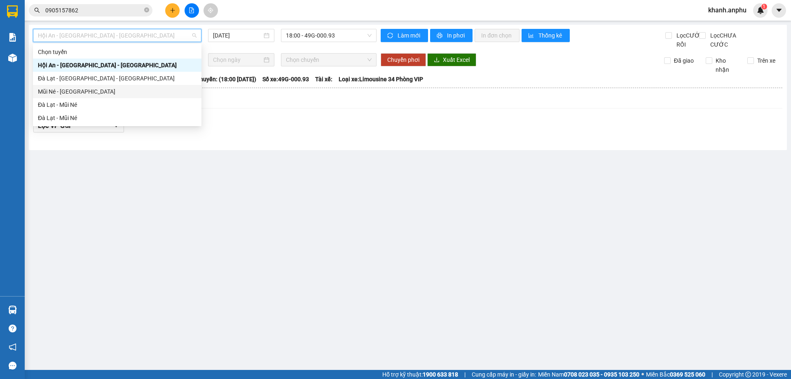
click at [76, 94] on div "Mũi Né - [GEOGRAPHIC_DATA]" at bounding box center [117, 91] width 159 height 9
type input "[DATE]"
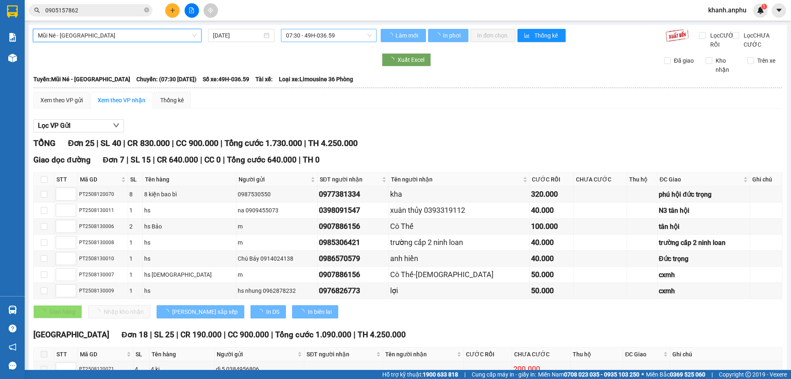
click at [341, 31] on span "07:30 - 49H-036.59" at bounding box center [329, 35] width 86 height 12
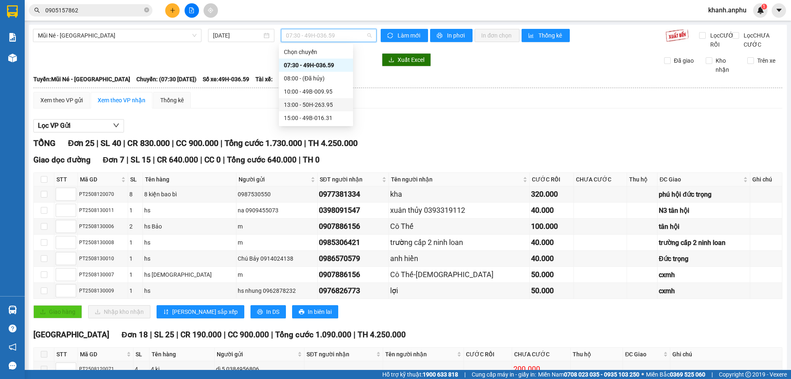
click at [309, 105] on div "13:00 - 50H-263.95" at bounding box center [316, 104] width 64 height 9
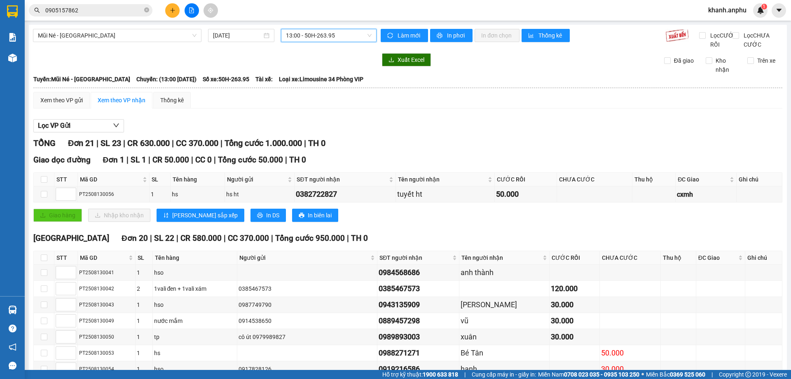
scroll to position [268, 0]
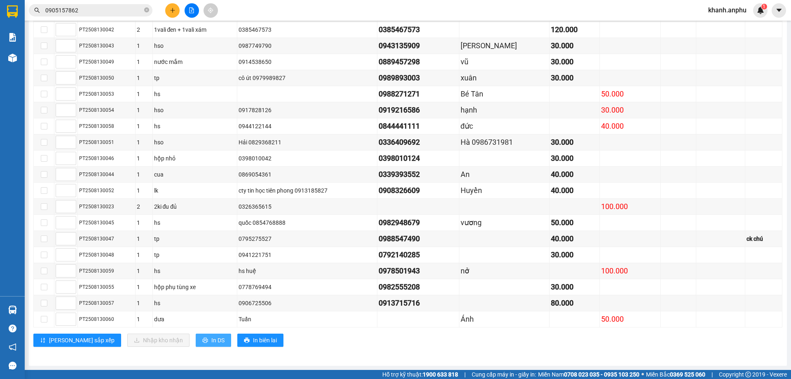
click at [211, 339] on span "In DS" at bounding box center [217, 339] width 13 height 9
click at [59, 7] on input "0905157862" at bounding box center [93, 10] width 97 height 9
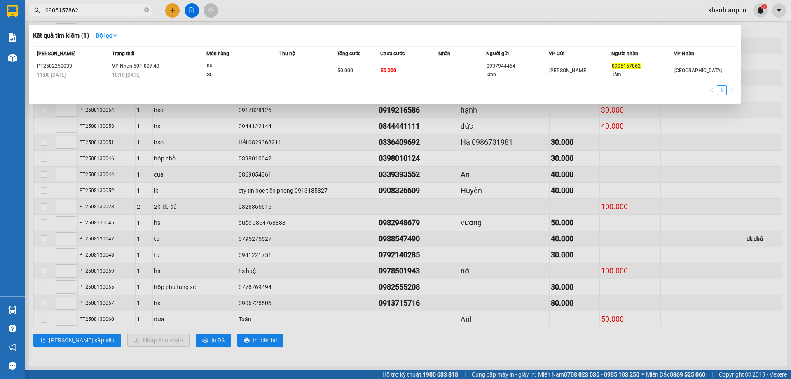
click at [59, 7] on input "0905157862" at bounding box center [93, 10] width 97 height 9
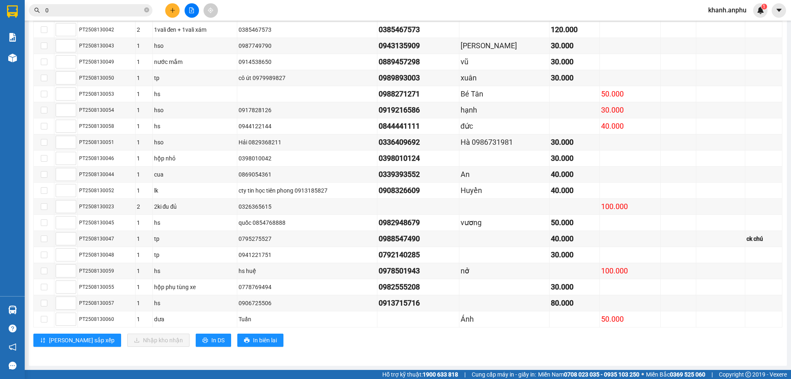
type input "0"
click at [244, 329] on div "[GEOGRAPHIC_DATA] 20 | SL 22 | CR 580.000 | CC 370.000 | Tổng cước 950.000 | TH…" at bounding box center [407, 162] width 749 height 379
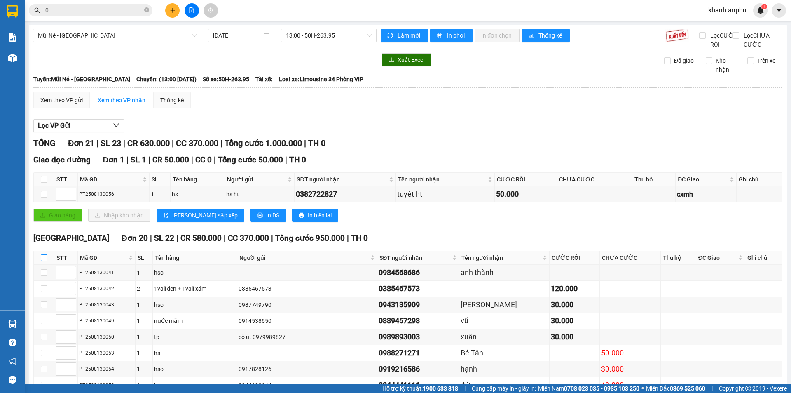
click at [45, 261] on input "checkbox" at bounding box center [44, 257] width 7 height 7
checkbox input "true"
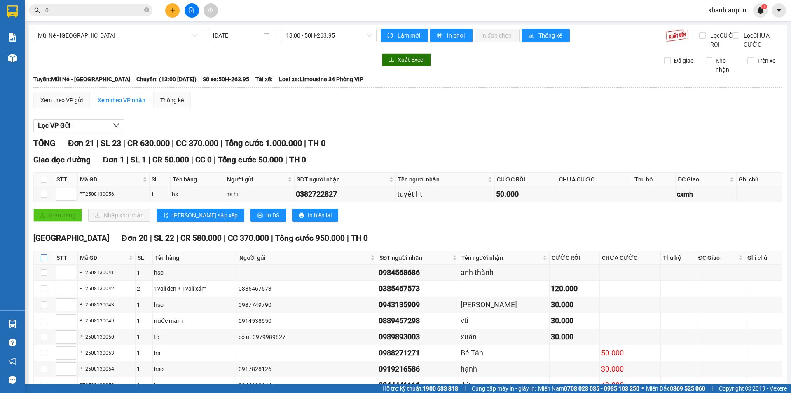
checkbox input "true"
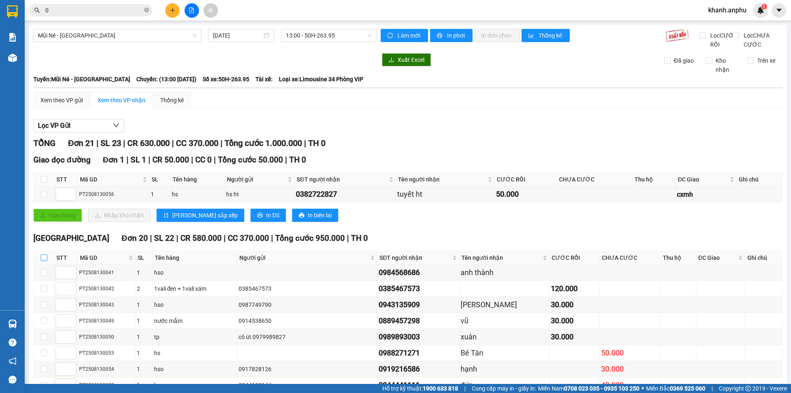
checkbox input "true"
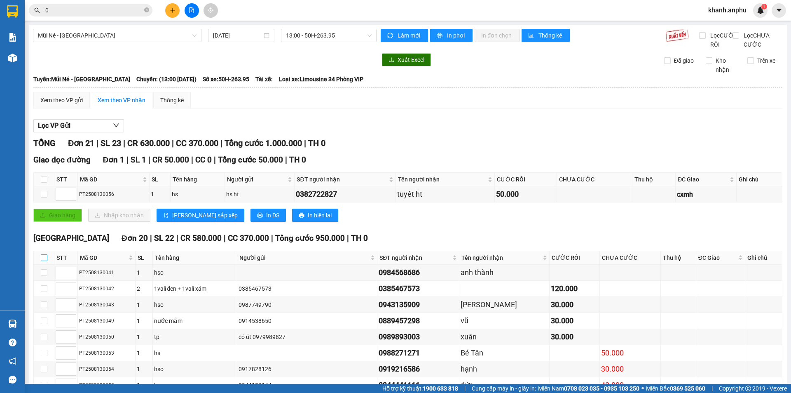
checkbox input "true"
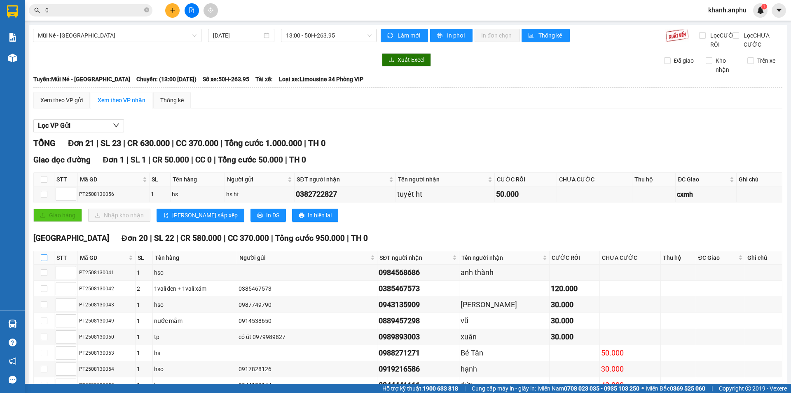
checkbox input "true"
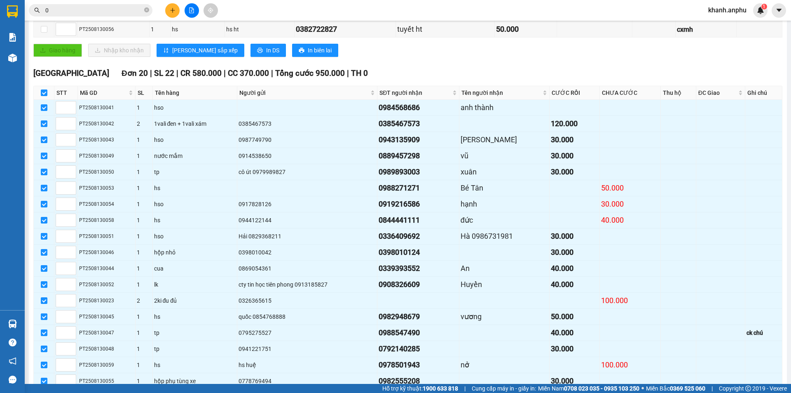
scroll to position [254, 0]
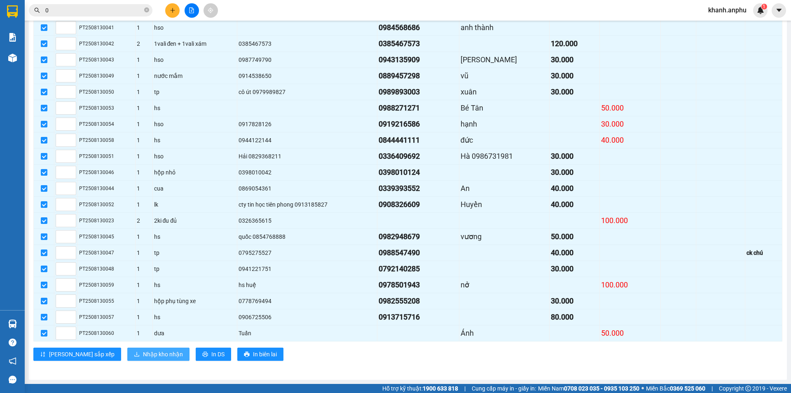
click at [143, 358] on span "Nhập kho nhận" at bounding box center [163, 353] width 40 height 9
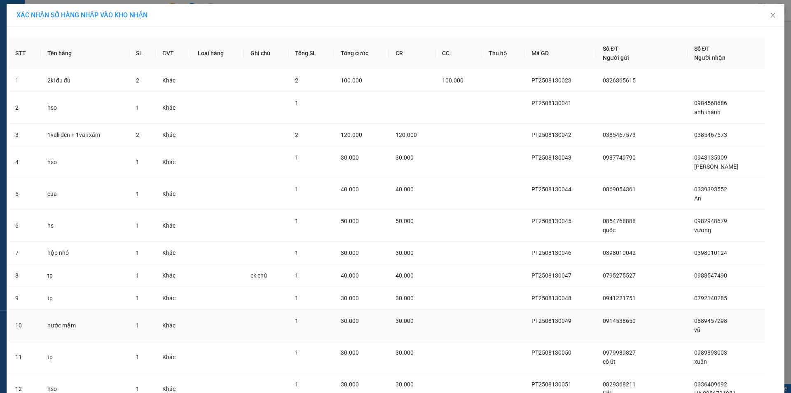
scroll to position [288, 0]
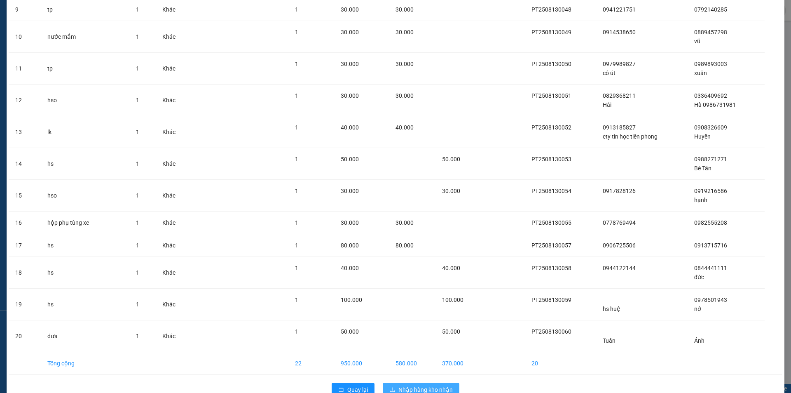
click at [410, 378] on span "Nhập hàng kho nhận" at bounding box center [425, 389] width 54 height 9
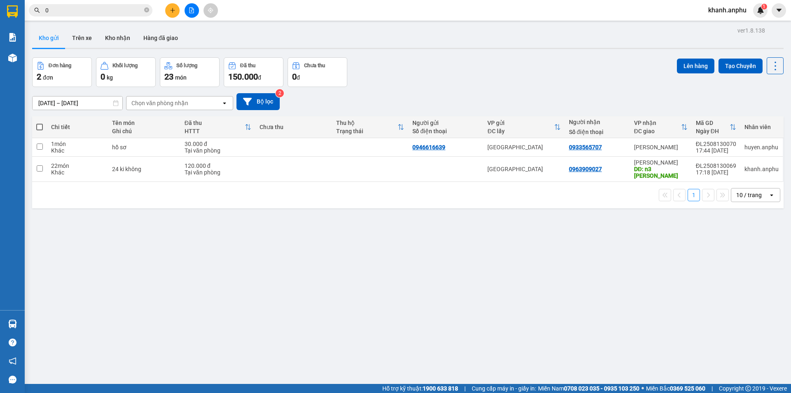
click at [191, 13] on icon "file-add" at bounding box center [192, 10] width 5 height 6
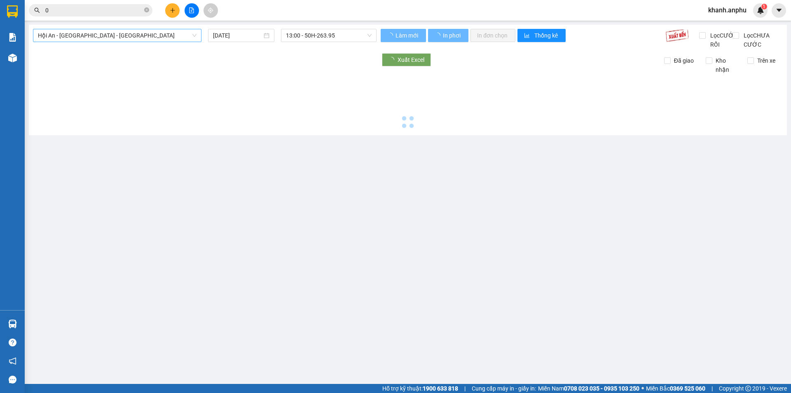
click at [73, 34] on span "Hội An - [GEOGRAPHIC_DATA] - [GEOGRAPHIC_DATA]" at bounding box center [117, 35] width 159 height 12
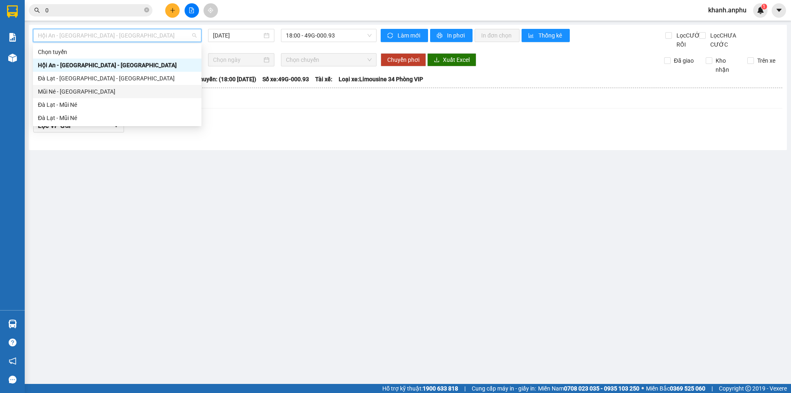
click at [57, 91] on div "Mũi Né - [GEOGRAPHIC_DATA]" at bounding box center [117, 91] width 159 height 9
type input "[DATE]"
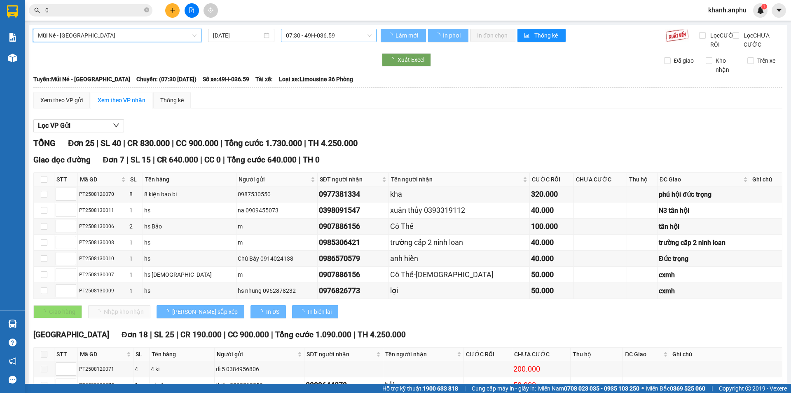
click at [322, 40] on span "07:30 - 49H-036.59" at bounding box center [329, 35] width 86 height 12
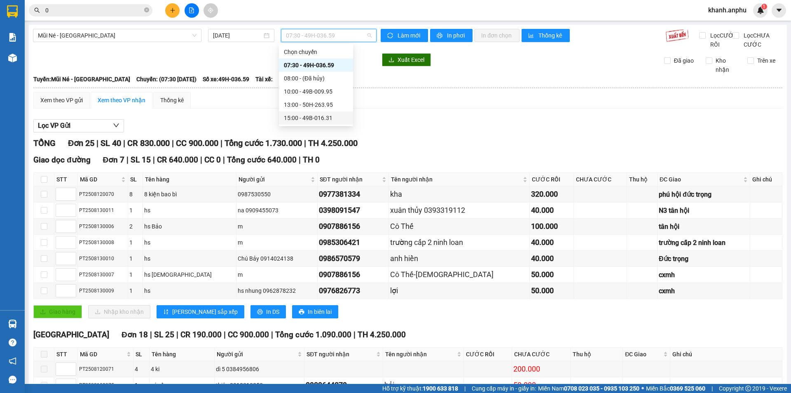
click at [316, 124] on div "15:00 - 49B-016.31" at bounding box center [316, 117] width 74 height 13
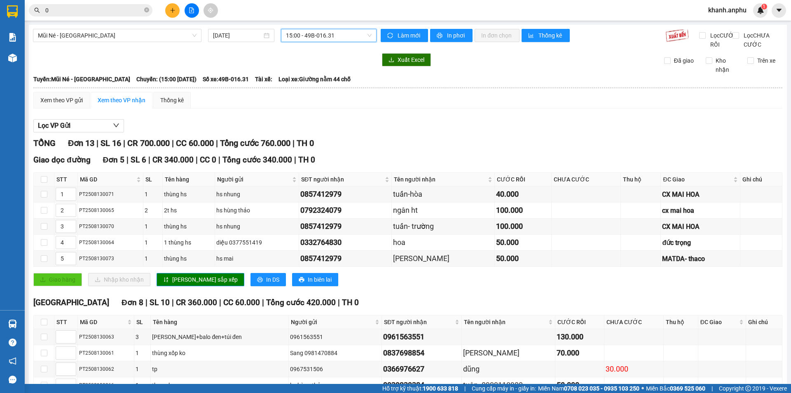
scroll to position [125, 0]
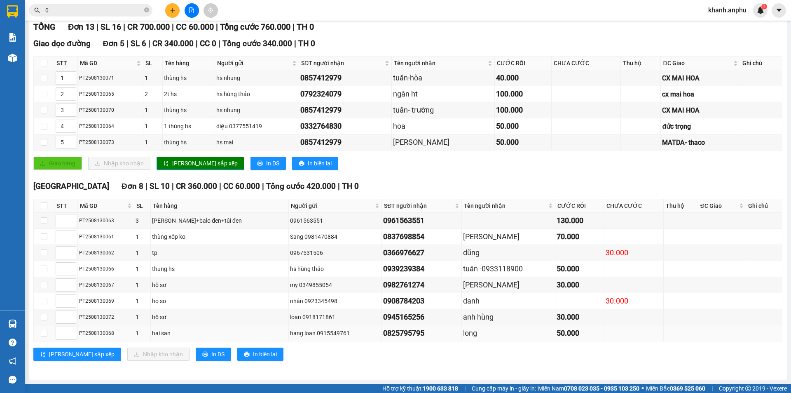
click at [392, 338] on div "0825795795" at bounding box center [421, 333] width 77 height 12
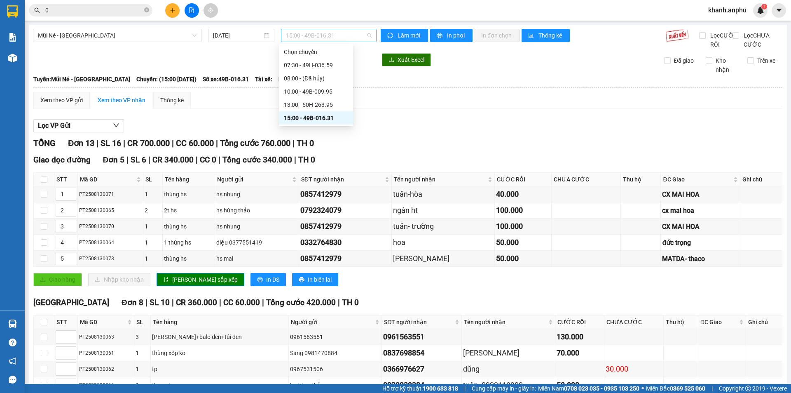
click at [298, 36] on span "15:00 - 49B-016.31" at bounding box center [329, 35] width 86 height 12
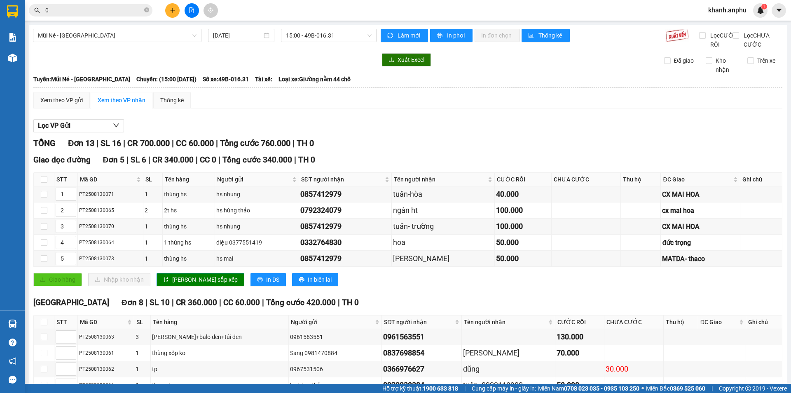
drag, startPoint x: 489, startPoint y: 116, endPoint x: 484, endPoint y: 23, distance: 92.8
click at [489, 108] on div "Xem theo VP gửi Xem theo VP nhận Thống kê" at bounding box center [407, 100] width 749 height 16
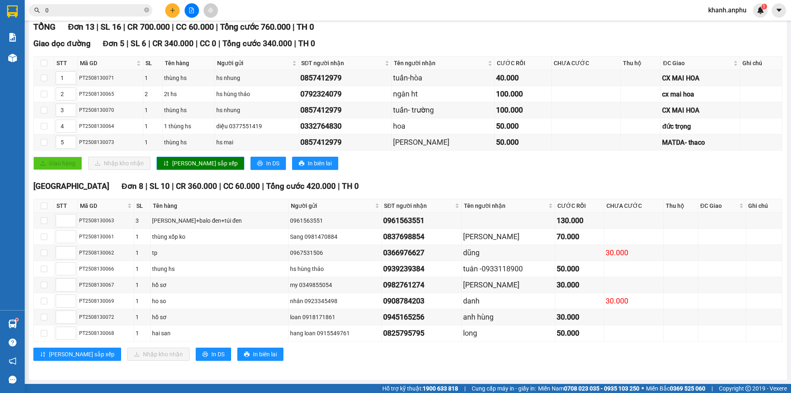
click at [68, 13] on input "0" at bounding box center [93, 10] width 97 height 9
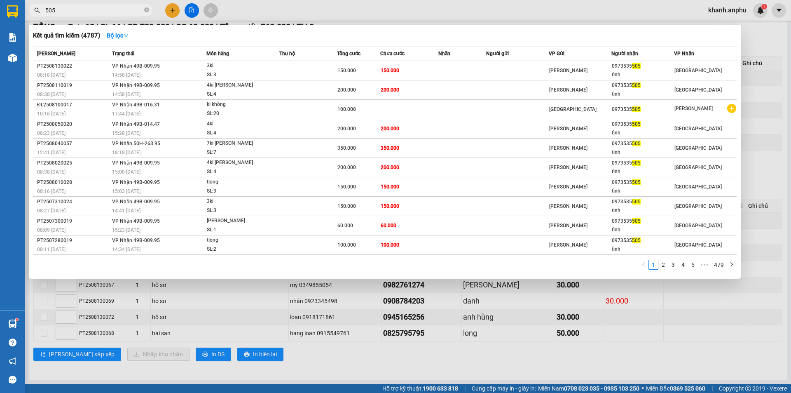
click at [72, 16] on div at bounding box center [395, 196] width 791 height 393
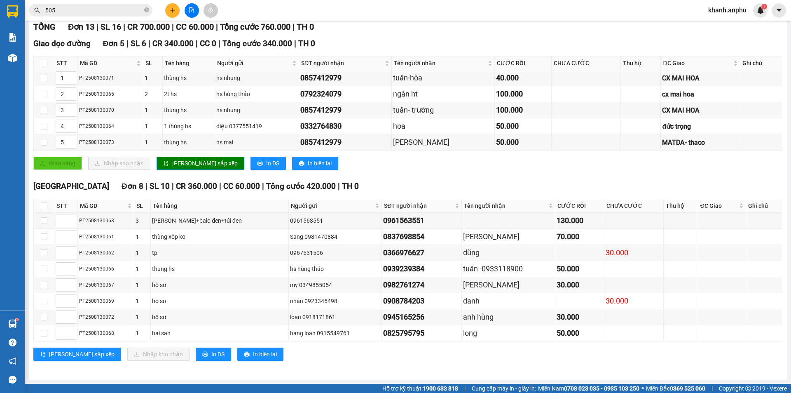
click at [73, 11] on input "505" at bounding box center [93, 10] width 97 height 9
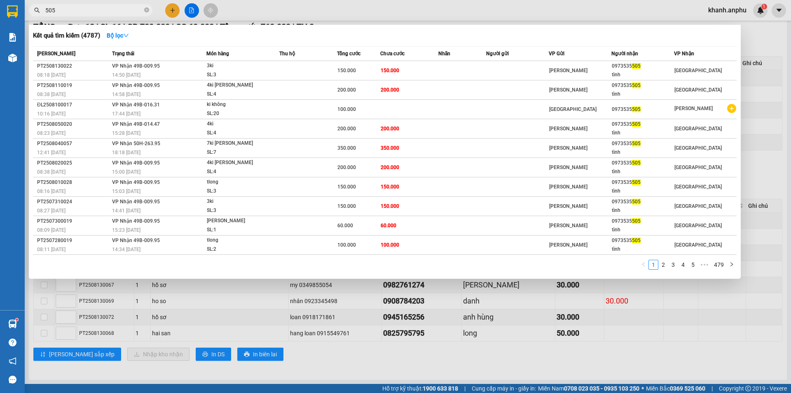
click at [73, 11] on input "505" at bounding box center [93, 10] width 97 height 9
type input "051"
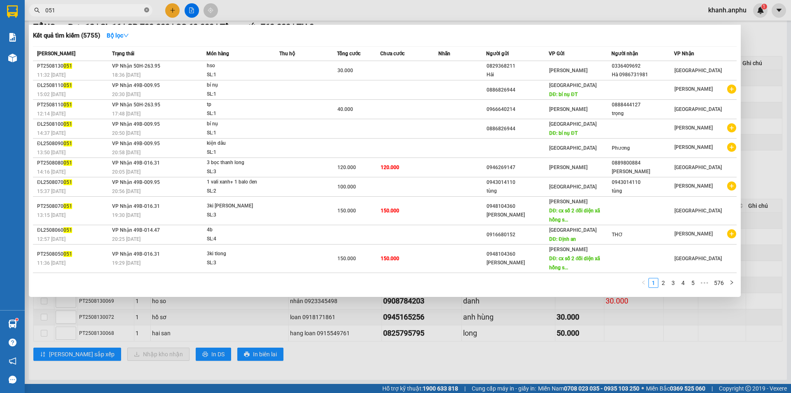
click at [148, 9] on icon "close-circle" at bounding box center [146, 9] width 5 height 5
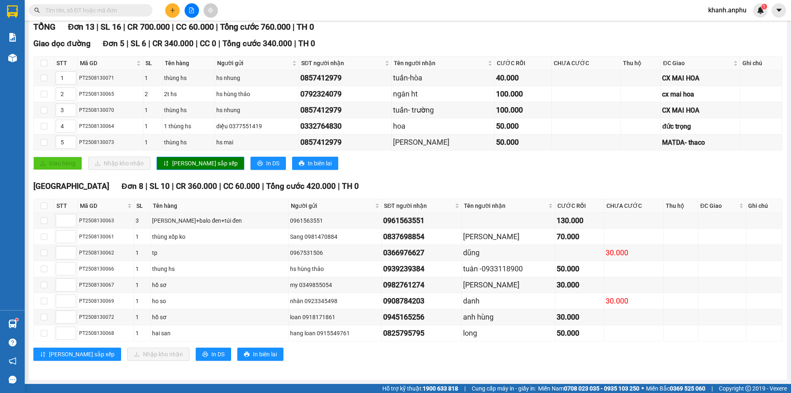
click at [124, 8] on input "text" at bounding box center [93, 10] width 97 height 9
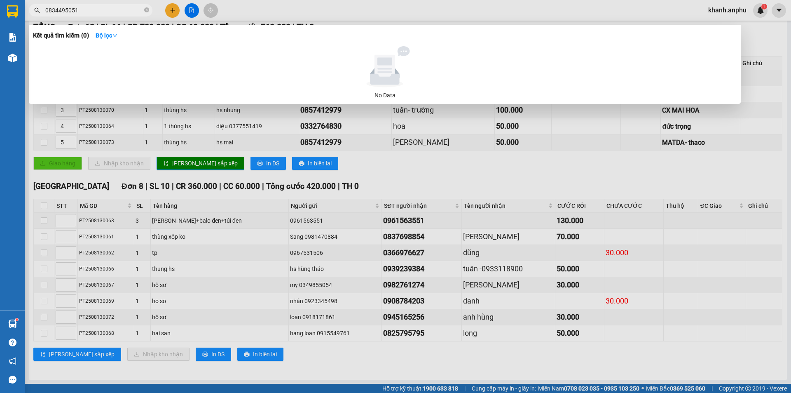
click at [71, 11] on input "0834495051" at bounding box center [93, 10] width 97 height 9
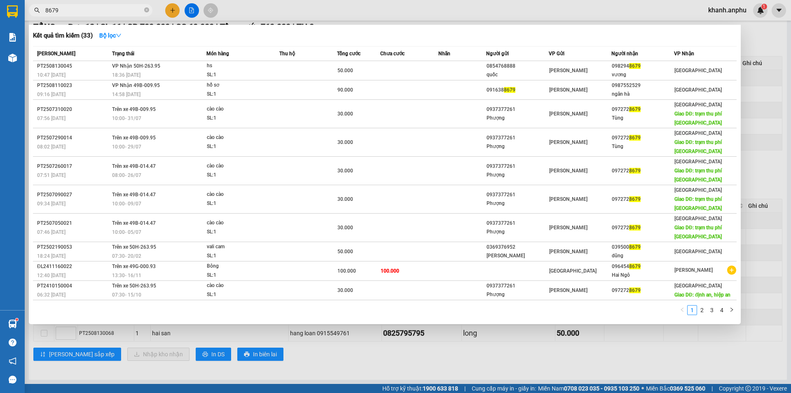
type input "8679"
click at [260, 6] on div at bounding box center [395, 196] width 791 height 393
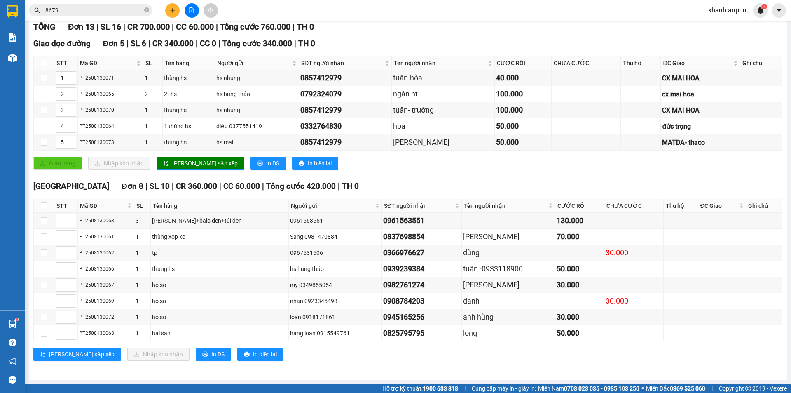
click at [199, 11] on div at bounding box center [192, 10] width 62 height 14
click at [198, 12] on button at bounding box center [192, 10] width 14 height 14
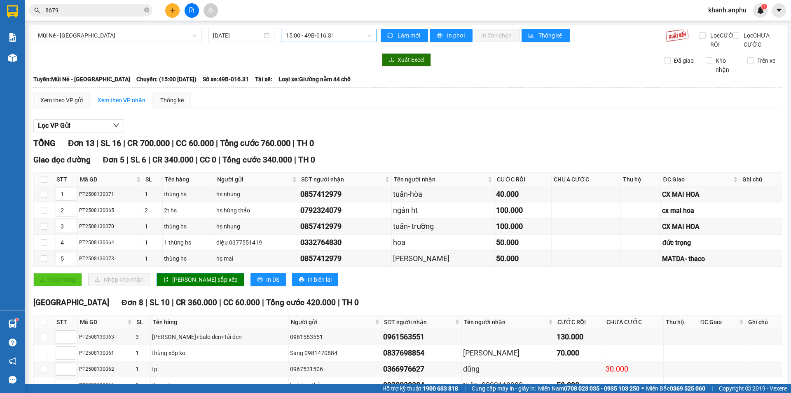
click at [315, 35] on span "15:00 - 49B-016.31" at bounding box center [329, 35] width 86 height 12
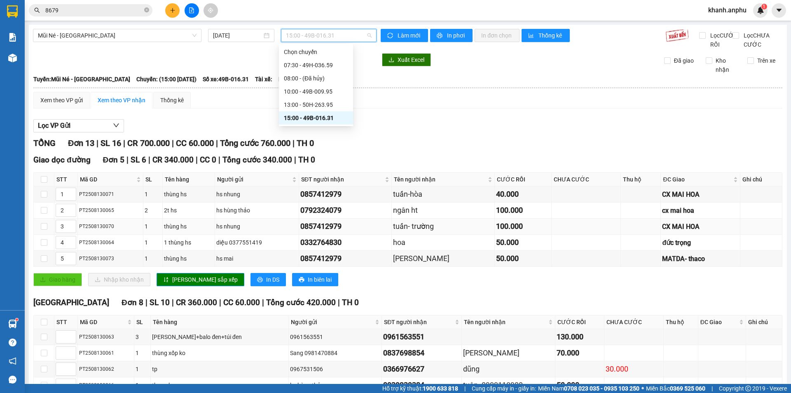
scroll to position [125, 0]
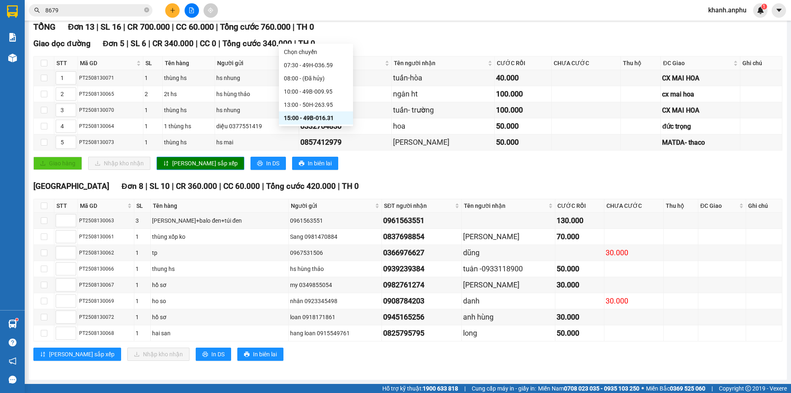
click at [447, 41] on div "Giao dọc đường Đơn 5 | SL 6 | CR 340.000 | CC 0 | Tổng cước 340.000 | TH 0" at bounding box center [407, 43] width 749 height 12
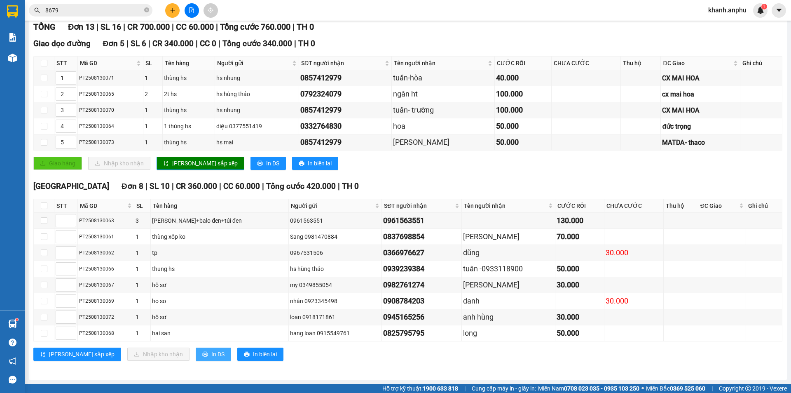
click at [196, 350] on button "In DS" at bounding box center [213, 353] width 35 height 13
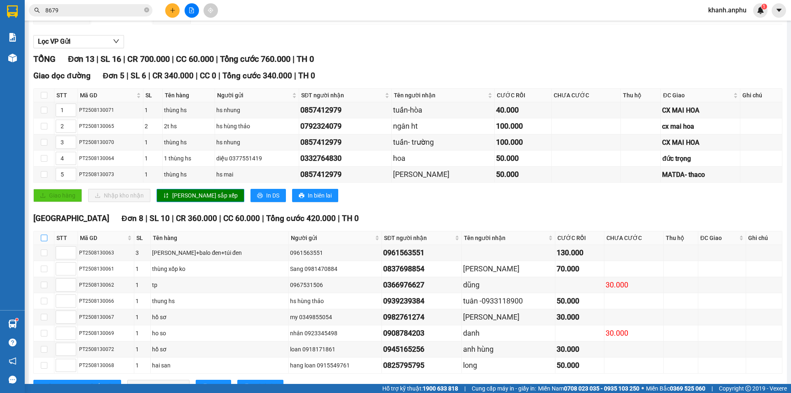
click at [44, 241] on input "checkbox" at bounding box center [44, 237] width 7 height 7
checkbox input "true"
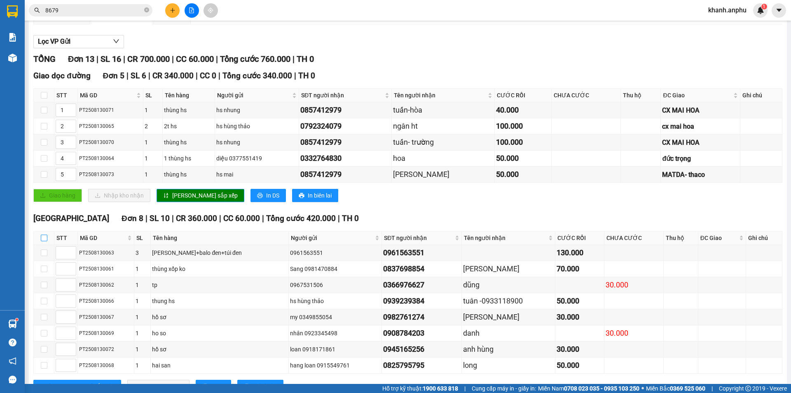
checkbox input "true"
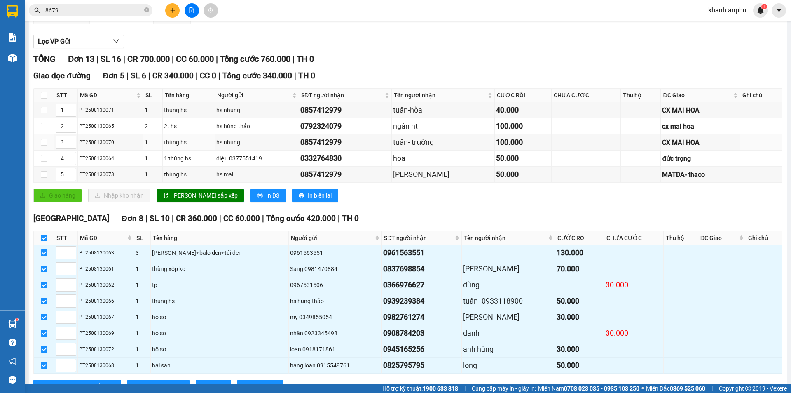
scroll to position [125, 0]
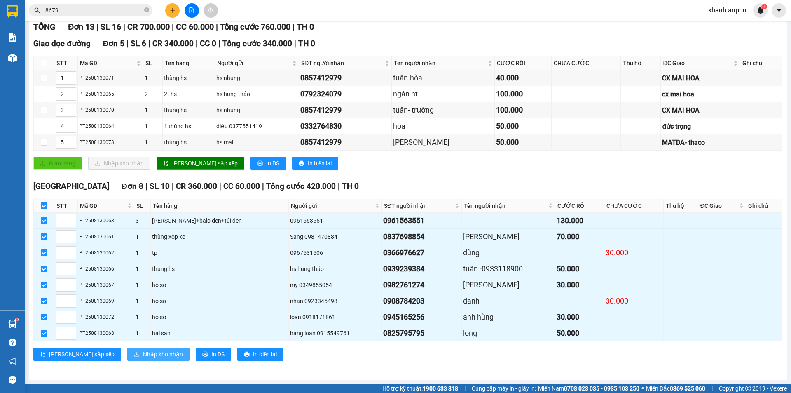
click at [143, 355] on span "Nhập kho nhận" at bounding box center [163, 353] width 40 height 9
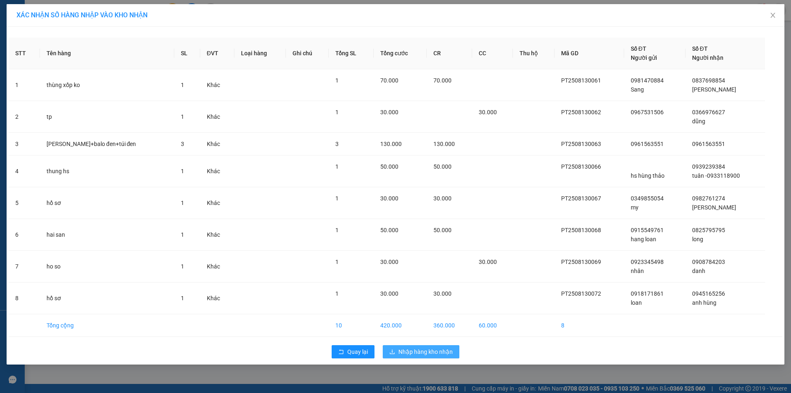
click at [406, 349] on span "Nhập hàng kho nhận" at bounding box center [425, 351] width 54 height 9
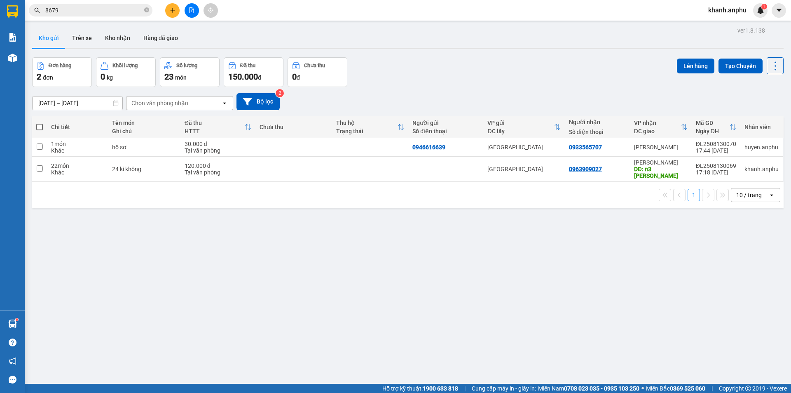
click at [171, 10] on icon "plus" at bounding box center [173, 10] width 6 height 6
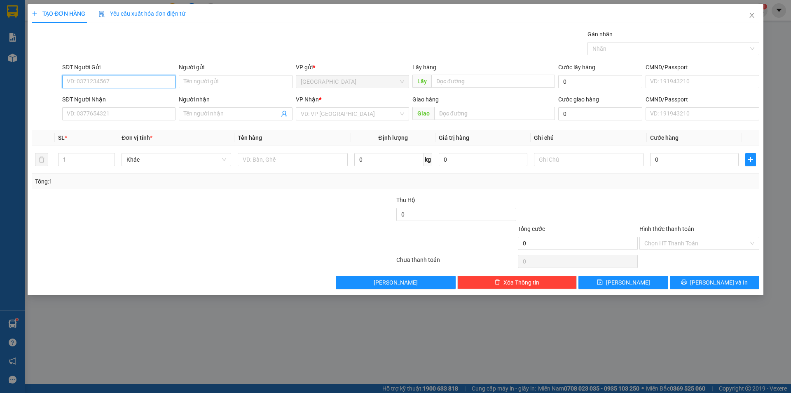
click at [82, 85] on input "SĐT Người Gửi" at bounding box center [118, 81] width 113 height 13
click at [100, 100] on div "0975956998" at bounding box center [118, 98] width 103 height 9
type input "0975956998"
type input "[GEOGRAPHIC_DATA]"
type input "0975956998"
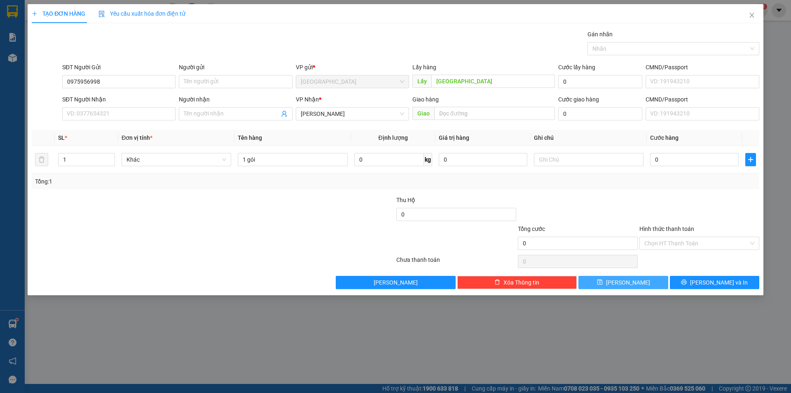
click at [588, 278] on button "[PERSON_NAME]" at bounding box center [622, 282] width 89 height 13
